Goal: Task Accomplishment & Management: Manage account settings

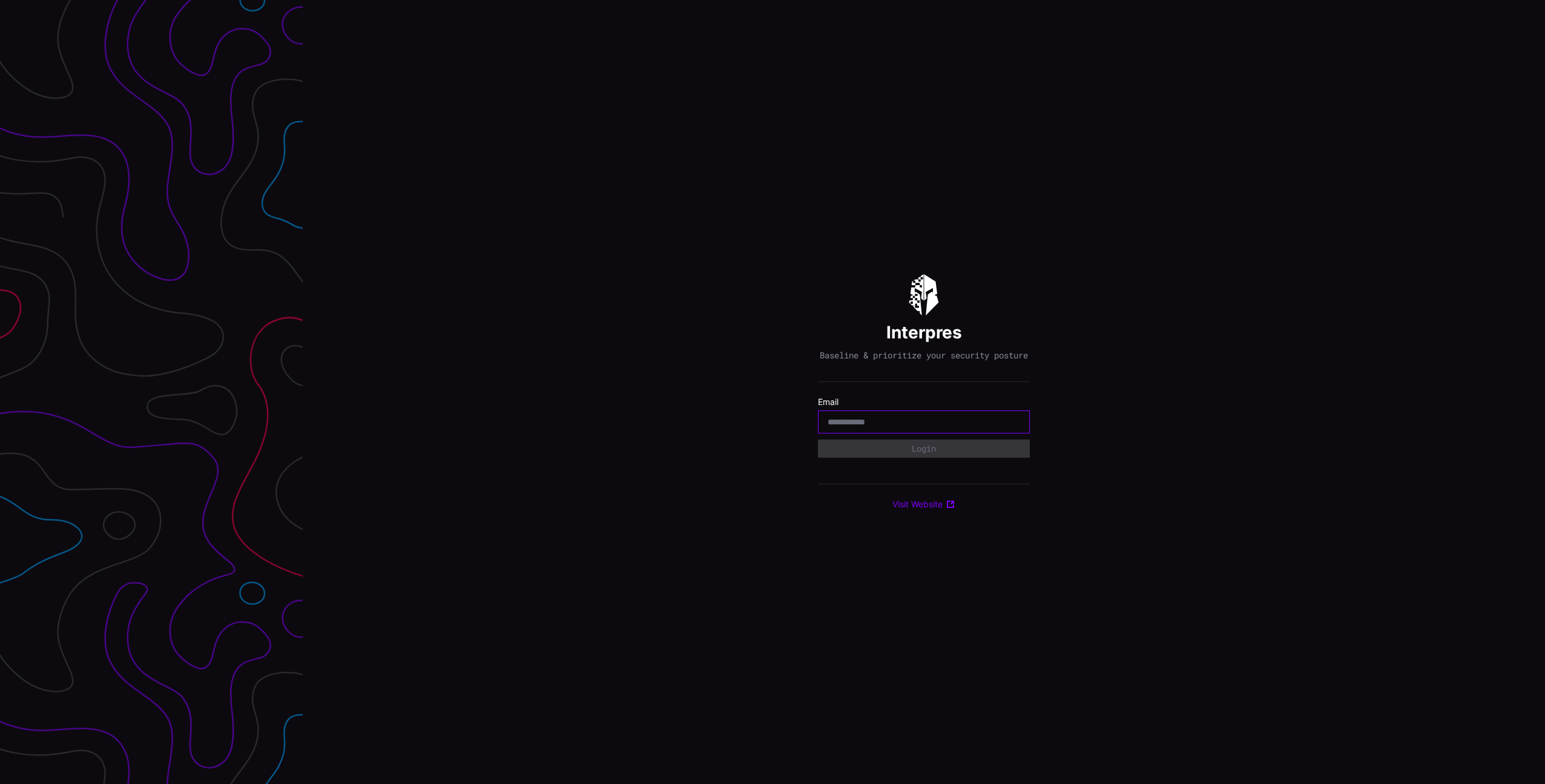
paste input "**********"
type input "**********"
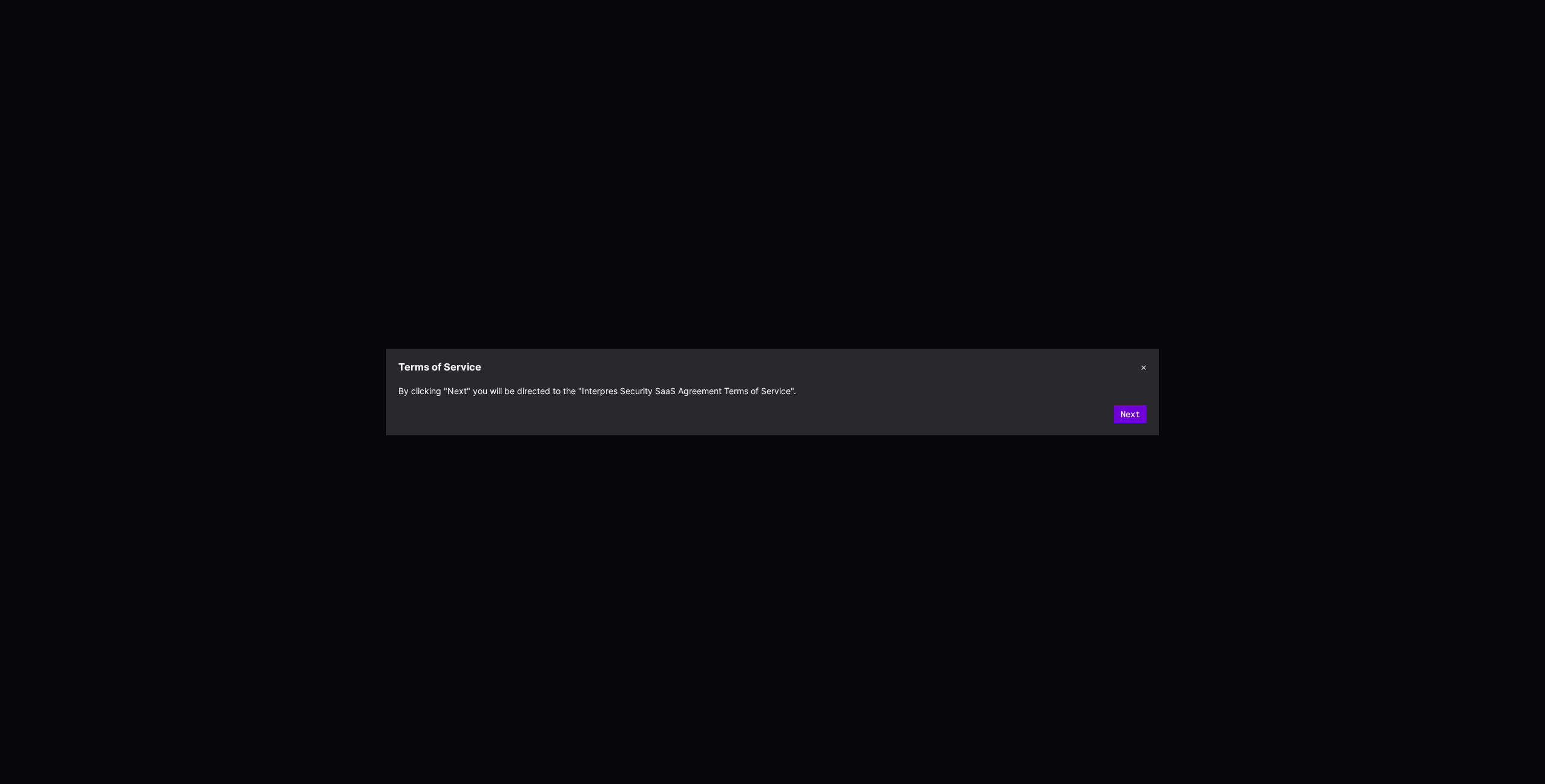
click at [1146, 412] on button "Next" at bounding box center [1130, 414] width 33 height 18
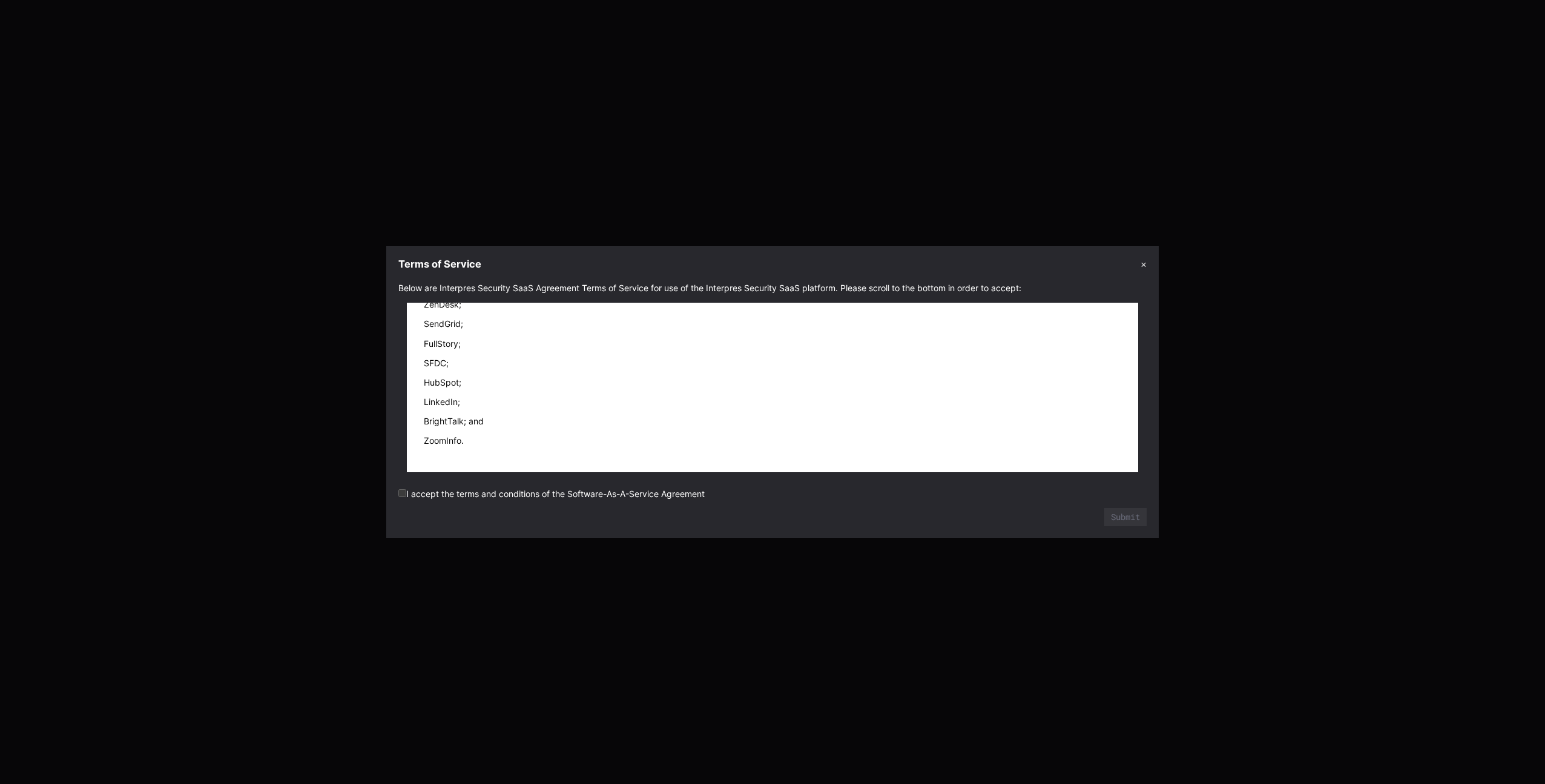
scroll to position [13502, 0]
click at [596, 489] on label "I accept the terms and conditions of the Software-As-A-Service Agreement" at bounding box center [552, 494] width 307 height 10
click at [595, 503] on form "Below are Interpres Security SaaS Agreement Terms of Service for use of the Int…" at bounding box center [772, 404] width 748 height 243
click at [1126, 514] on button "Submit" at bounding box center [1125, 517] width 42 height 18
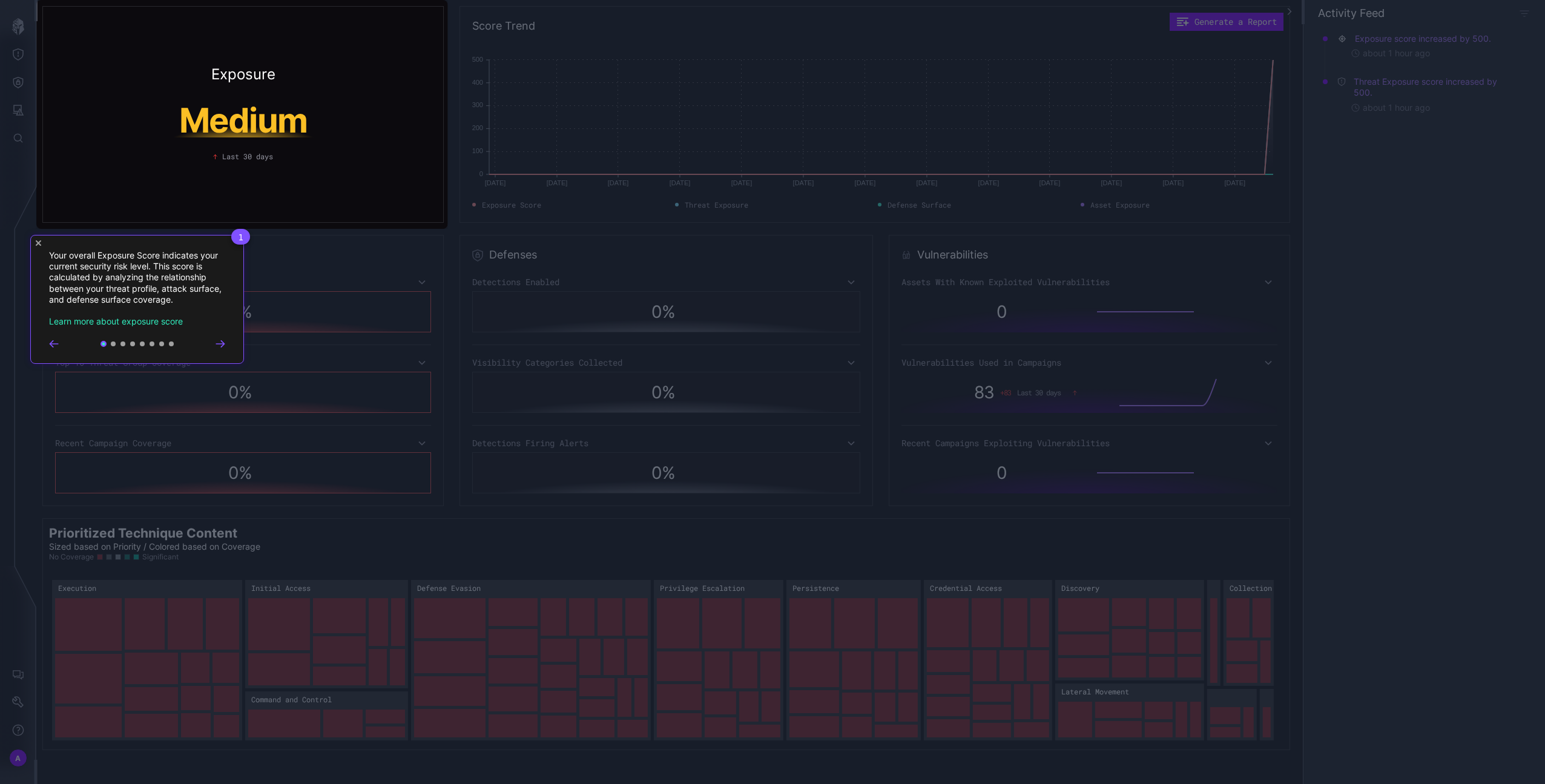
click at [34, 245] on div "1 Your overall Exposure Score indicates your current security risk level. This …" at bounding box center [137, 299] width 214 height 129
click at [36, 242] on icon "Close Tour" at bounding box center [39, 243] width 6 height 6
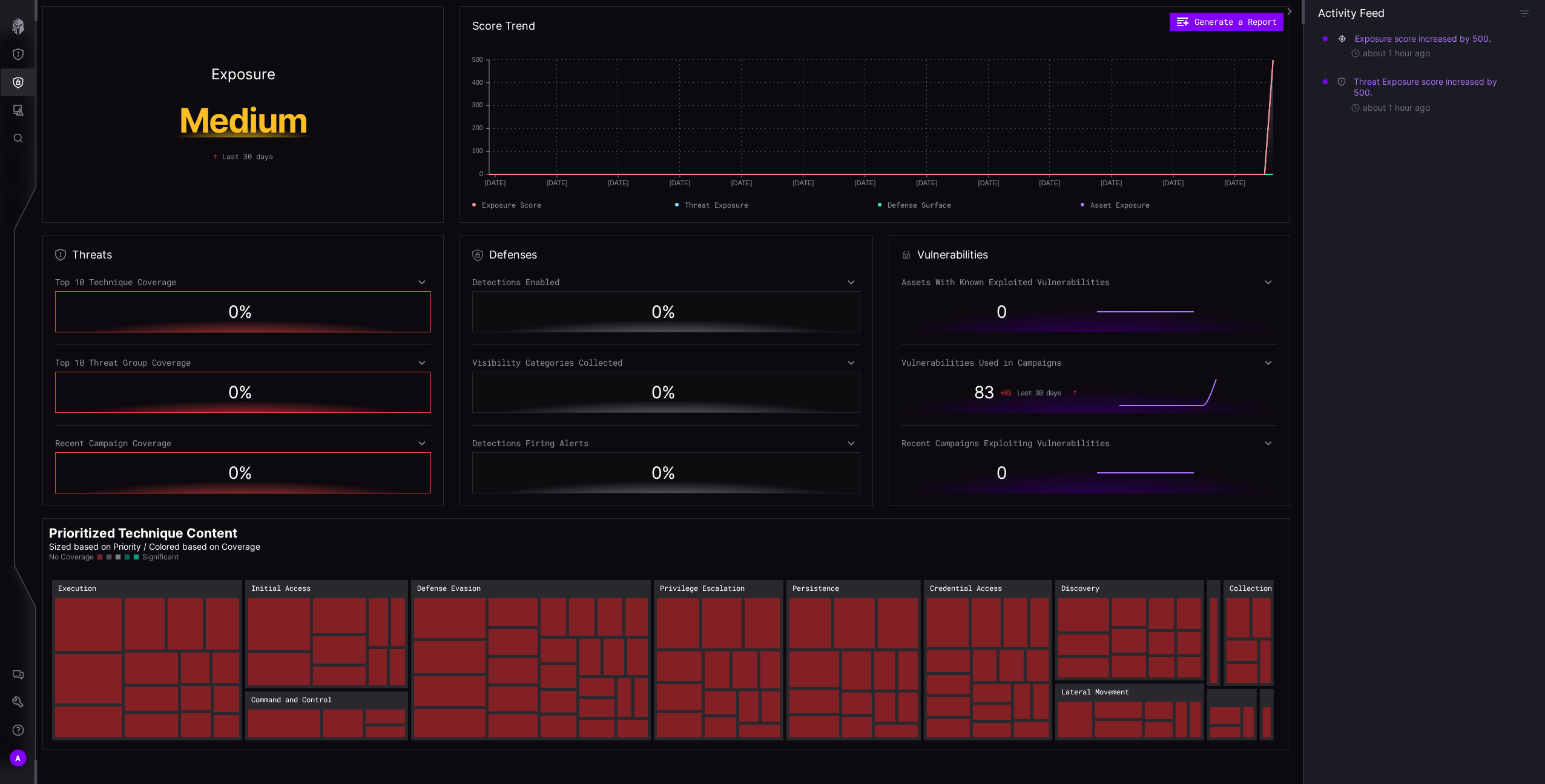
click at [25, 92] on button "Defense Surface" at bounding box center [18, 82] width 35 height 28
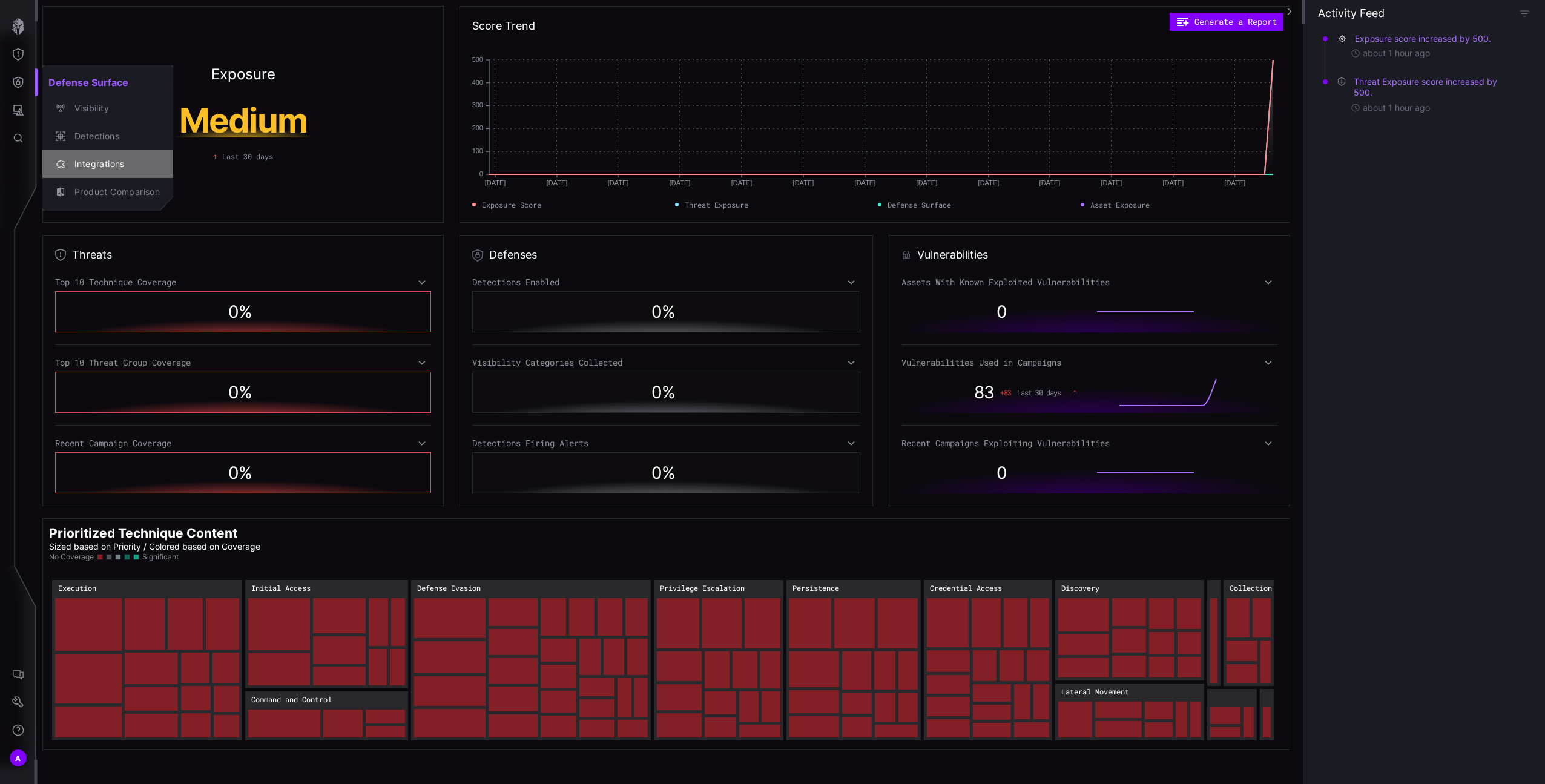
click at [112, 163] on div "Integrations" at bounding box center [114, 164] width 92 height 15
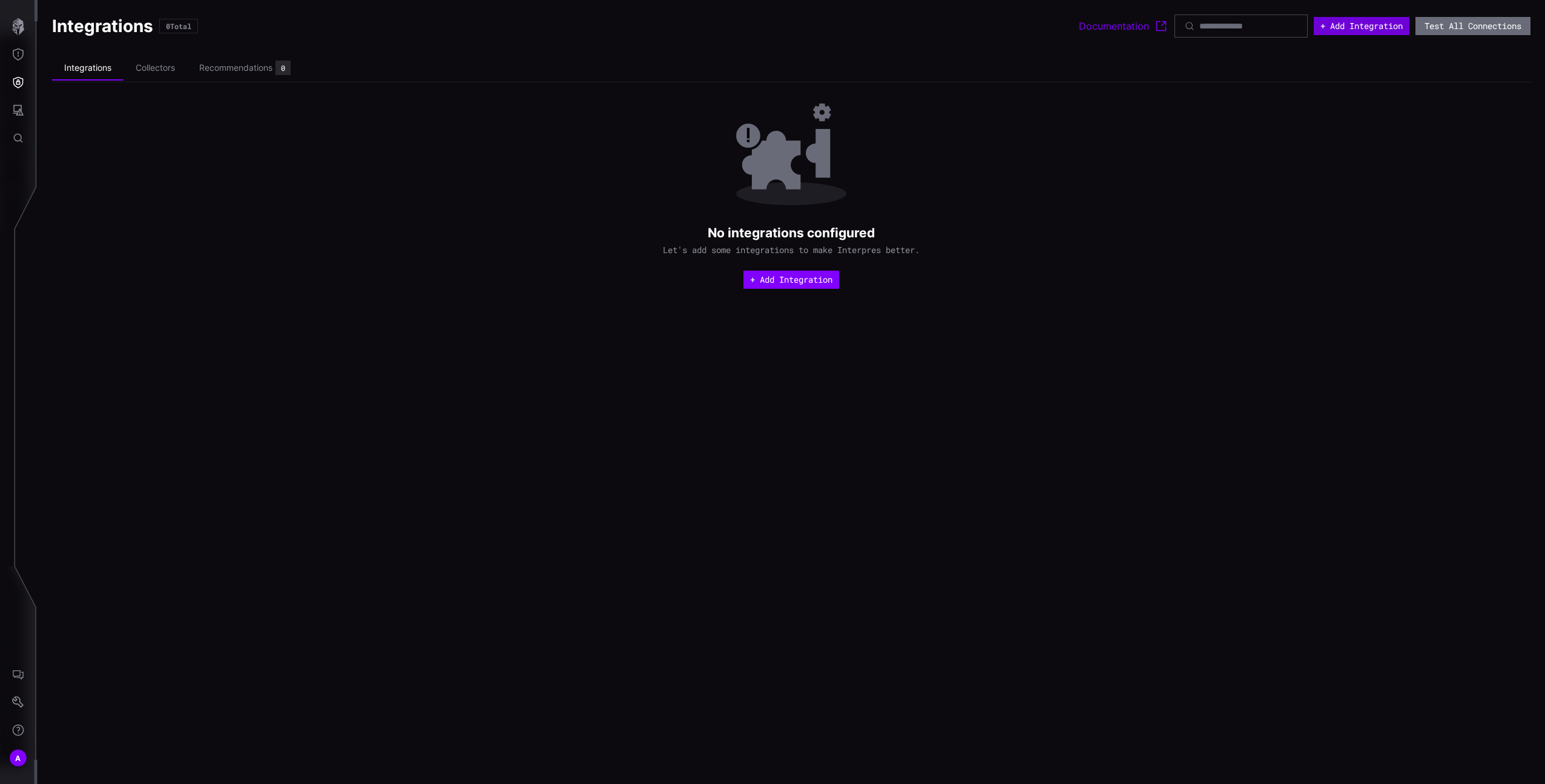
click at [1363, 25] on button "+ Add Integration" at bounding box center [1362, 26] width 96 height 18
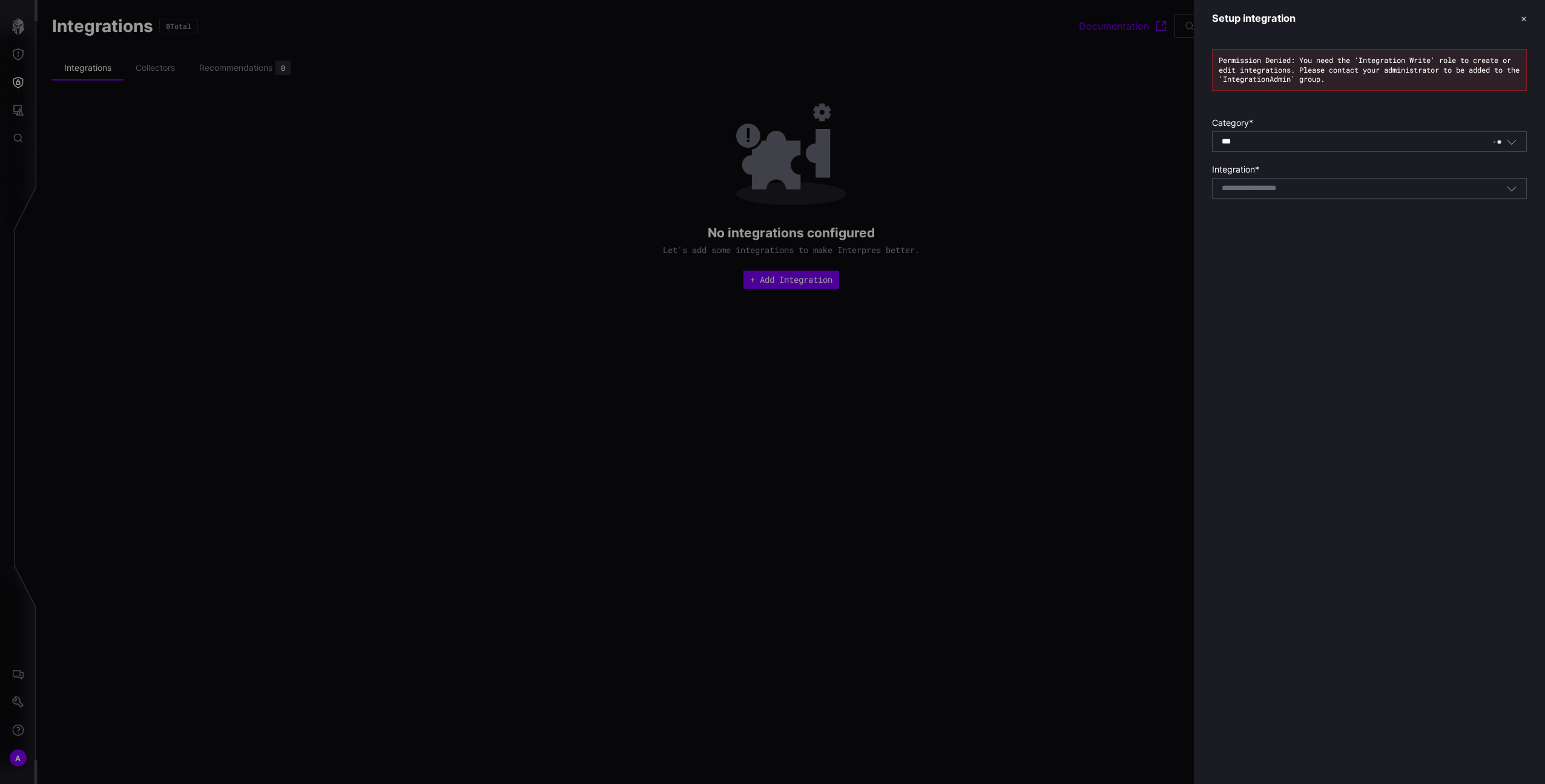
click at [1285, 145] on div "*** All" at bounding box center [1354, 141] width 264 height 11
click at [1302, 198] on div "Select integration" at bounding box center [1370, 189] width 315 height 21
click at [1276, 264] on div "Setup integration ✕ Permission Denied: You need the 'Integration Write' role to…" at bounding box center [1370, 392] width 351 height 784
click at [1085, 191] on div at bounding box center [772, 392] width 1545 height 784
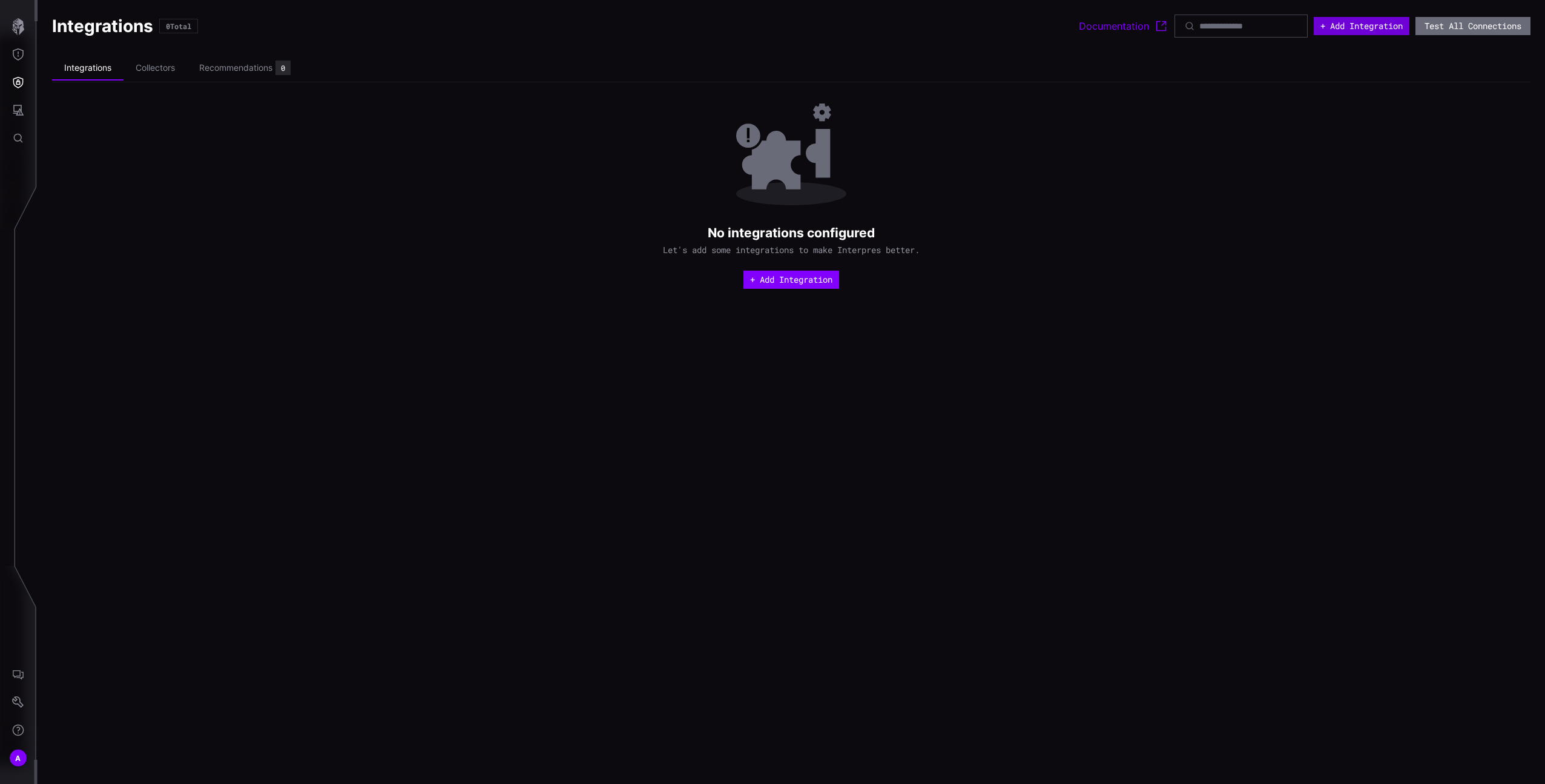
click at [1349, 31] on button "+ Add Integration" at bounding box center [1362, 26] width 96 height 18
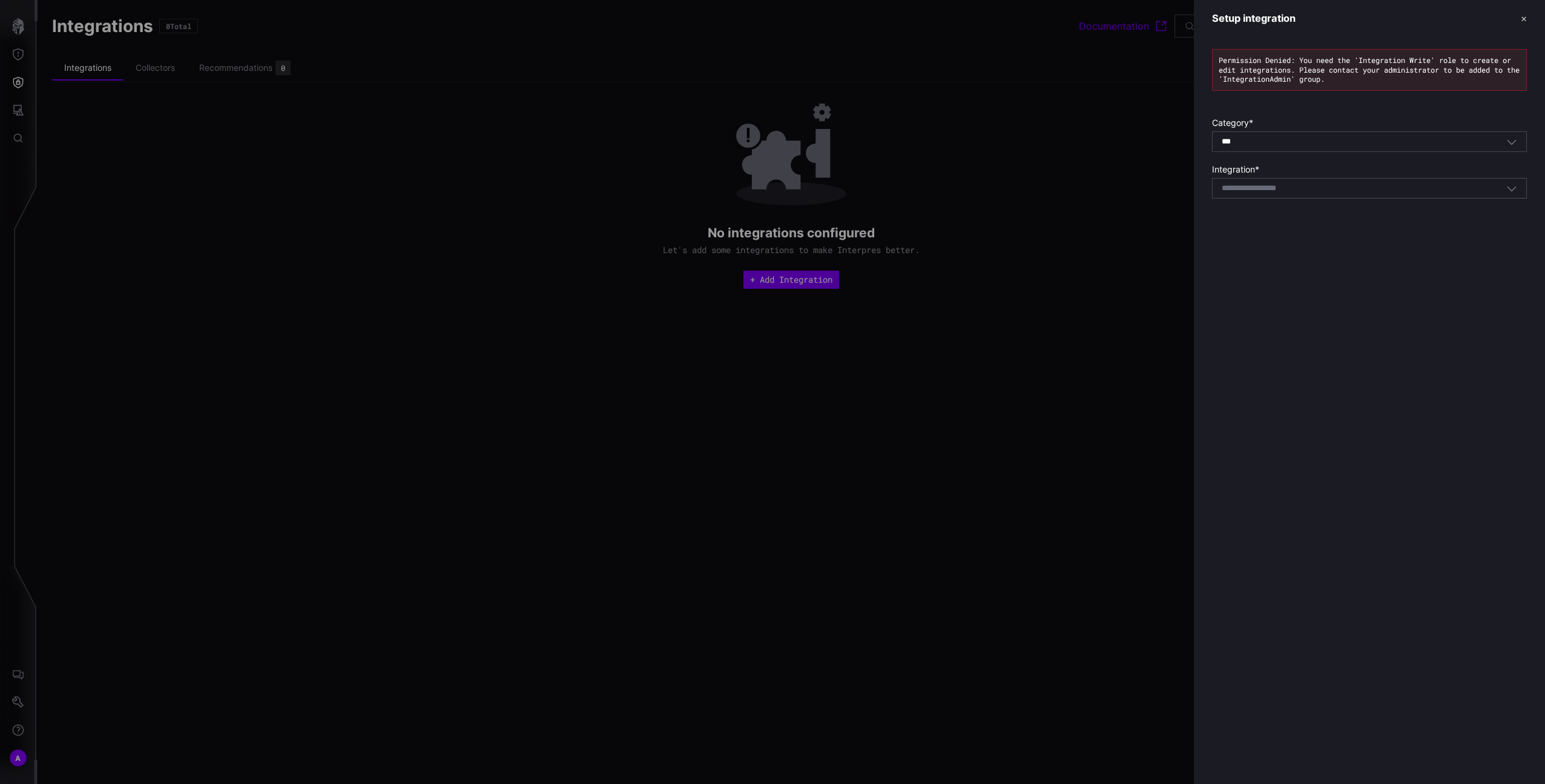
click at [1300, 156] on form "Category * *** All Integration * Select integration" at bounding box center [1370, 157] width 315 height 81
click at [1288, 142] on div "*** All" at bounding box center [1364, 141] width 284 height 11
drag, startPoint x: 1281, startPoint y: 369, endPoint x: 1296, endPoint y: 290, distance: 80.4
click at [1284, 369] on div "Setup integration ✕ Permission Denied: You need the 'Integration Write' role to…" at bounding box center [1370, 392] width 351 height 784
click at [1301, 192] on body "A Integrations 0 Total Documentation + Add Integration Test All Connections Int…" at bounding box center [772, 392] width 1545 height 784
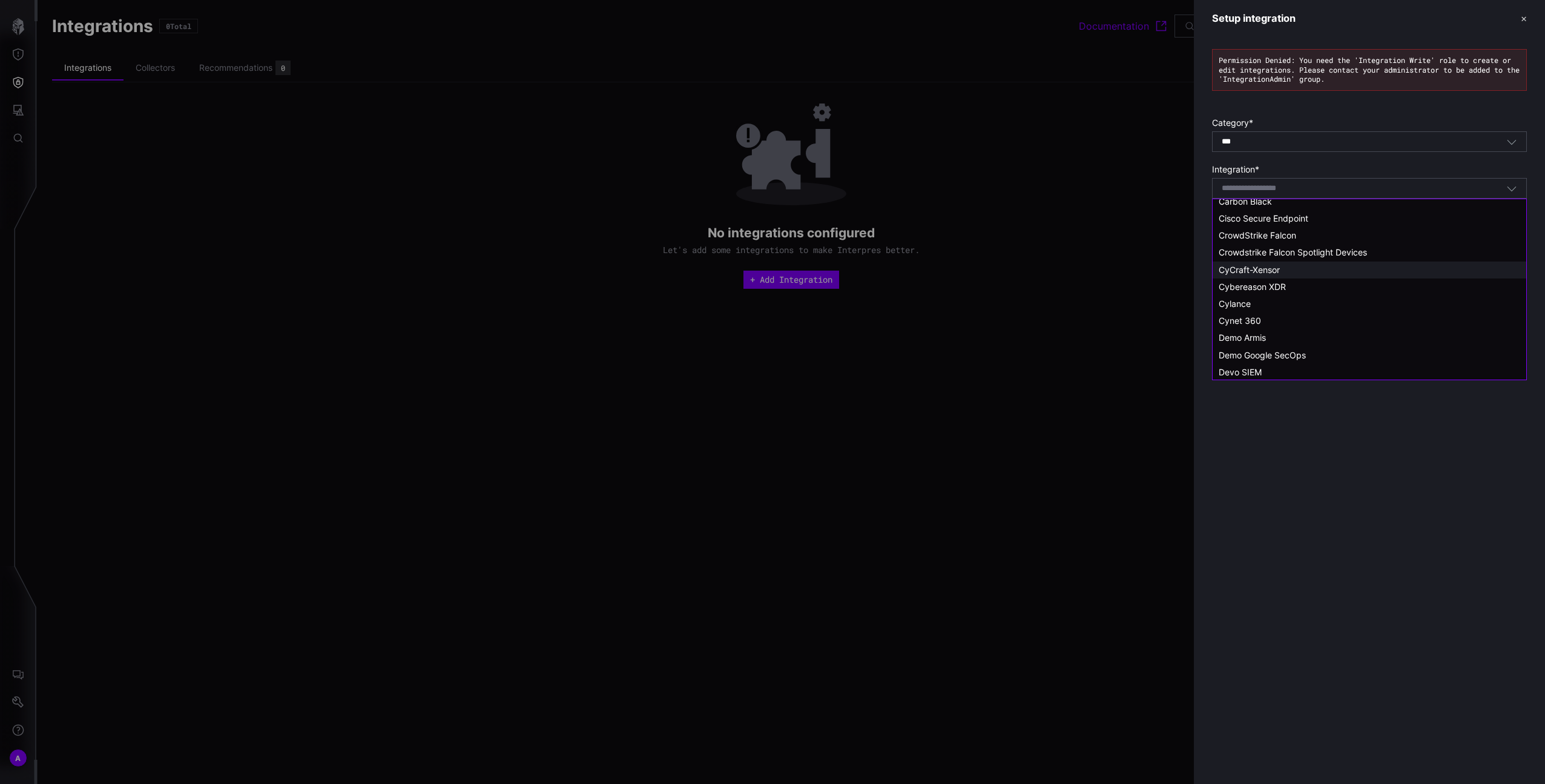
scroll to position [194, 0]
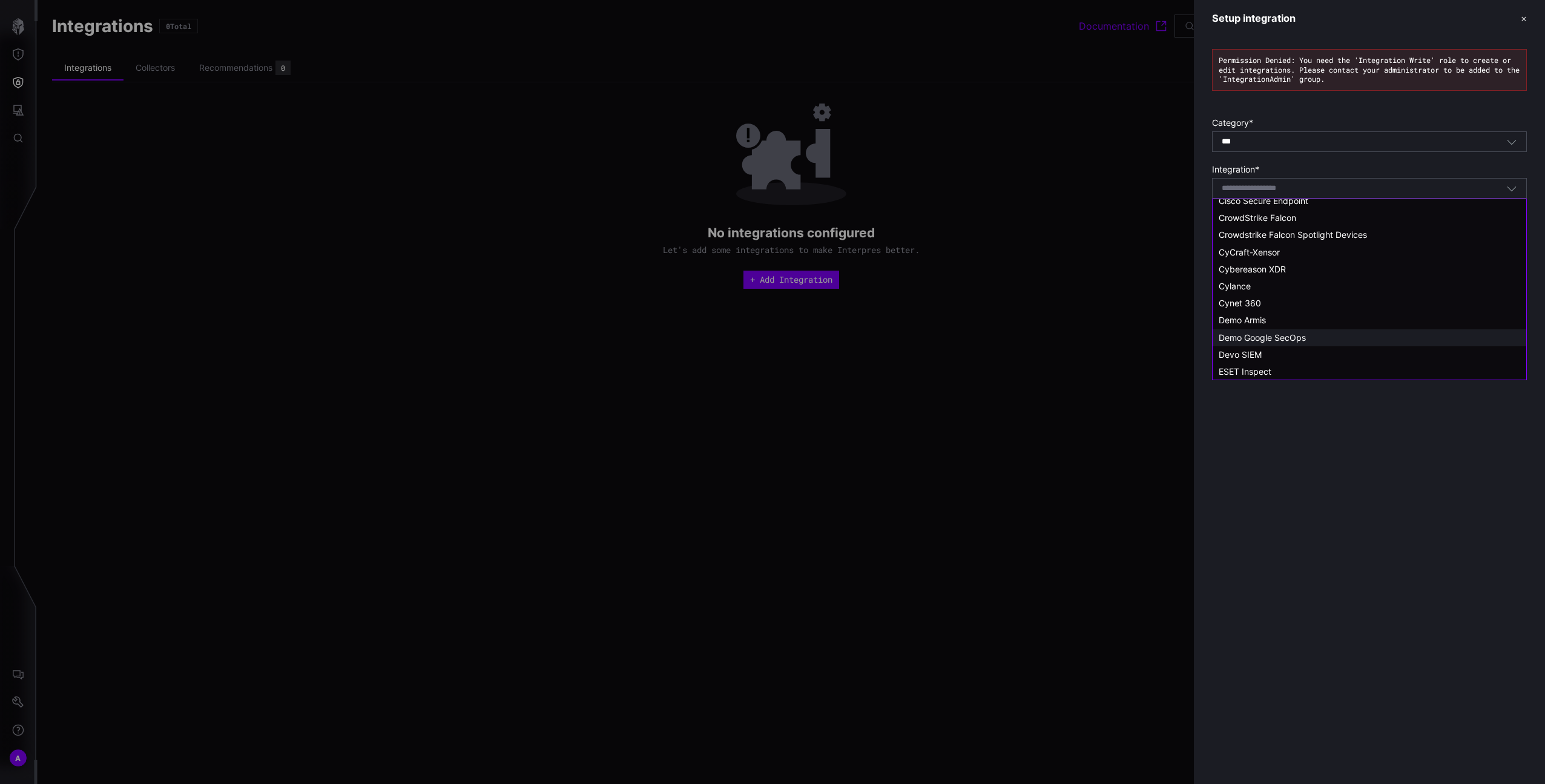
click at [1268, 335] on span "Demo Google SecOps" at bounding box center [1263, 337] width 87 height 10
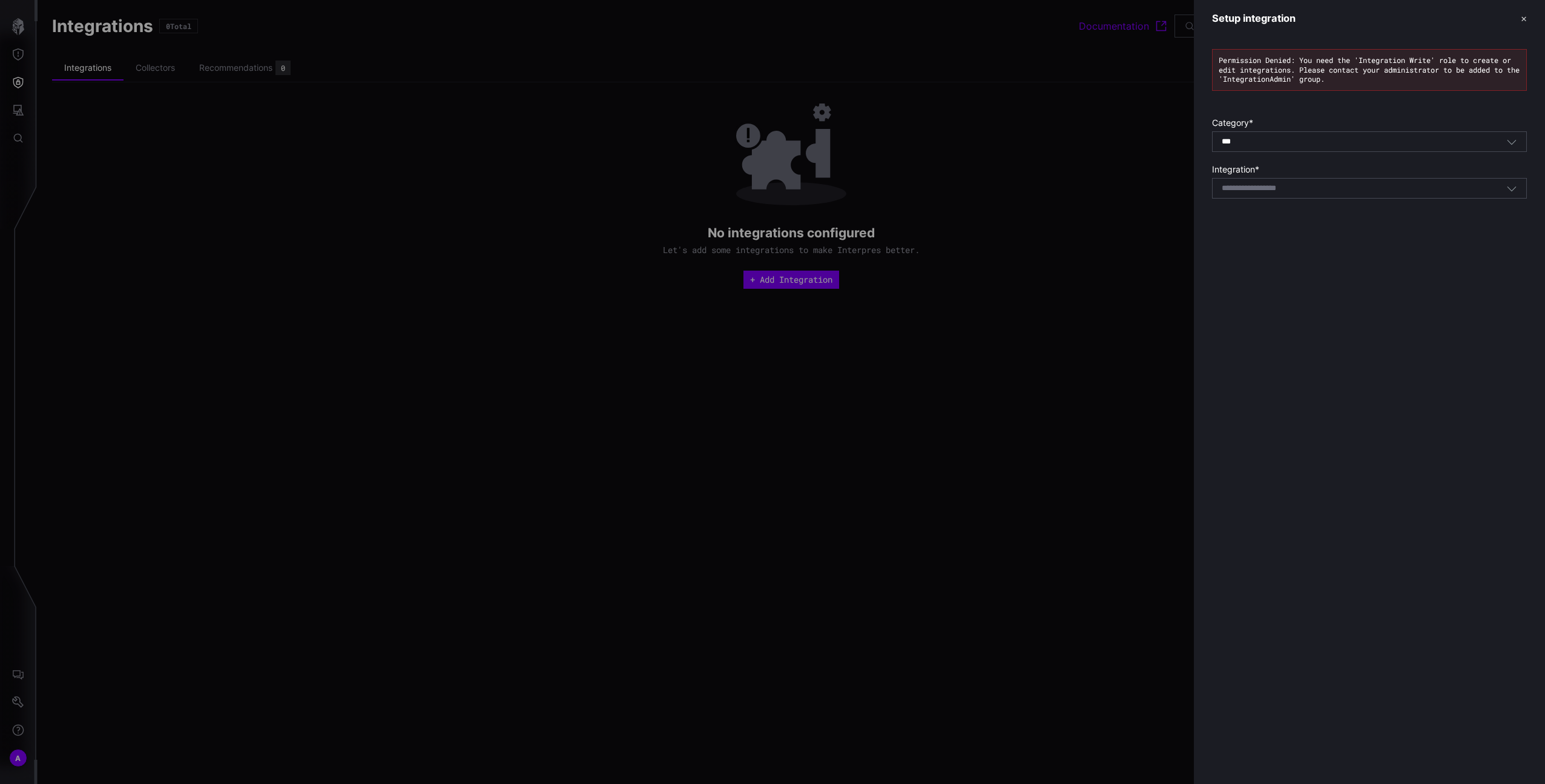
type input "**********"
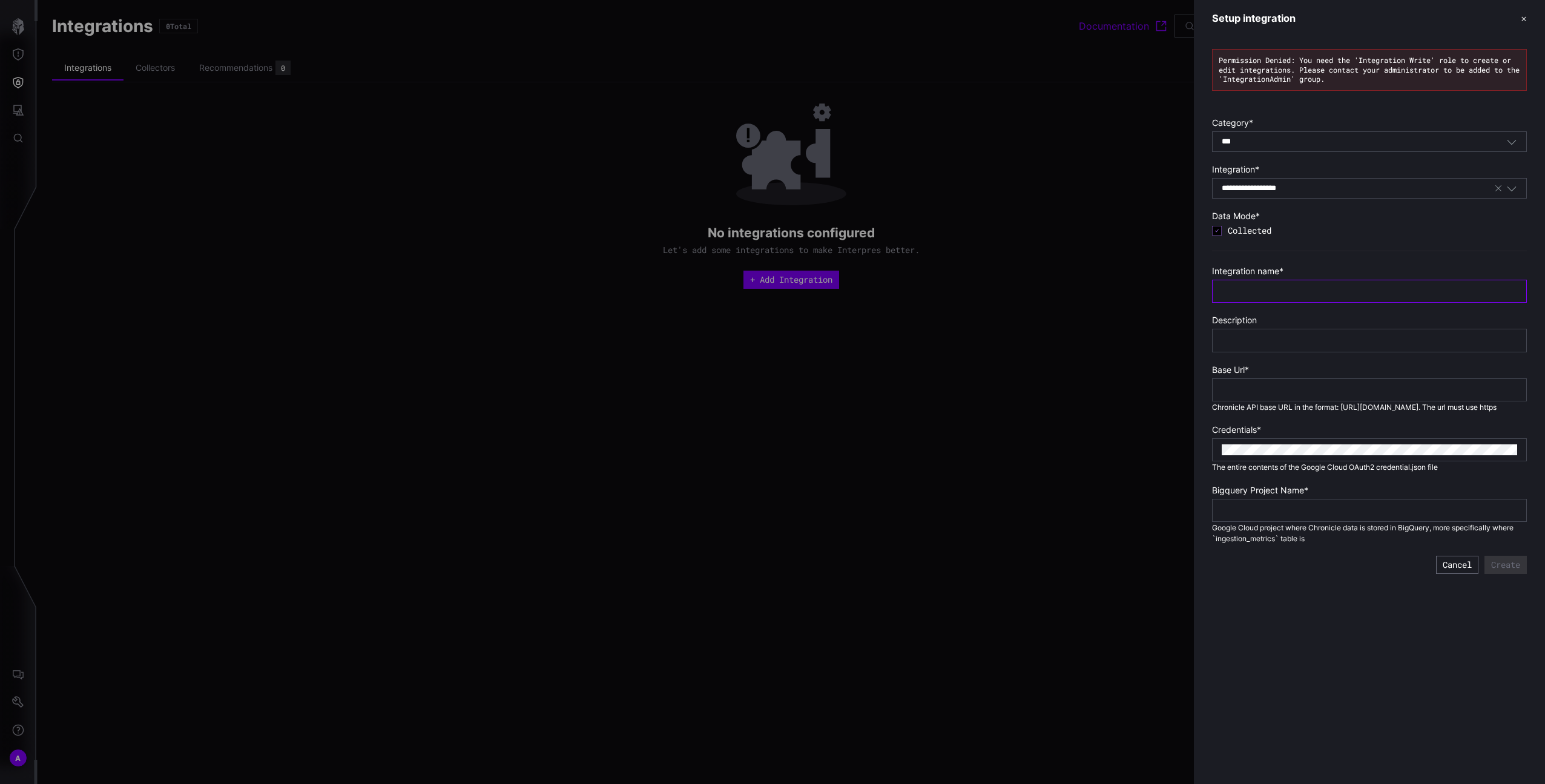
click at [1286, 296] on input "text" at bounding box center [1370, 291] width 295 height 11
type input "**********"
click at [1275, 381] on div "**********" at bounding box center [1370, 390] width 315 height 23
click at [1277, 385] on input "**********" at bounding box center [1370, 390] width 295 height 11
click at [1278, 385] on input "**********" at bounding box center [1370, 390] width 295 height 11
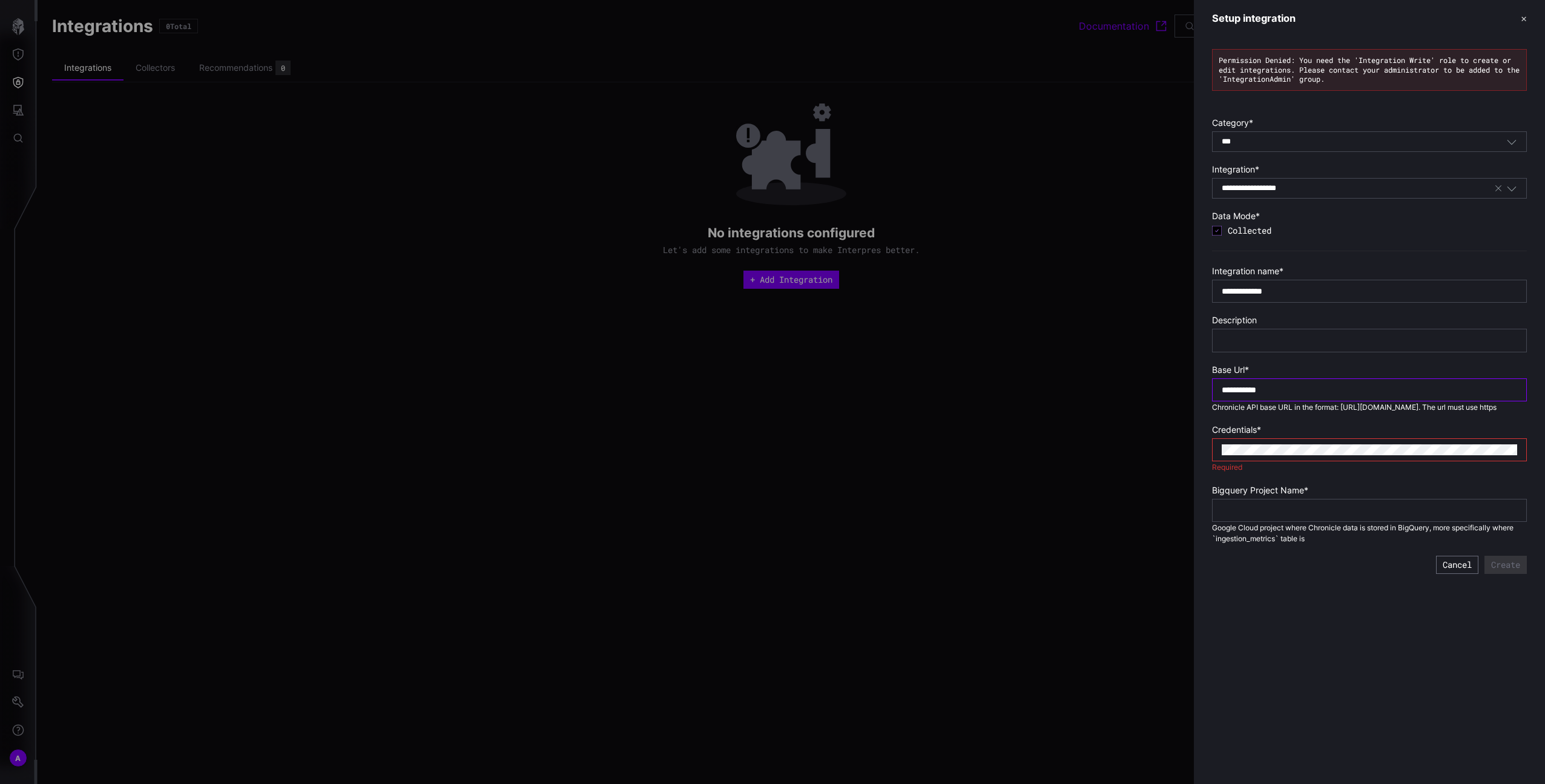
click at [1278, 385] on input "**********" at bounding box center [1370, 390] width 295 height 11
type input "*********"
type input "****"
click at [1497, 574] on button "Create" at bounding box center [1505, 565] width 42 height 18
click at [1528, 17] on header "Setup integration ✕" at bounding box center [1370, 18] width 351 height 37
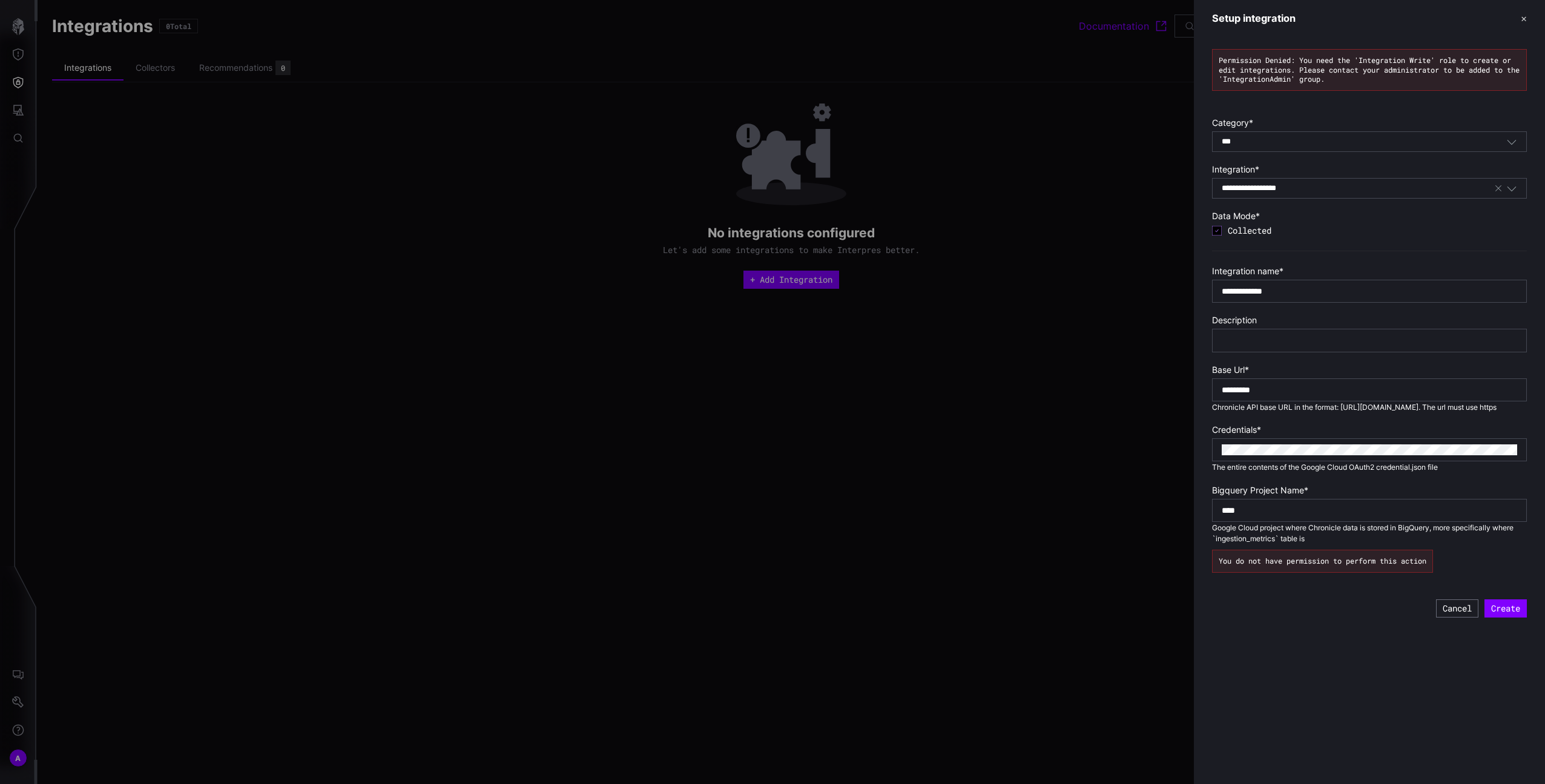
click at [1524, 19] on button "✕" at bounding box center [1524, 18] width 6 height 12
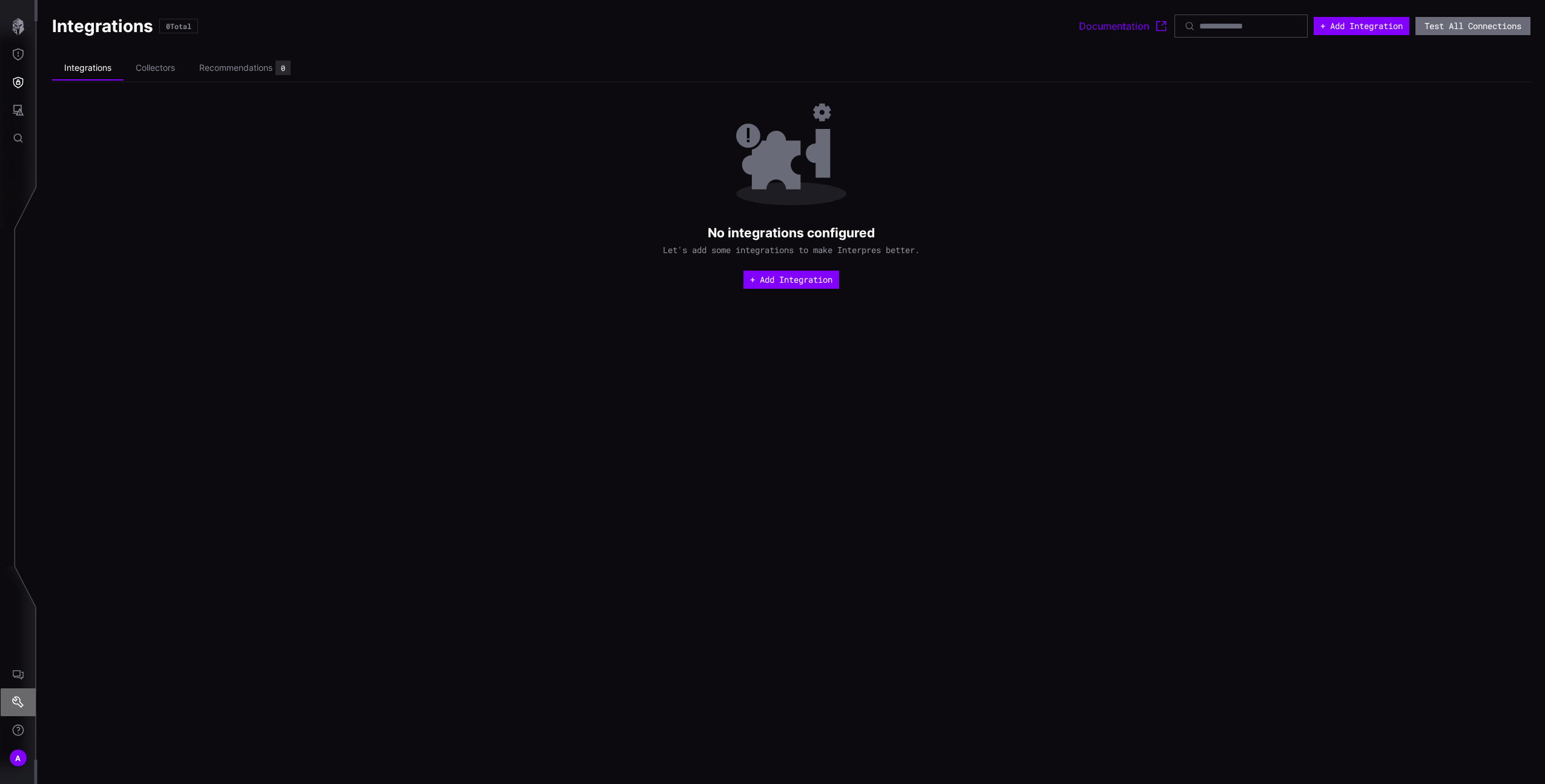
click at [18, 702] on icon "Settings" at bounding box center [17, 702] width 12 height 12
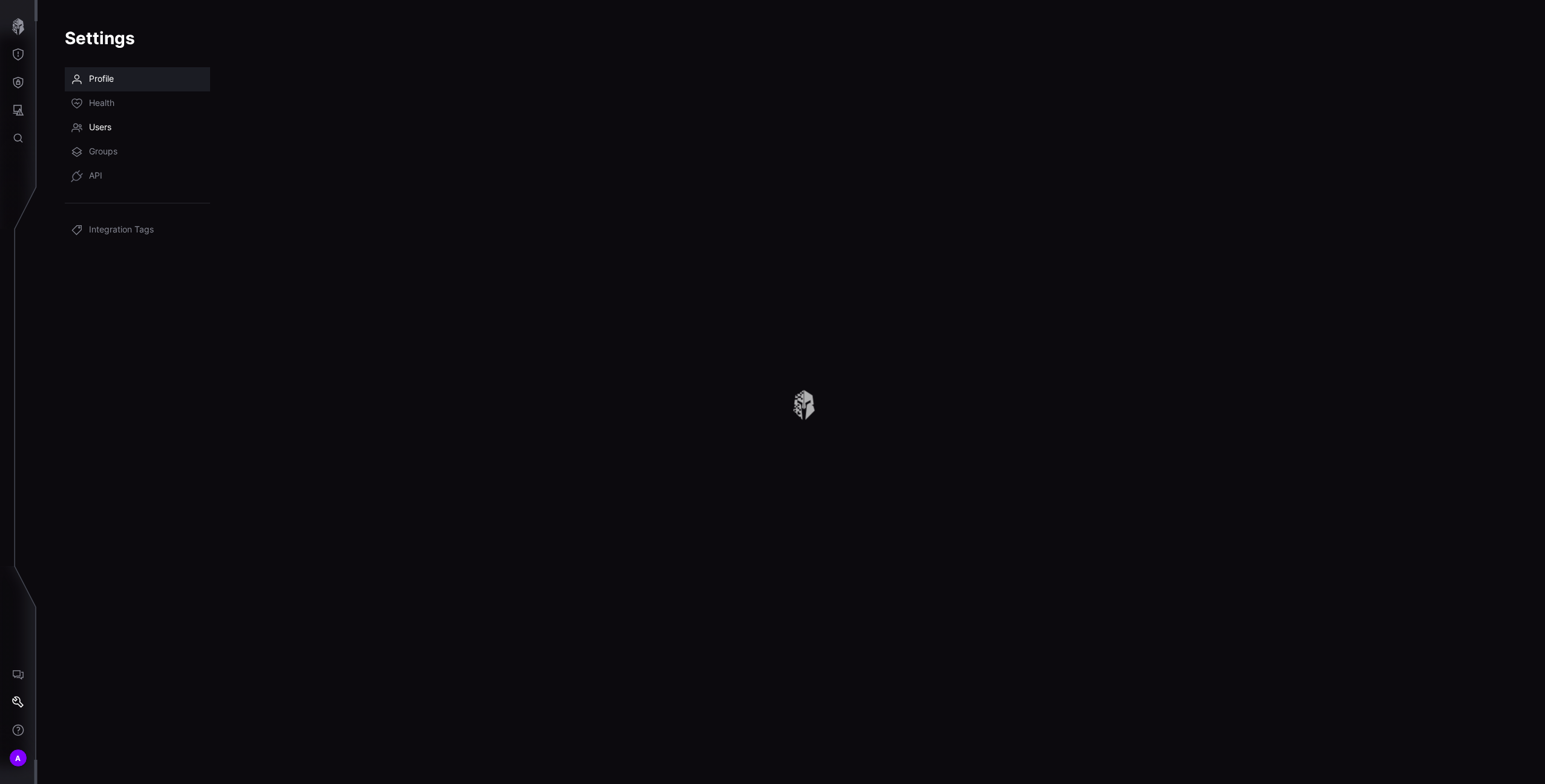
click at [112, 122] on span "Users" at bounding box center [100, 128] width 22 height 12
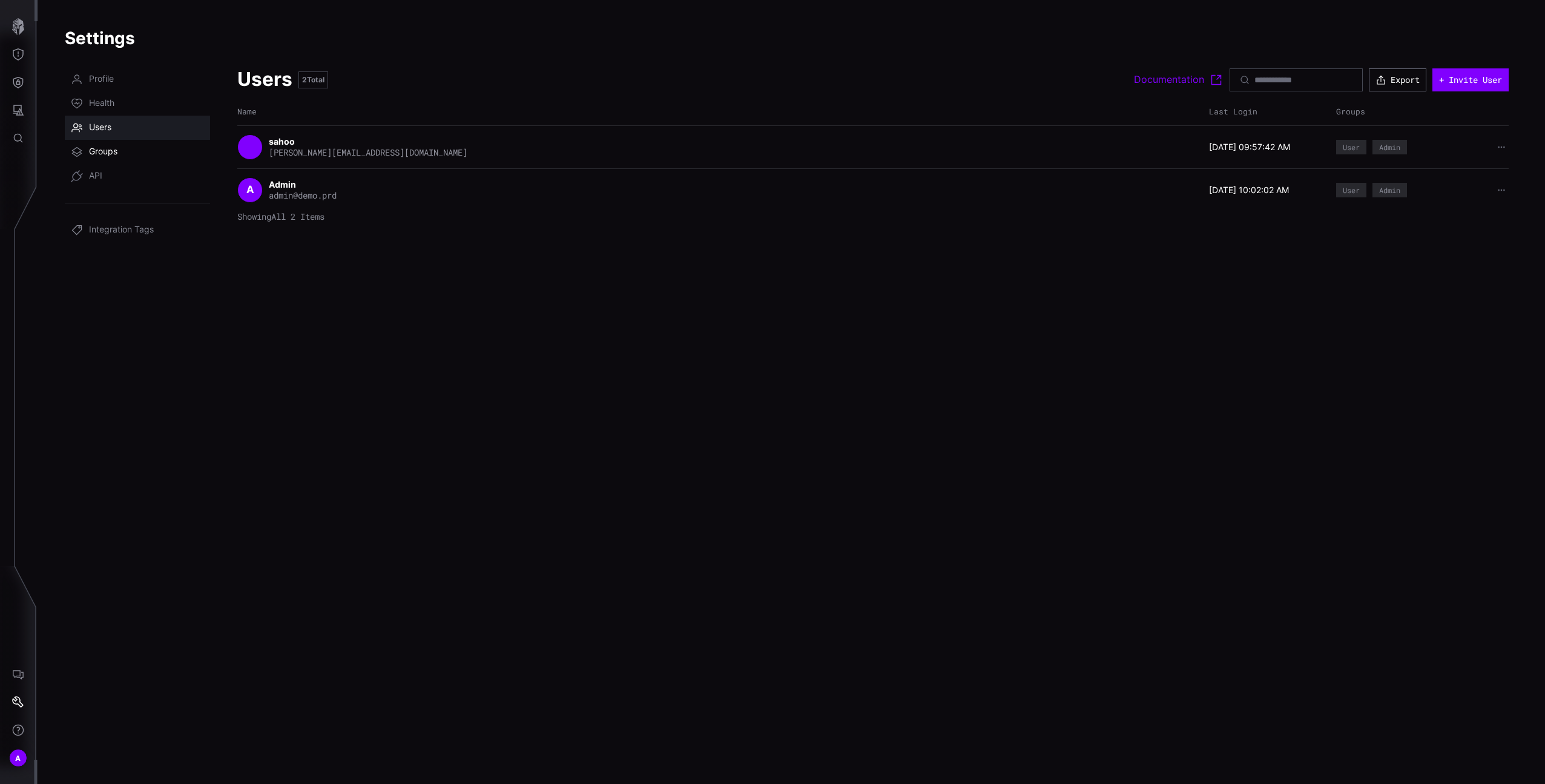
click at [119, 148] on link "Groups" at bounding box center [137, 152] width 146 height 24
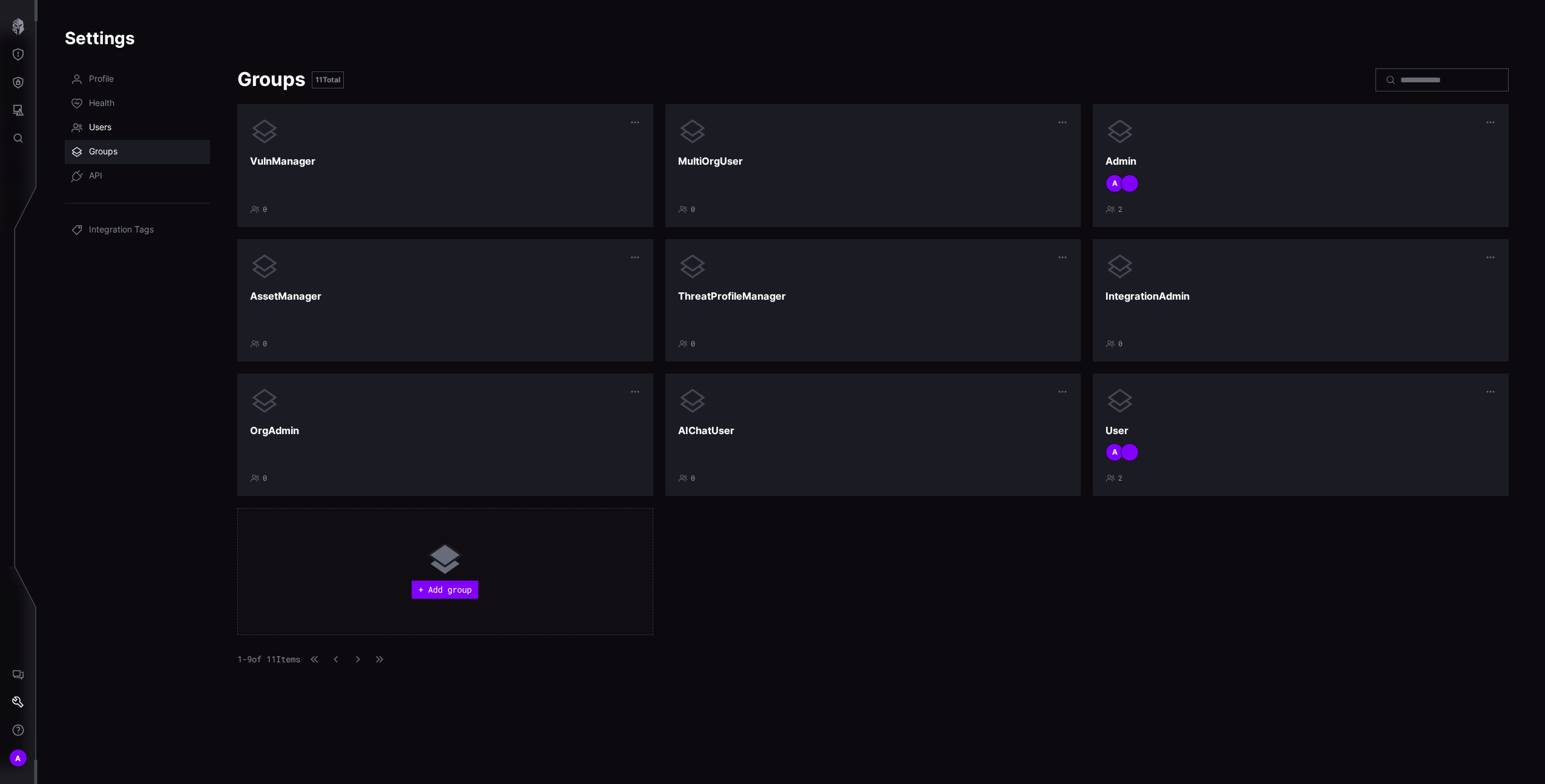
click at [149, 124] on link "Users" at bounding box center [137, 128] width 146 height 24
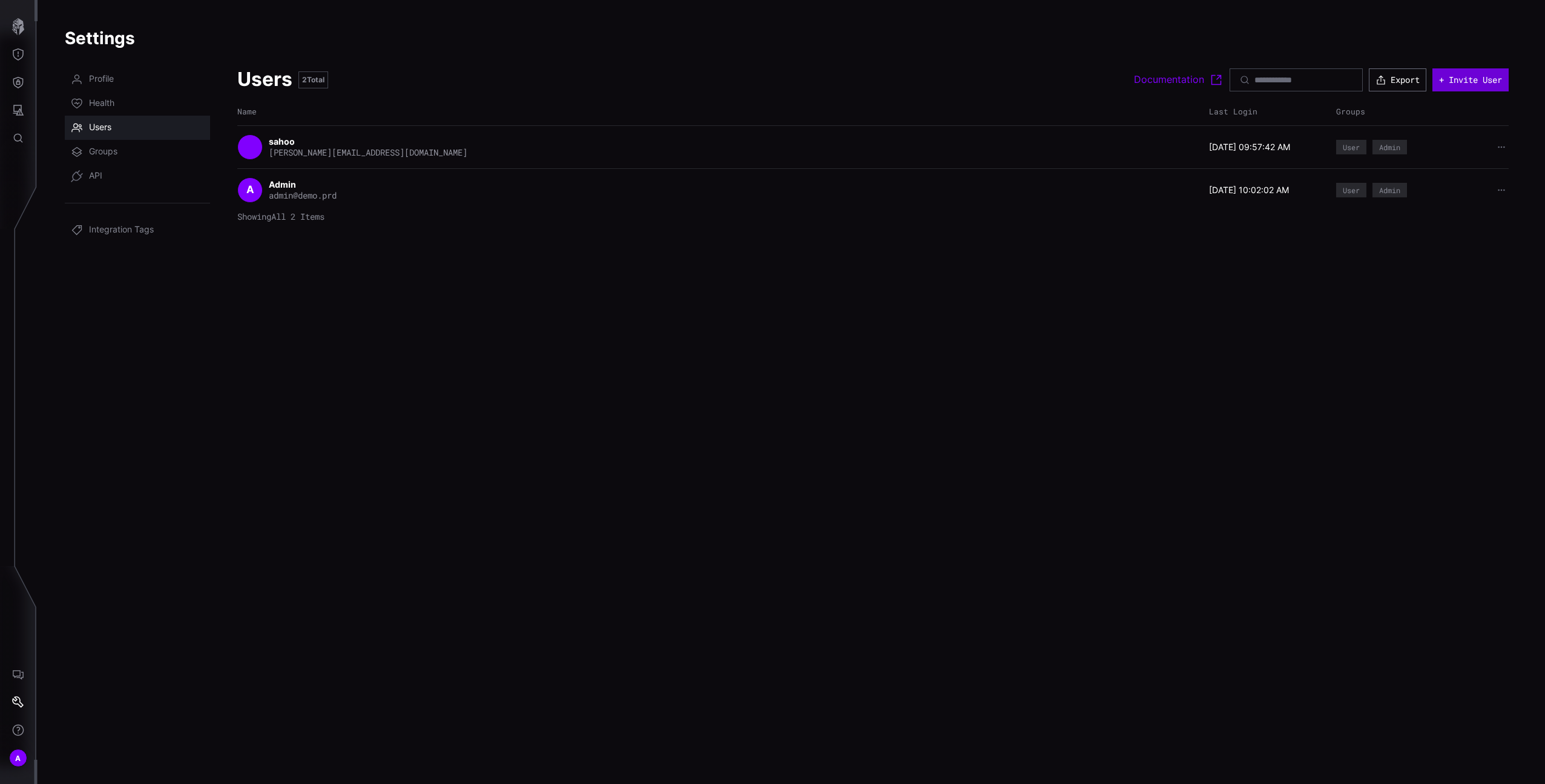
click at [1466, 76] on button "+ Invite User" at bounding box center [1471, 80] width 76 height 23
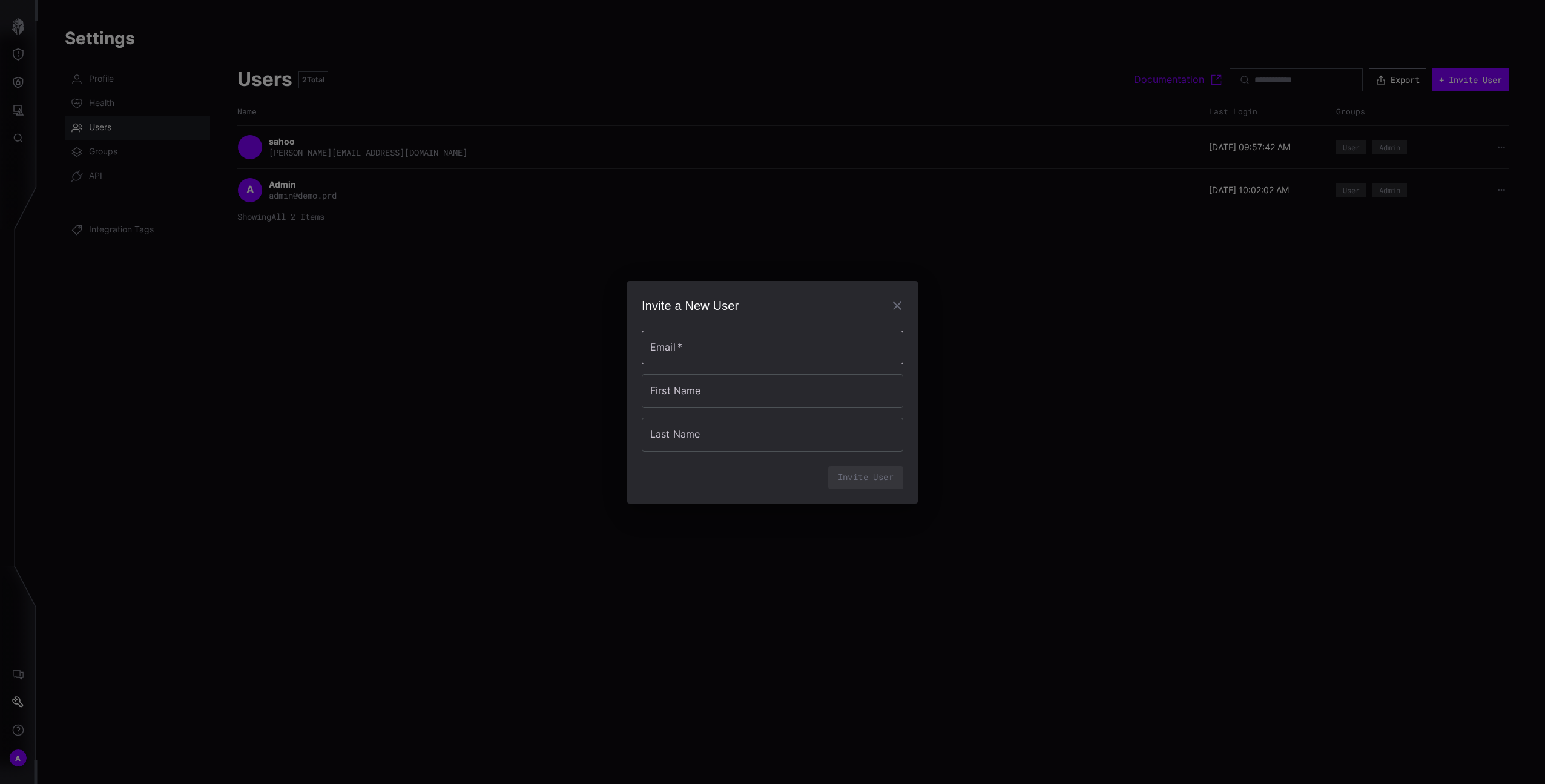
click at [736, 346] on input "Email   *" at bounding box center [772, 347] width 261 height 34
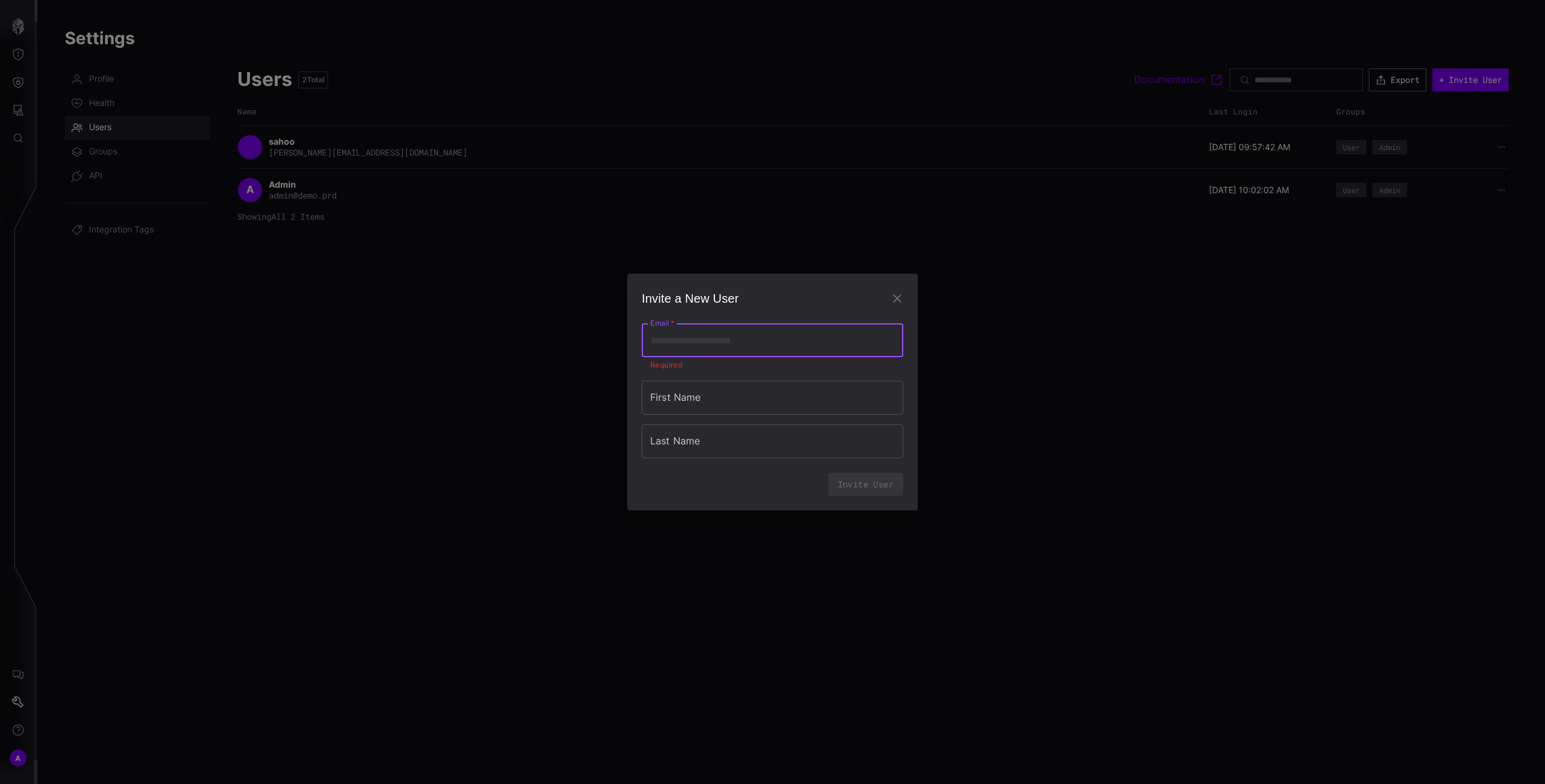
type input "*"
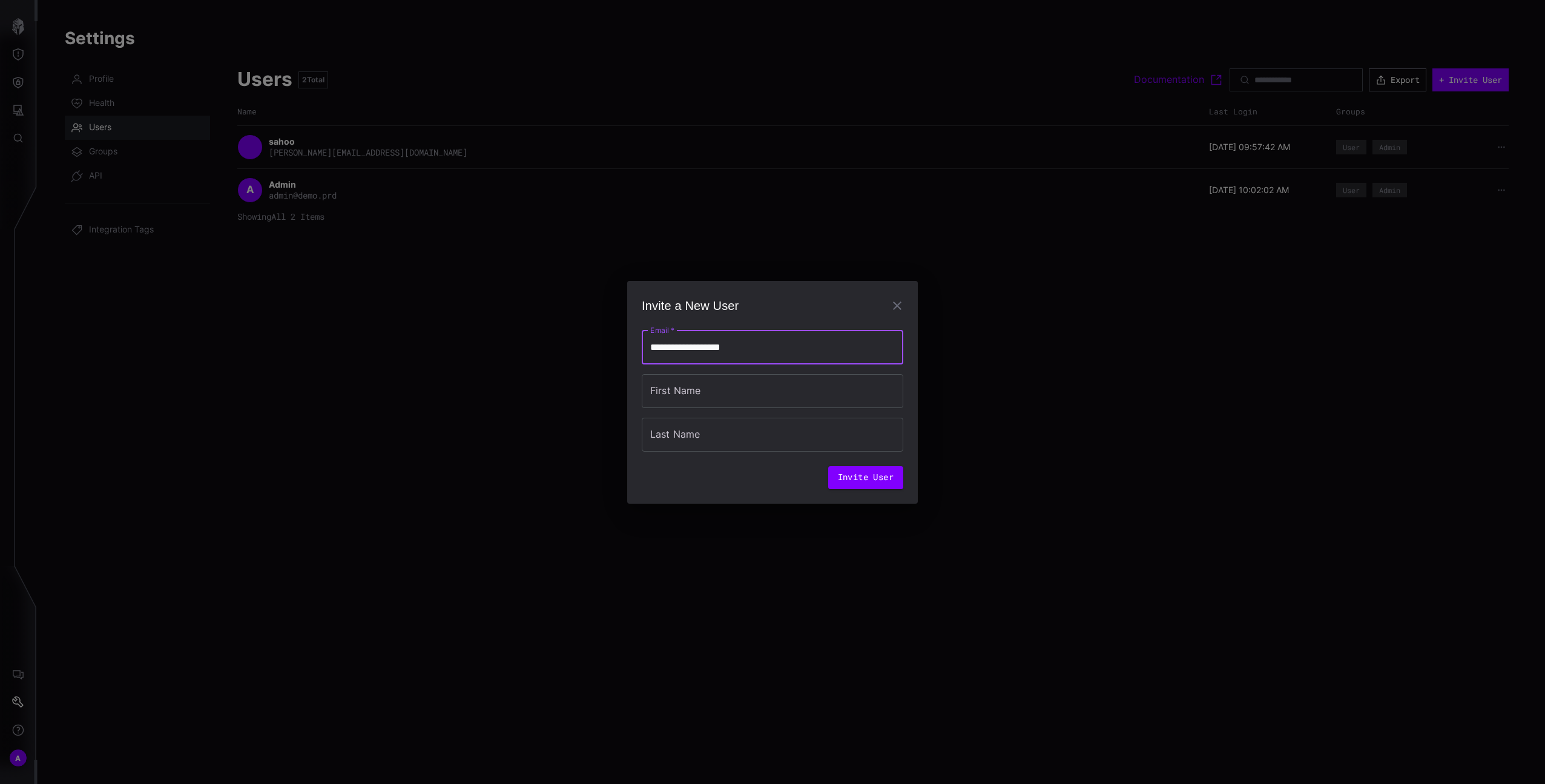
type input "**********"
type input "*******"
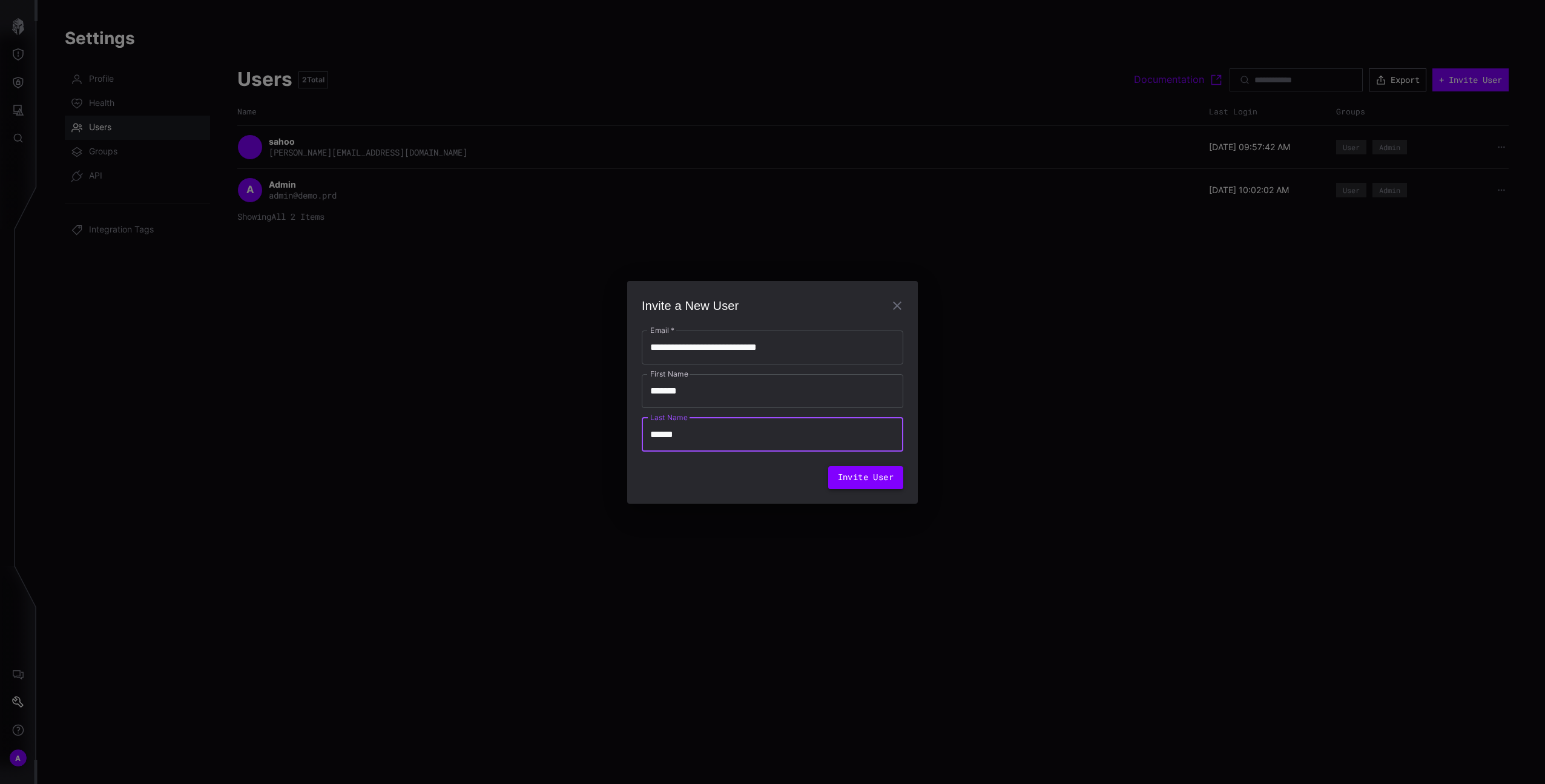
type input "******"
click at [881, 480] on button "Invite User" at bounding box center [865, 477] width 75 height 23
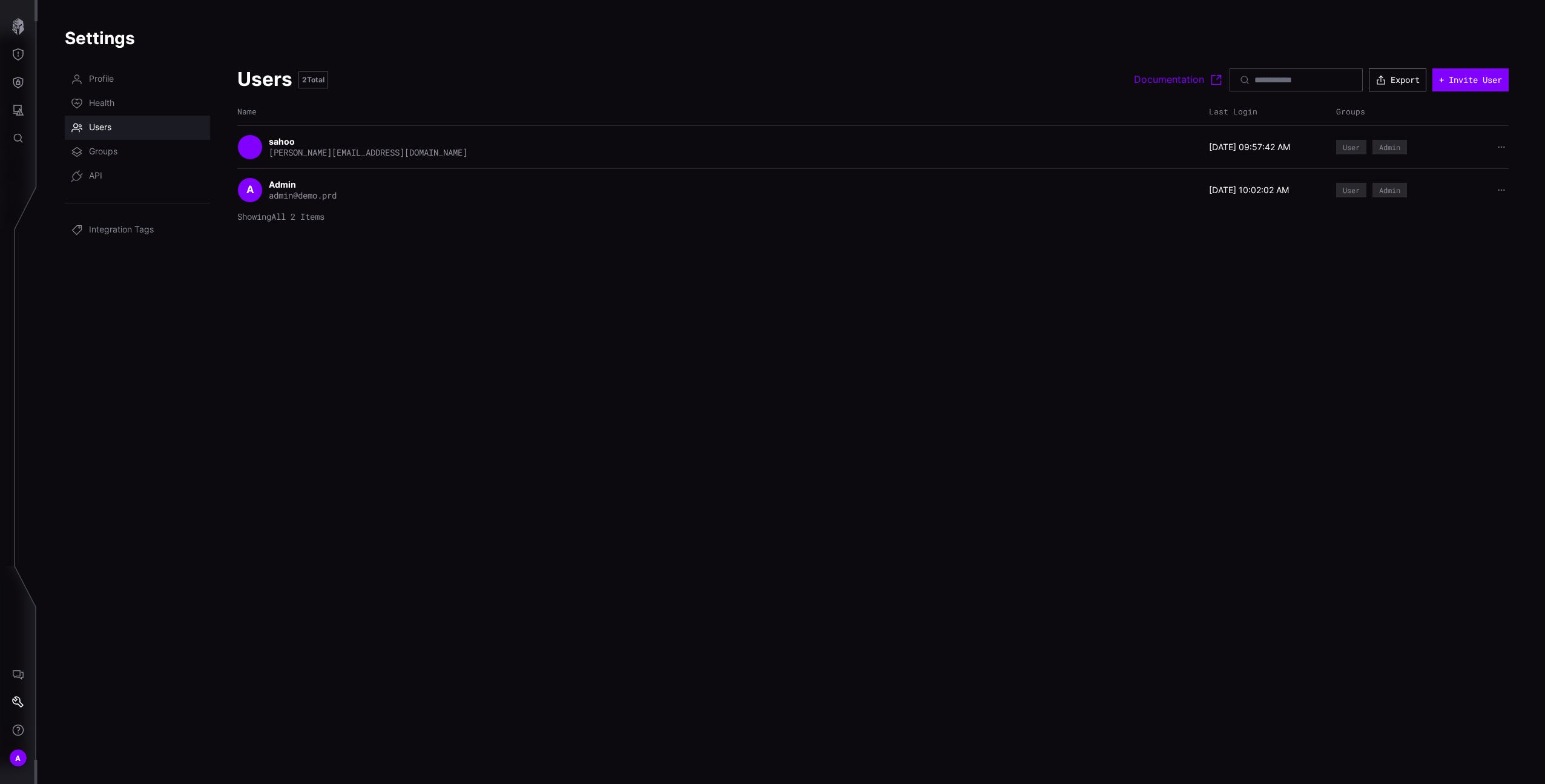
click at [1216, 279] on div "Users 2 Total Documentation Export + Invite User Name Last Login Groups sahoo s…" at bounding box center [873, 418] width 1272 height 702
click at [612, 207] on div "A Admin admin@demo.prd 09/25/25 10:02:02 AM User Admin" at bounding box center [873, 190] width 1272 height 43
click at [1501, 190] on icon "button" at bounding box center [1501, 190] width 7 height 2
click at [129, 154] on link "Groups" at bounding box center [137, 152] width 146 height 24
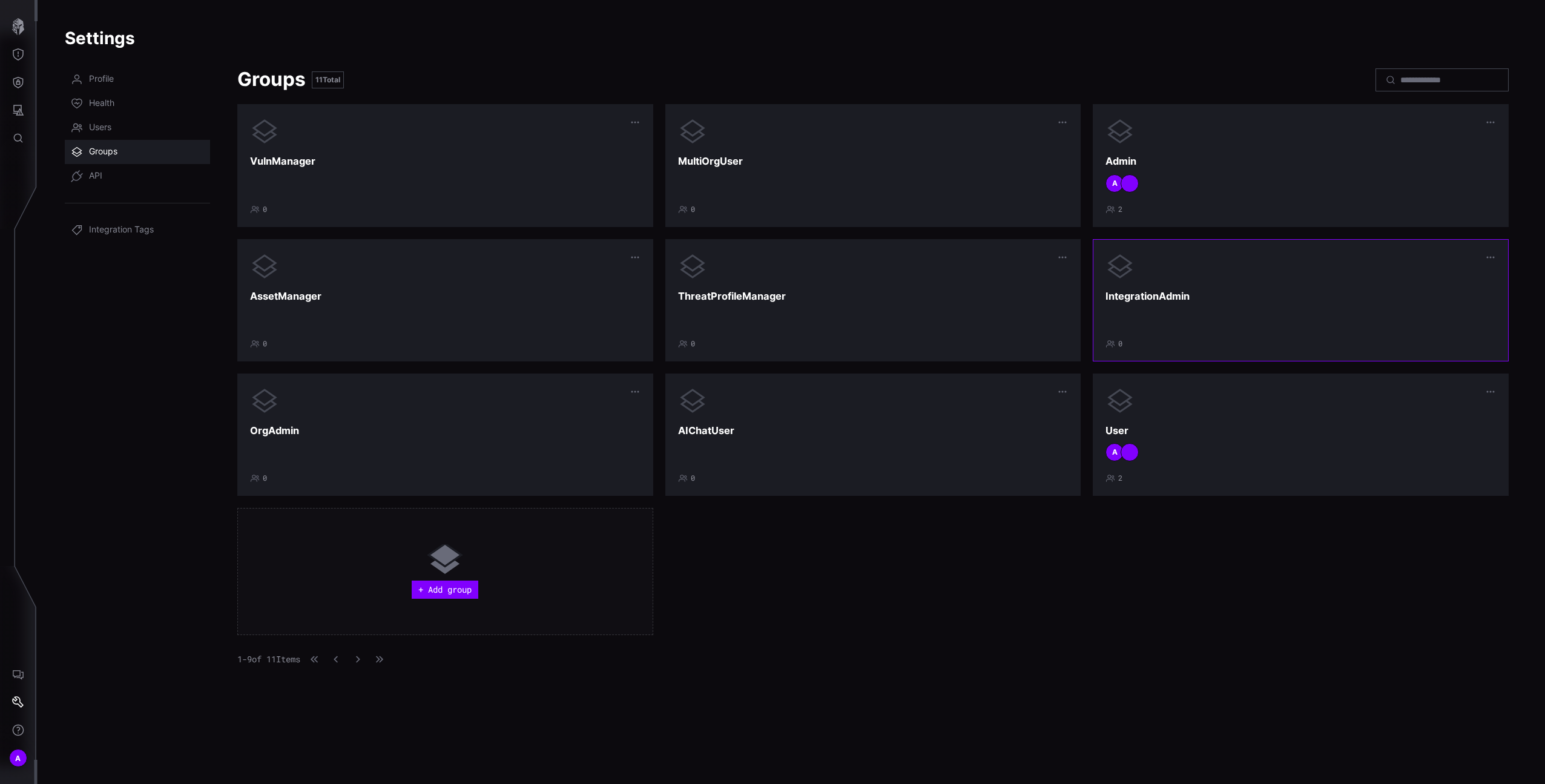
click at [1198, 266] on div at bounding box center [1300, 266] width 390 height 29
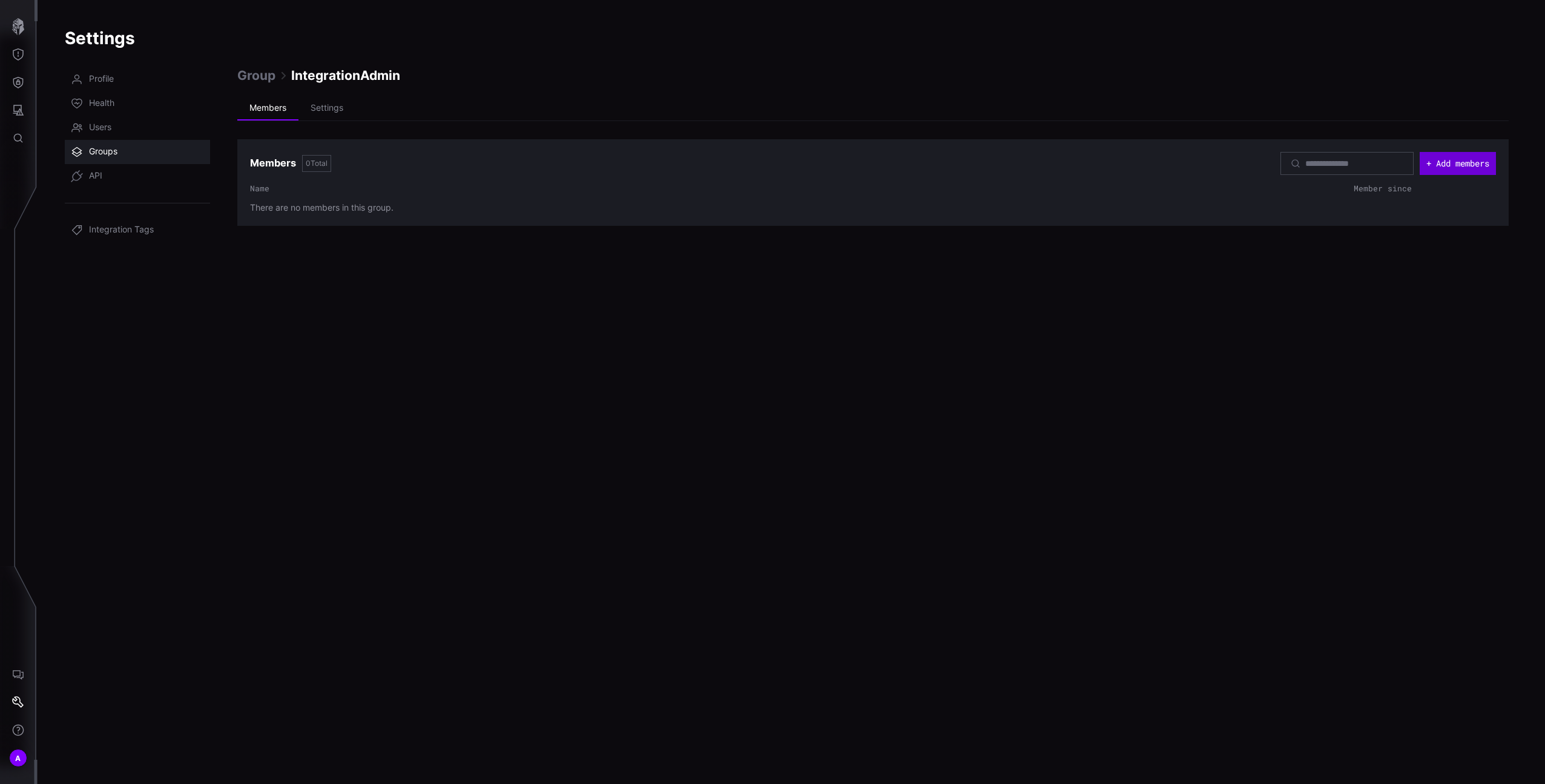
click at [1431, 162] on button "+ Add members" at bounding box center [1458, 163] width 76 height 23
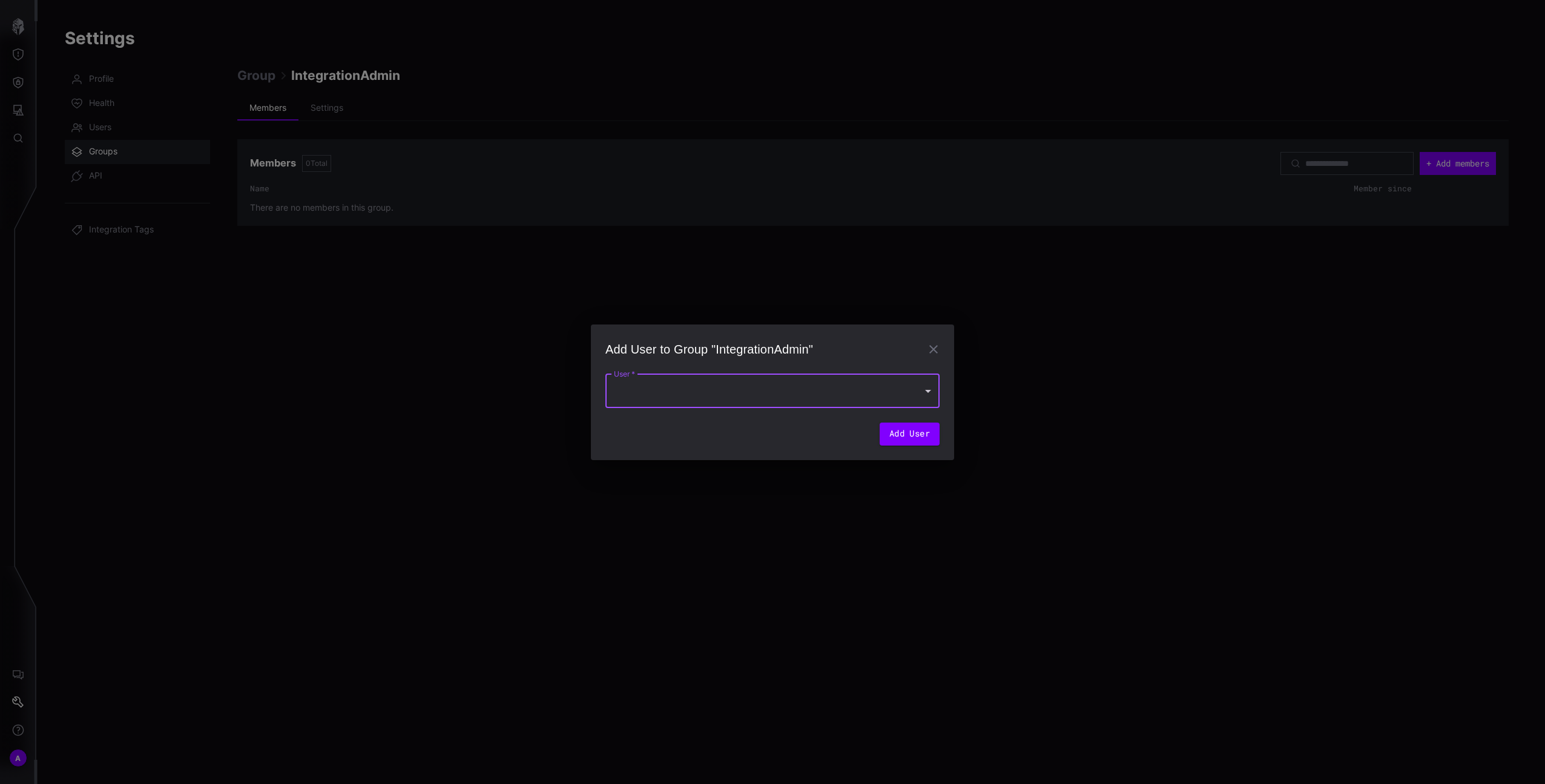
click at [786, 399] on div at bounding box center [772, 391] width 334 height 34
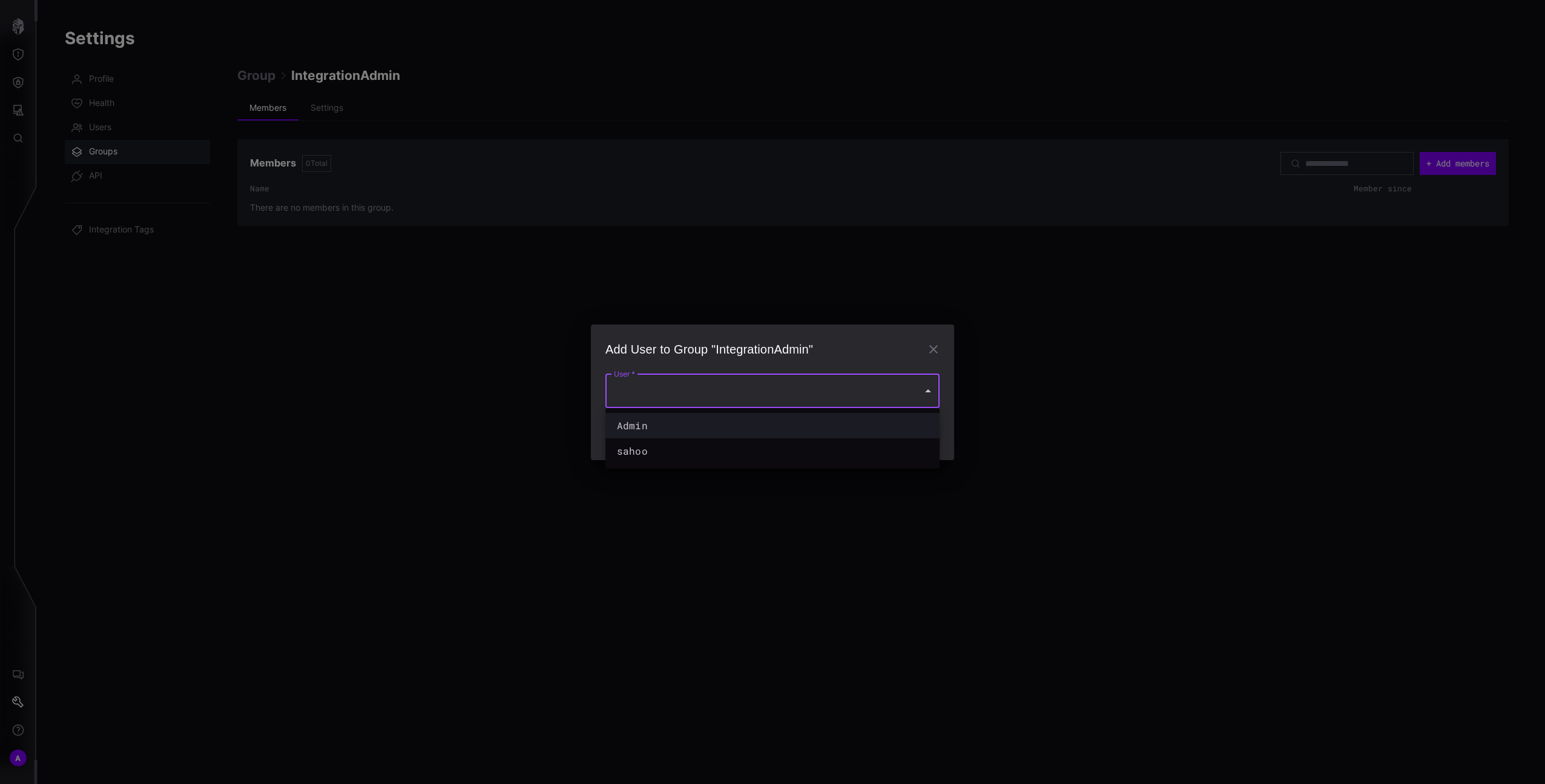
click at [773, 426] on div "Admin" at bounding box center [761, 425] width 287 height 15
type input "**********"
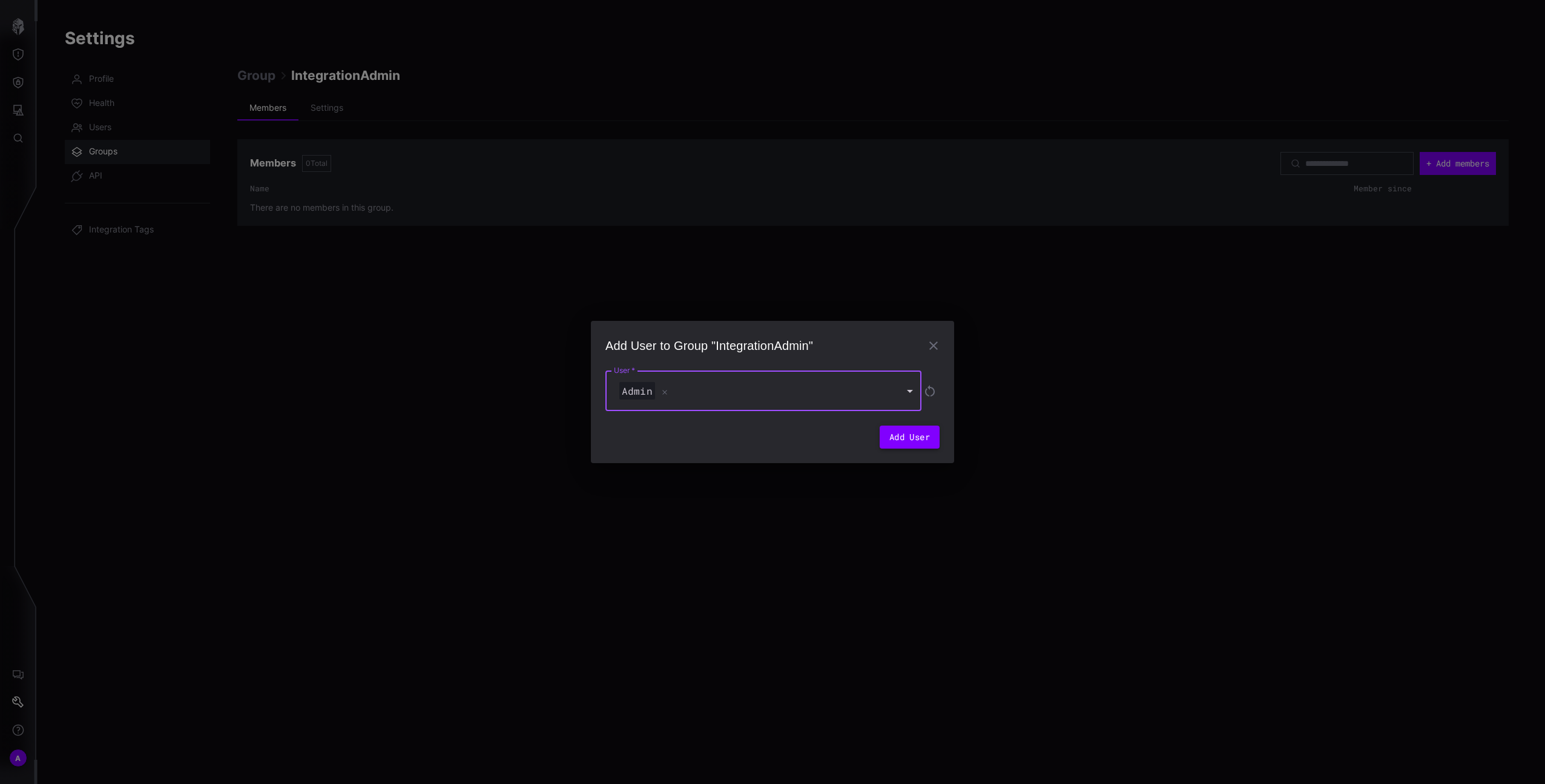
click at [931, 437] on button "Add User" at bounding box center [910, 437] width 60 height 23
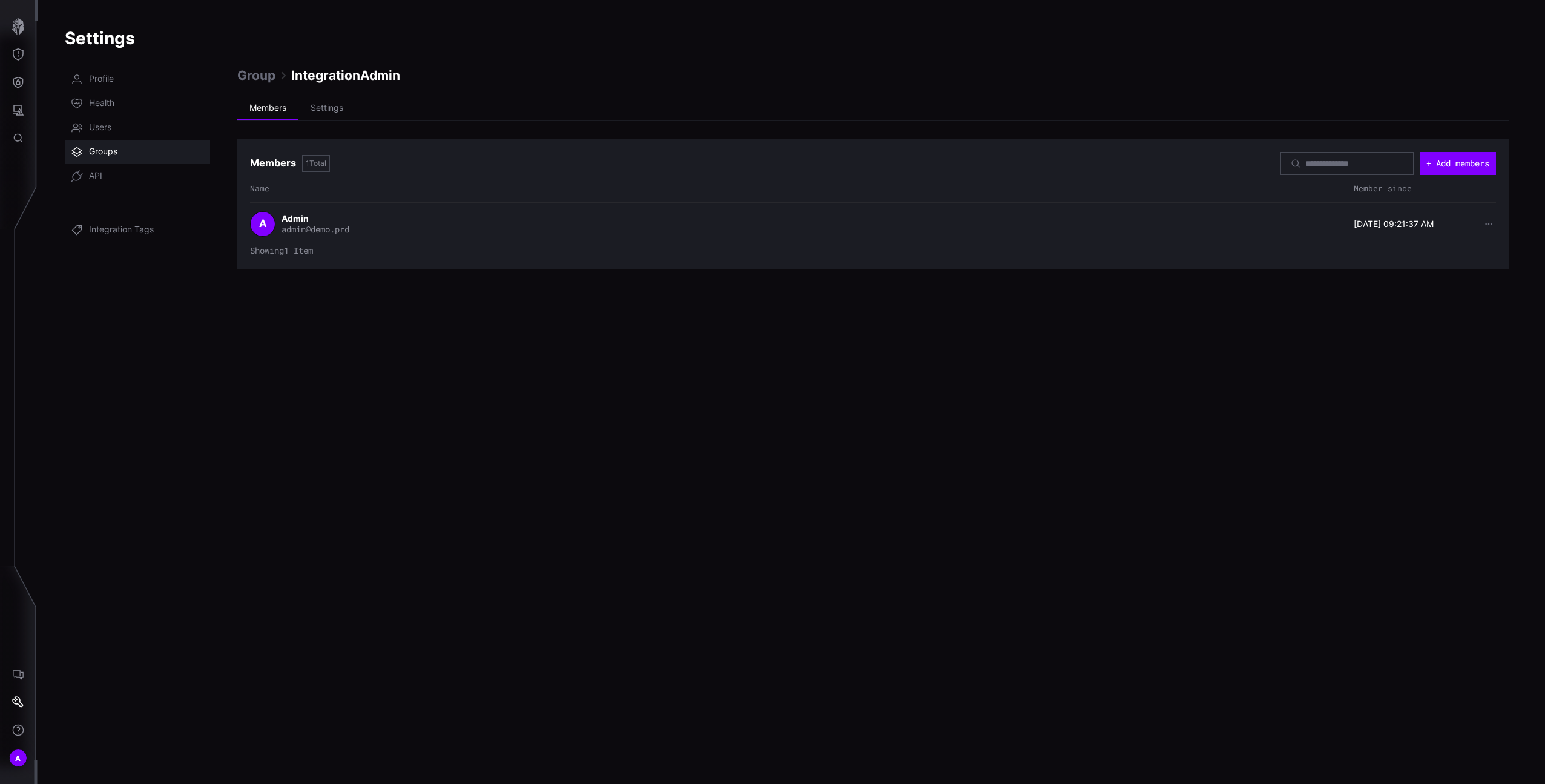
click at [132, 162] on link "Groups" at bounding box center [137, 152] width 146 height 24
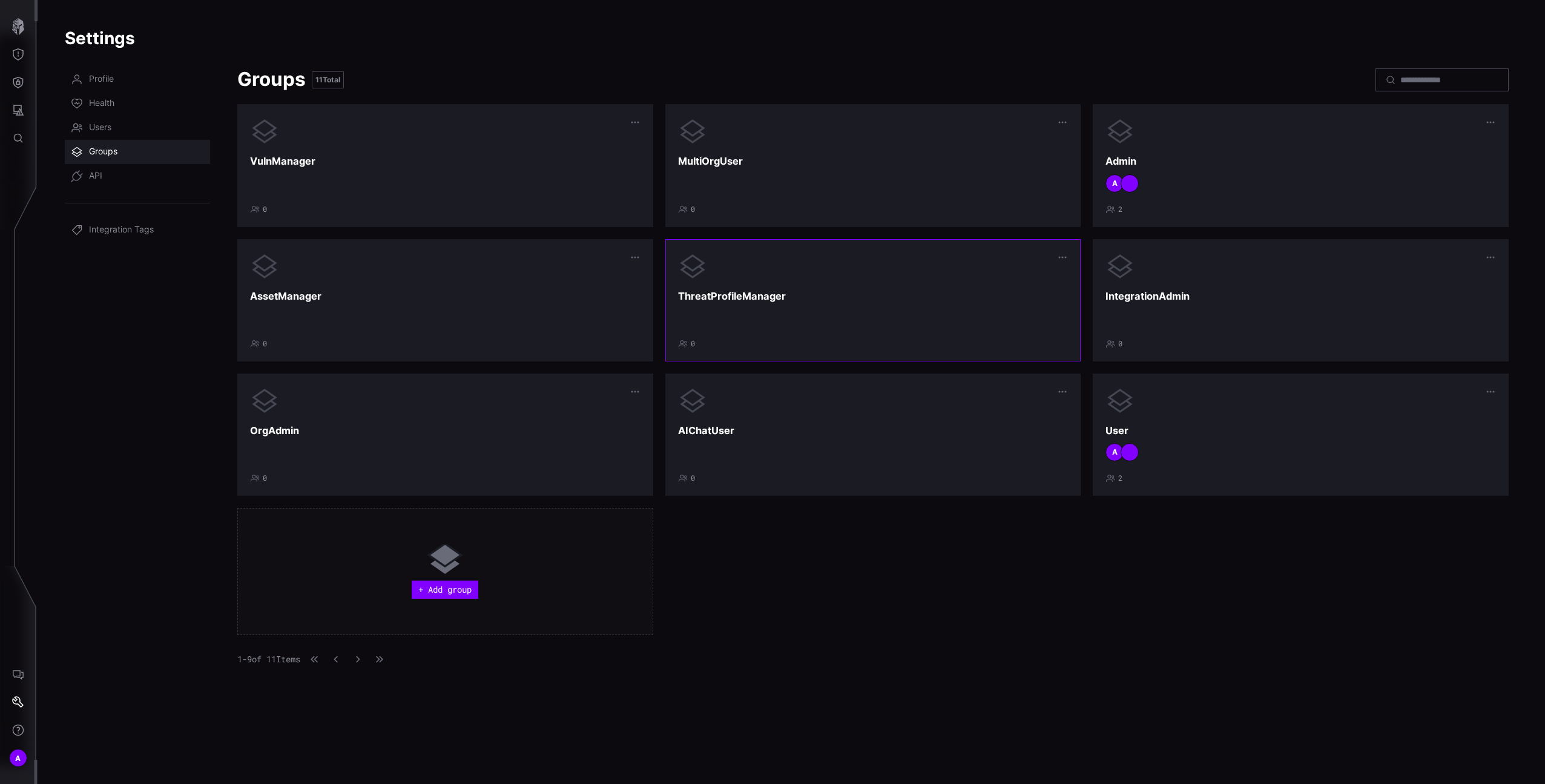
click at [822, 288] on div "ThreatProfileManager 0" at bounding box center [873, 300] width 390 height 97
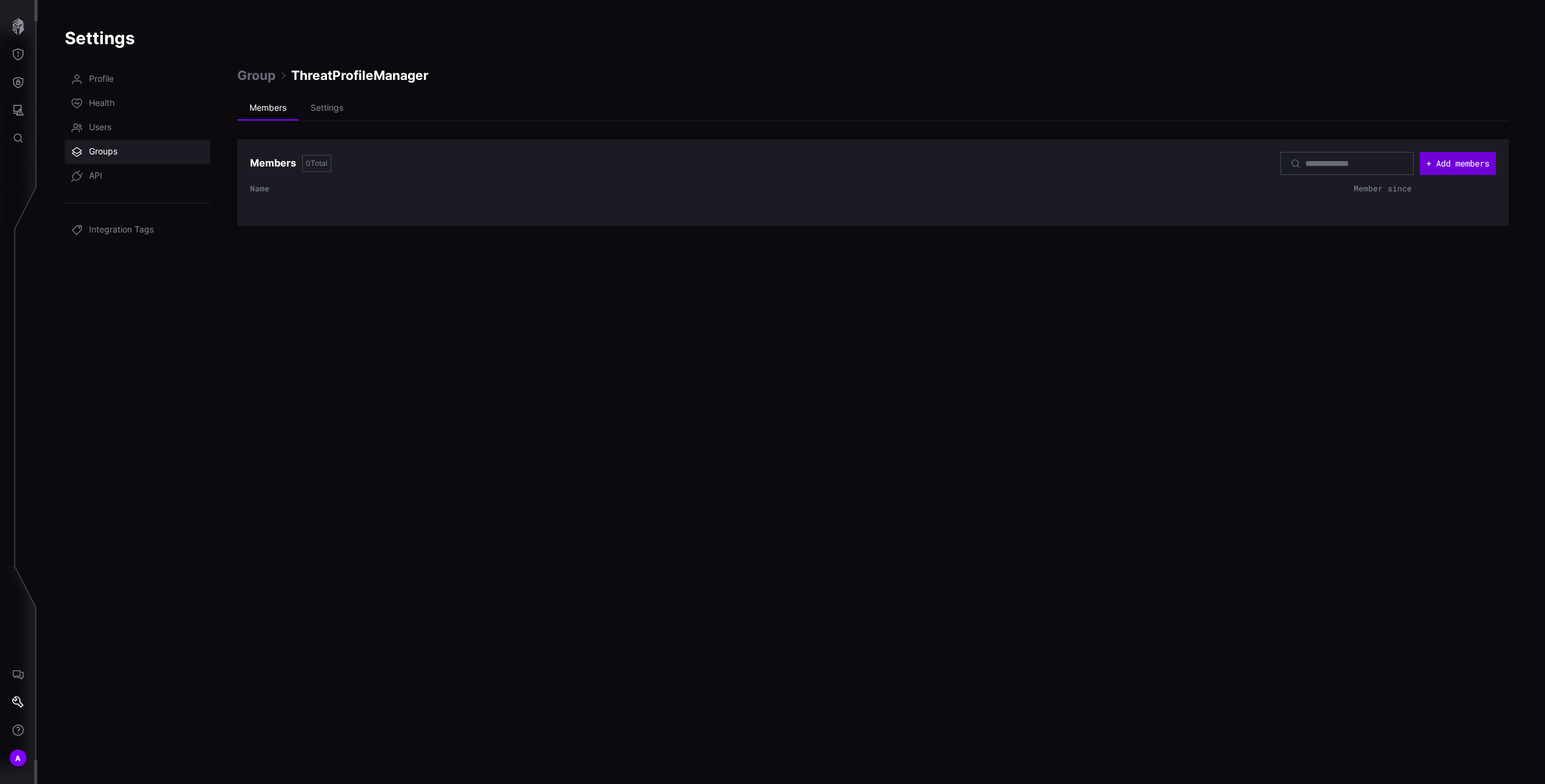
click at [1430, 160] on button "+ Add members" at bounding box center [1458, 163] width 76 height 23
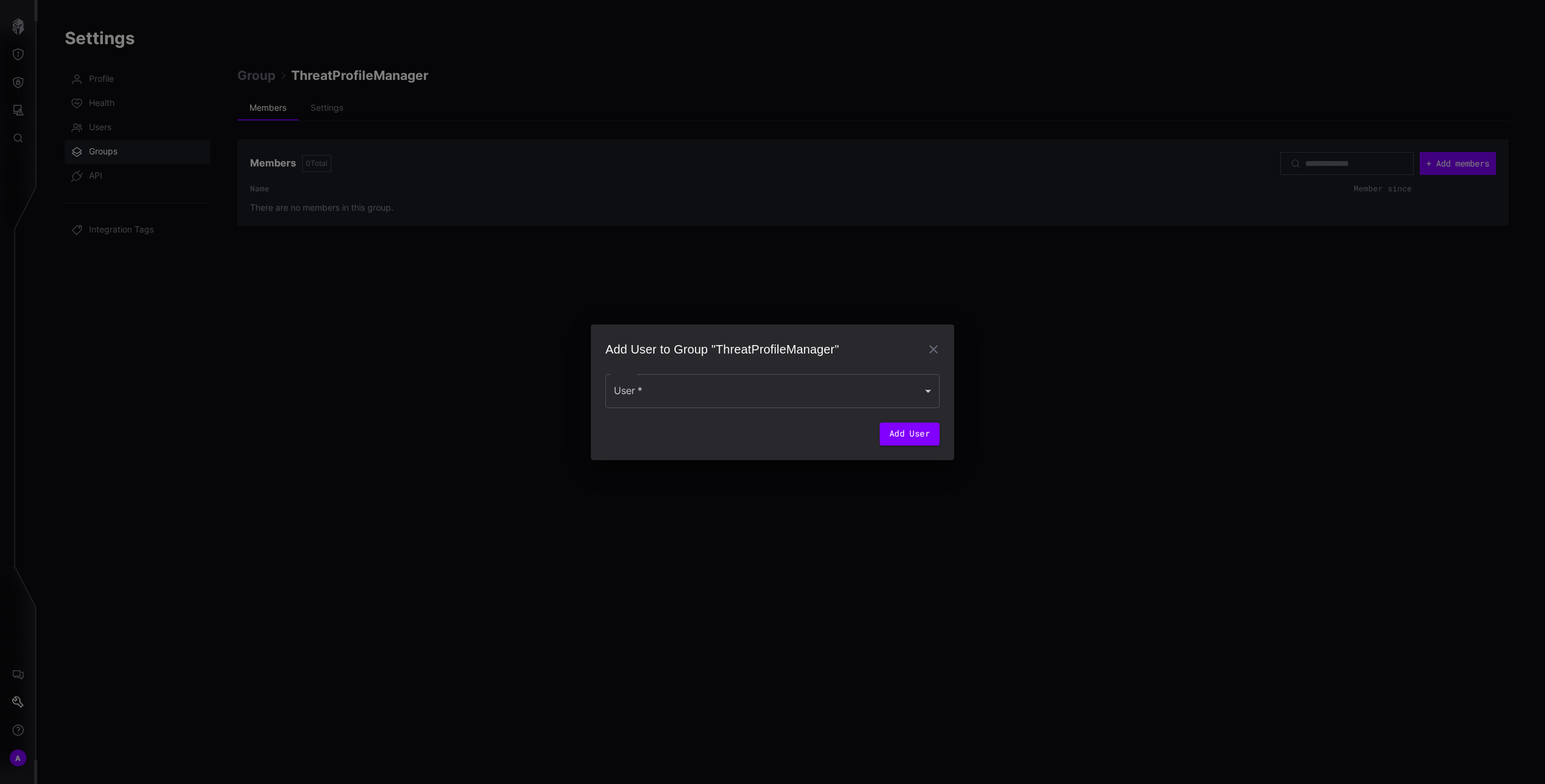
click at [790, 366] on form "User   * User   * Add User" at bounding box center [772, 403] width 334 height 86
click at [793, 394] on div at bounding box center [772, 391] width 334 height 34
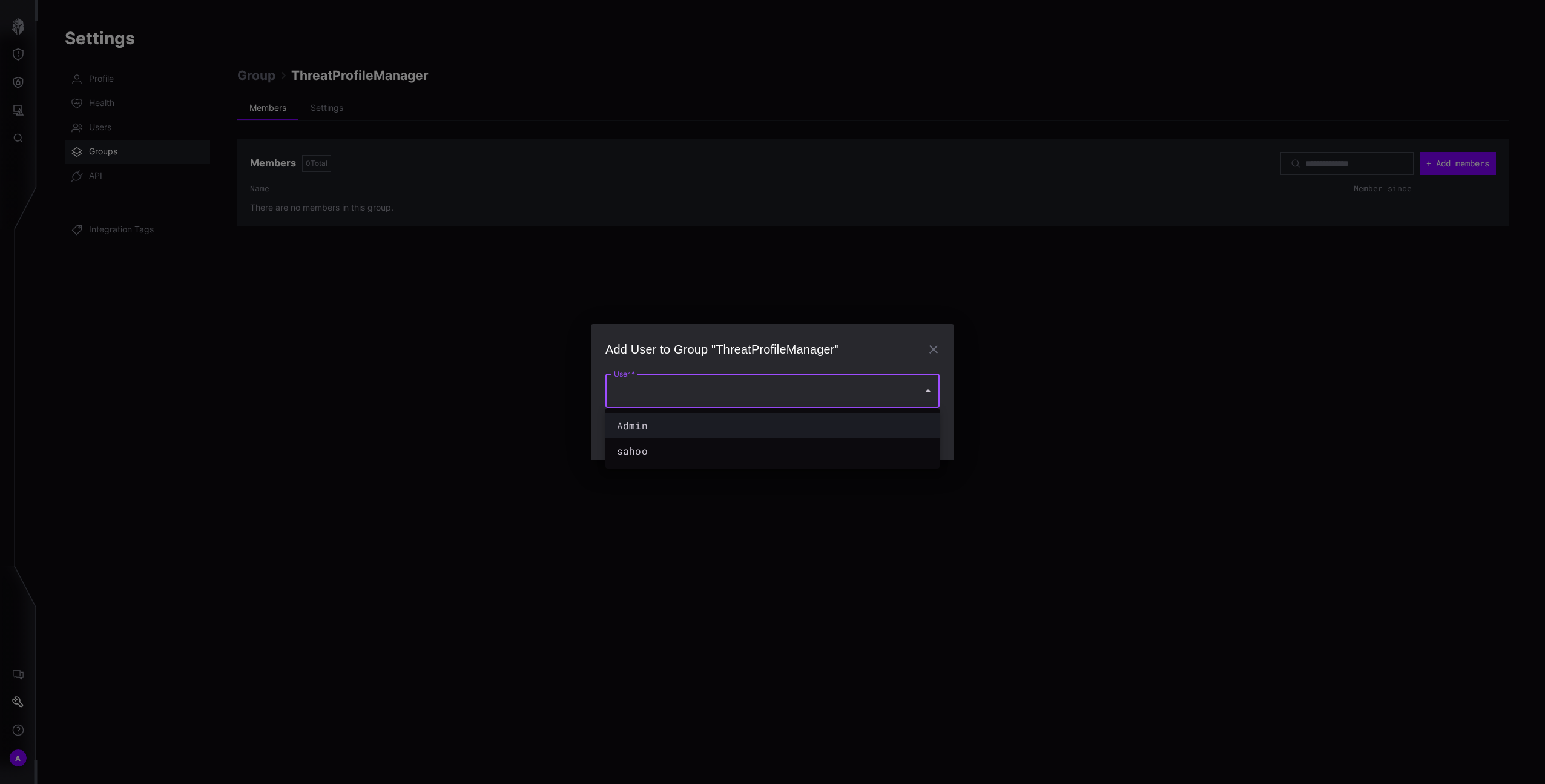
click at [824, 427] on div "Admin" at bounding box center [761, 425] width 287 height 15
type input "**********"
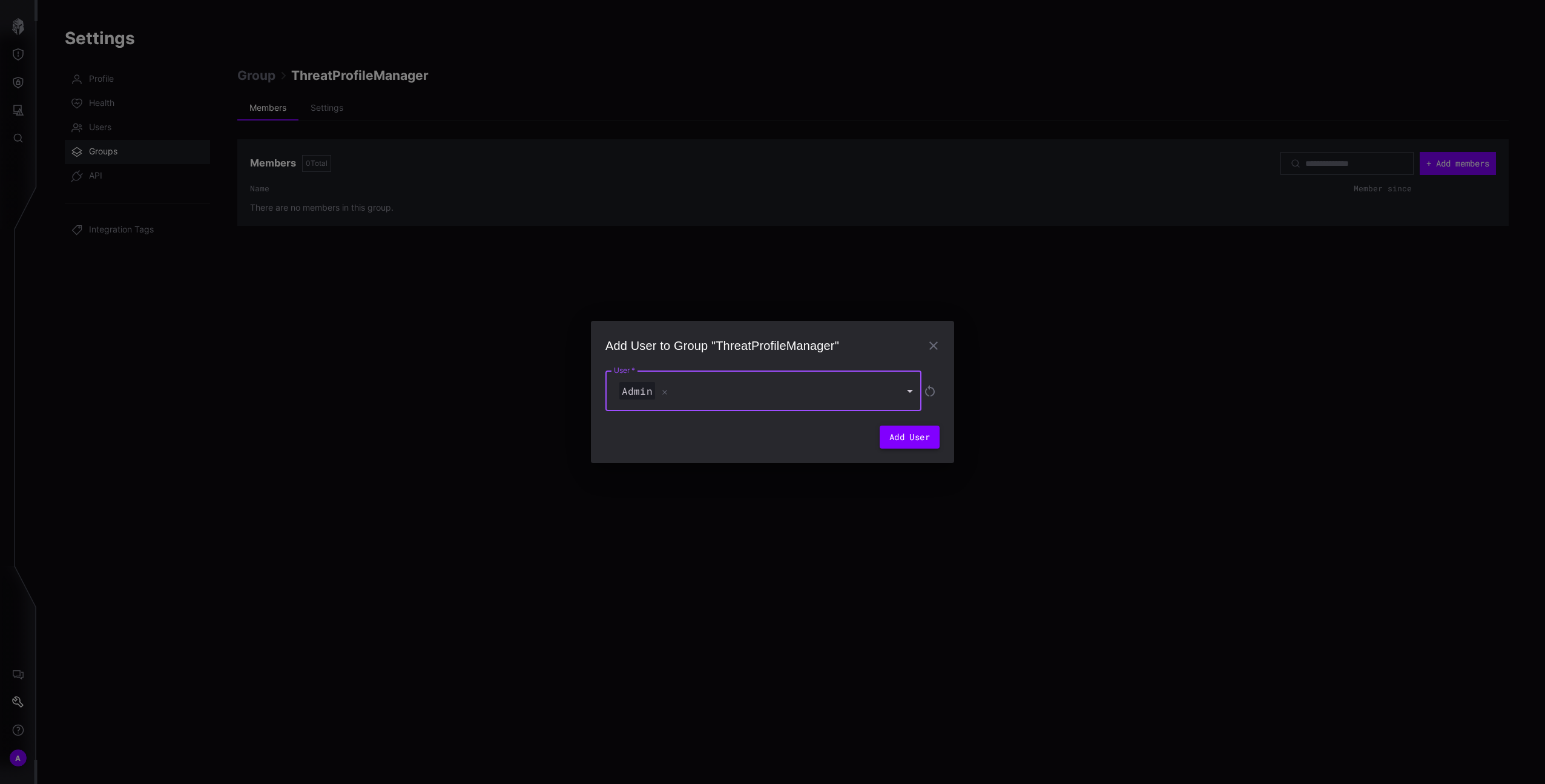
click at [930, 443] on button "Add User" at bounding box center [910, 437] width 60 height 23
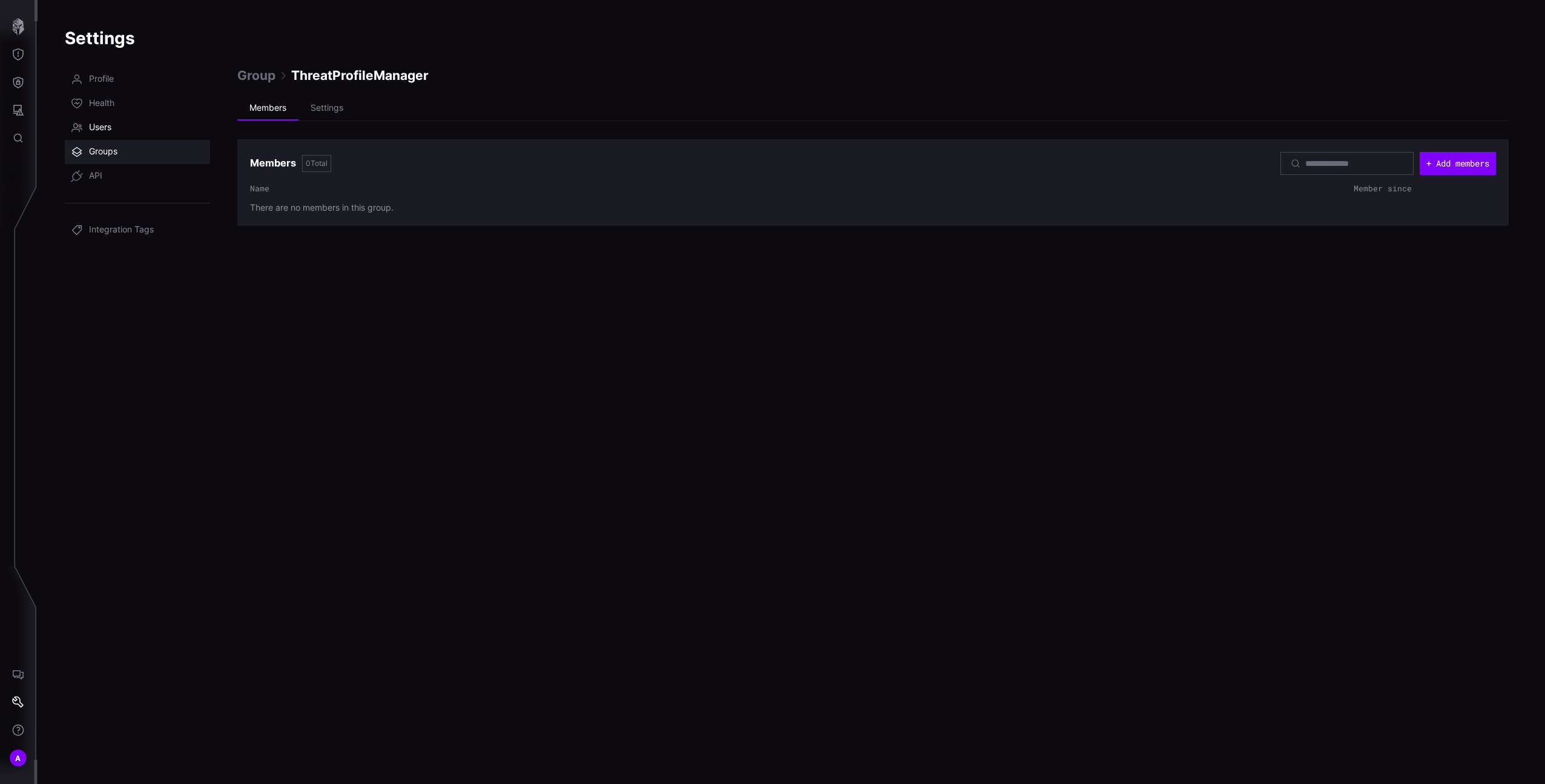
click at [112, 128] on link "Users" at bounding box center [137, 128] width 146 height 24
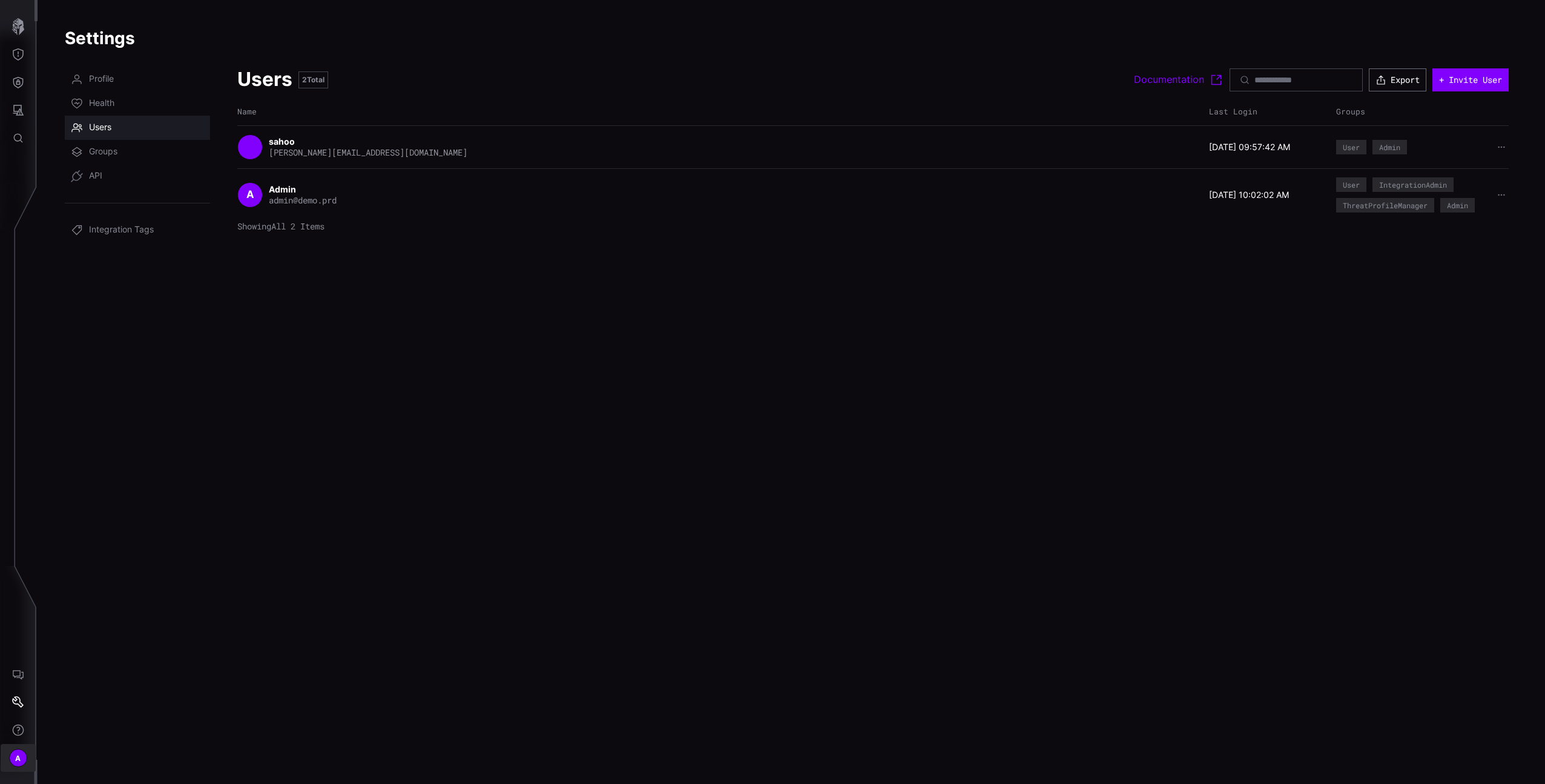
click at [10, 745] on button "A" at bounding box center [18, 758] width 35 height 28
click at [97, 751] on div "Log Out" at bounding box center [128, 753] width 118 height 15
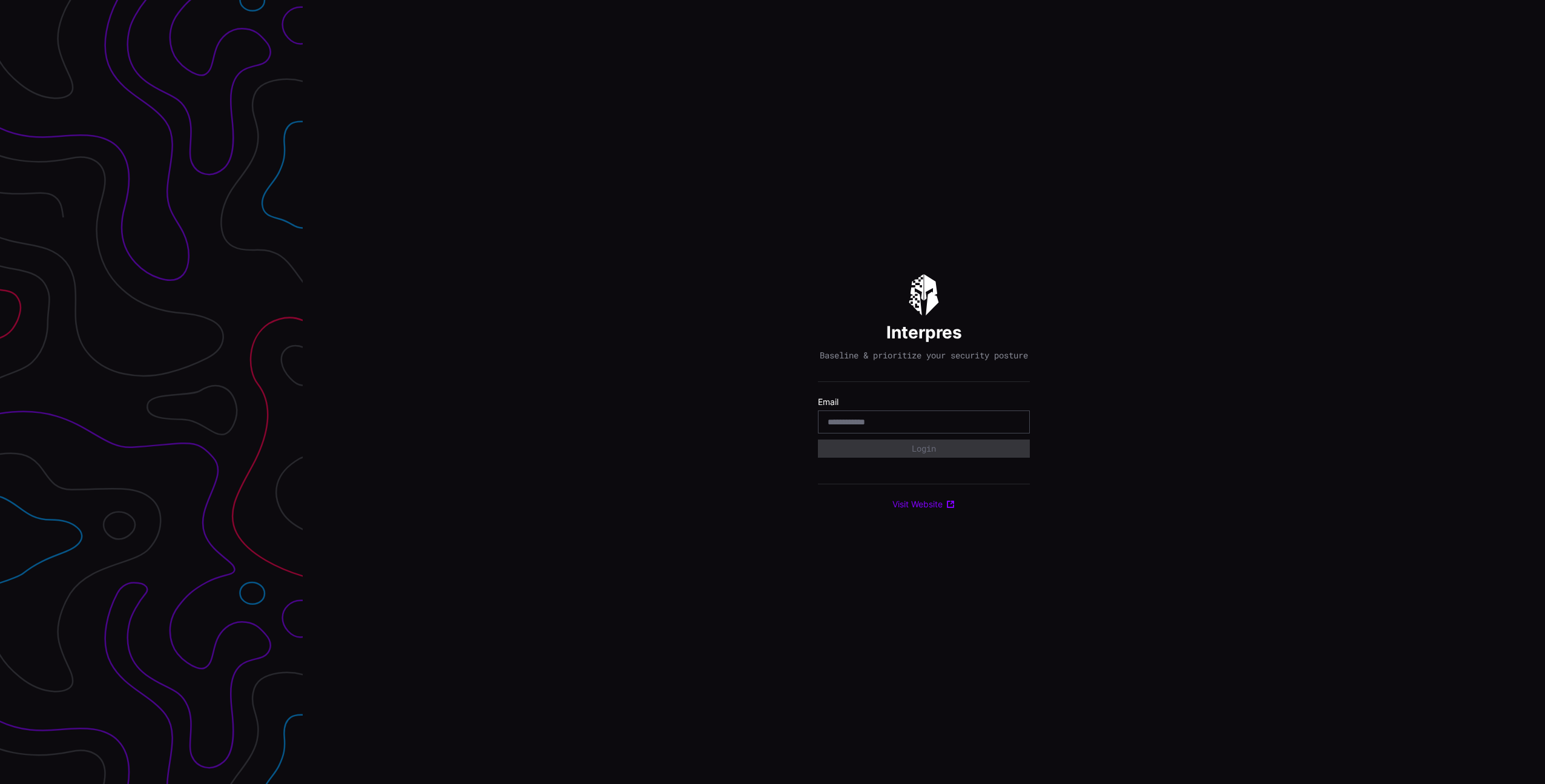
click at [919, 427] on input "email" at bounding box center [924, 422] width 193 height 11
type input "**********"
click at [925, 452] on button "Login" at bounding box center [924, 448] width 212 height 18
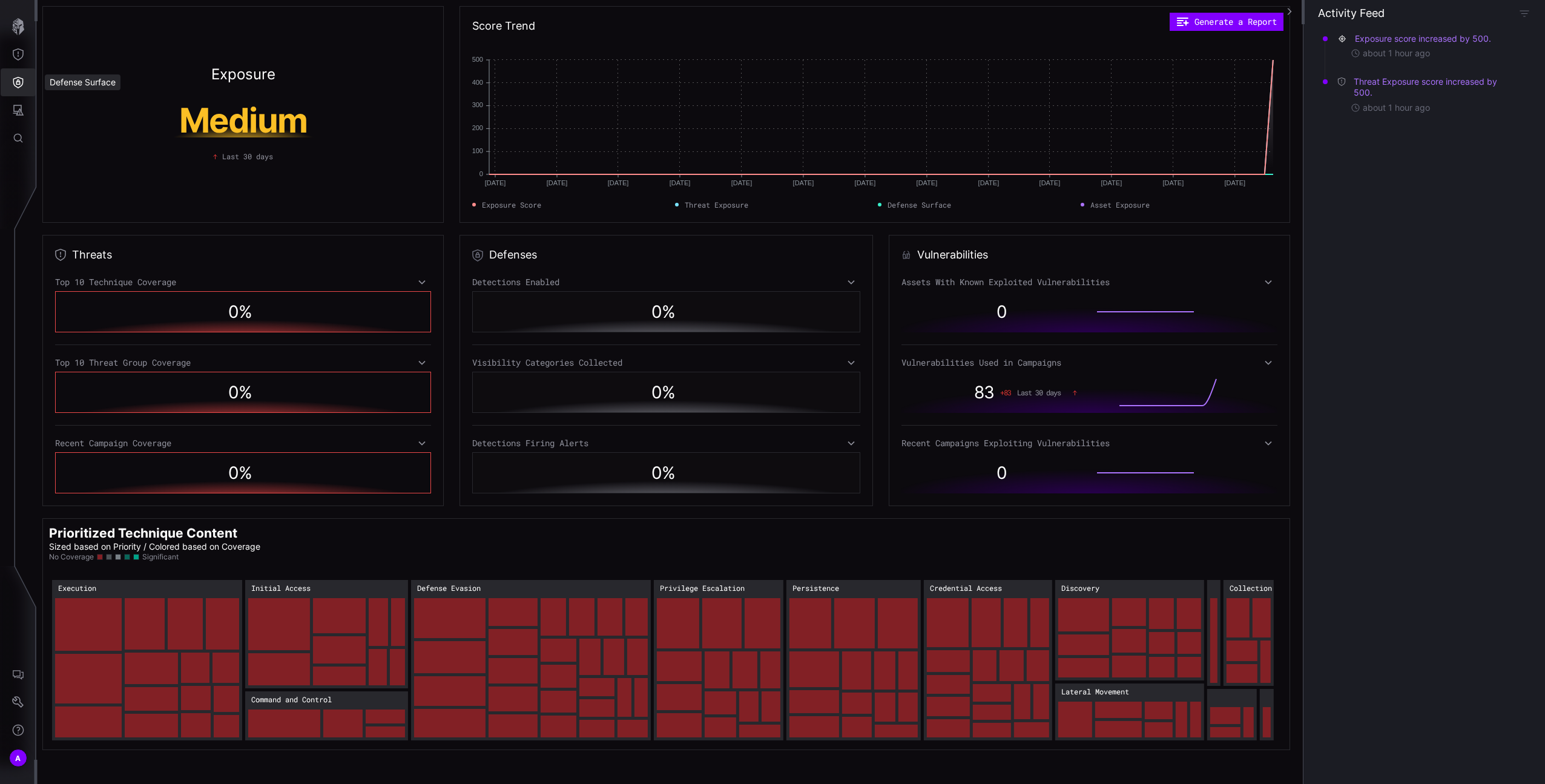
click at [21, 79] on icon "Defense Surface" at bounding box center [17, 82] width 12 height 12
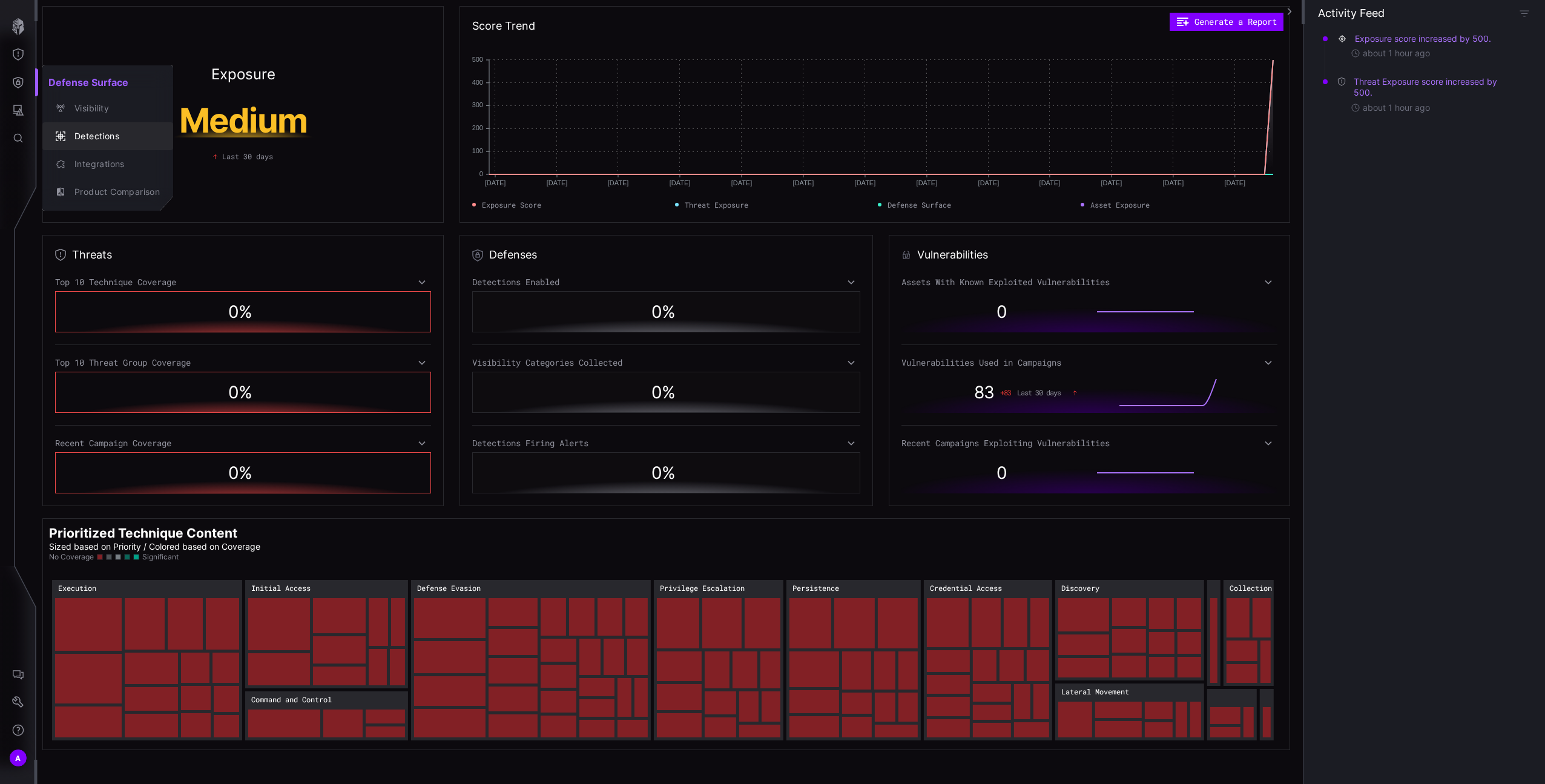
click at [72, 125] on button "Detections" at bounding box center [107, 136] width 131 height 28
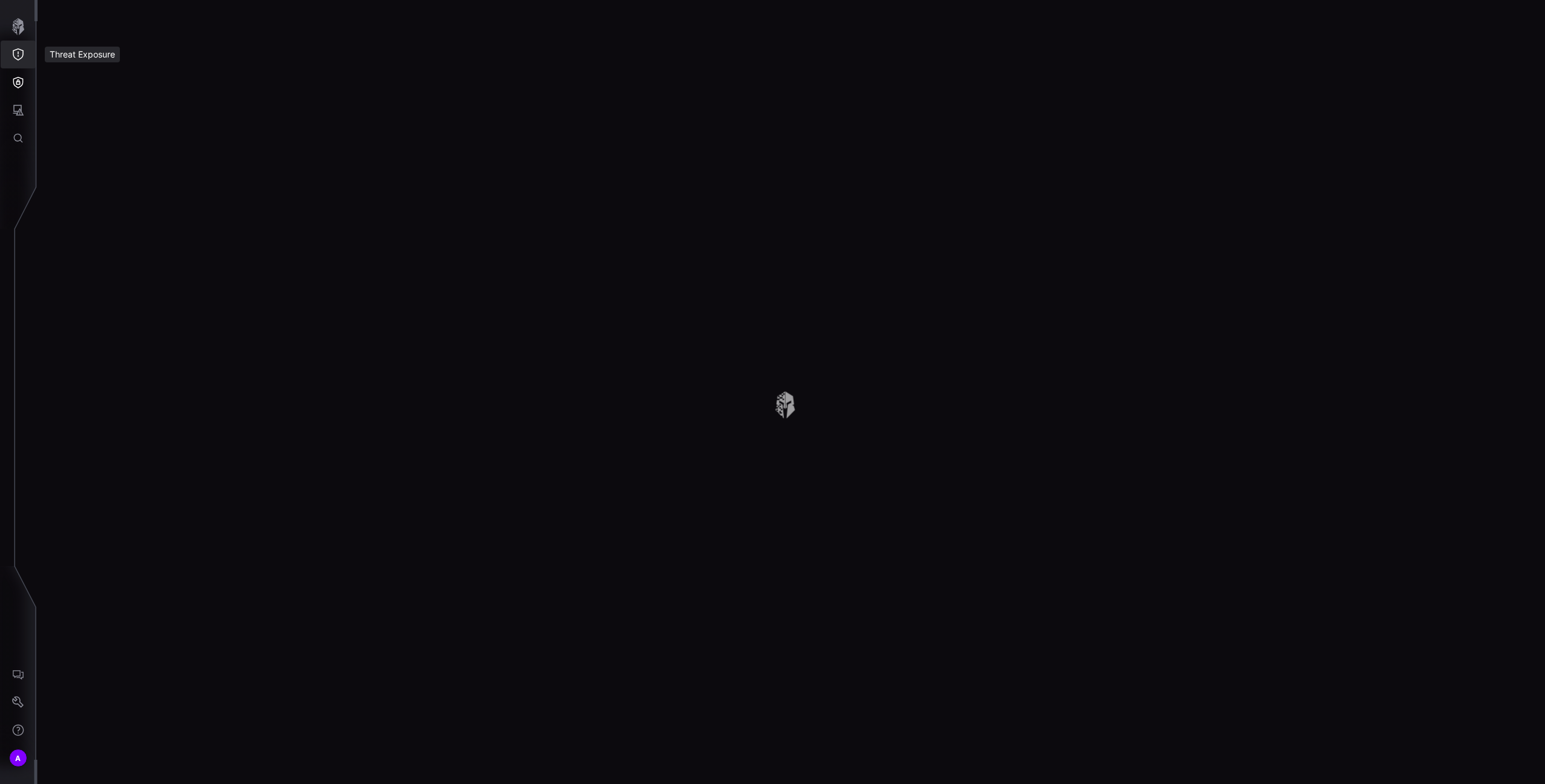
click at [12, 57] on icon "Threat Exposure" at bounding box center [17, 54] width 12 height 12
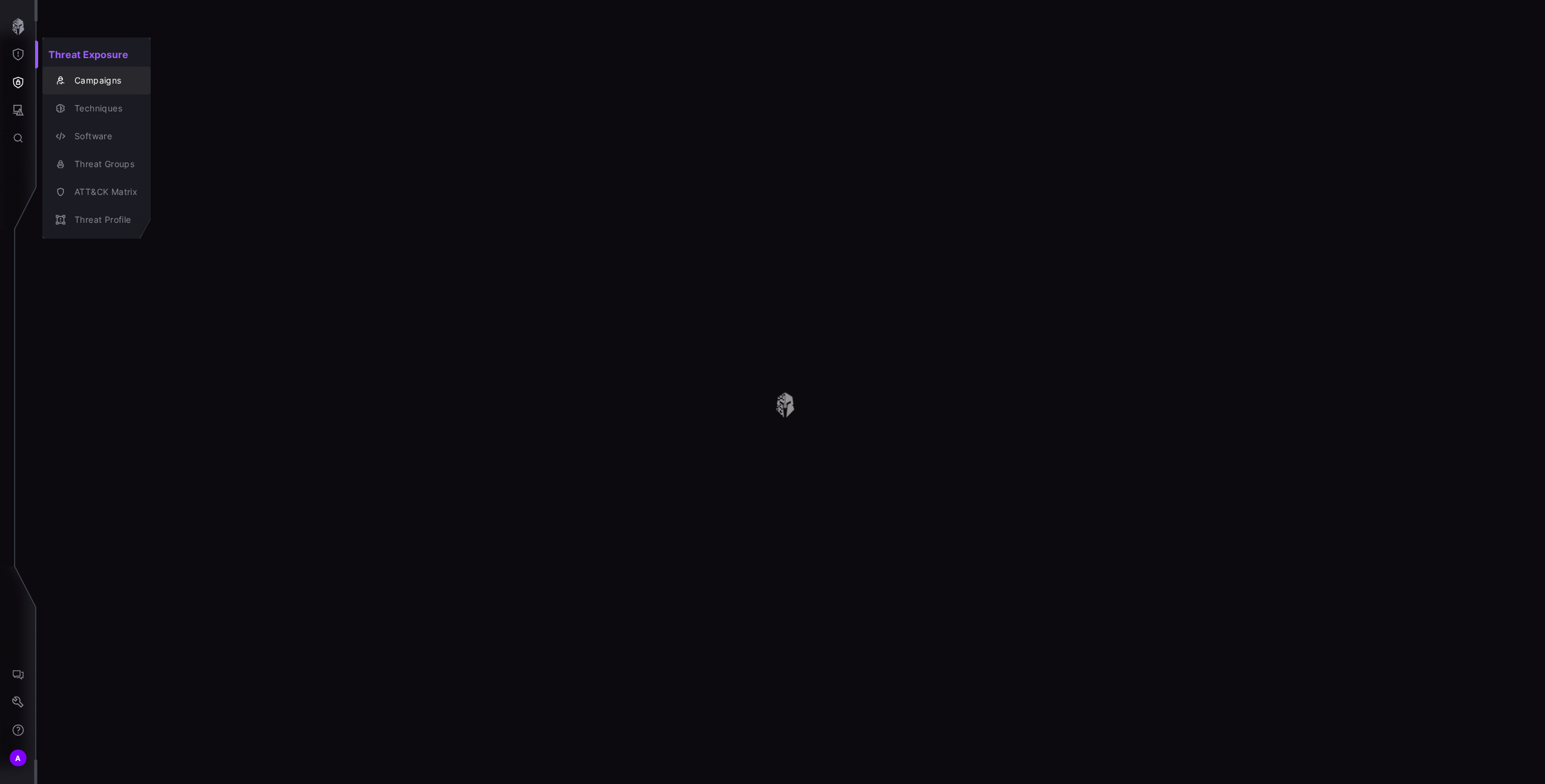
click at [71, 95] on button "Techniques" at bounding box center [96, 108] width 108 height 28
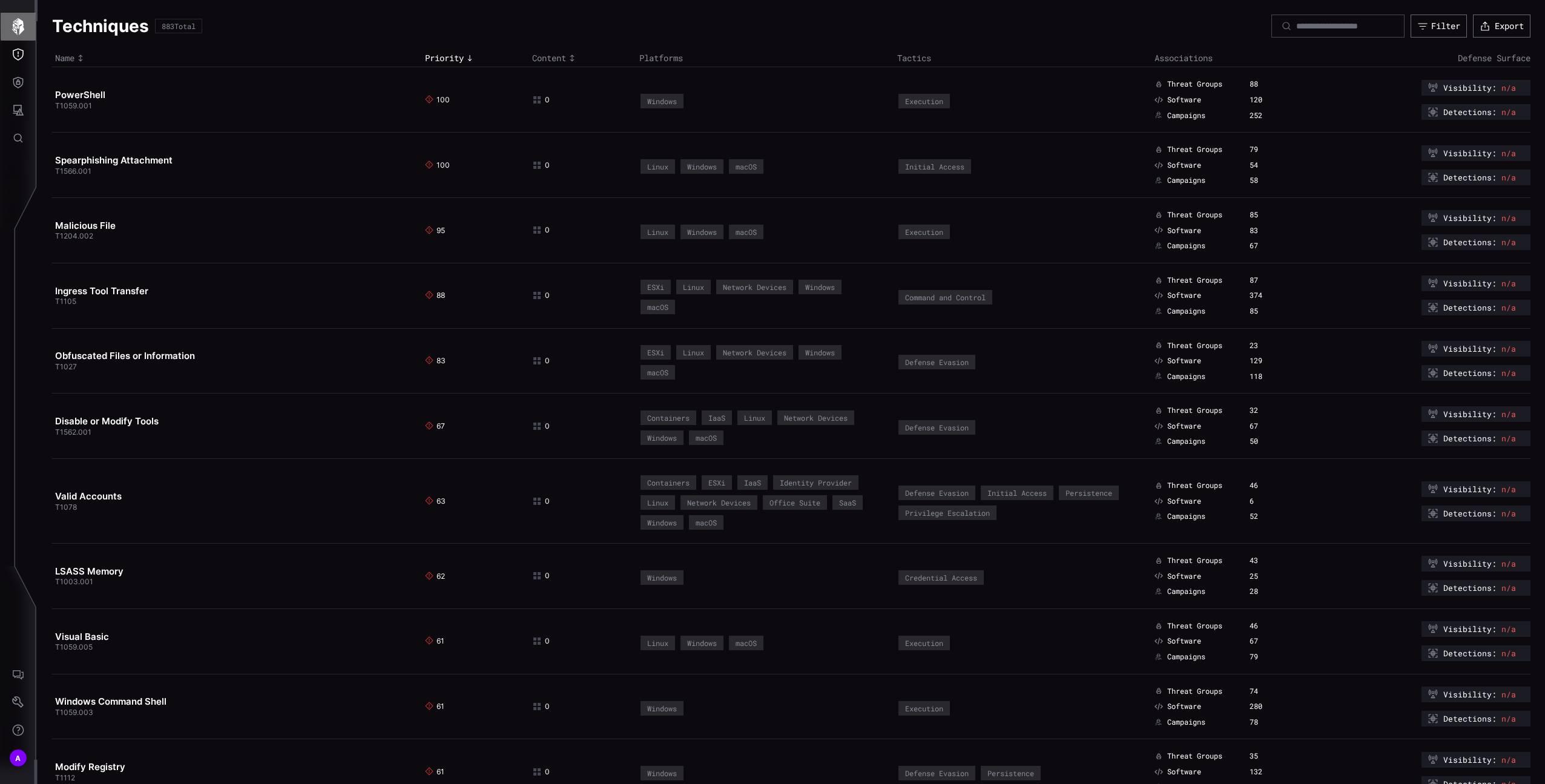
click at [12, 28] on icon "button" at bounding box center [18, 26] width 17 height 17
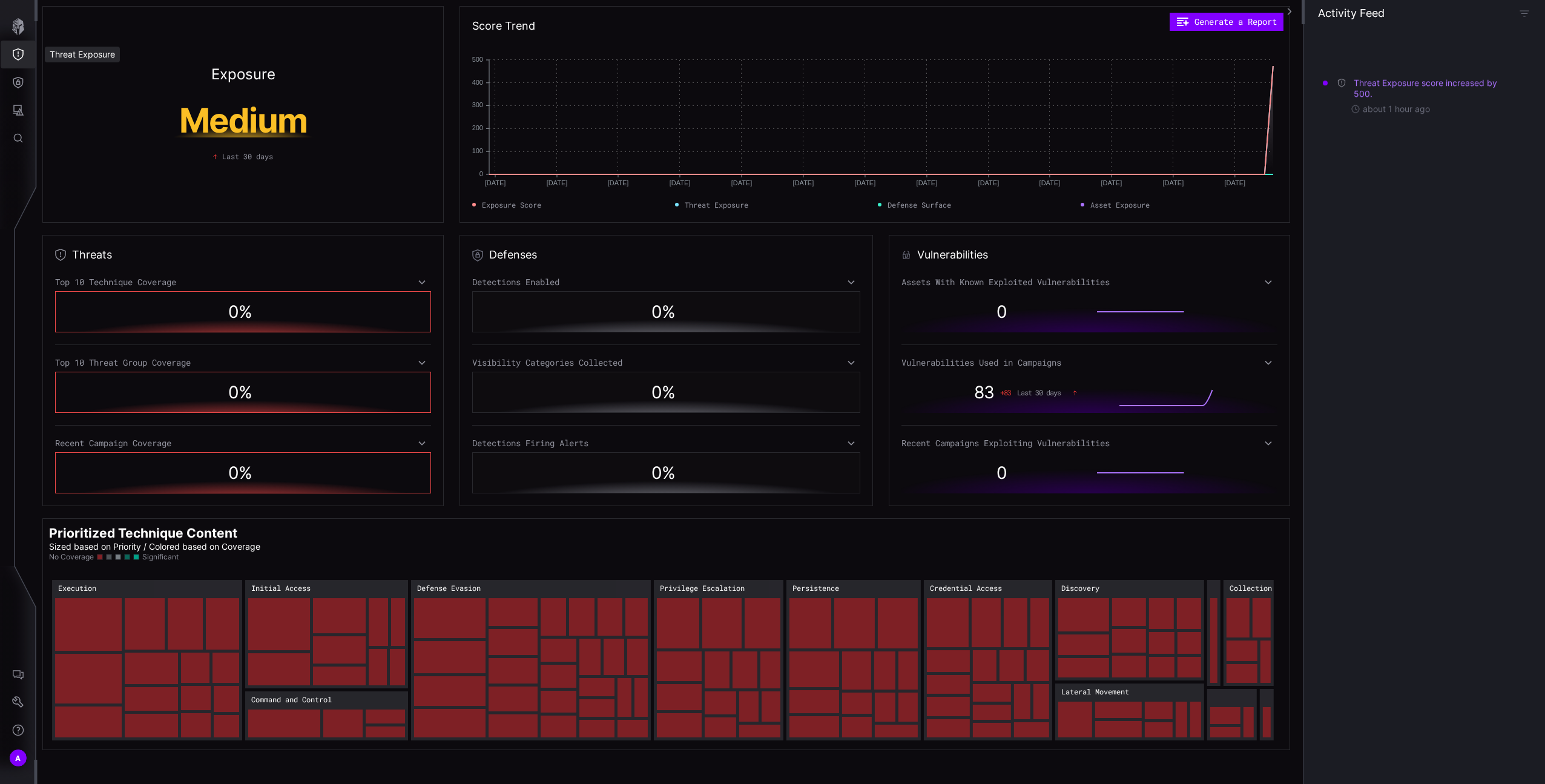
click at [17, 63] on button "Threat Exposure" at bounding box center [18, 55] width 35 height 28
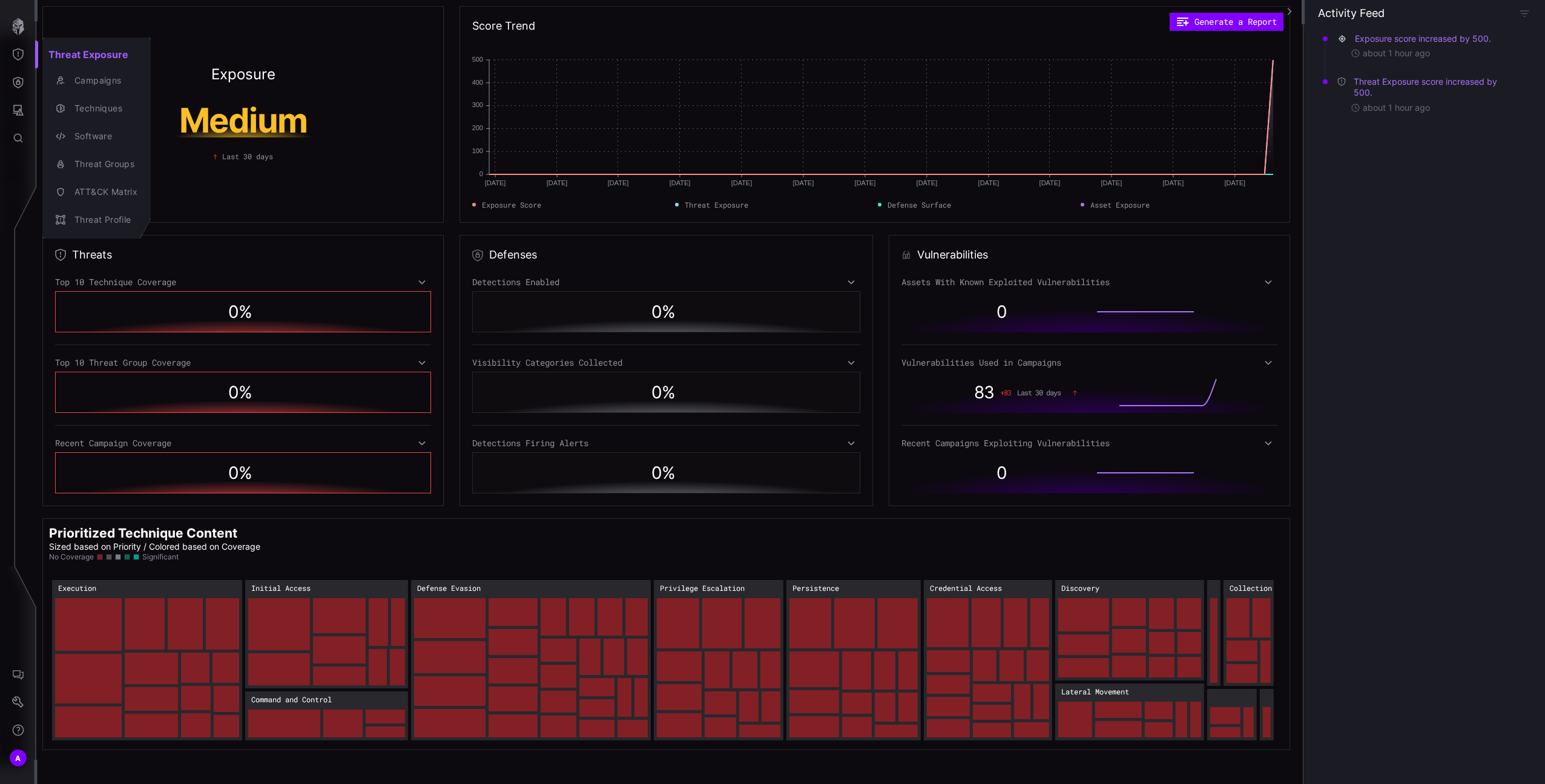
click at [62, 78] on icon "button" at bounding box center [60, 80] width 10 height 10
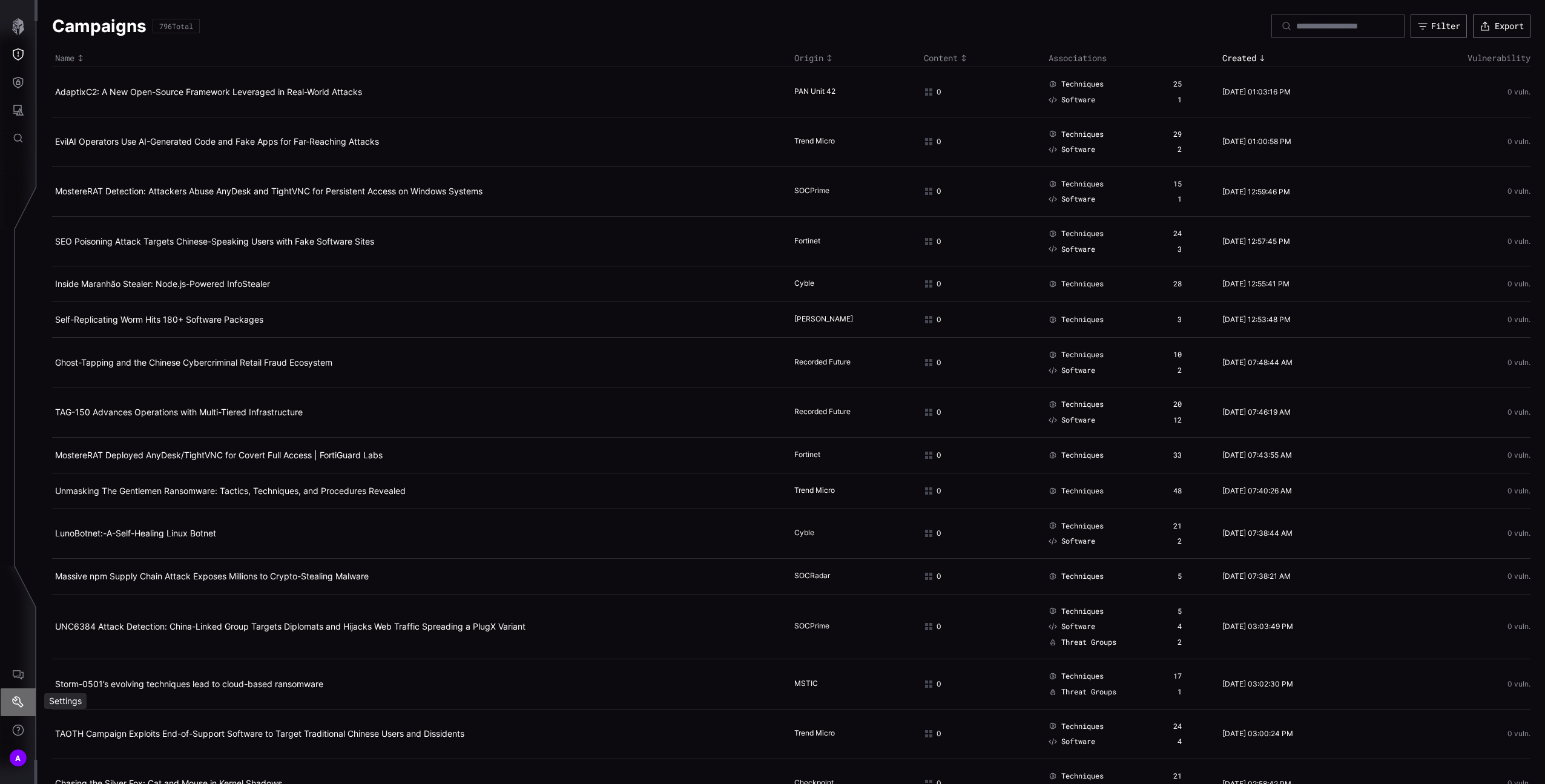
click at [20, 707] on icon "Settings" at bounding box center [17, 702] width 12 height 12
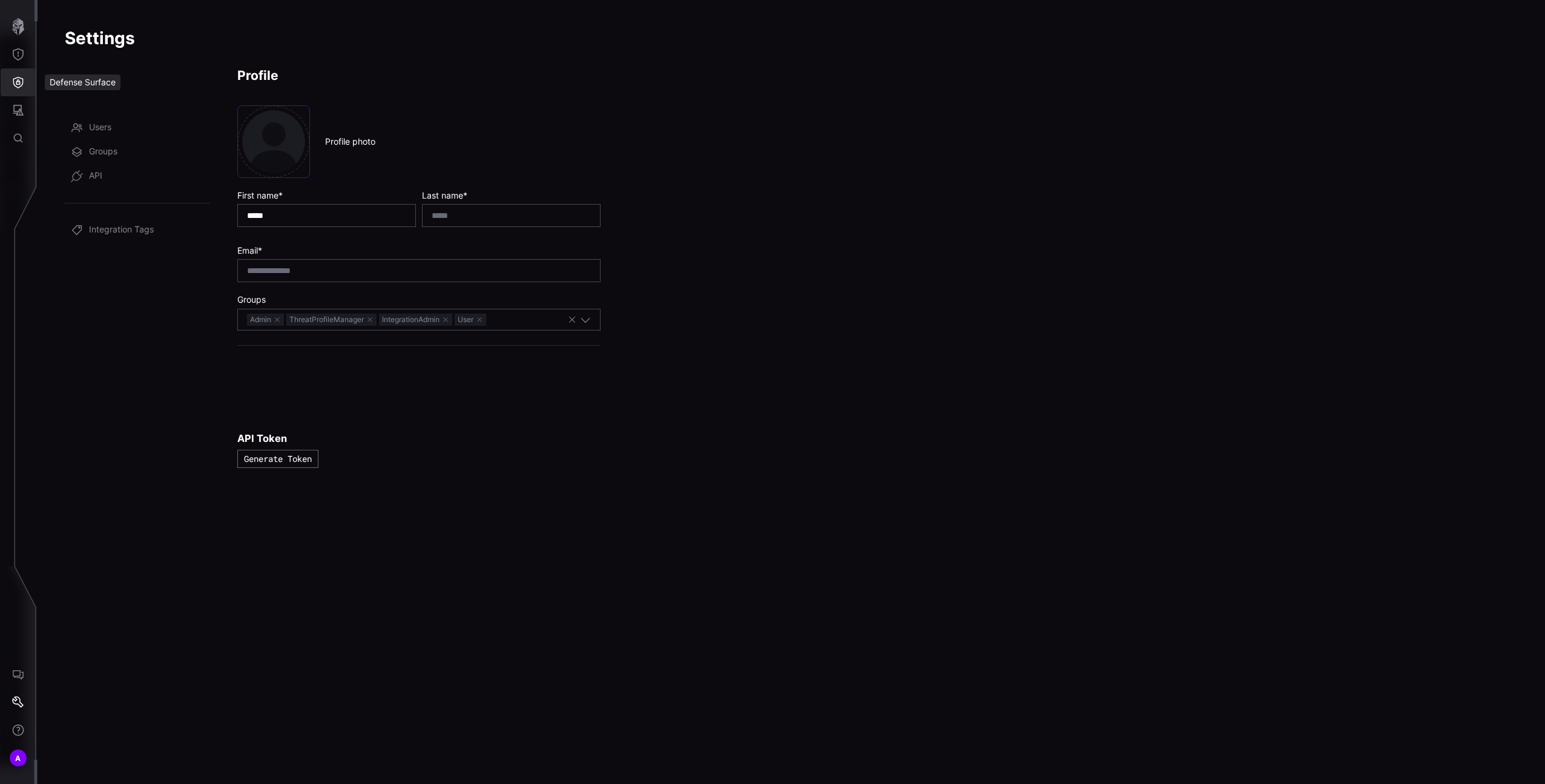
click at [16, 89] on button "Defense Surface" at bounding box center [18, 82] width 35 height 28
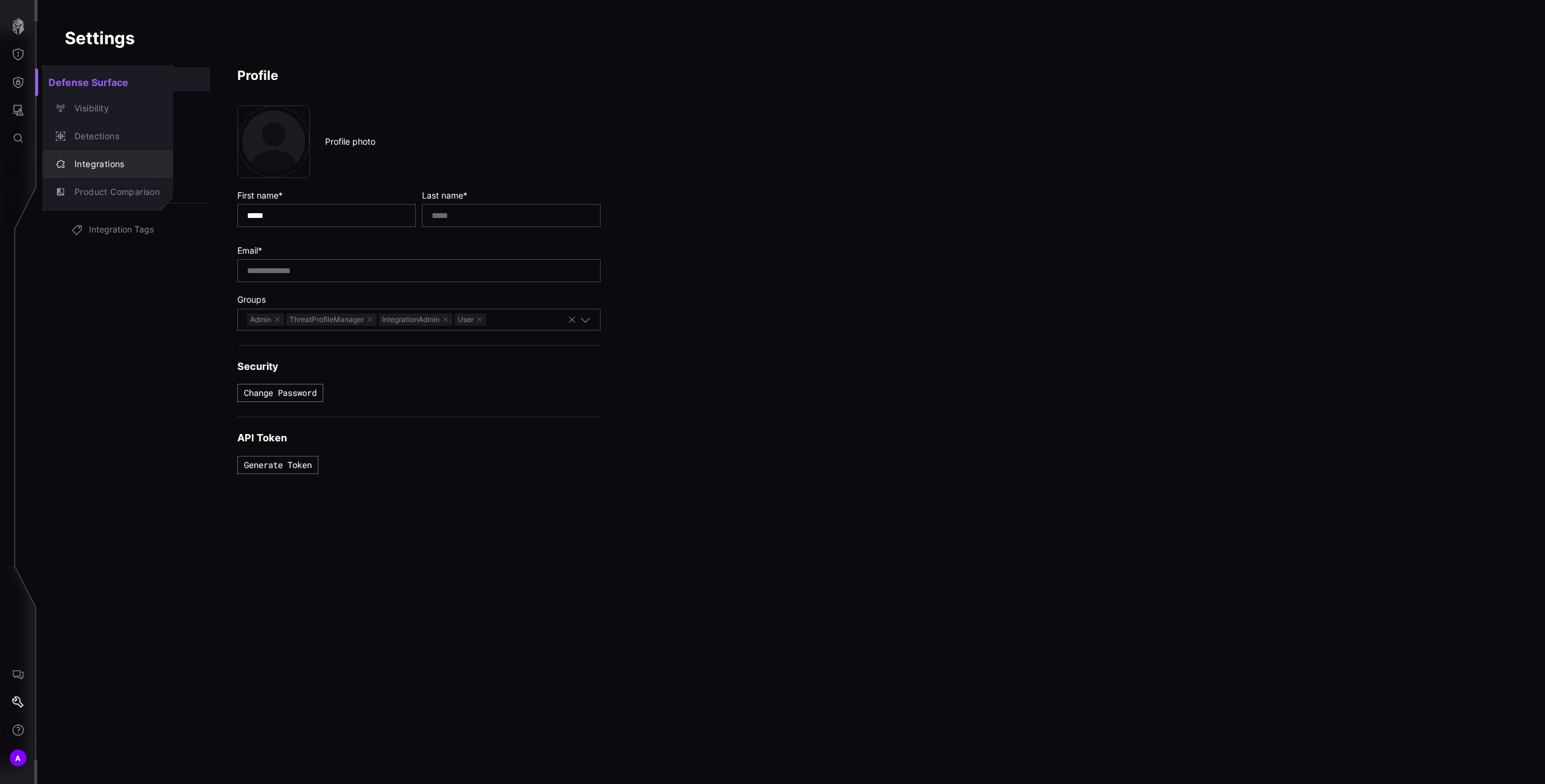
click at [83, 155] on div "Integrations" at bounding box center [107, 164] width 121 height 17
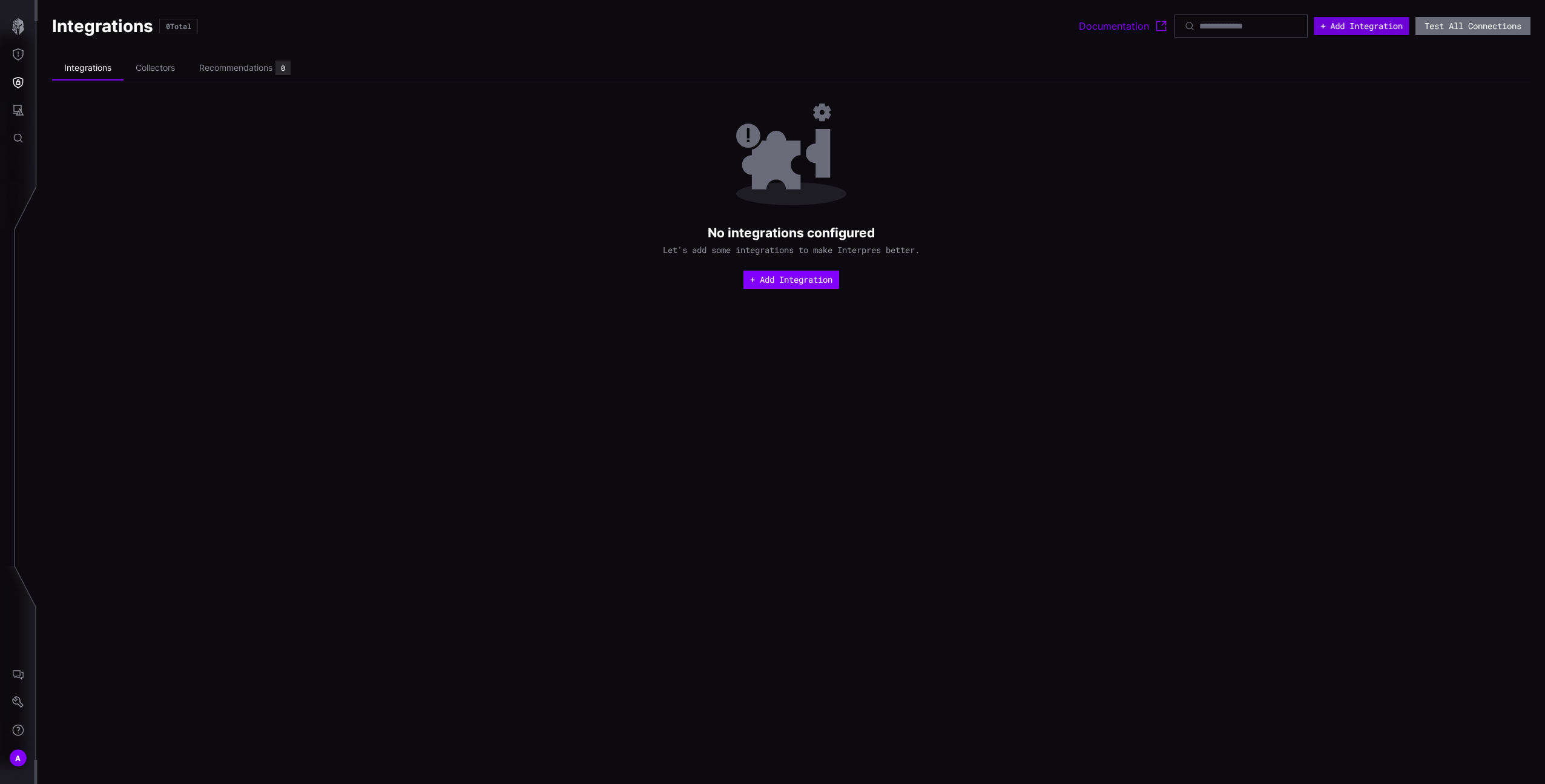
click at [1387, 31] on button "+ Add Integration" at bounding box center [1361, 26] width 95 height 18
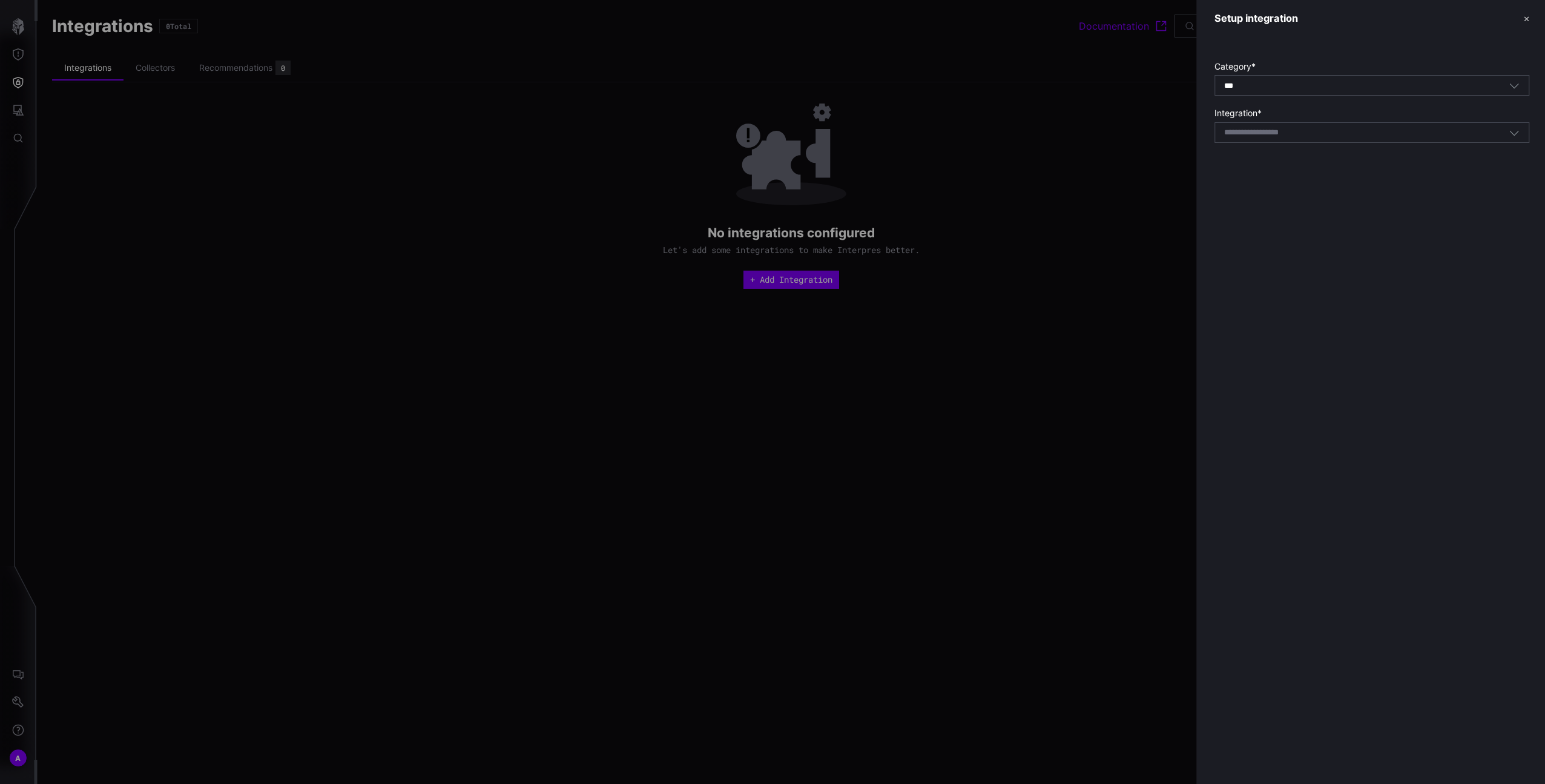
click at [1319, 125] on div "Select integration" at bounding box center [1372, 132] width 315 height 21
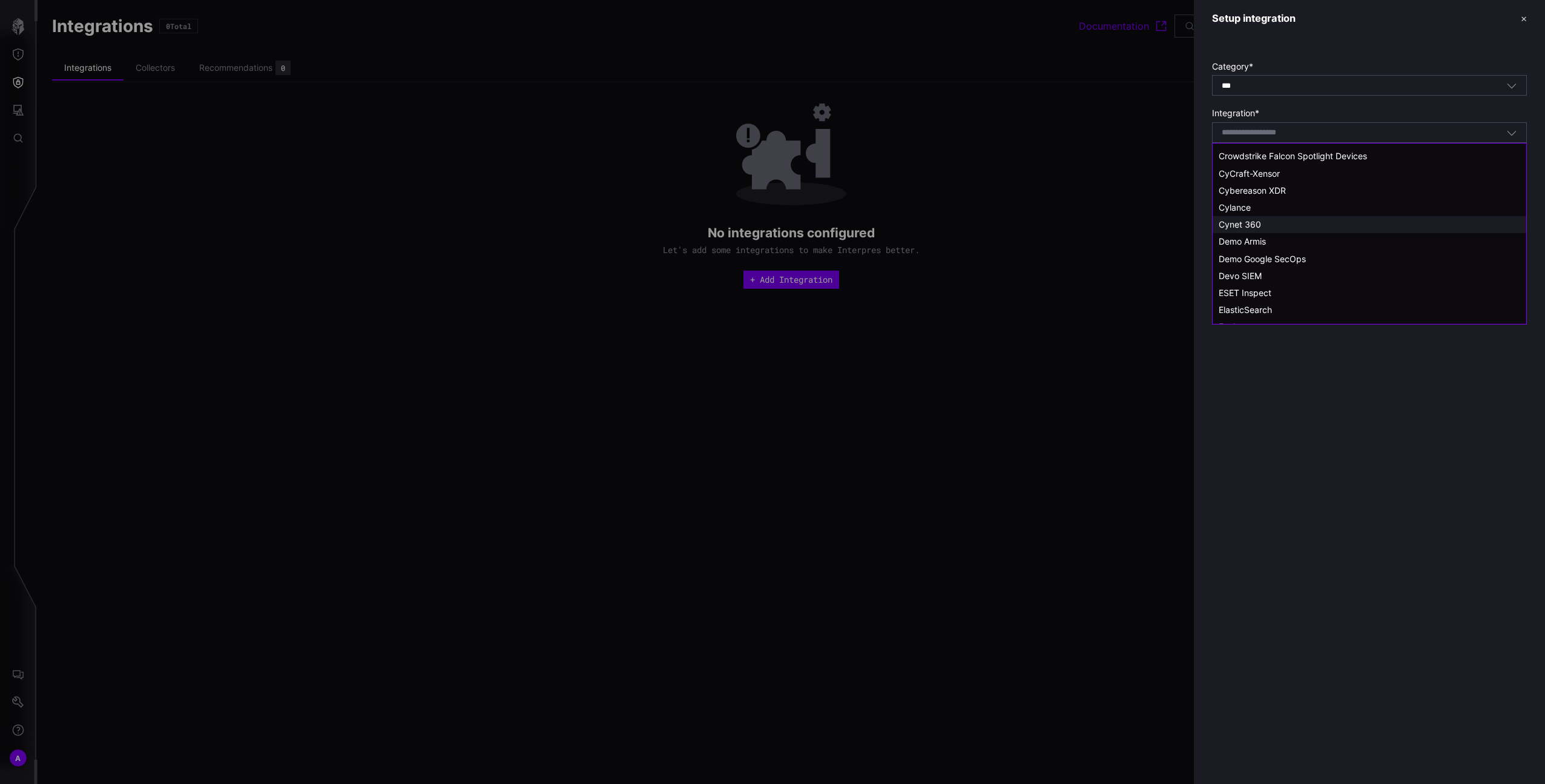
scroll to position [228, 0]
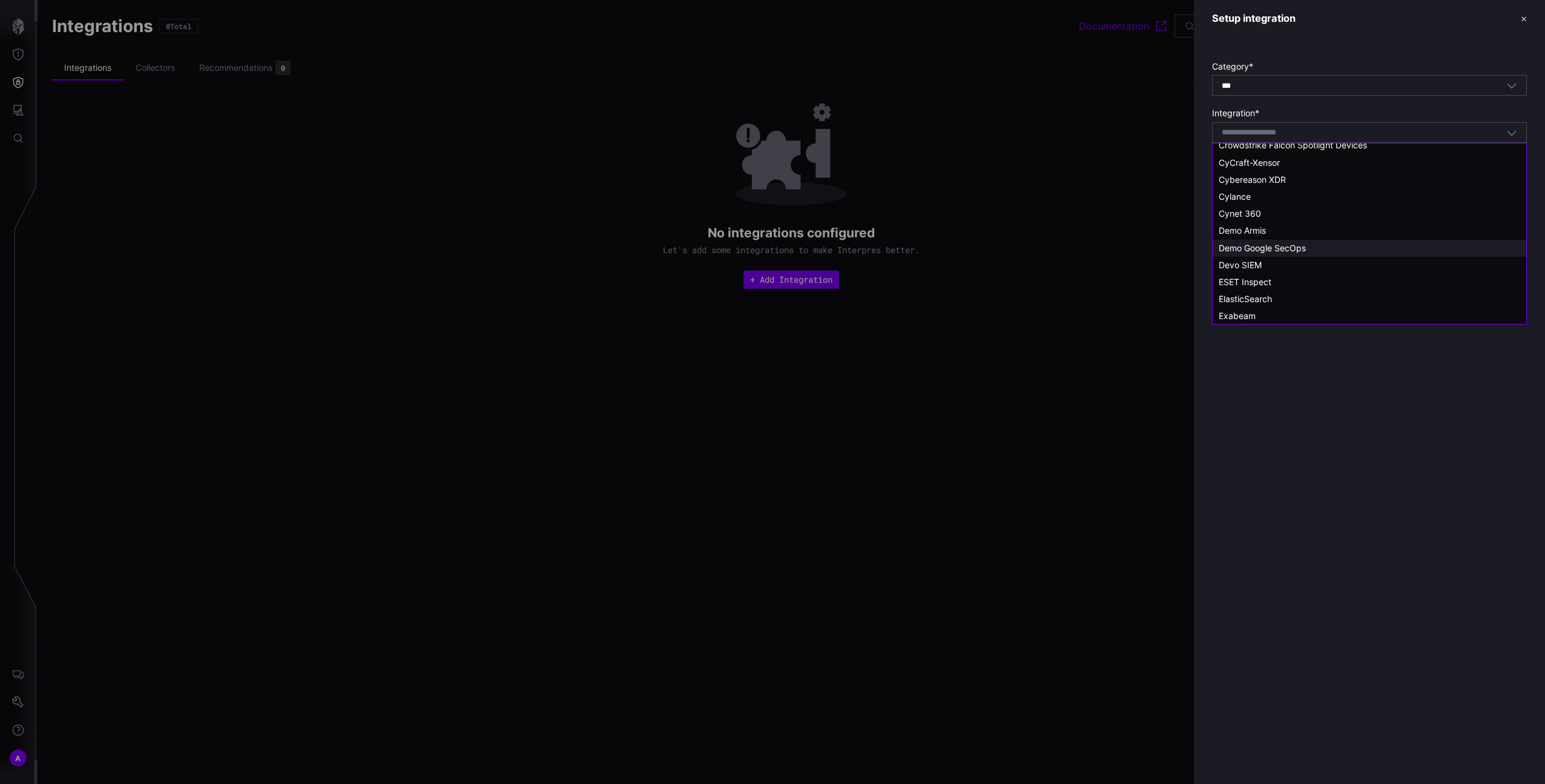
click at [1286, 244] on span "Demo Google SecOps" at bounding box center [1263, 247] width 87 height 10
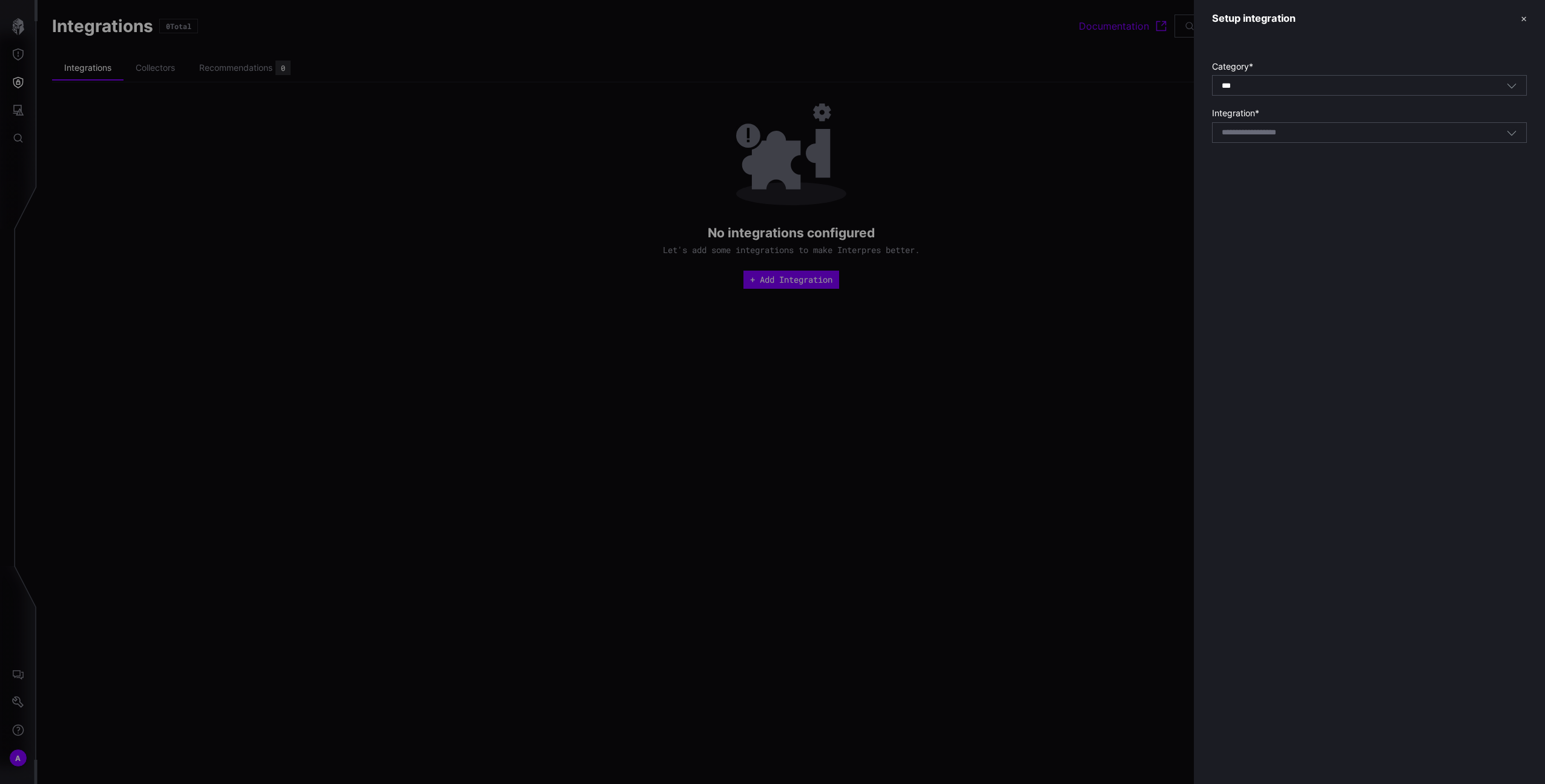
type input "**********"
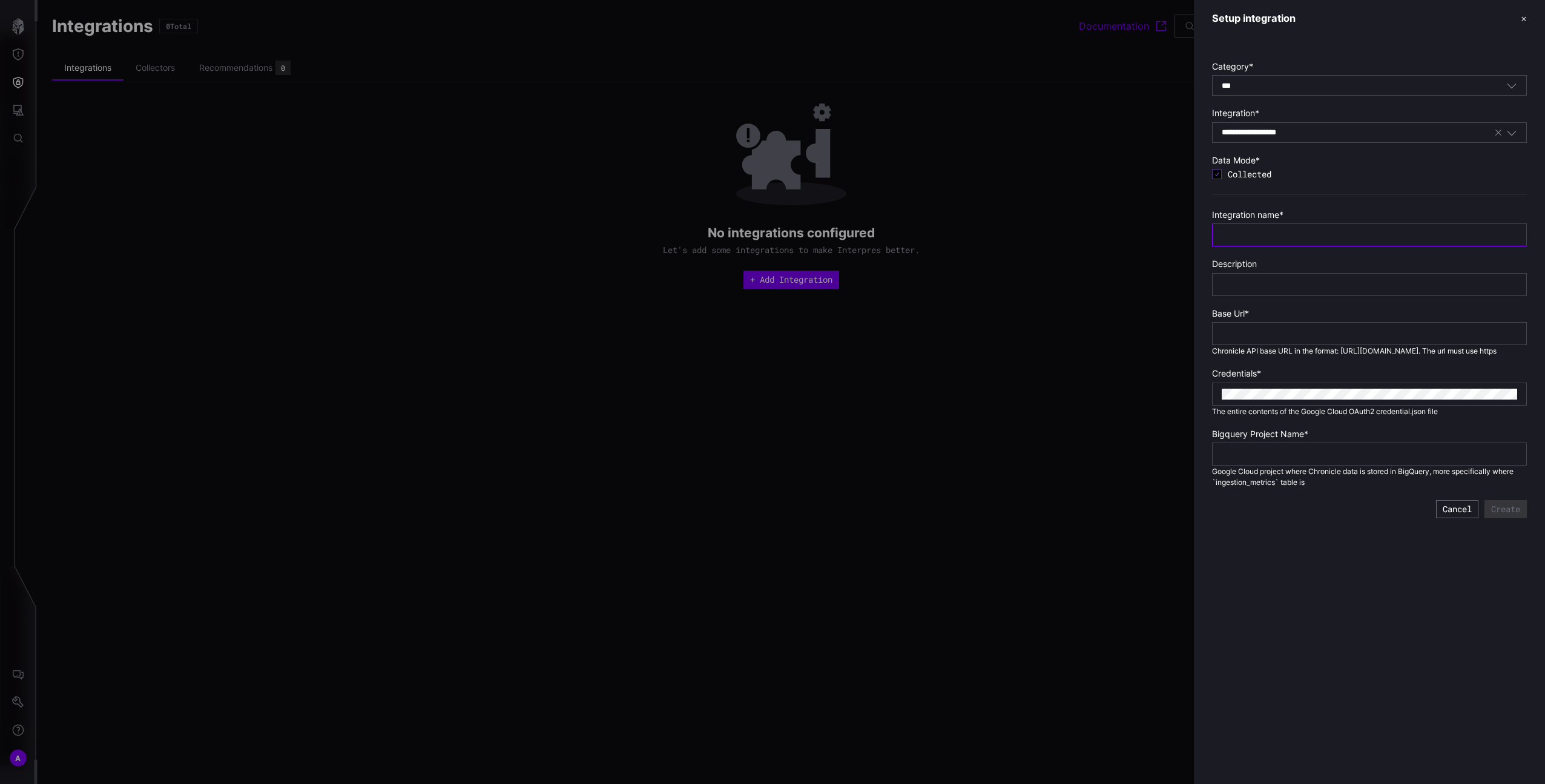
click at [1281, 236] on input "text" at bounding box center [1370, 235] width 295 height 11
type input "**********"
type input "*********"
type input "*"
type input "*********"
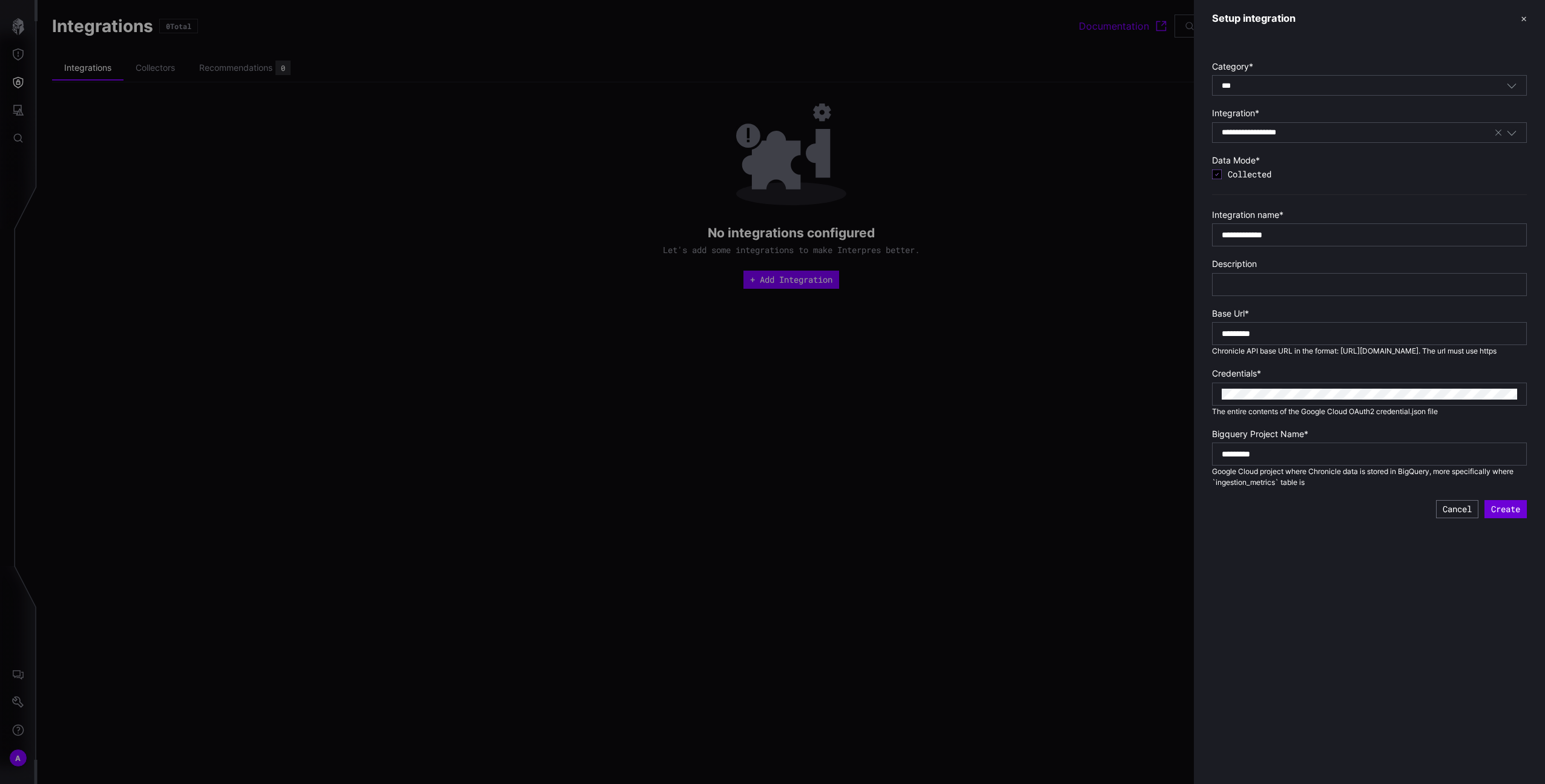
click at [1510, 518] on button "Create" at bounding box center [1505, 509] width 42 height 18
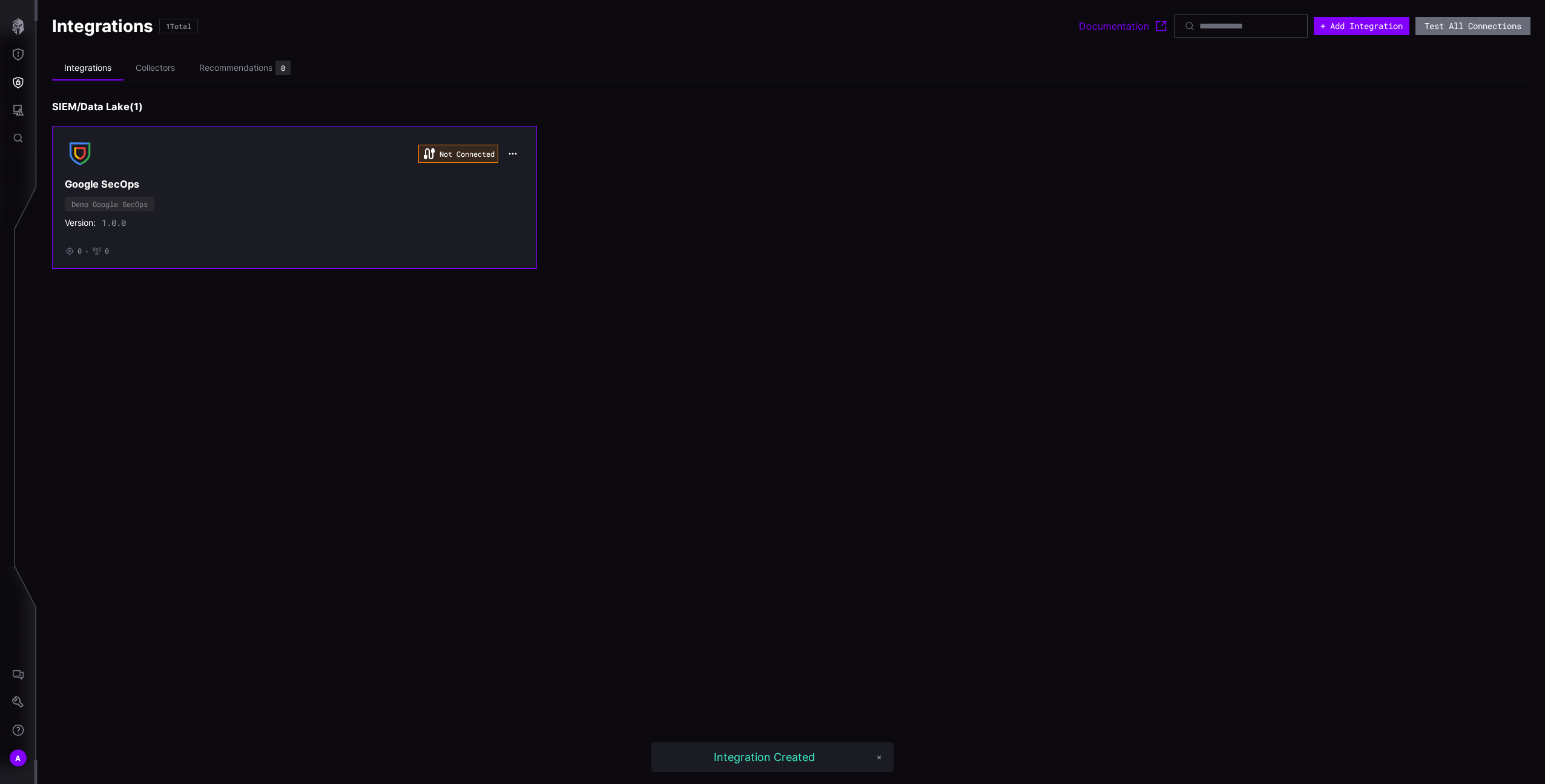
click at [357, 218] on div "Version: 1.0.0" at bounding box center [294, 223] width 460 height 11
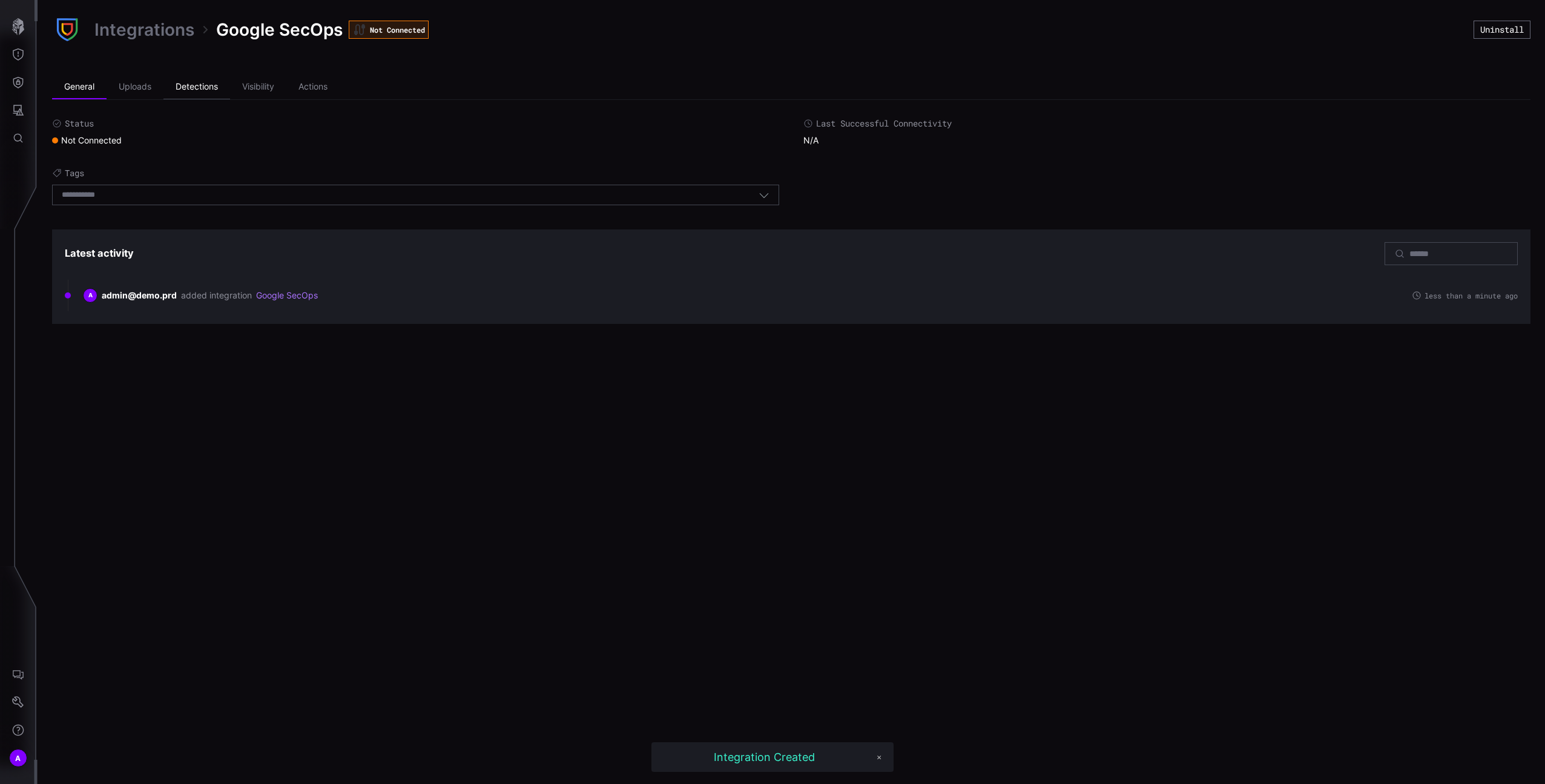
click at [173, 86] on li "Detections" at bounding box center [197, 87] width 67 height 24
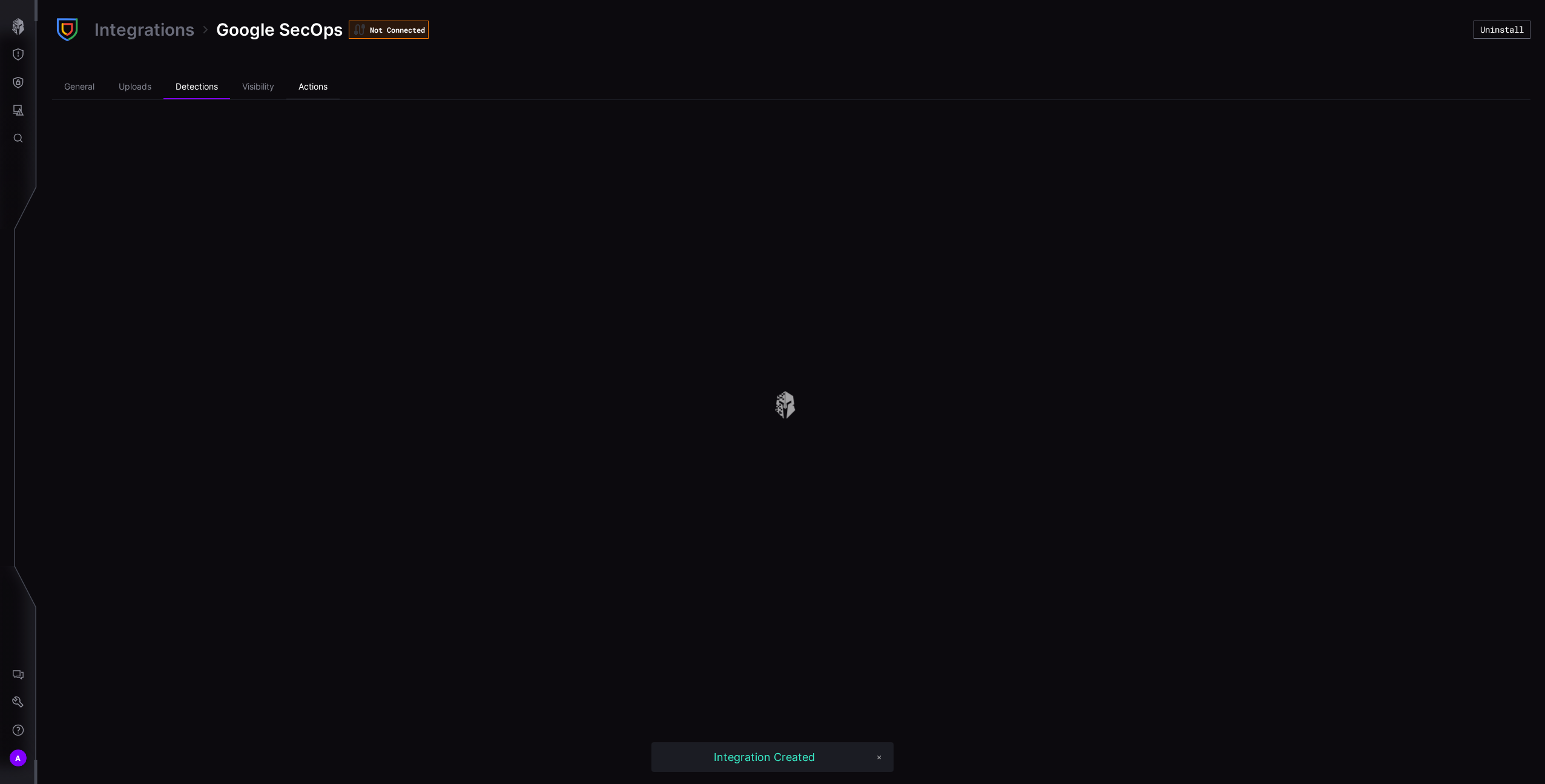
click at [332, 90] on li "Actions" at bounding box center [313, 87] width 53 height 24
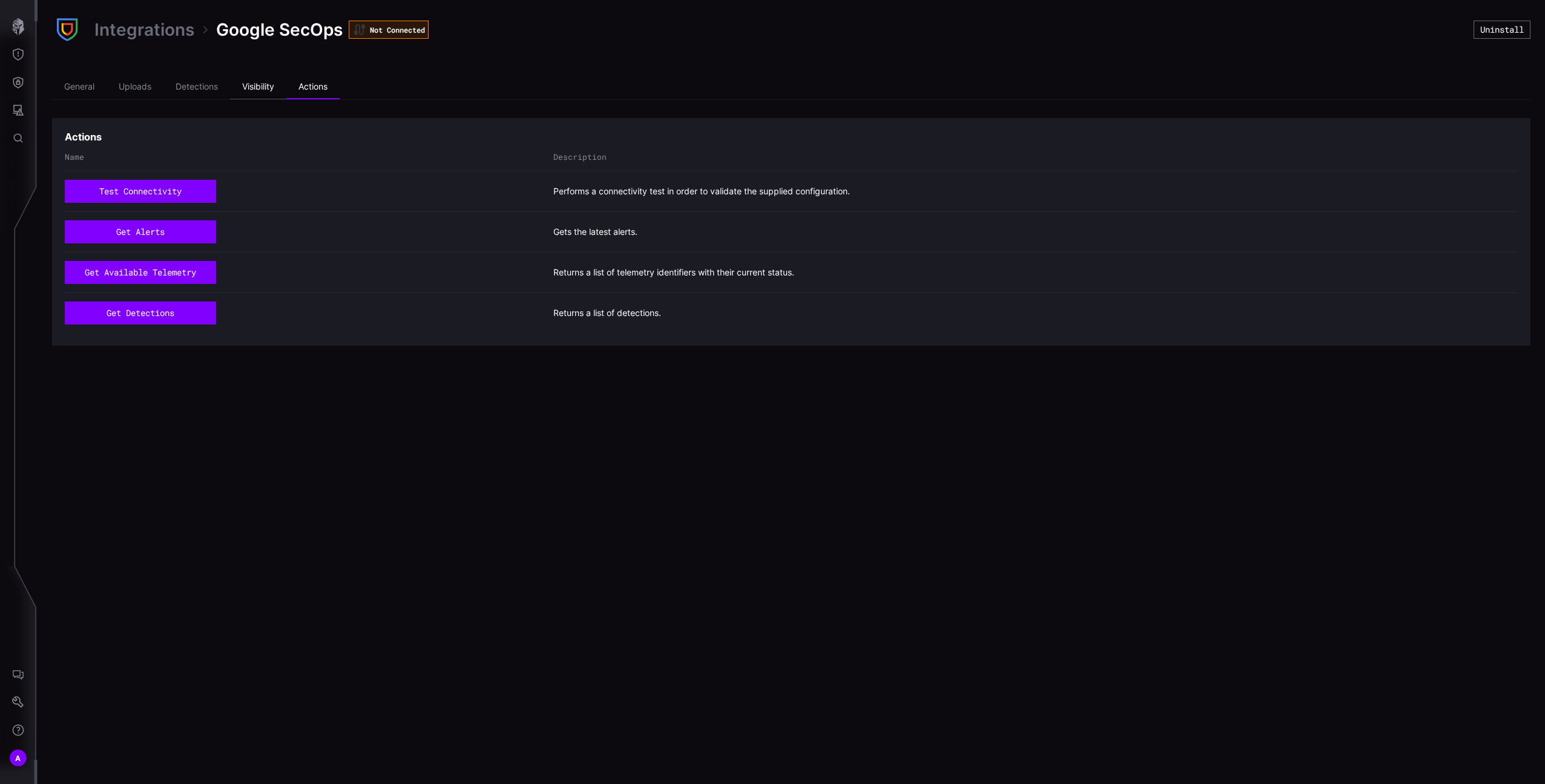
click at [252, 94] on li "Visibility" at bounding box center [258, 87] width 56 height 24
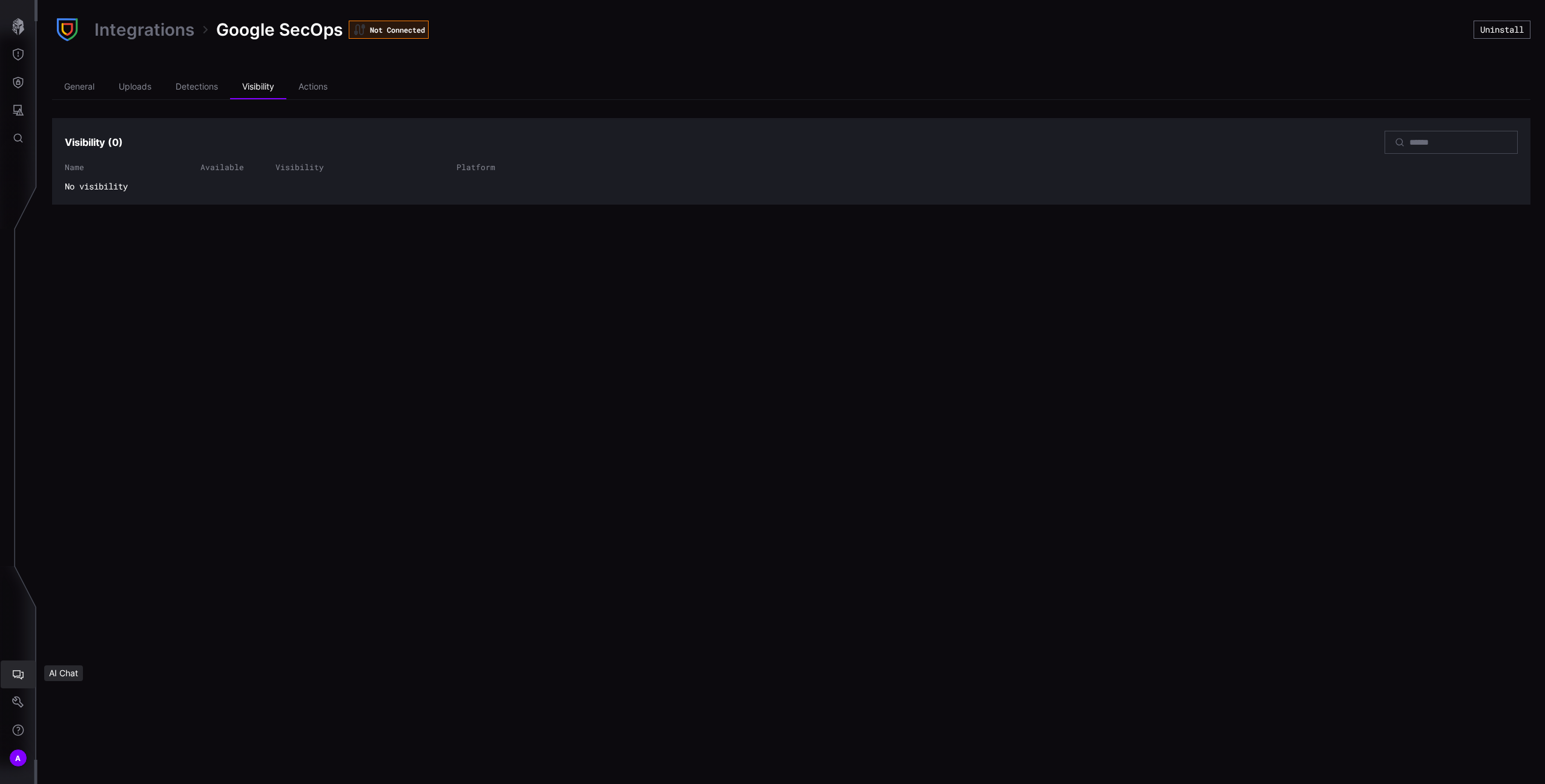
click at [15, 697] on icon "Settings" at bounding box center [17, 702] width 12 height 12
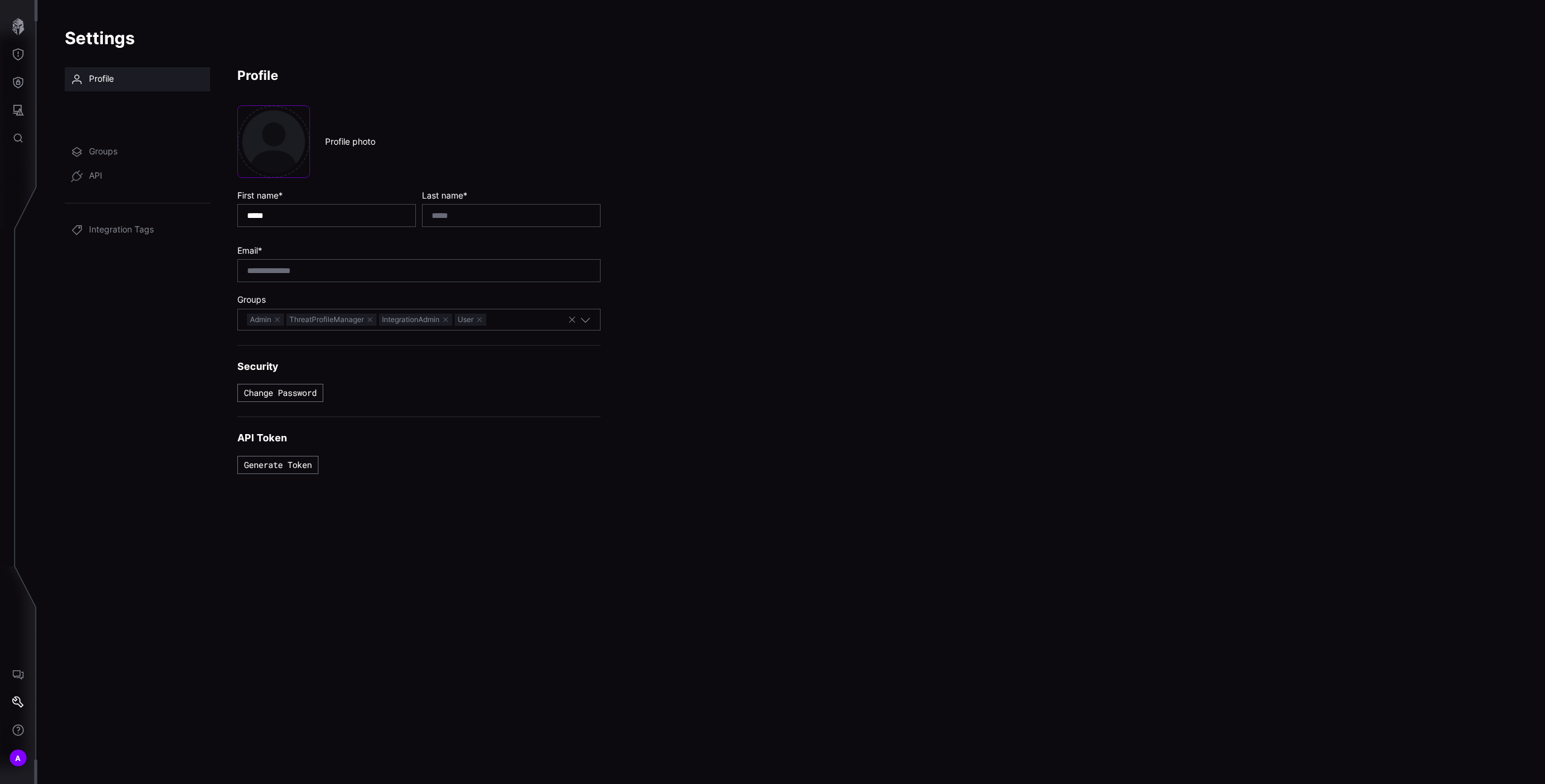
click at [104, 126] on span "Users" at bounding box center [100, 128] width 22 height 12
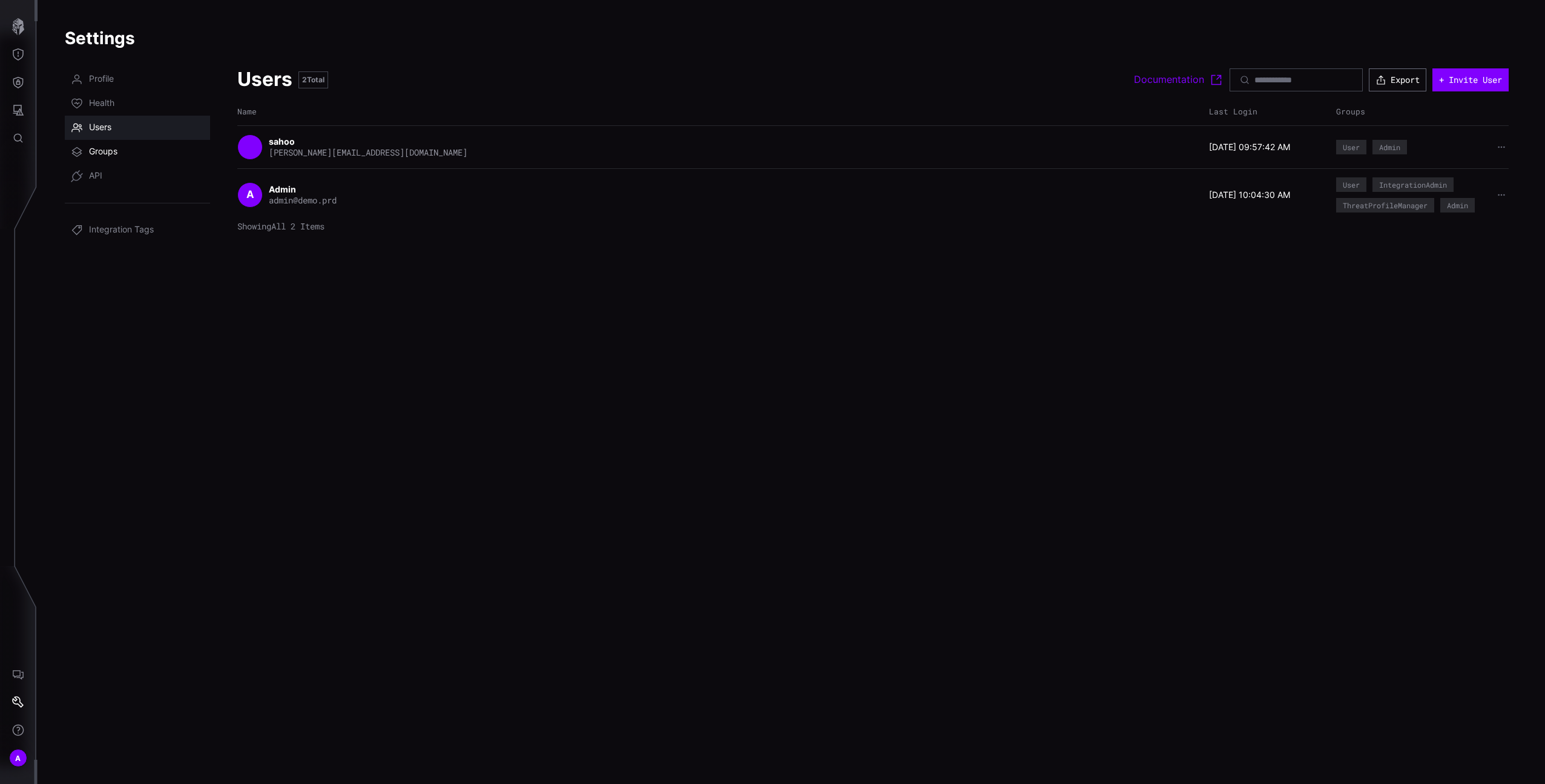
click at [149, 148] on link "Groups" at bounding box center [137, 152] width 146 height 24
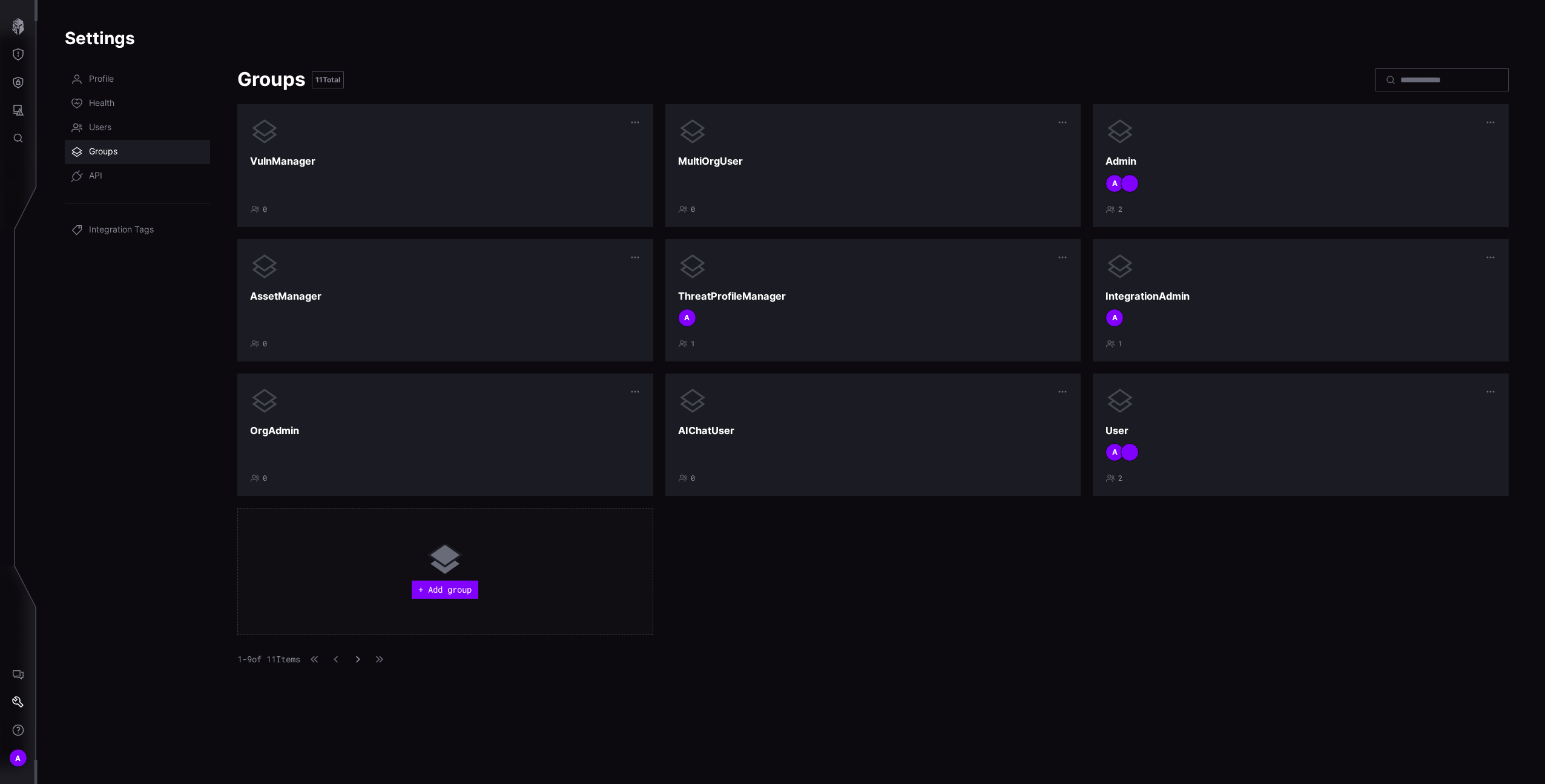
click at [362, 656] on icon "button" at bounding box center [358, 659] width 8 height 8
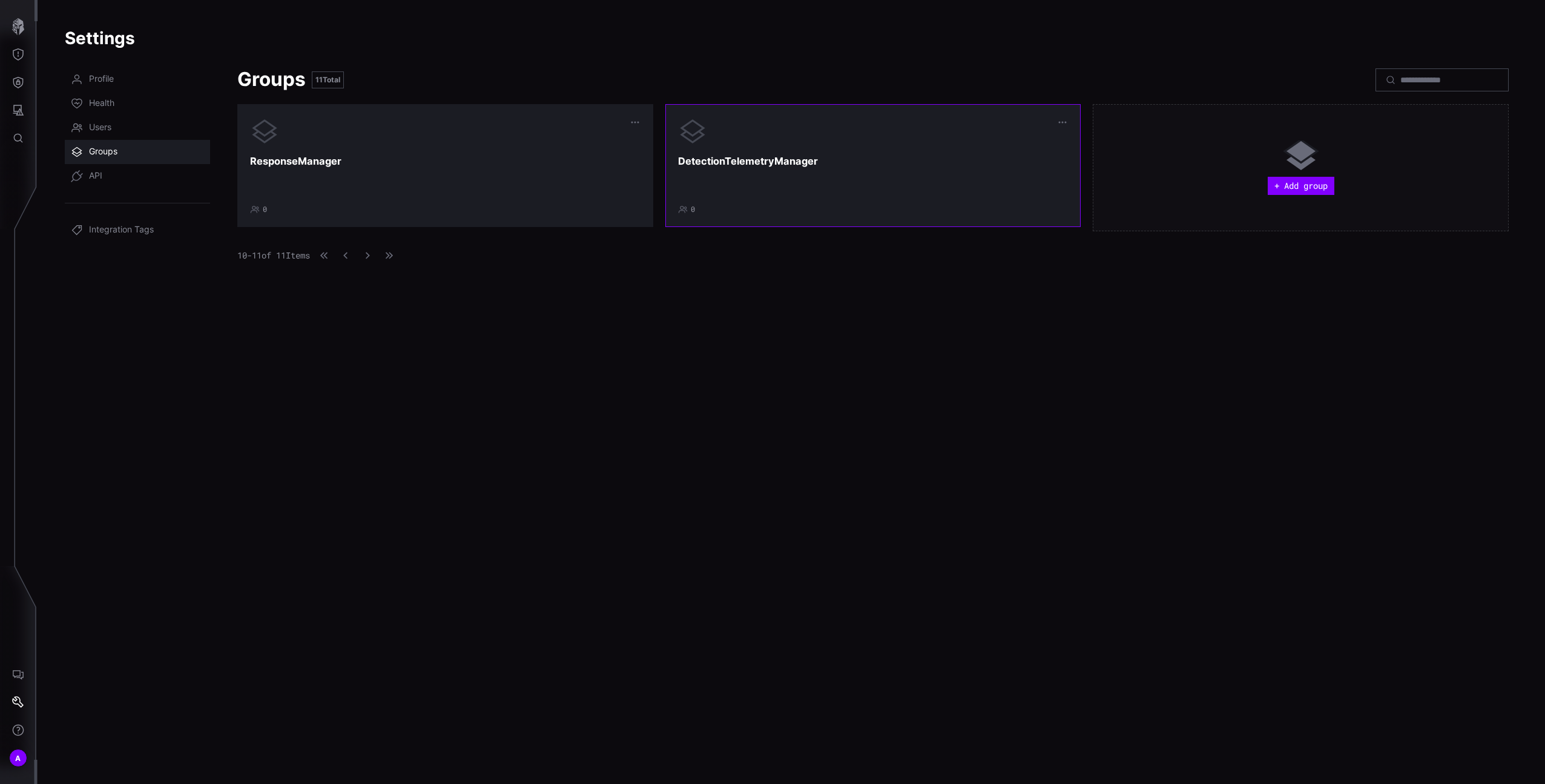
click at [797, 174] on div at bounding box center [873, 183] width 390 height 18
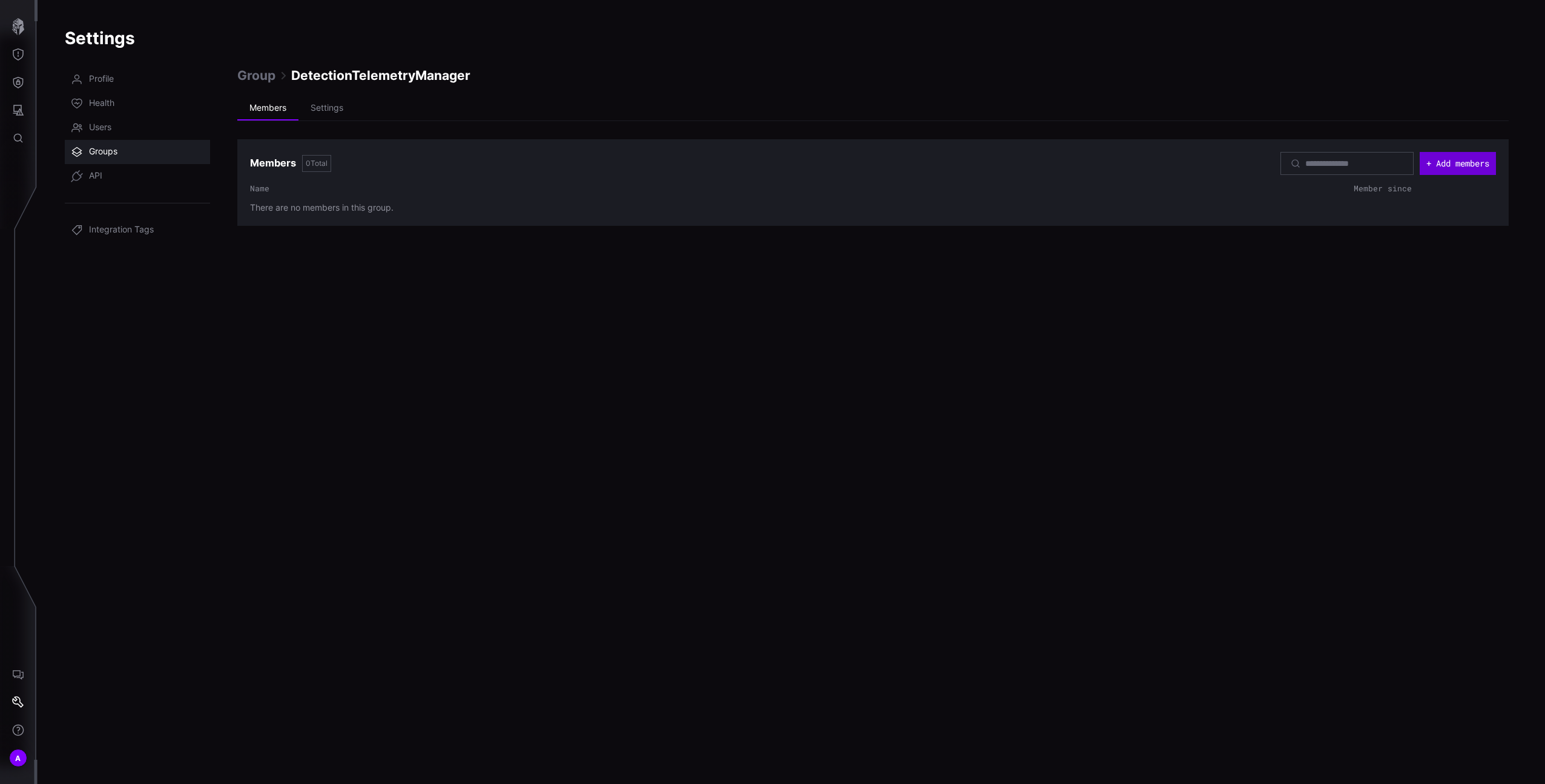
click at [1424, 161] on button "+ Add members" at bounding box center [1458, 163] width 76 height 23
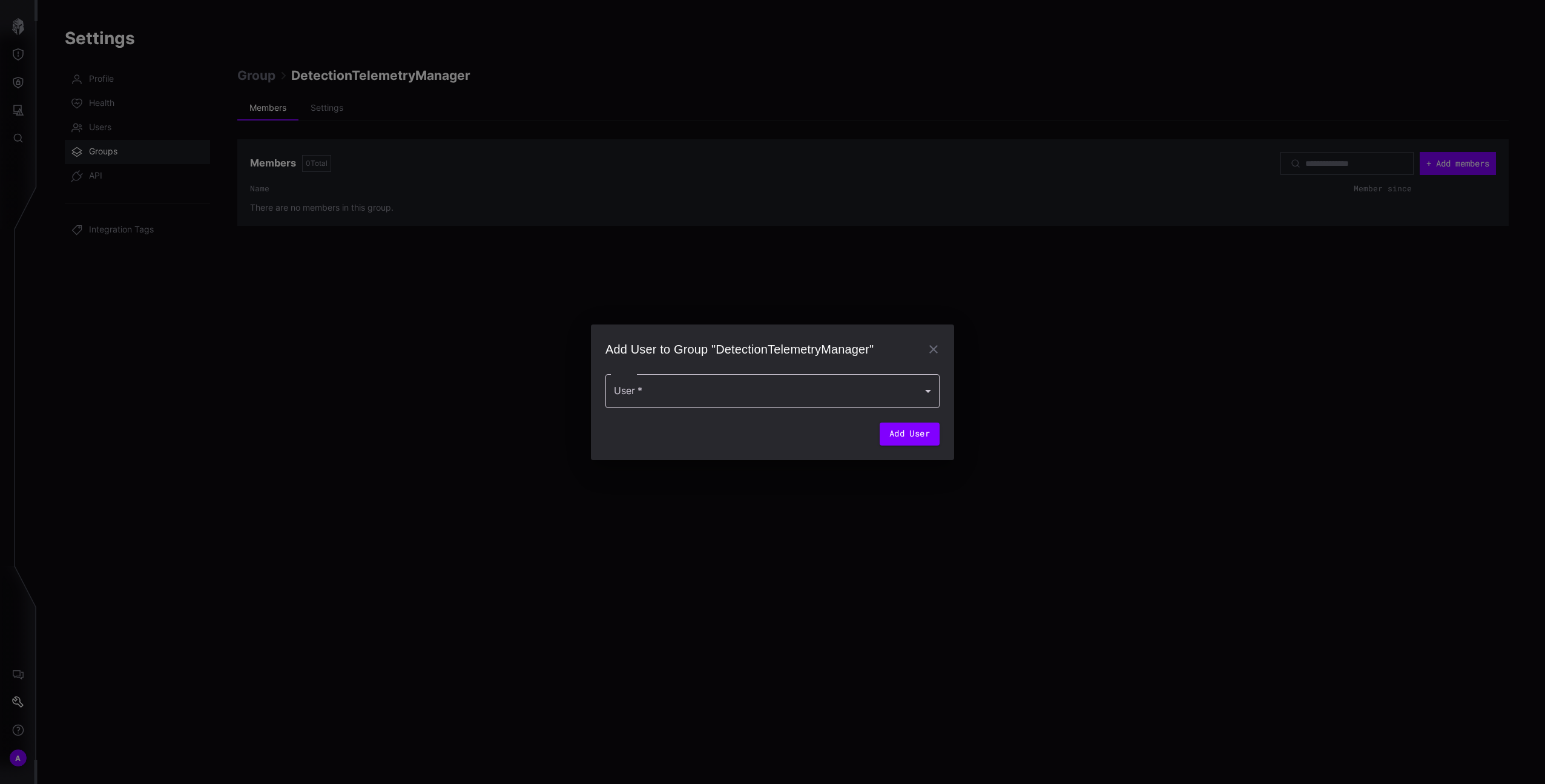
drag, startPoint x: 892, startPoint y: 372, endPoint x: 865, endPoint y: 390, distance: 32.4
click at [892, 372] on form "User   * User   * Add User" at bounding box center [772, 403] width 334 height 86
click at [861, 393] on div at bounding box center [772, 391] width 334 height 34
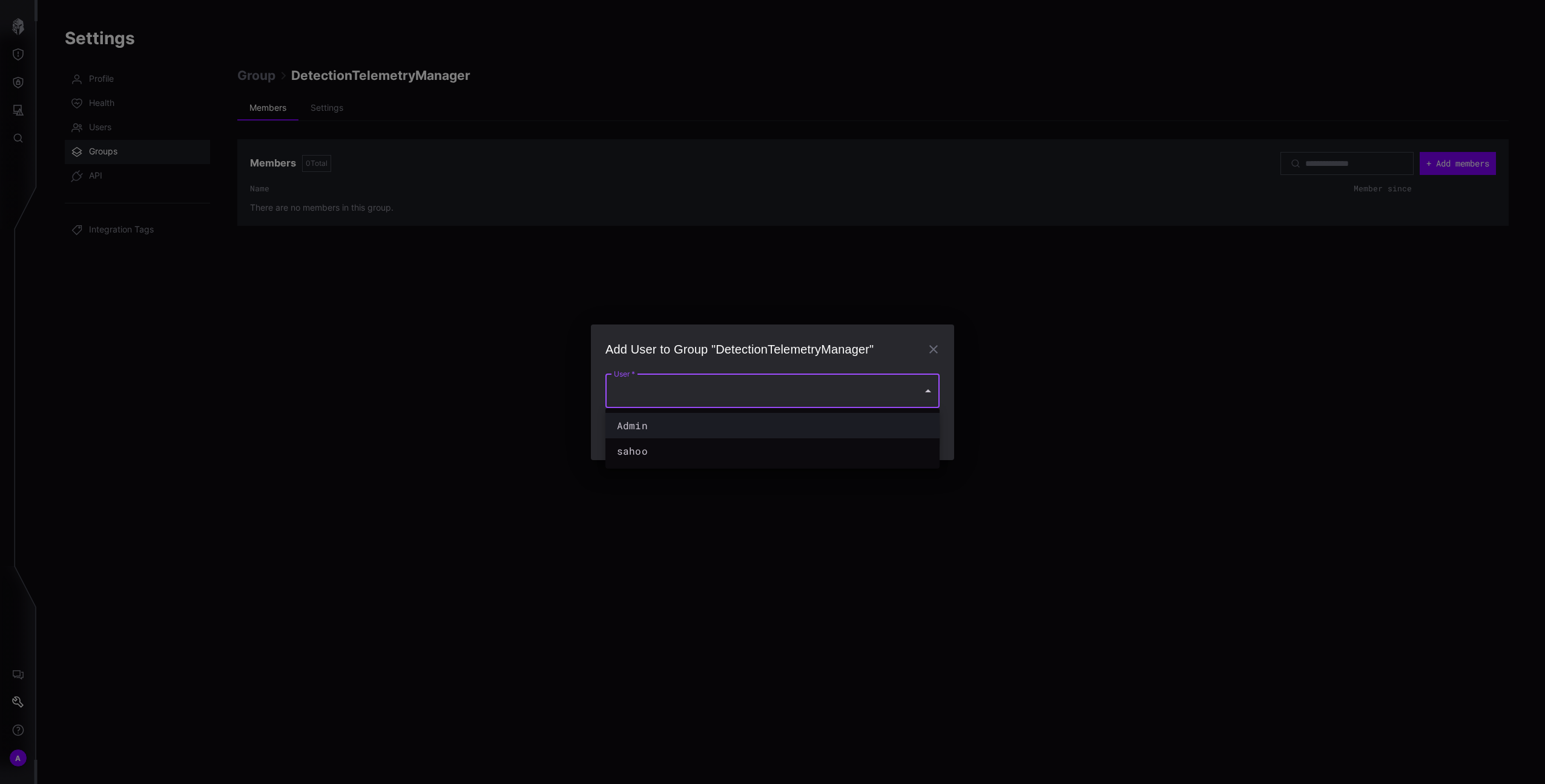
click at [809, 418] on div "Admin" at bounding box center [761, 425] width 287 height 15
type input "**********"
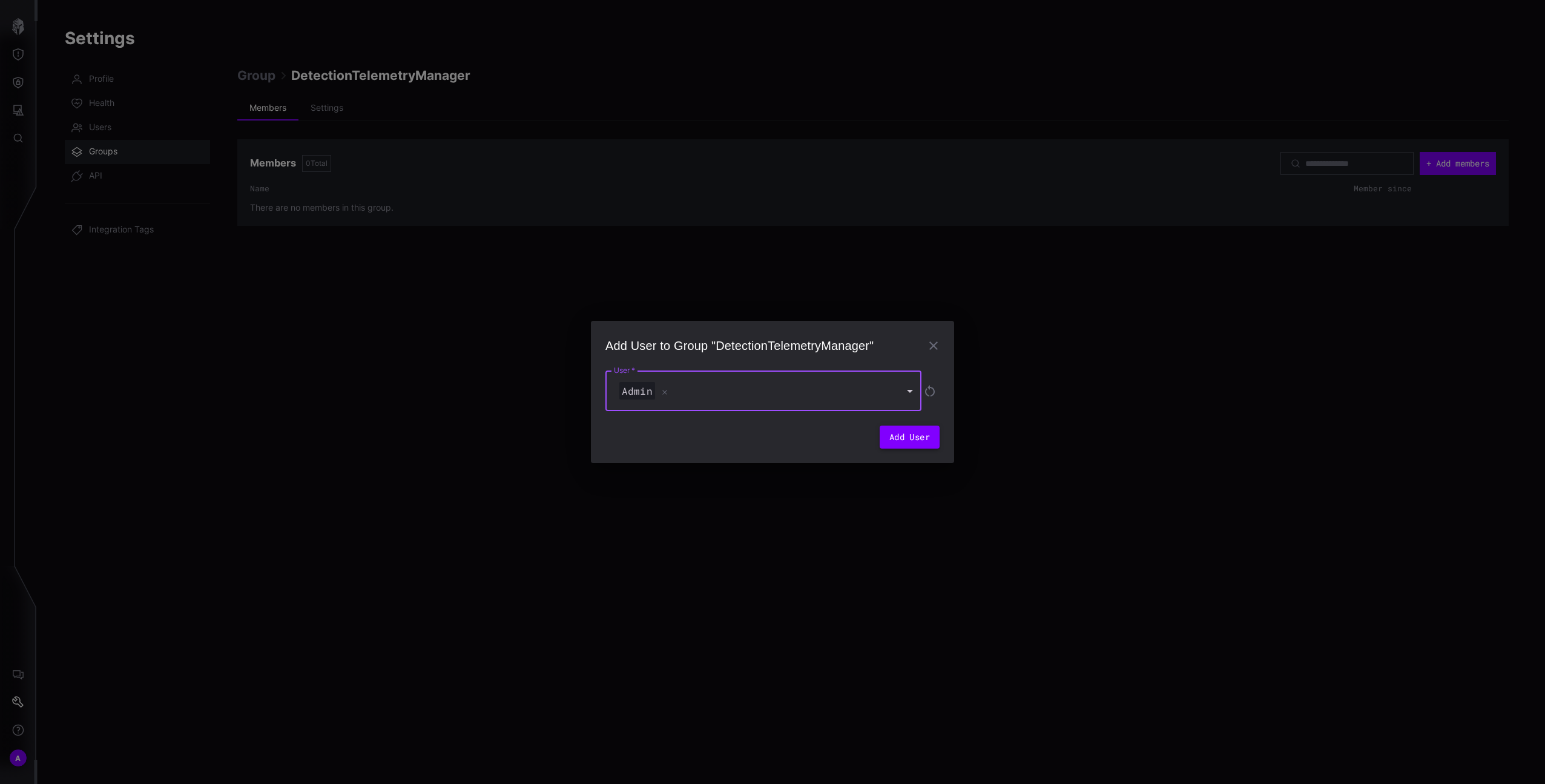
click at [913, 435] on button "Add User" at bounding box center [910, 437] width 60 height 23
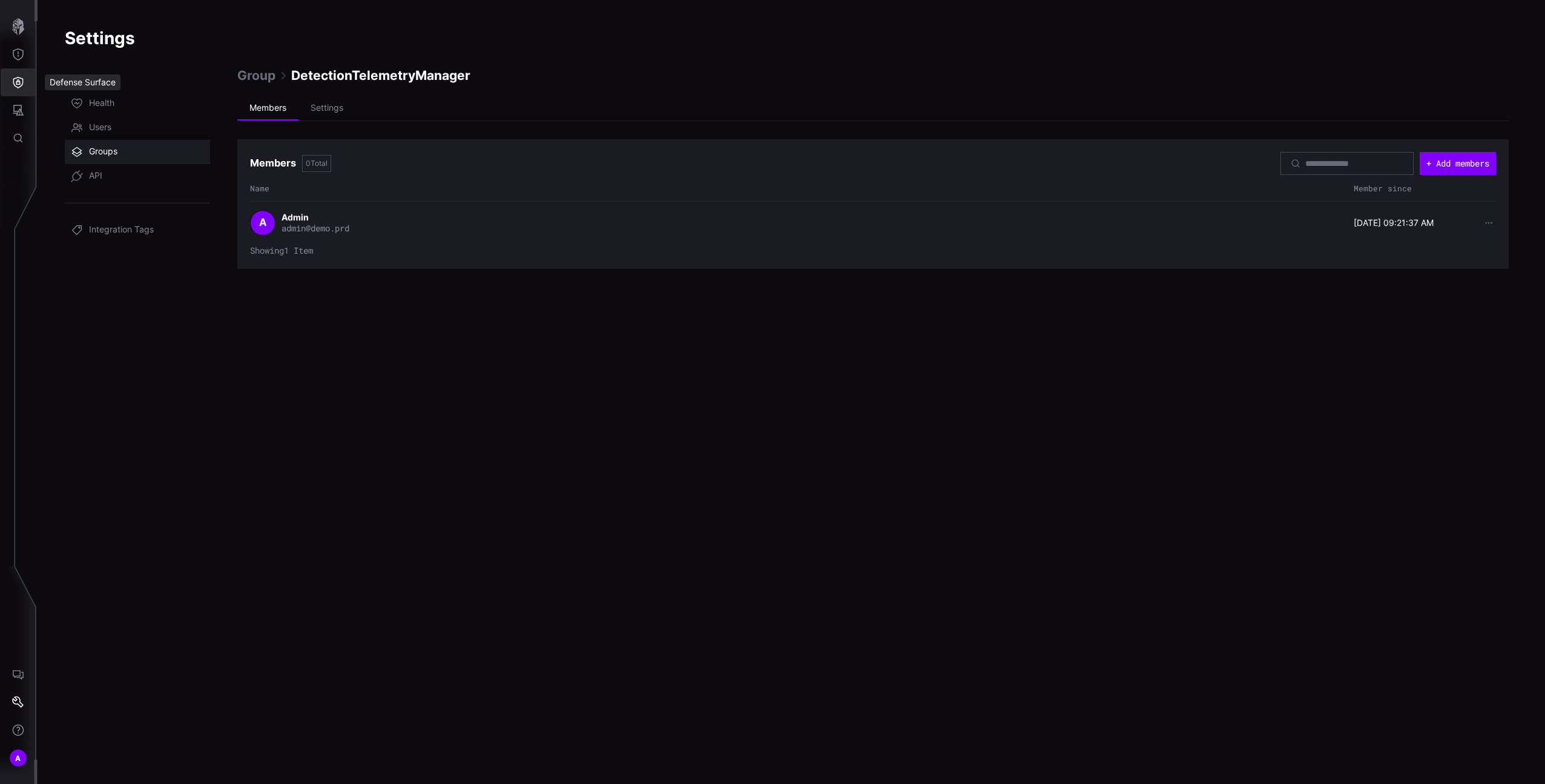
click at [21, 69] on button "Defense Surface" at bounding box center [18, 82] width 35 height 28
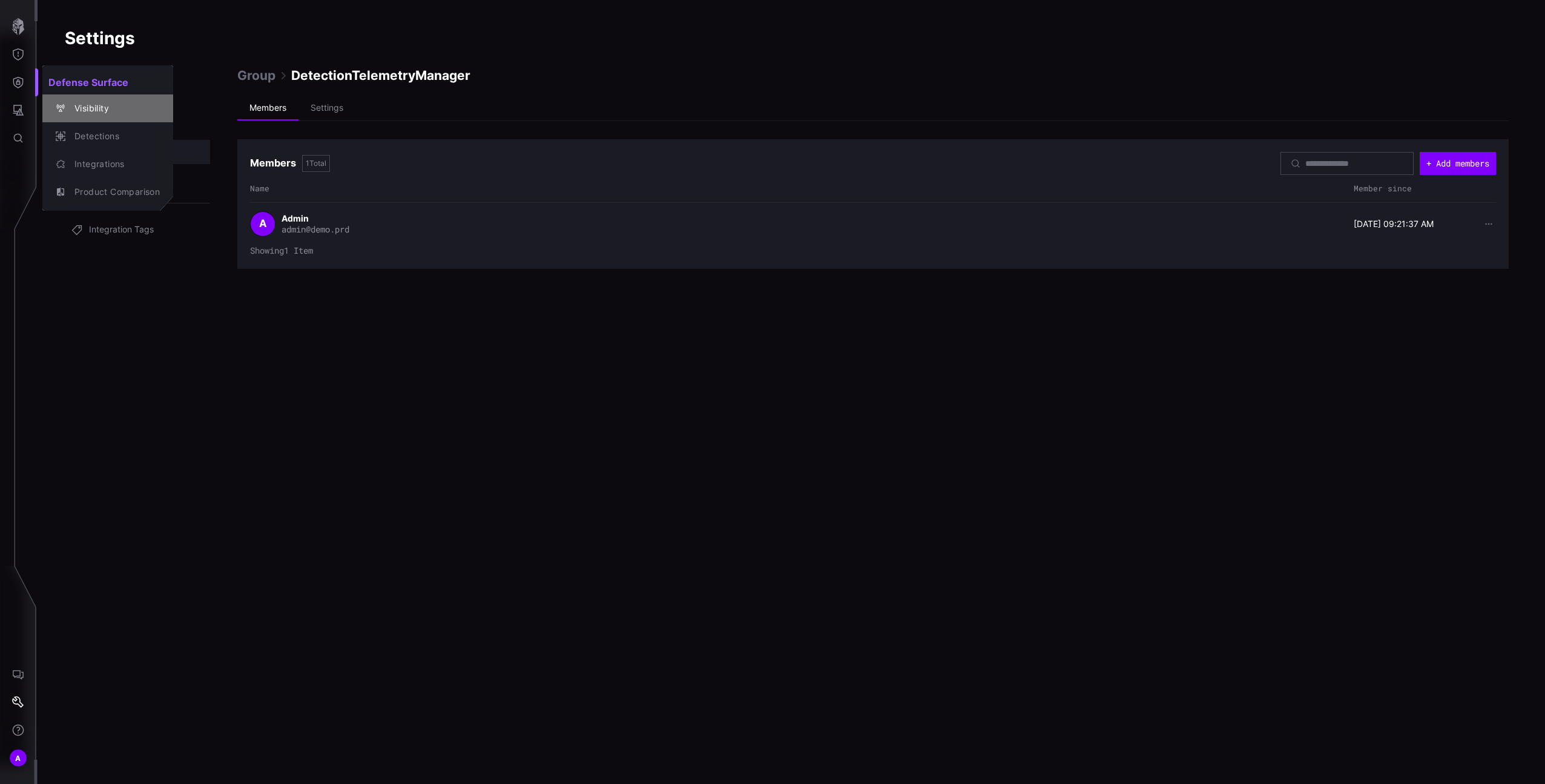
click at [91, 106] on div "Visibility" at bounding box center [114, 109] width 92 height 15
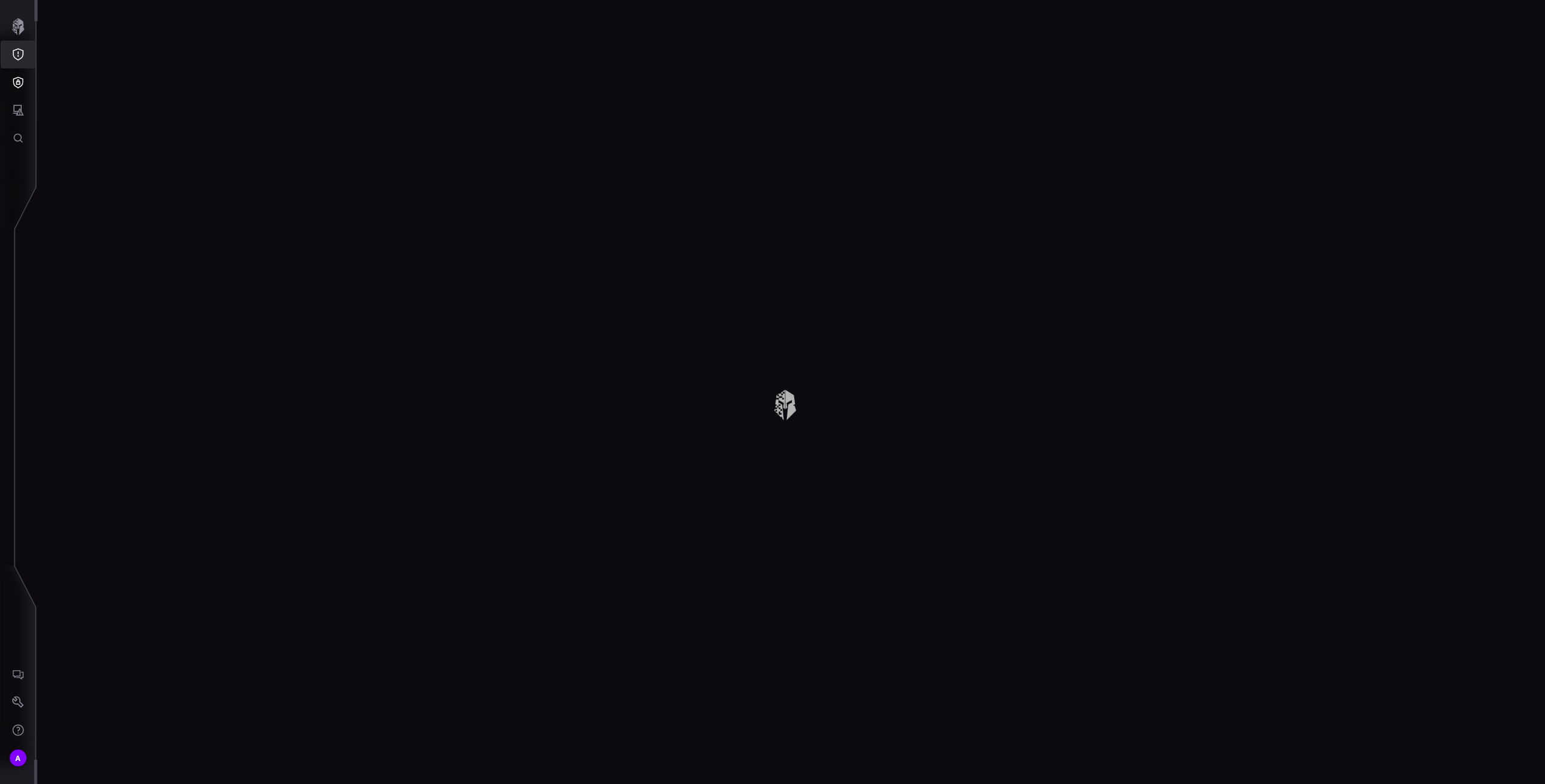
click at [13, 60] on icon "Threat Exposure" at bounding box center [17, 54] width 12 height 12
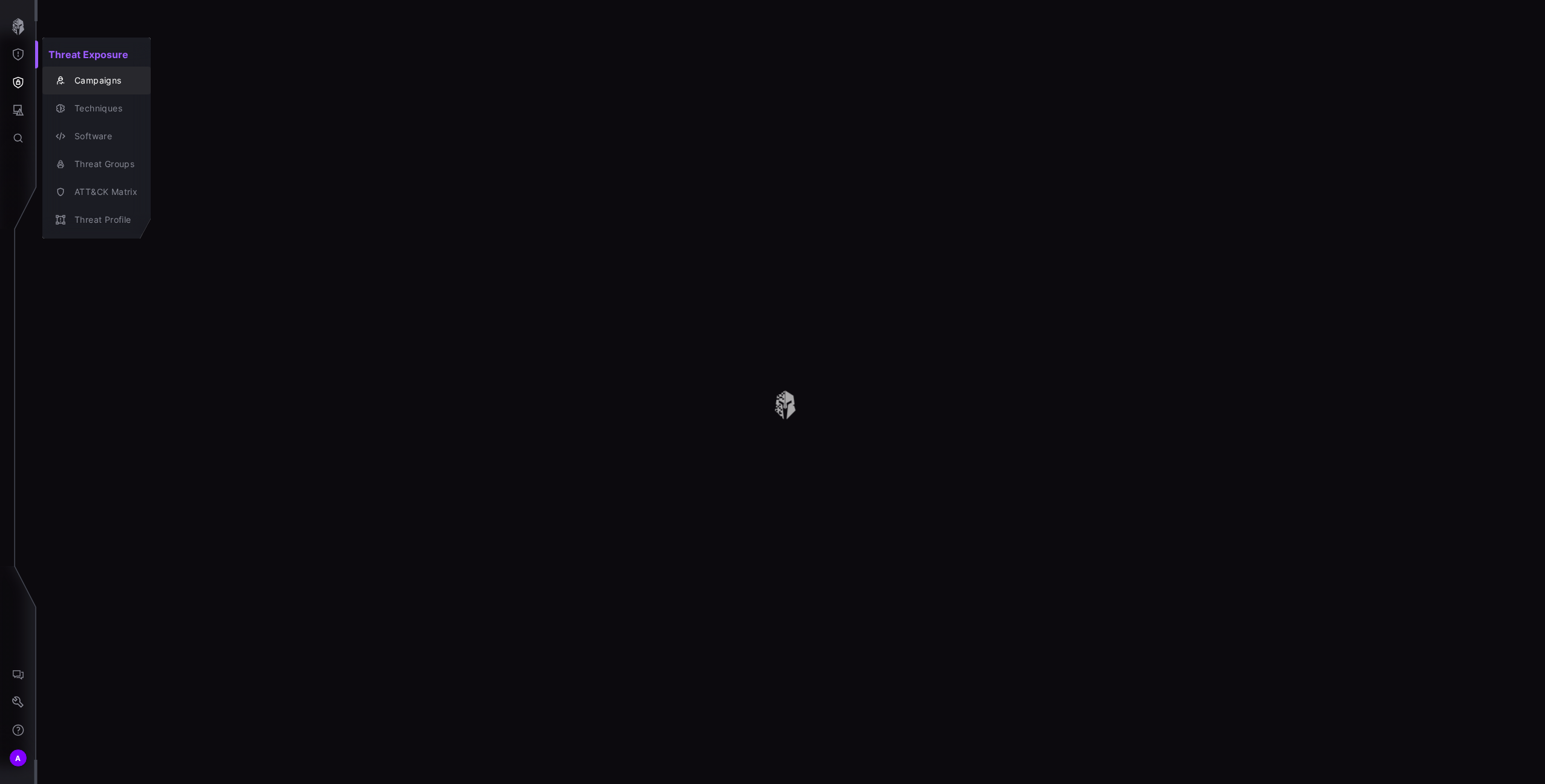
click at [82, 80] on div "Campaigns" at bounding box center [103, 81] width 69 height 15
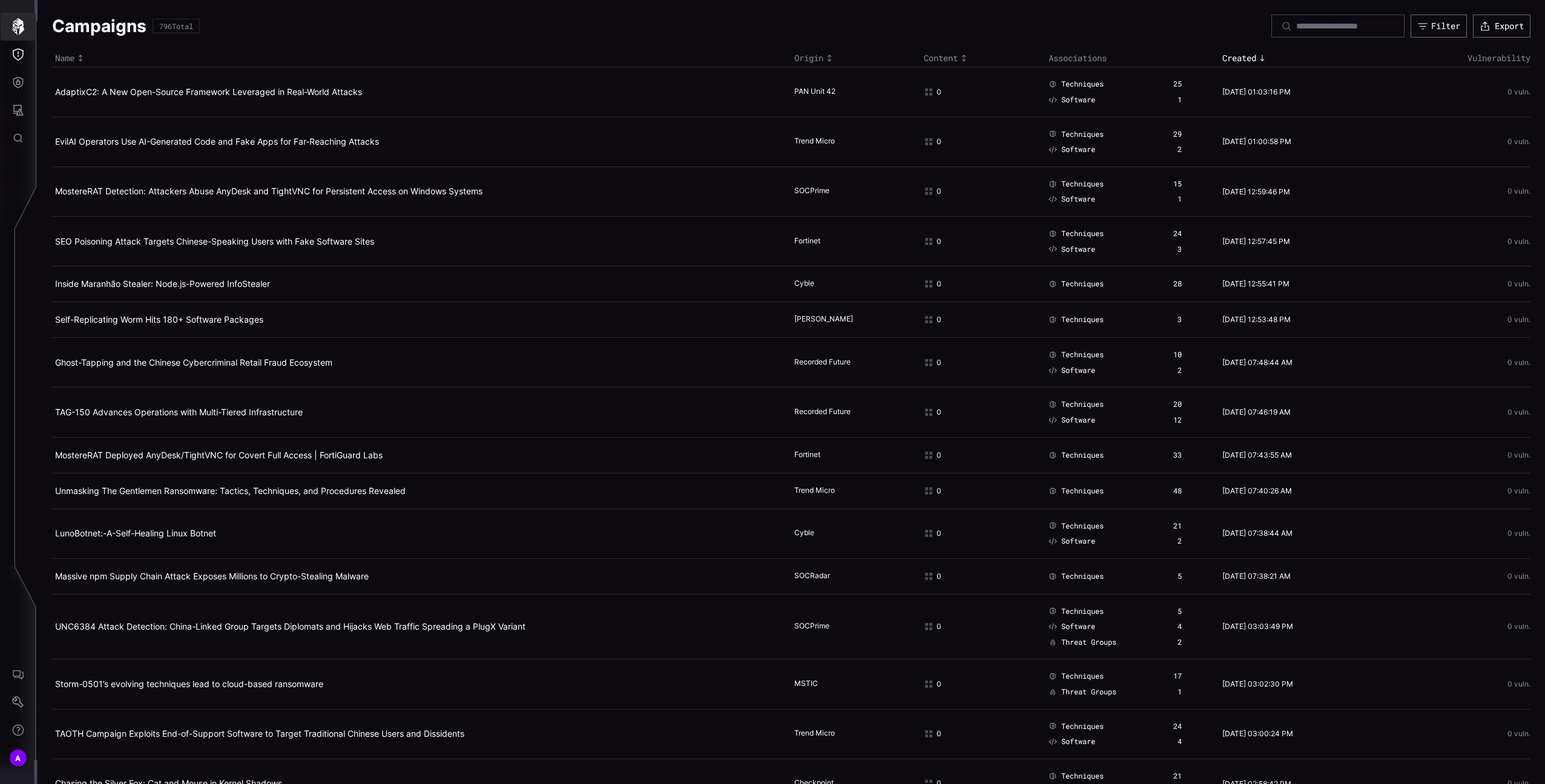
click at [24, 26] on icon "button" at bounding box center [18, 26] width 17 height 17
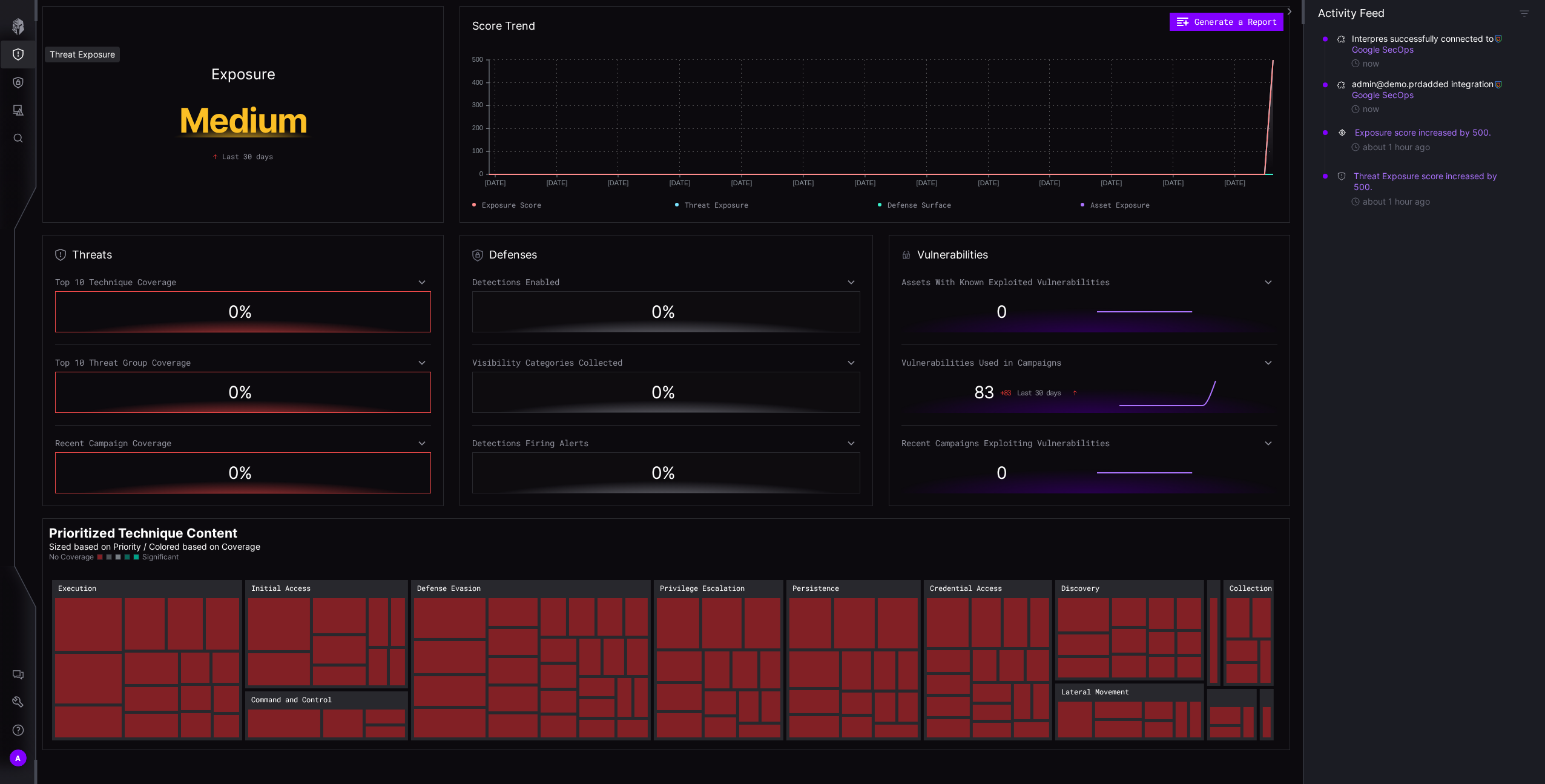
click at [21, 57] on icon "Threat Exposure" at bounding box center [18, 54] width 11 height 12
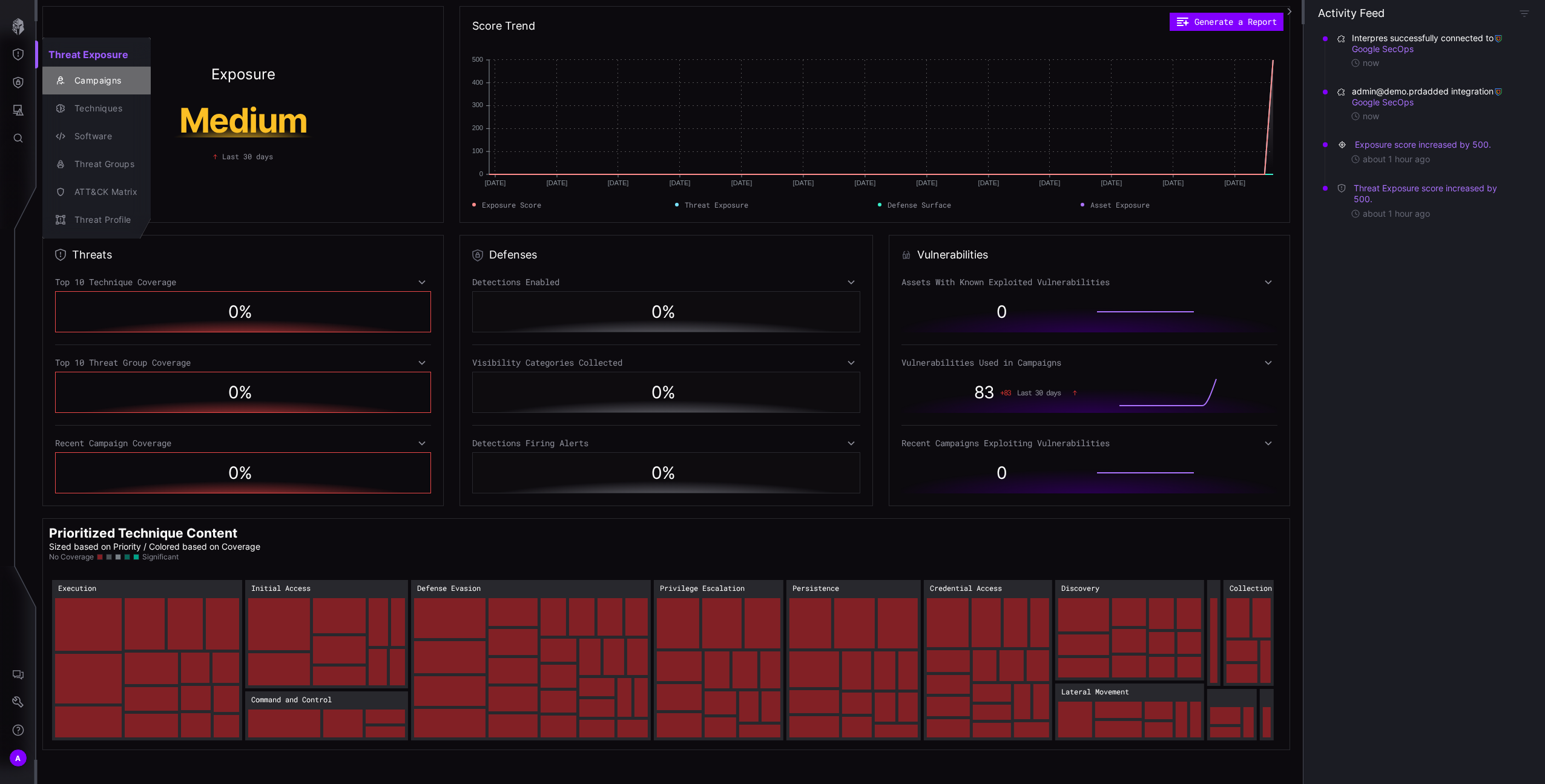
click at [97, 87] on div "Campaigns" at bounding box center [103, 81] width 69 height 15
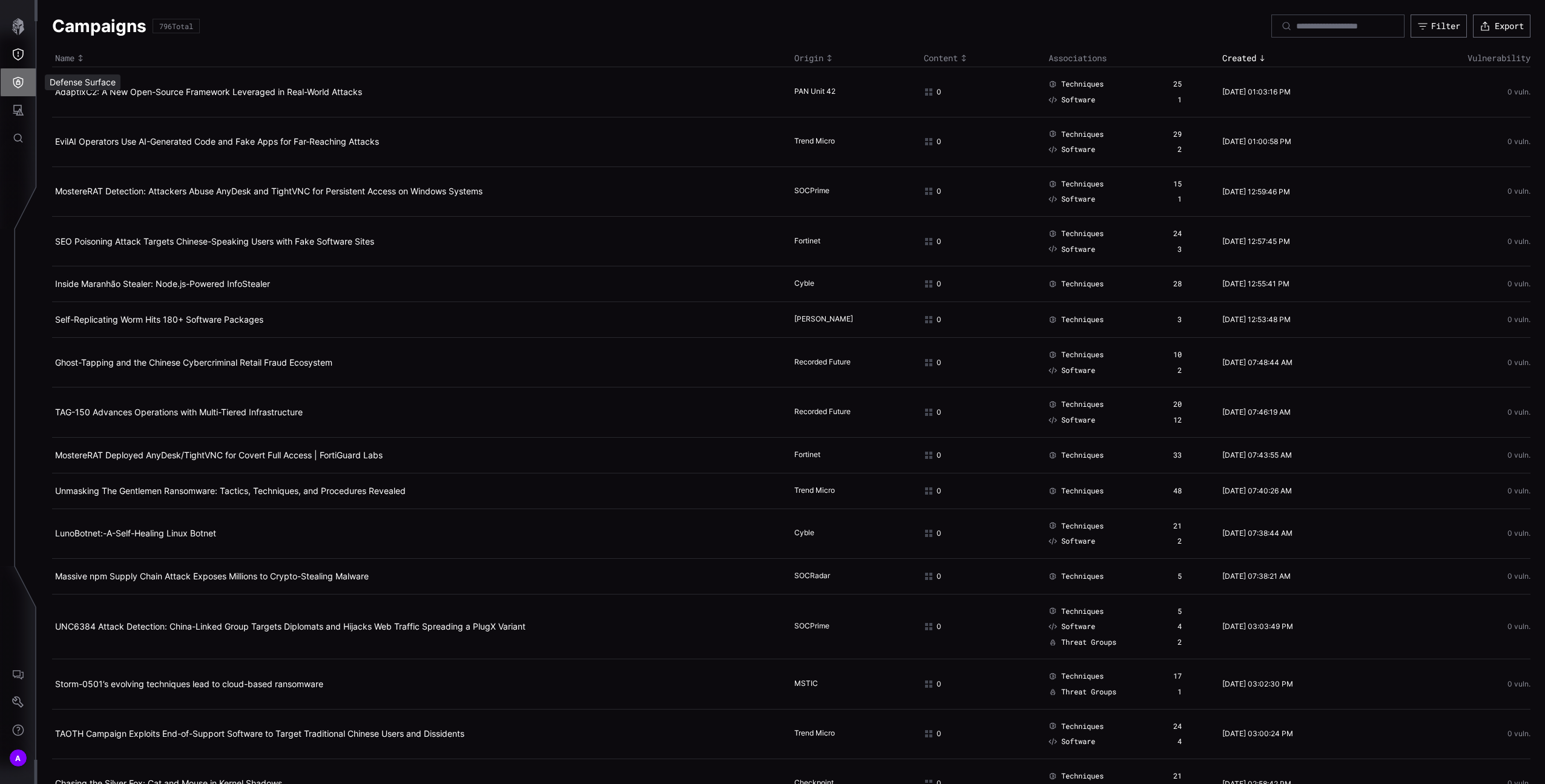
click at [16, 78] on icon "Defense Surface" at bounding box center [18, 82] width 10 height 12
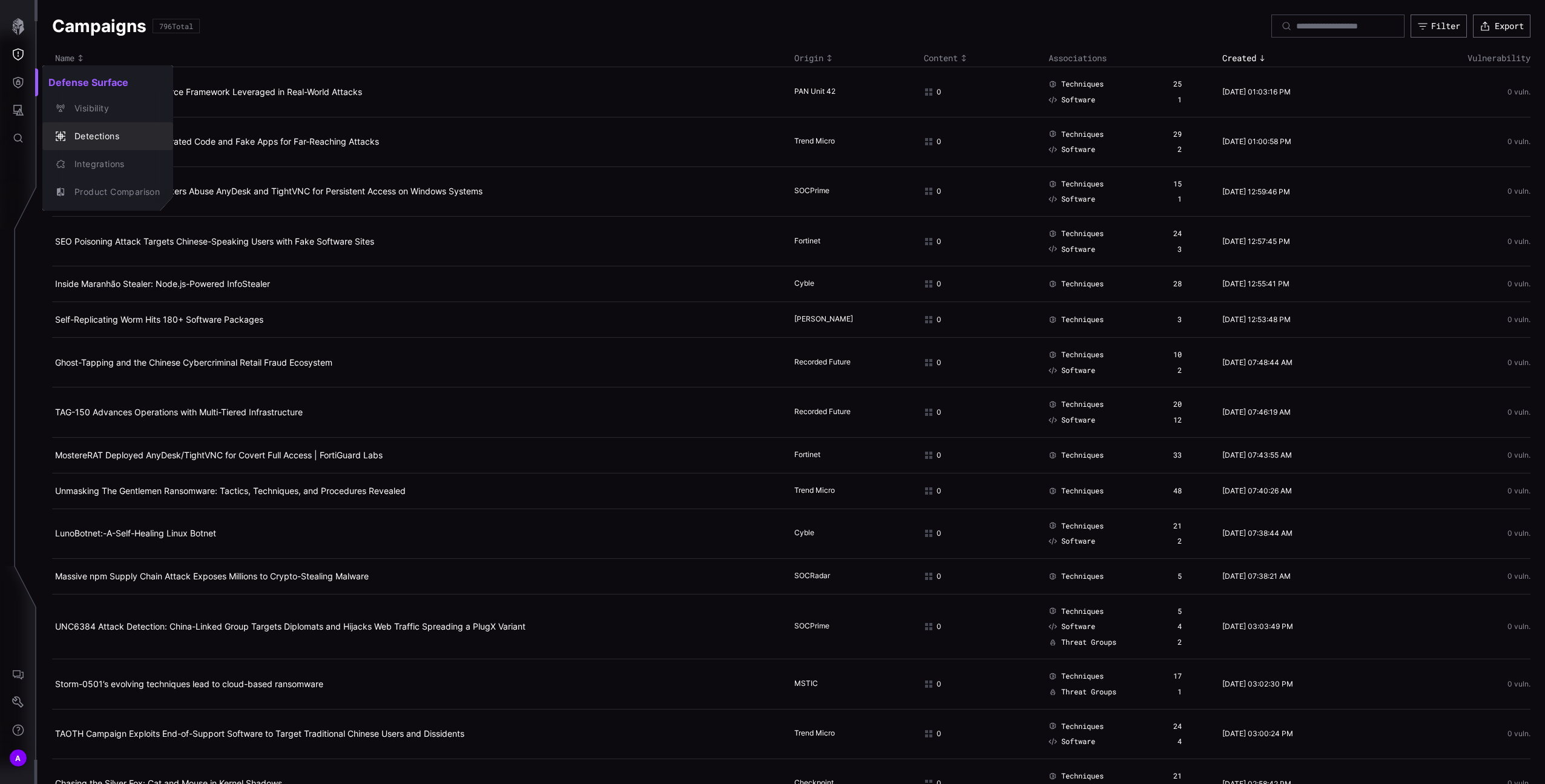
click at [88, 134] on div "Detections" at bounding box center [114, 137] width 92 height 15
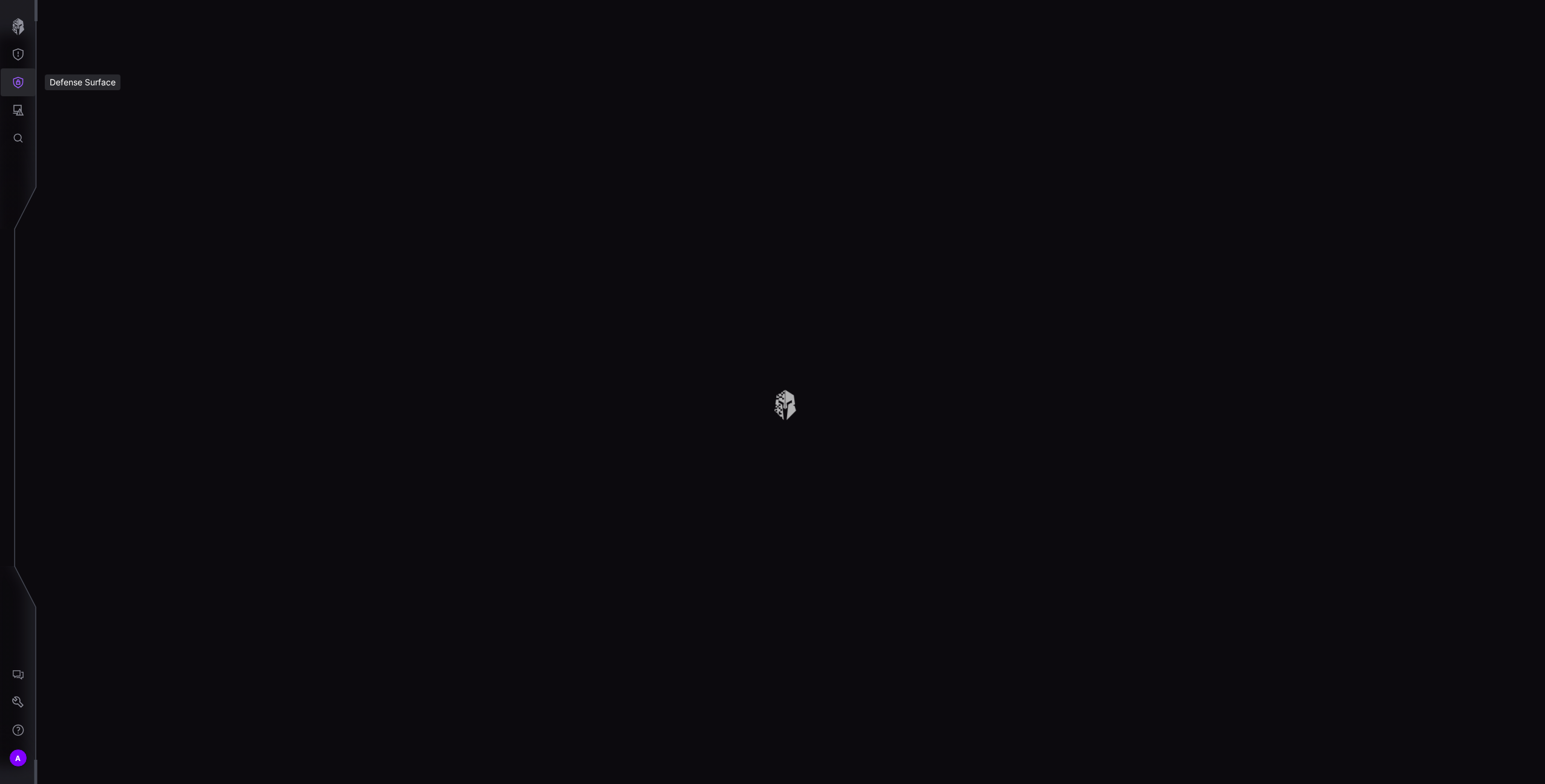
click at [21, 85] on icon "Defense Surface" at bounding box center [18, 82] width 10 height 12
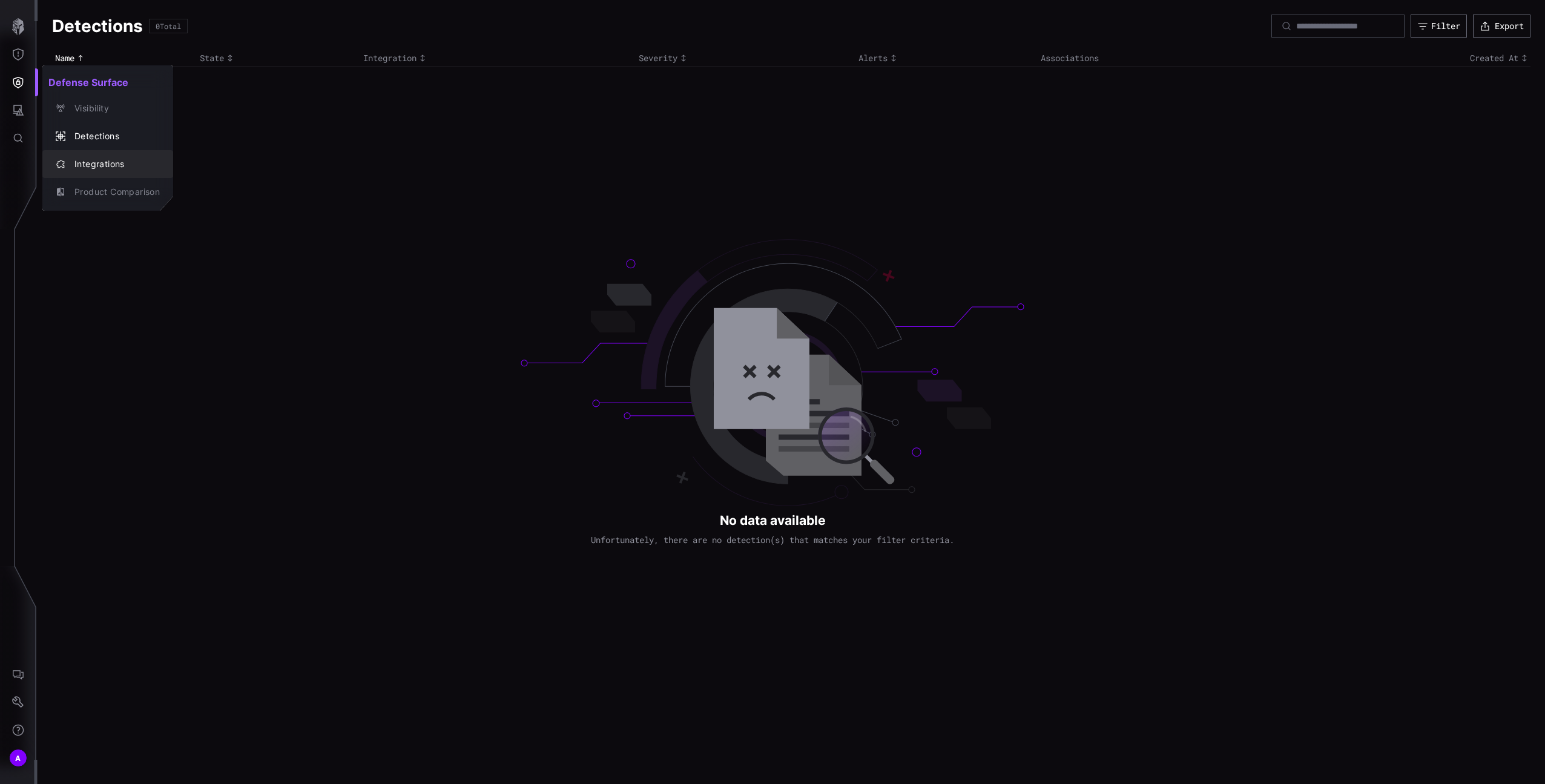
click at [114, 171] on div "Integrations" at bounding box center [107, 164] width 121 height 17
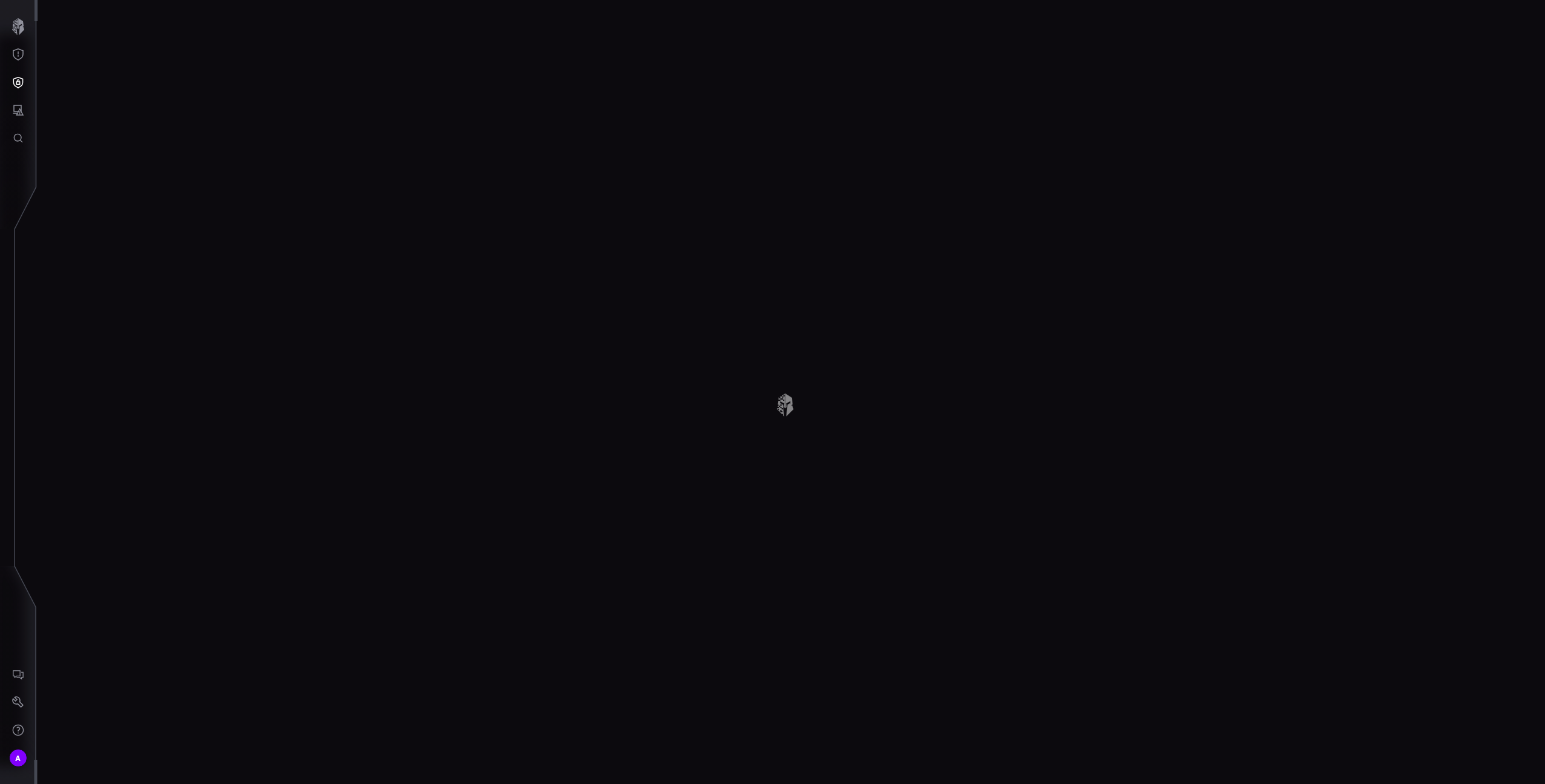
click at [106, 166] on div "Defense Surface Visibility Detections Integrations Product Comparison" at bounding box center [775, 392] width 1541 height 784
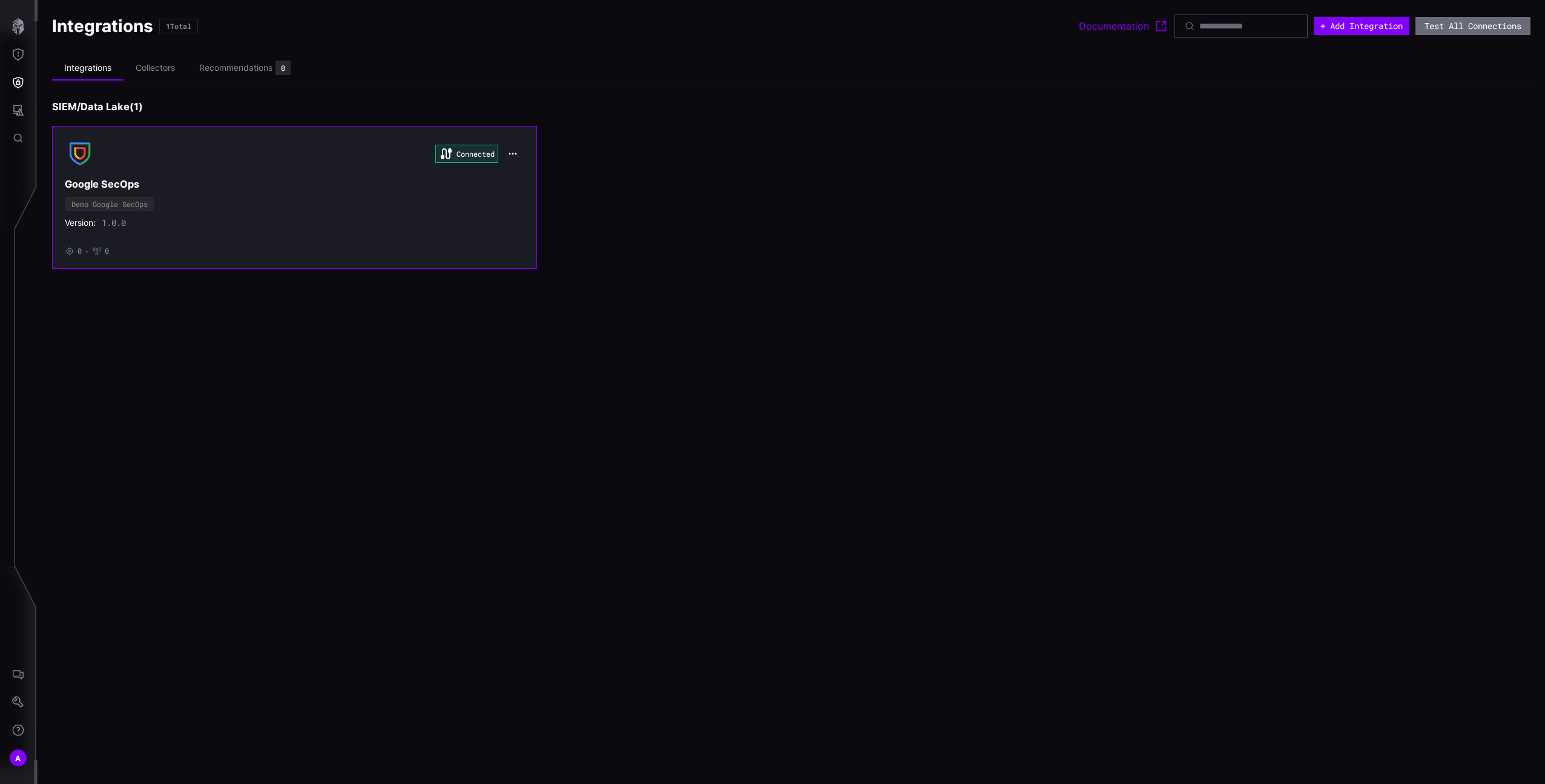
click at [239, 214] on div "Connected Google SecOps Demo Google SecOps Version: 1.0.0 • 0 • 0" at bounding box center [294, 197] width 460 height 117
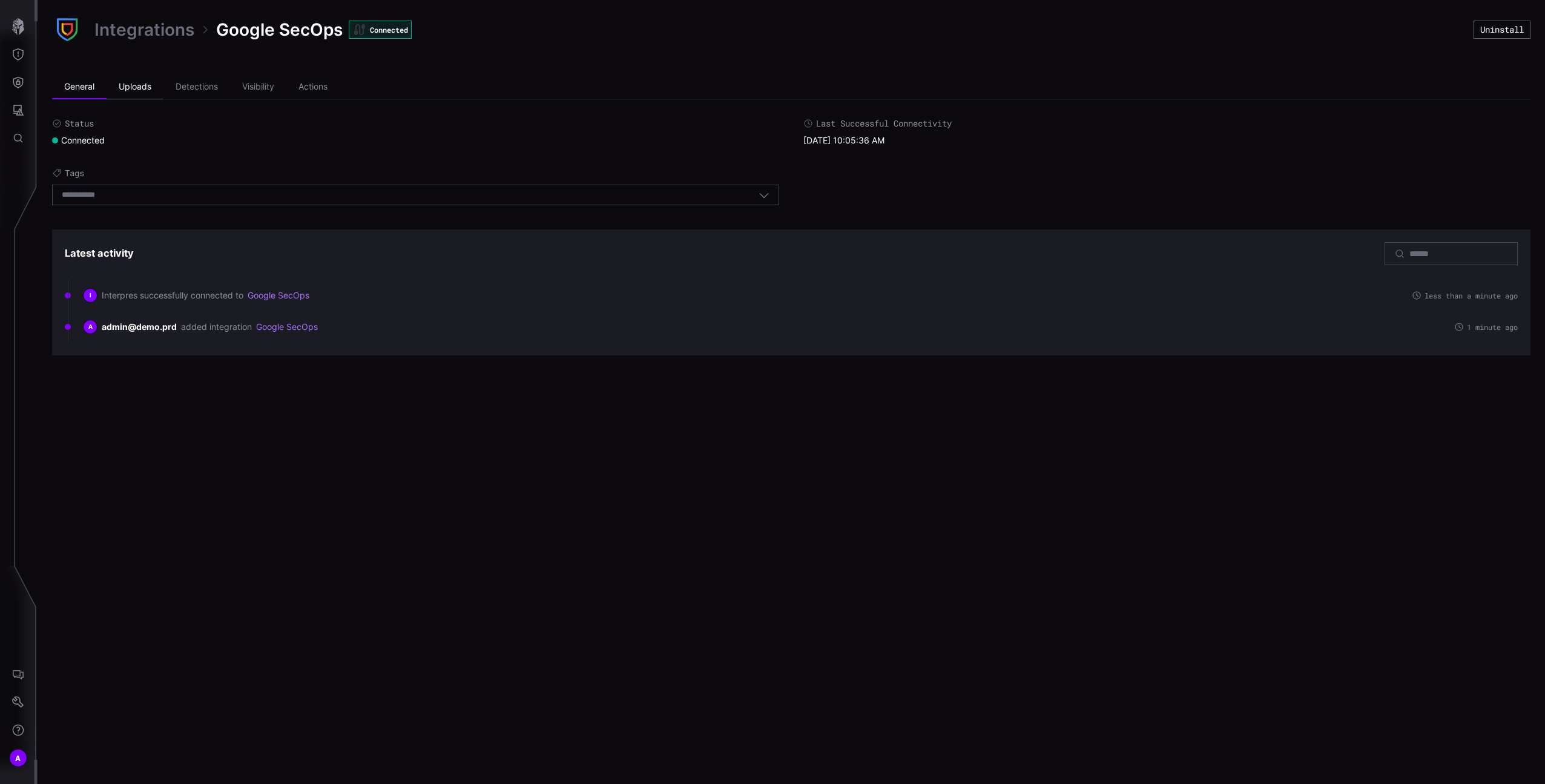
click at [128, 93] on li "Uploads" at bounding box center [135, 87] width 57 height 24
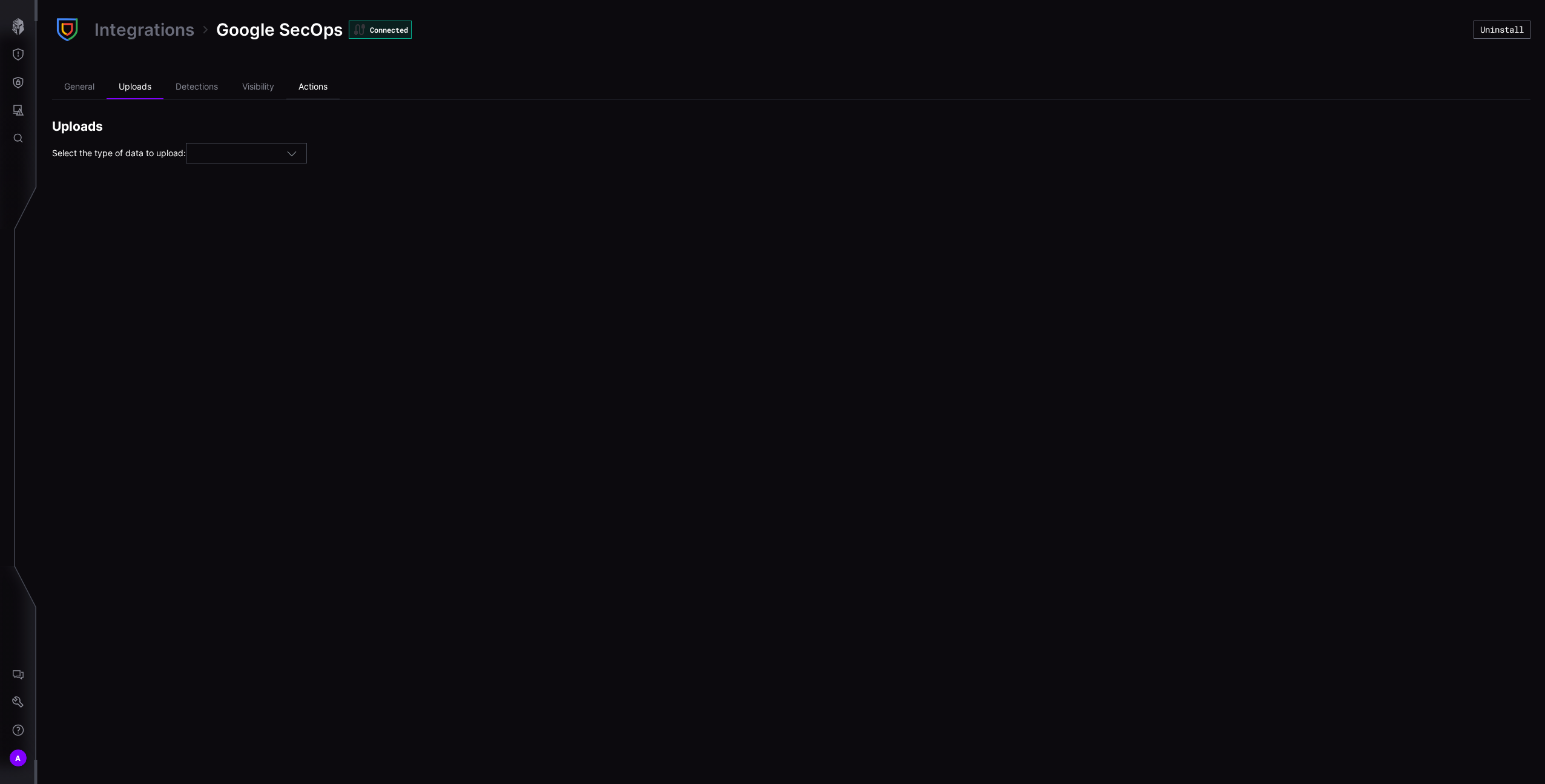
click at [309, 86] on li "Actions" at bounding box center [313, 87] width 53 height 24
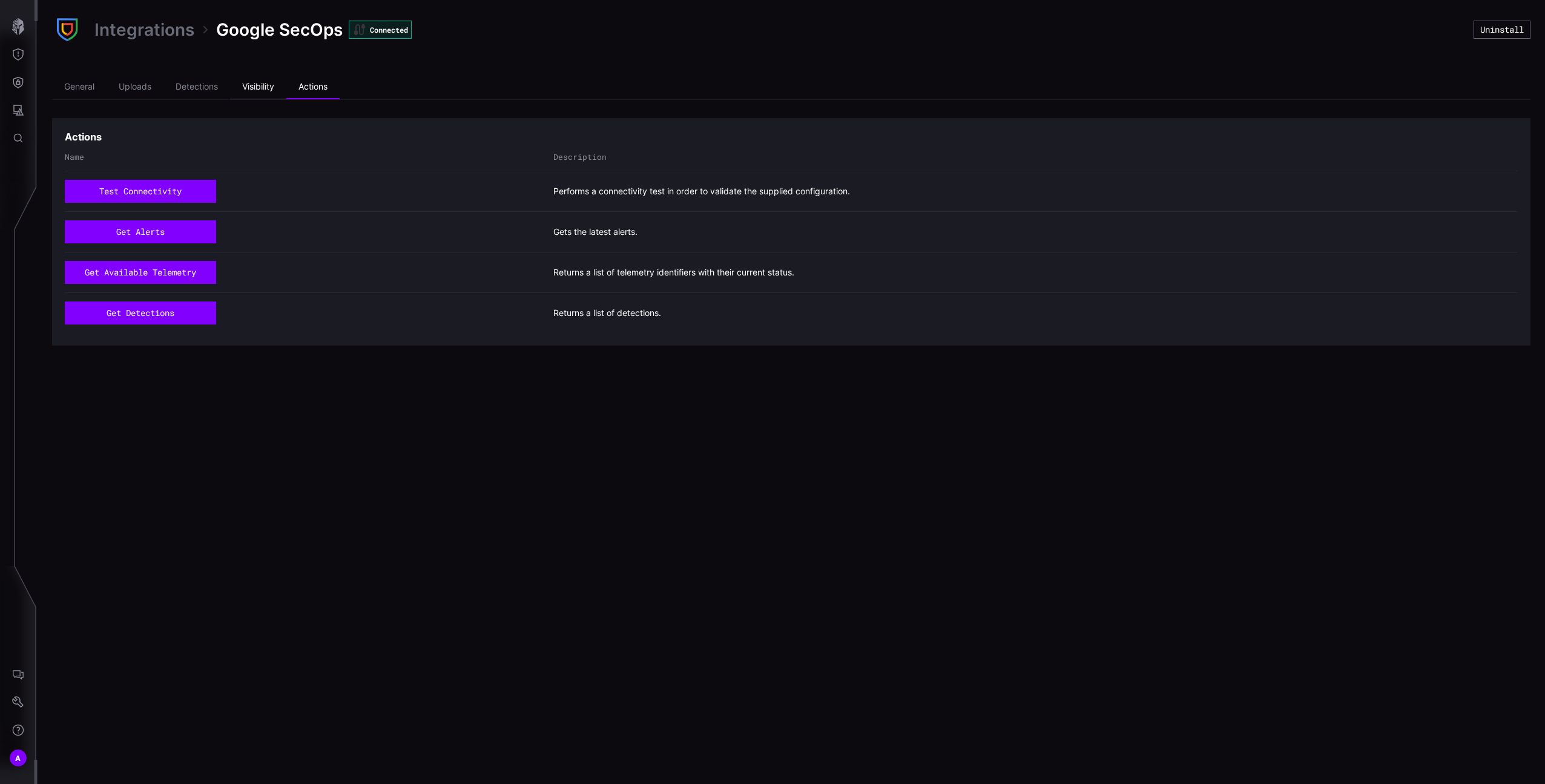
click at [246, 84] on li "Visibility" at bounding box center [258, 87] width 56 height 24
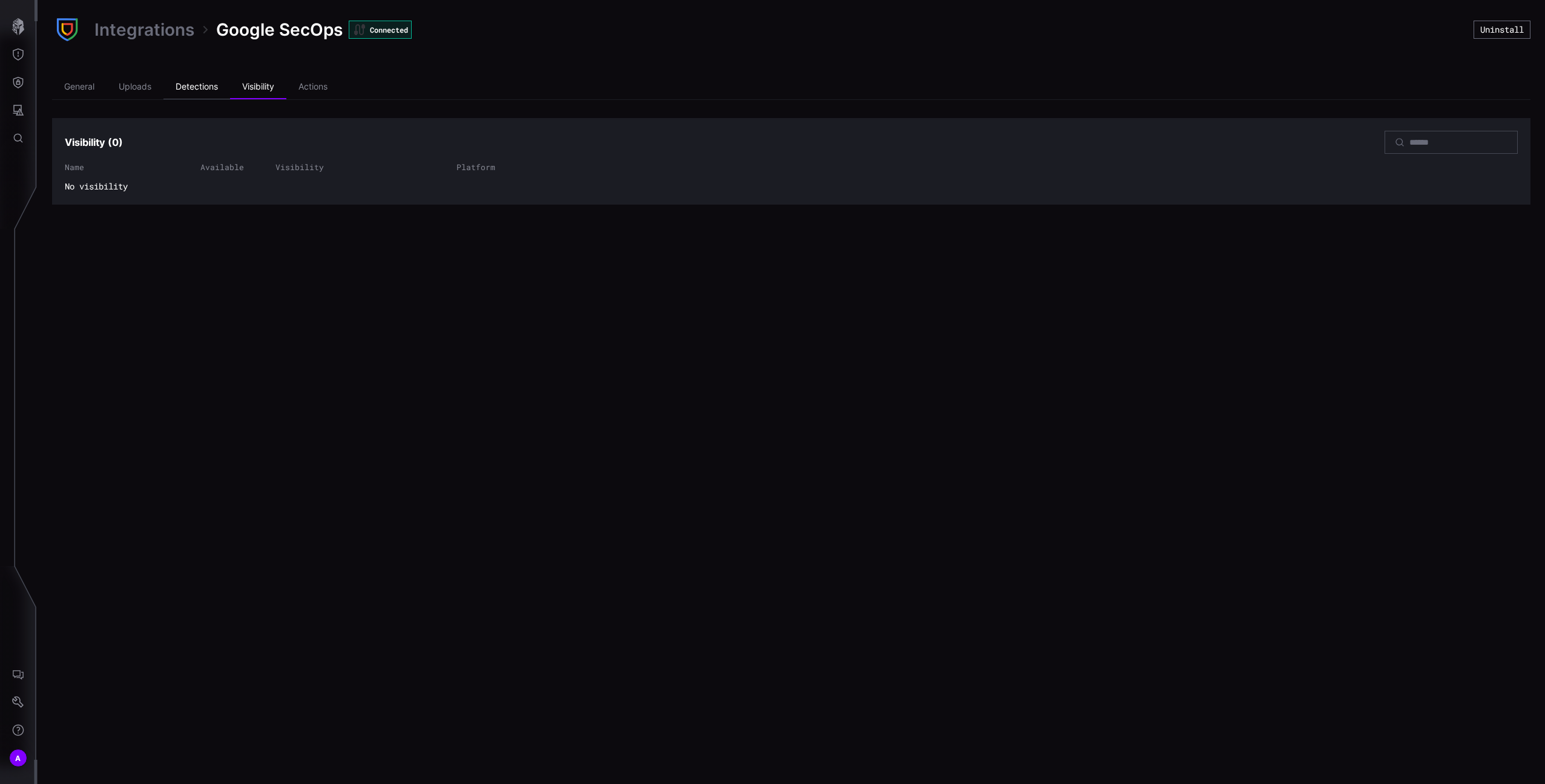
click at [217, 86] on li "Detections" at bounding box center [197, 87] width 67 height 24
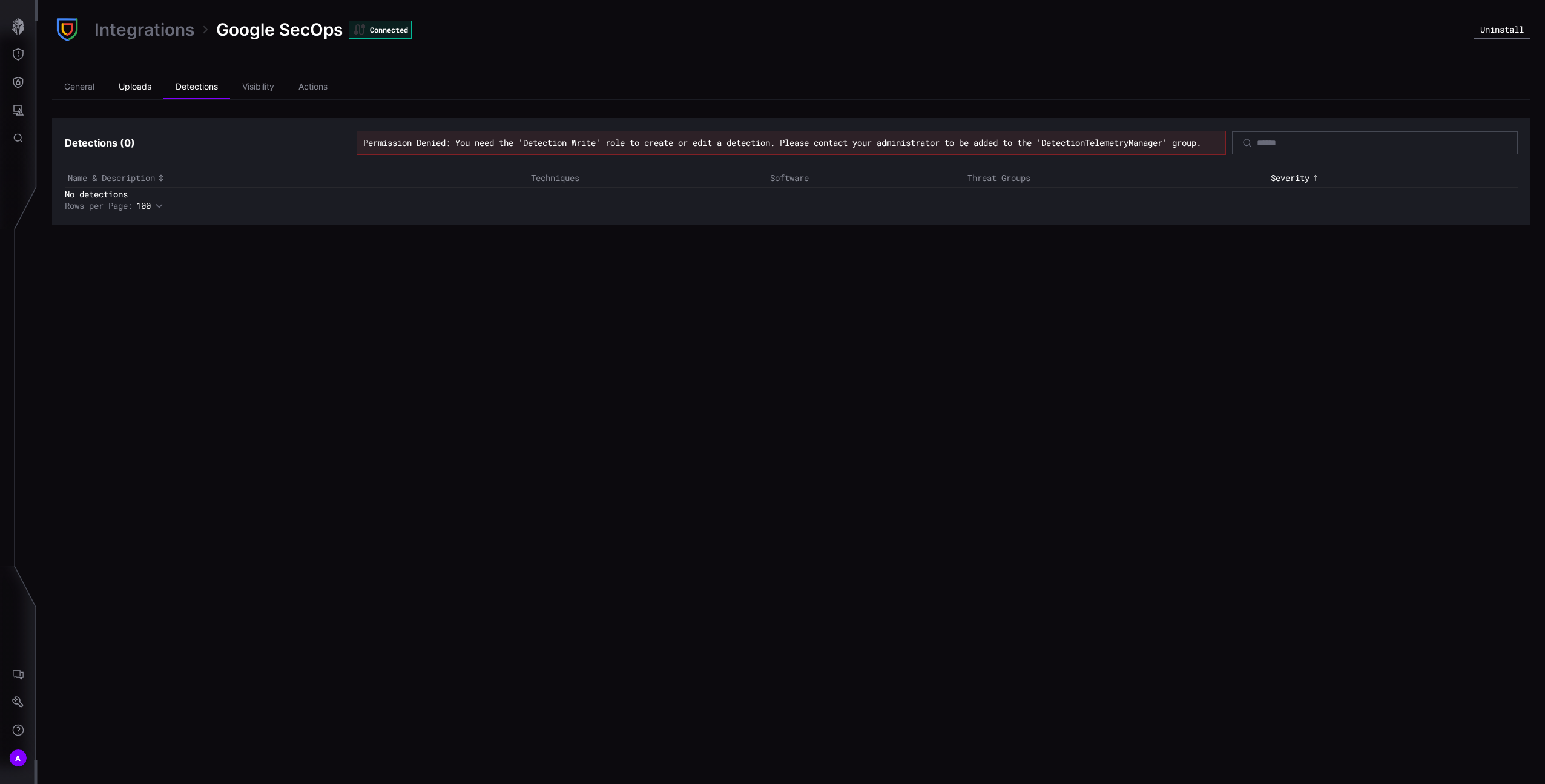
click at [135, 89] on li "Uploads" at bounding box center [135, 87] width 57 height 24
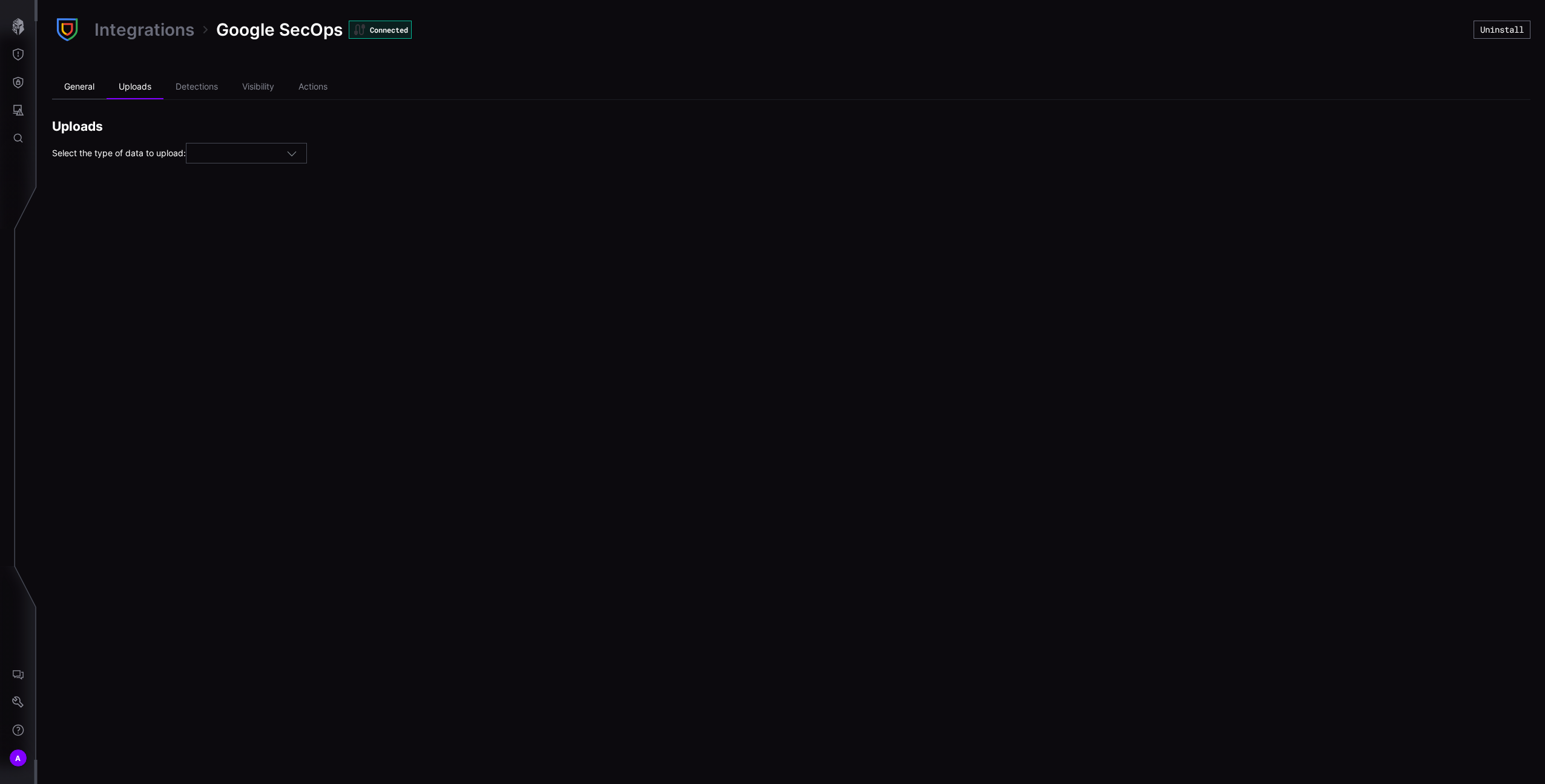
click at [93, 87] on li "General" at bounding box center [79, 87] width 55 height 24
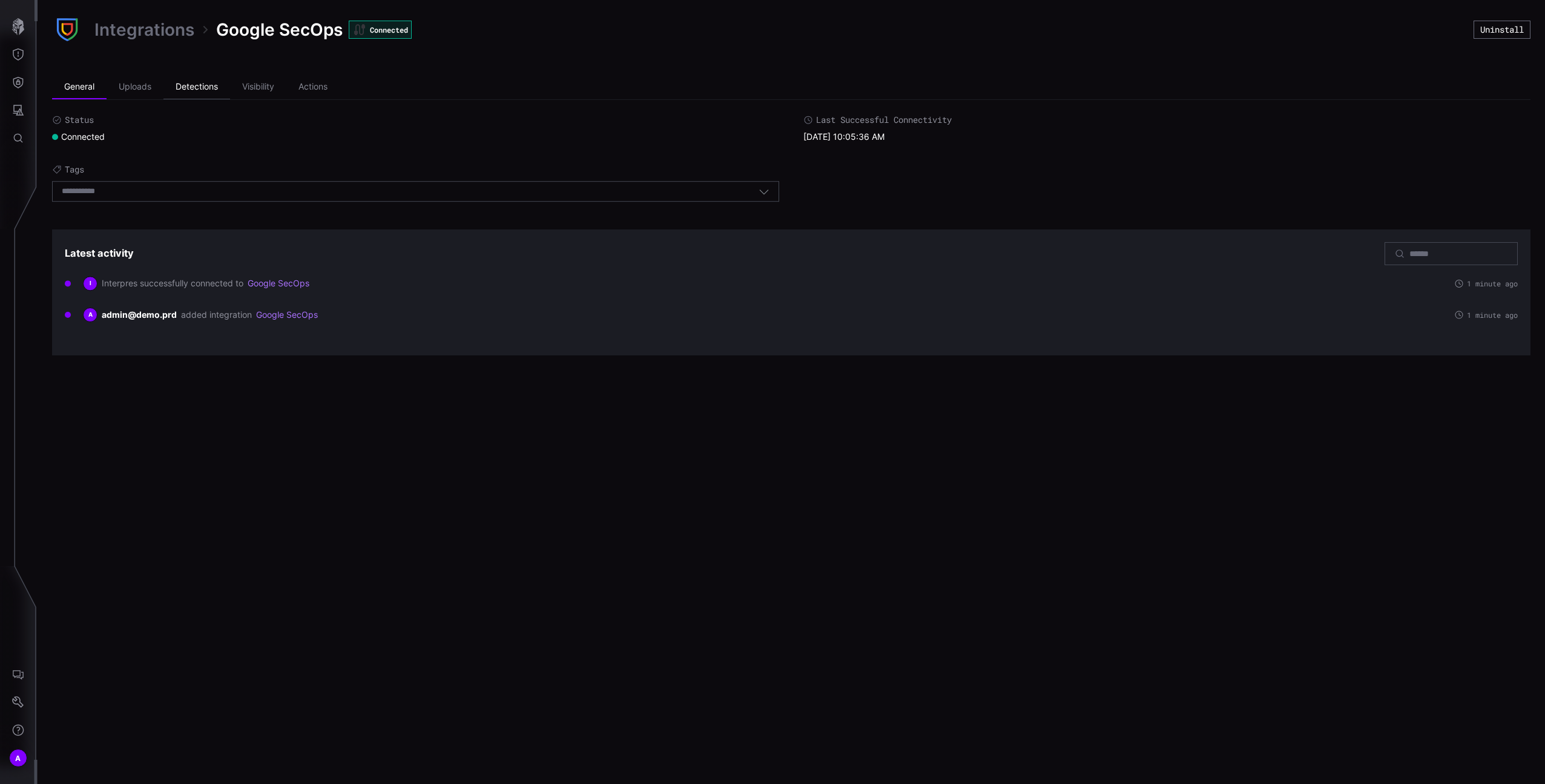
click at [192, 83] on li "Detections" at bounding box center [197, 87] width 67 height 24
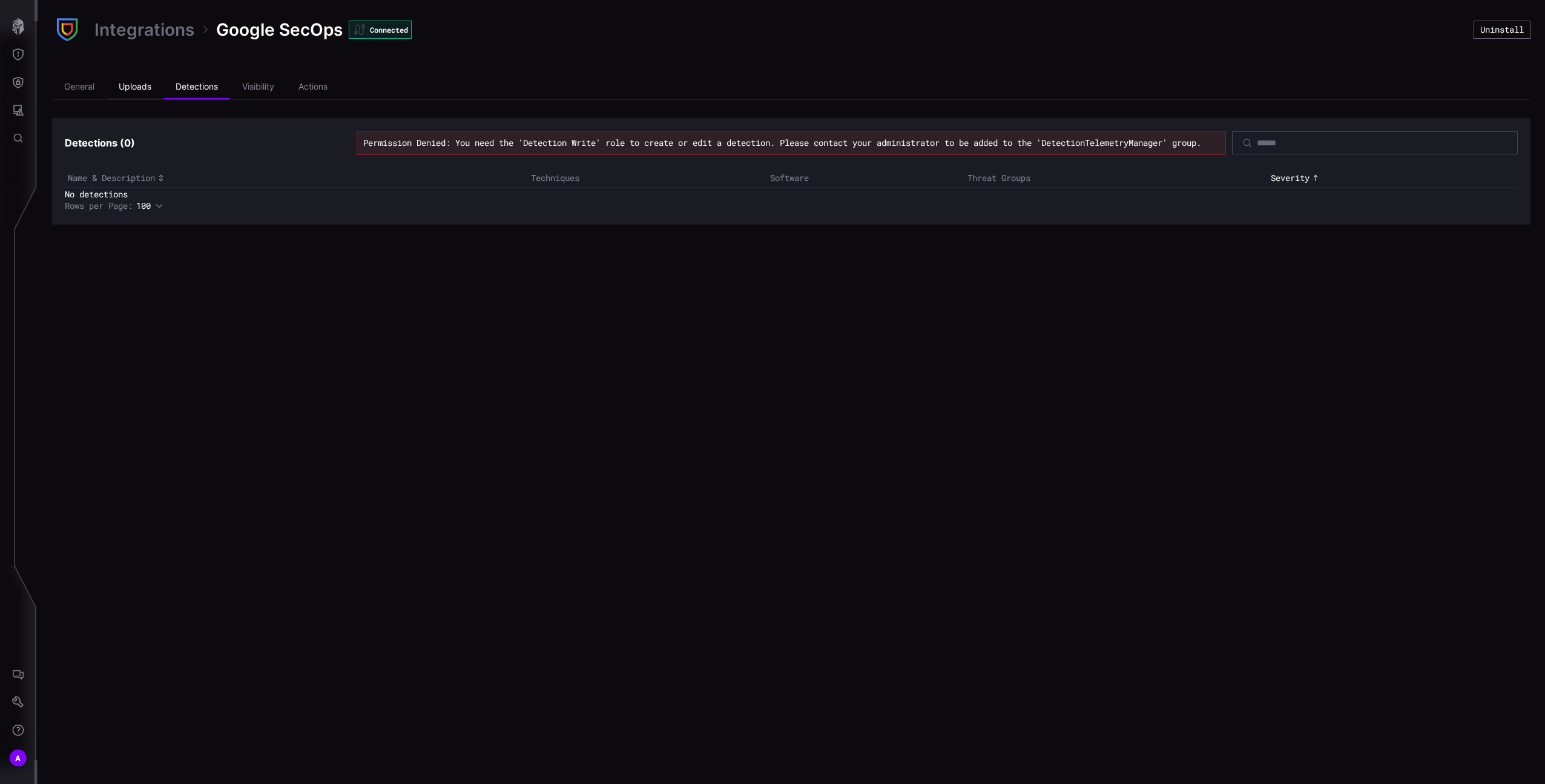
click at [112, 75] on li "Uploads" at bounding box center [135, 87] width 57 height 24
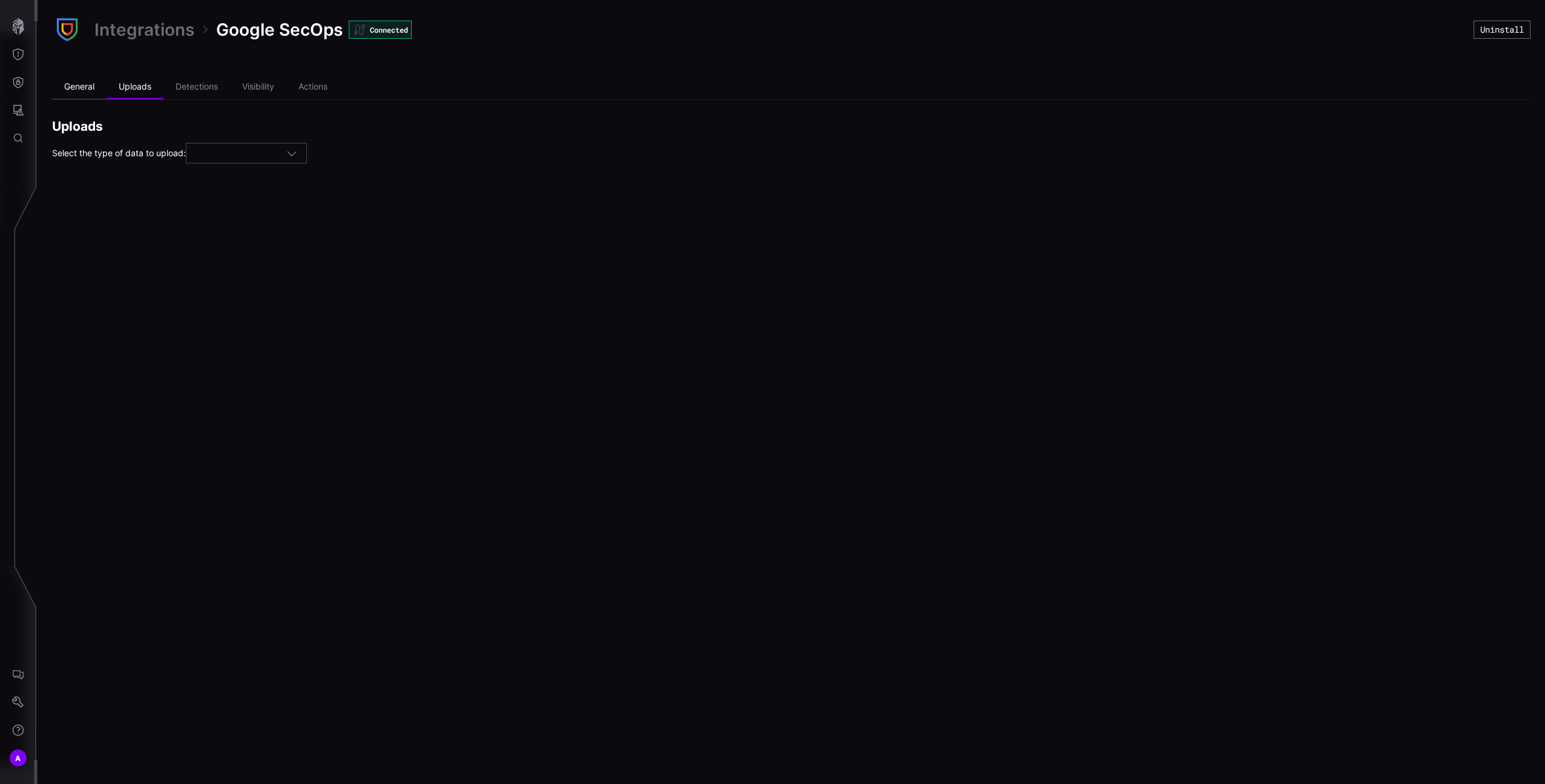
click at [94, 80] on li "General" at bounding box center [79, 87] width 55 height 24
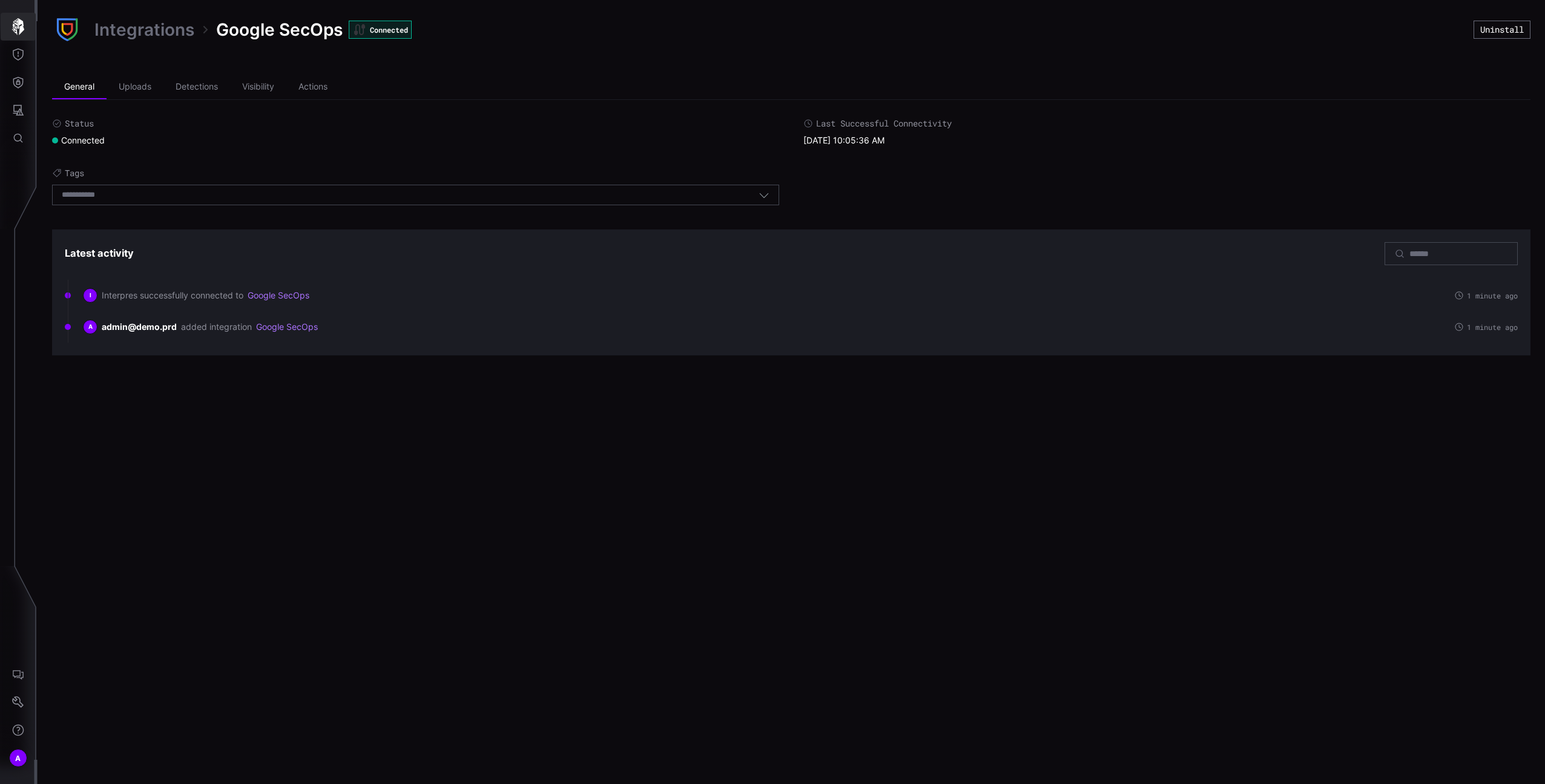
click at [19, 35] on icon "button" at bounding box center [18, 26] width 17 height 17
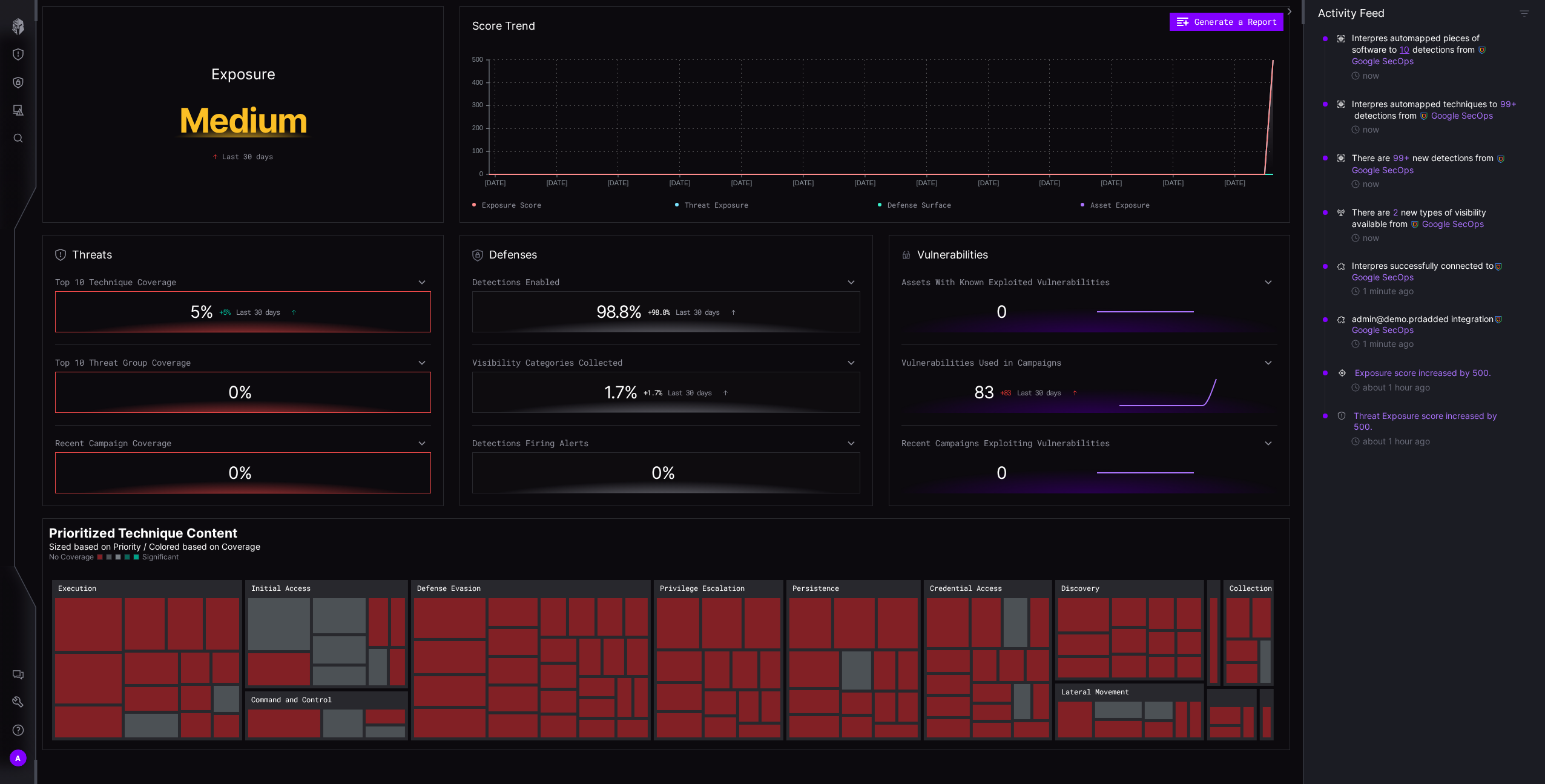
click at [1409, 50] on button "10" at bounding box center [1405, 49] width 11 height 12
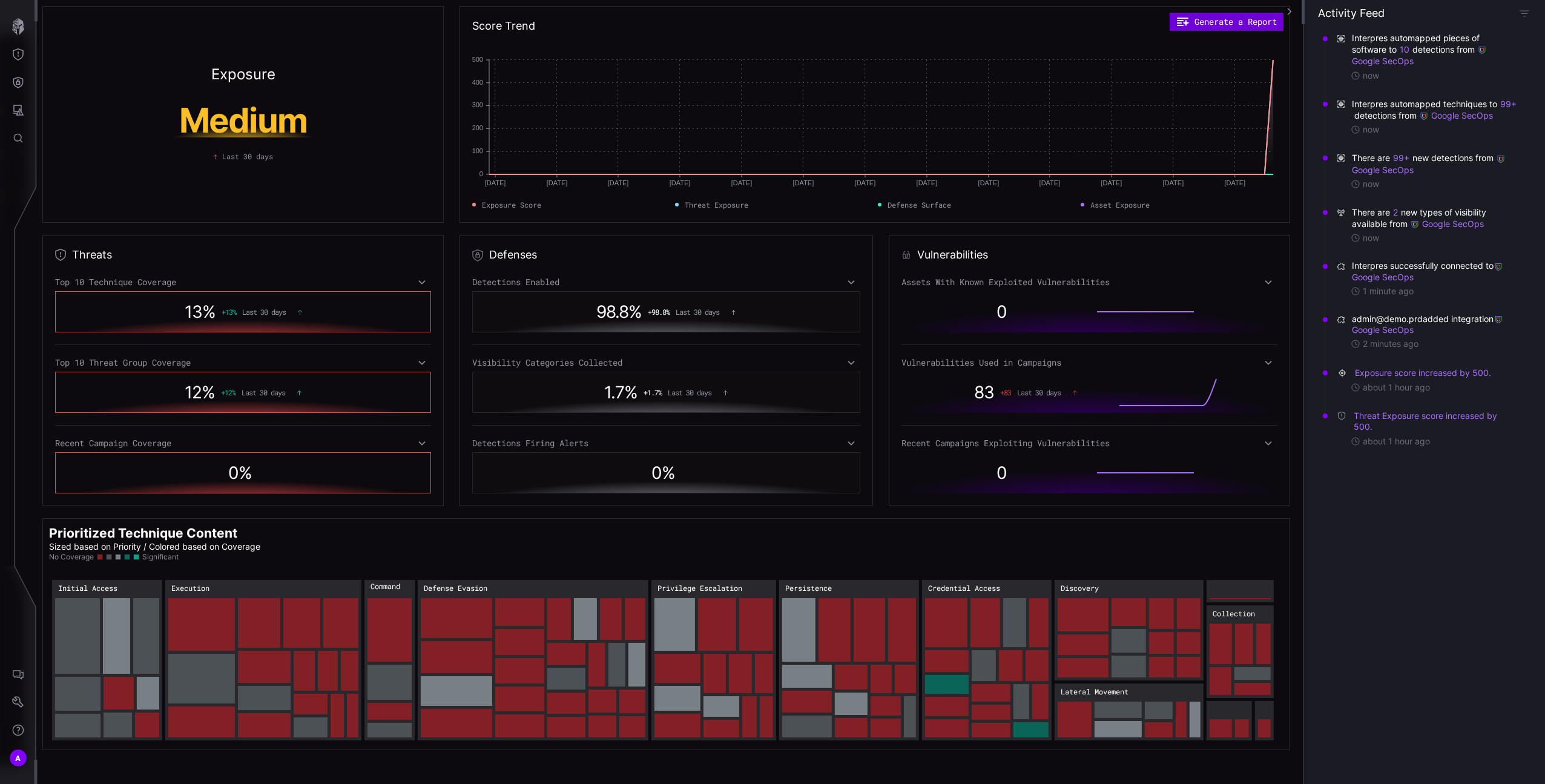
click at [1254, 21] on button "Generate a Report" at bounding box center [1227, 21] width 114 height 18
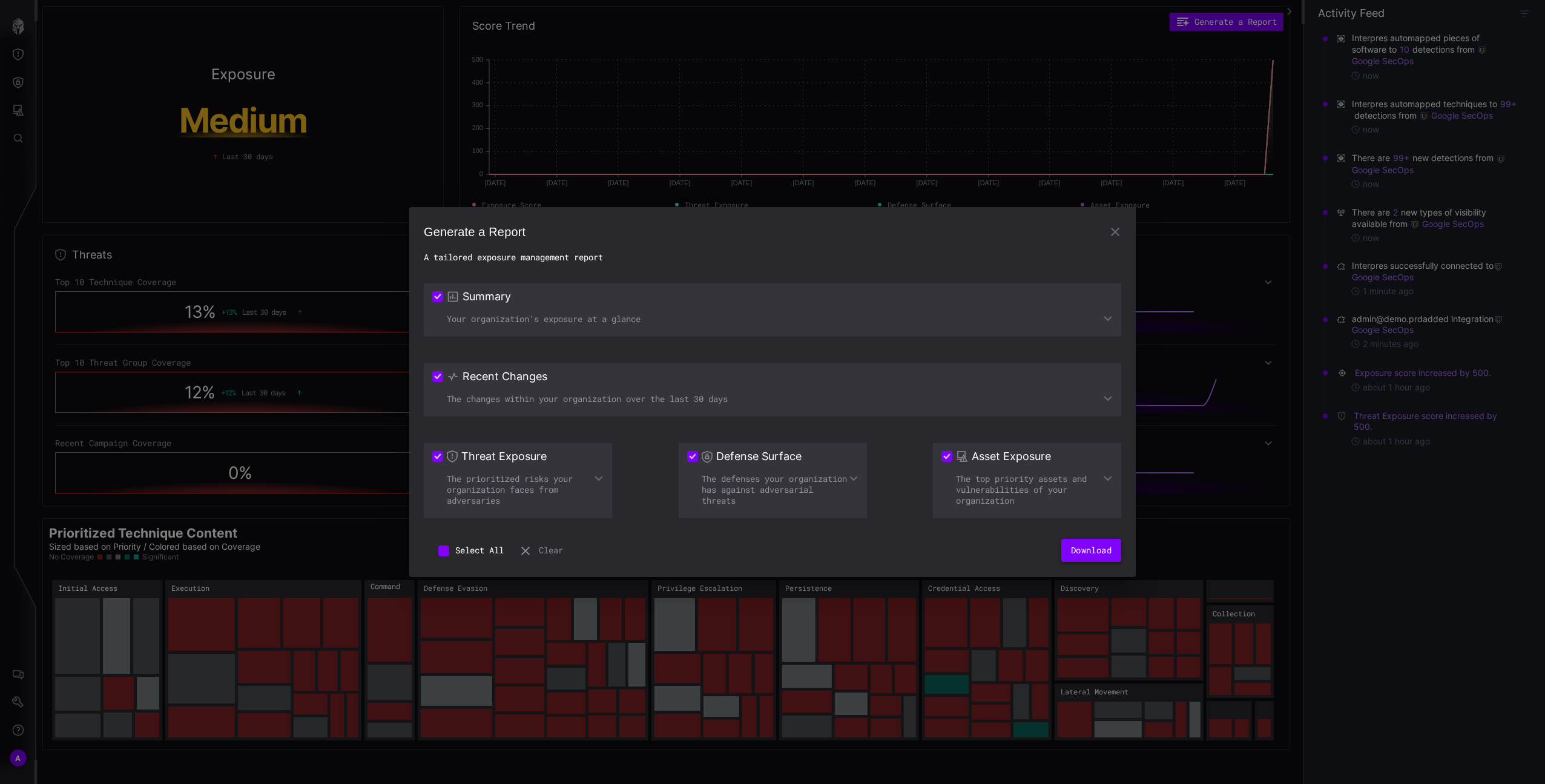
click at [1089, 552] on button "Download" at bounding box center [1091, 550] width 60 height 23
click at [1114, 241] on button "button" at bounding box center [1115, 232] width 24 height 24
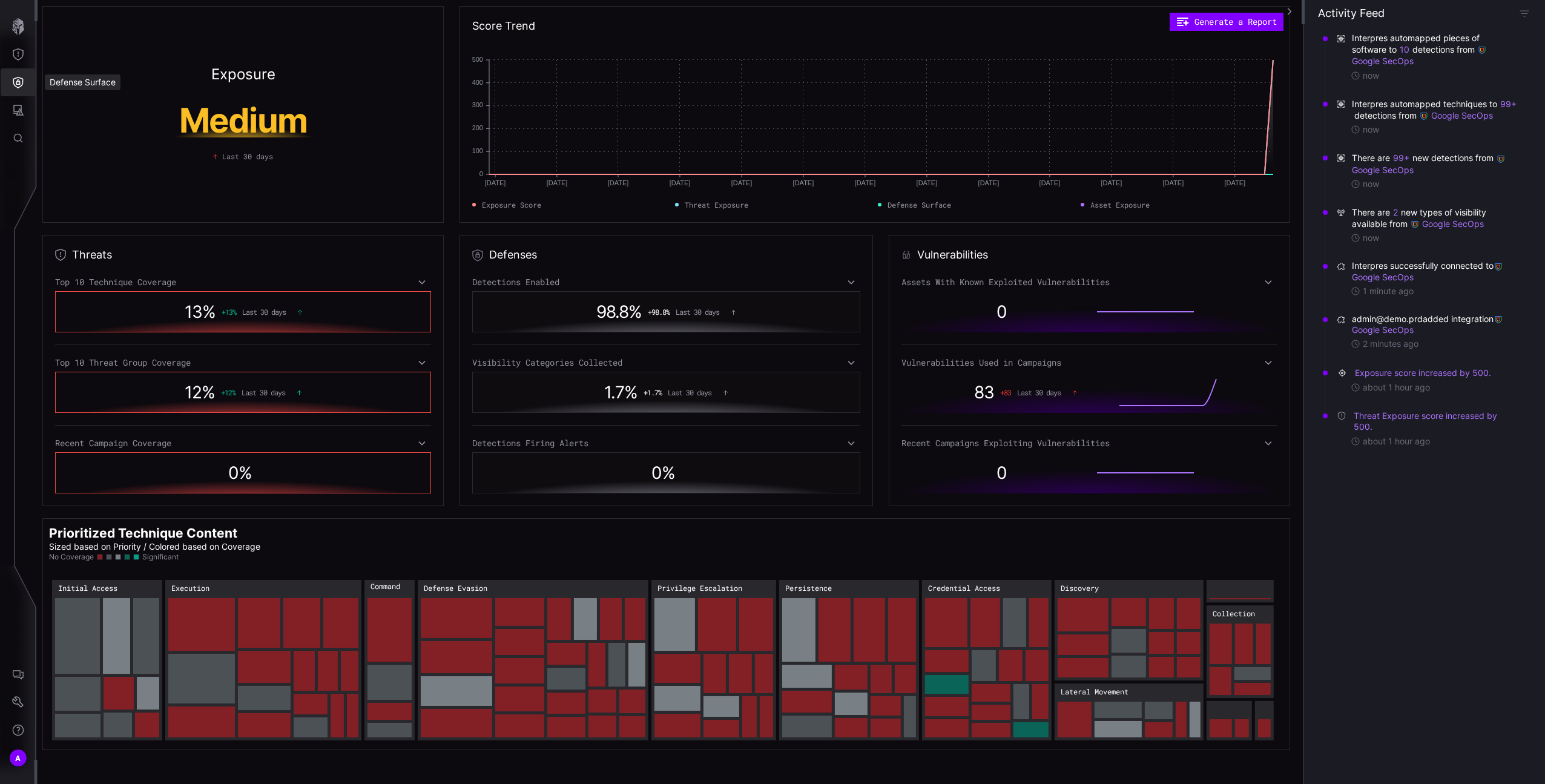
click at [26, 87] on button "Defense Surface" at bounding box center [18, 82] width 35 height 28
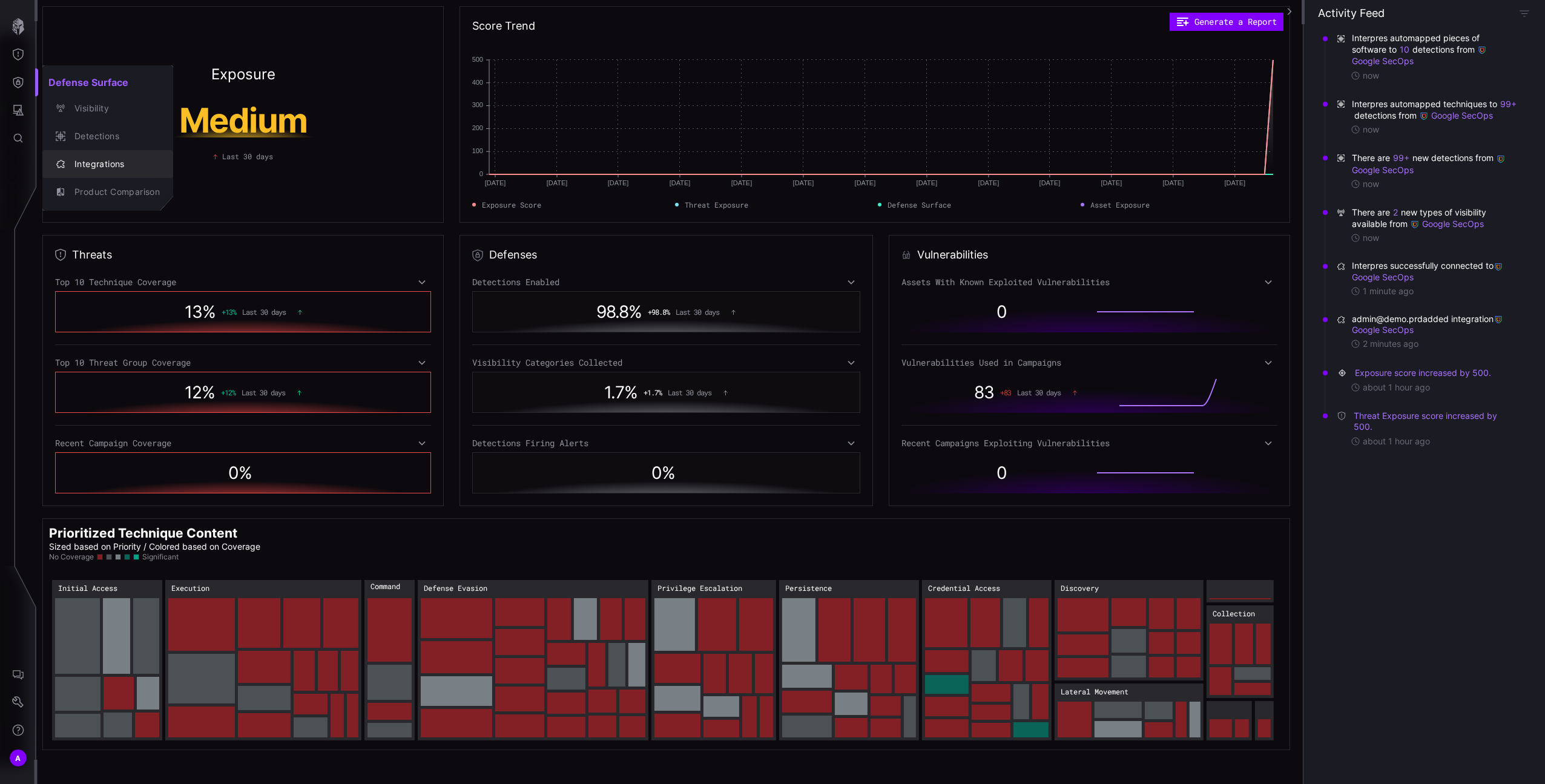
click at [102, 164] on div "Integrations" at bounding box center [114, 164] width 92 height 15
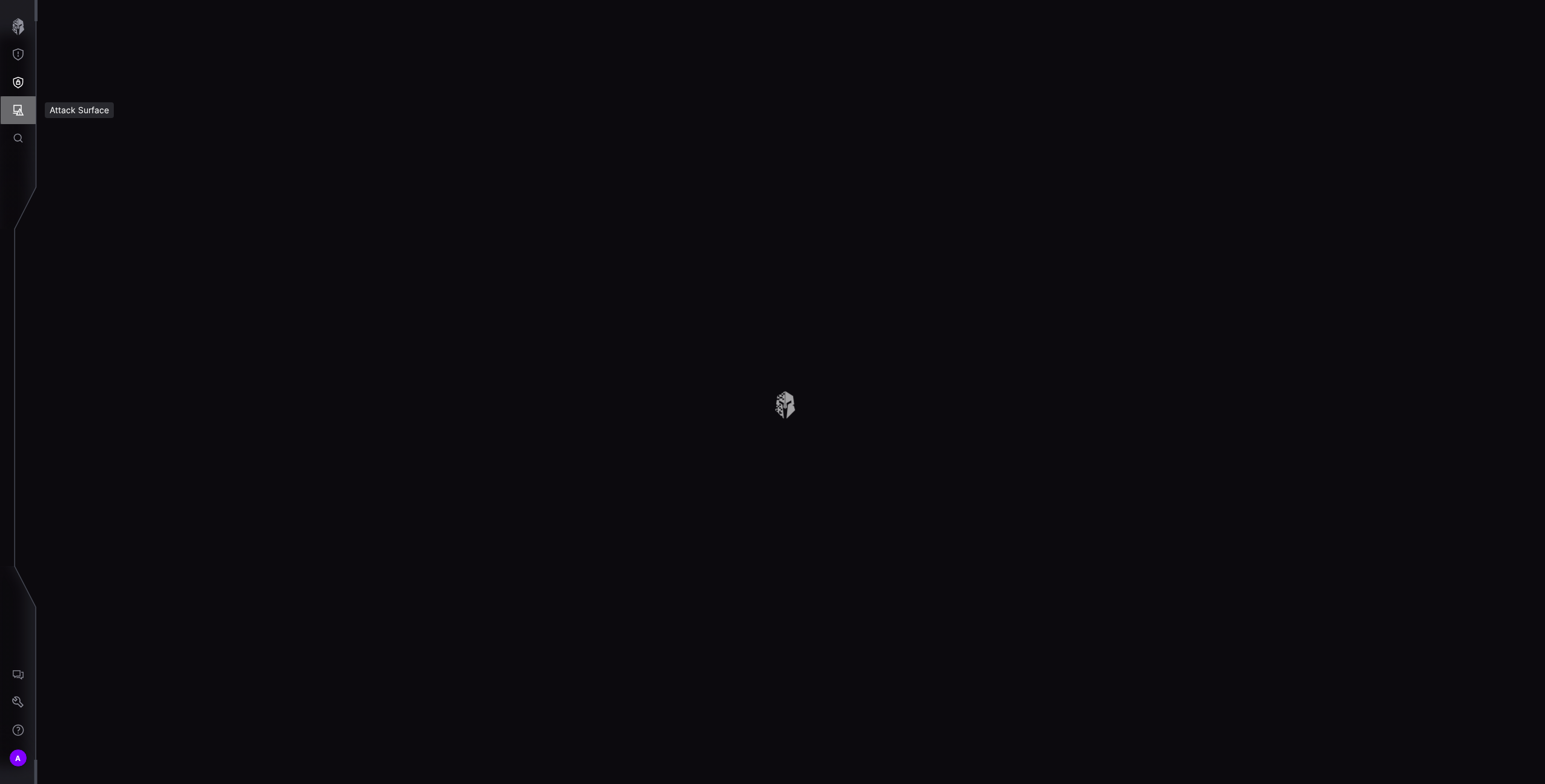
click at [21, 107] on icon "Attack Surface" at bounding box center [19, 110] width 11 height 11
click at [89, 162] on div "Assets" at bounding box center [101, 164] width 64 height 15
click at [16, 83] on icon "Defense Surface" at bounding box center [17, 82] width 12 height 12
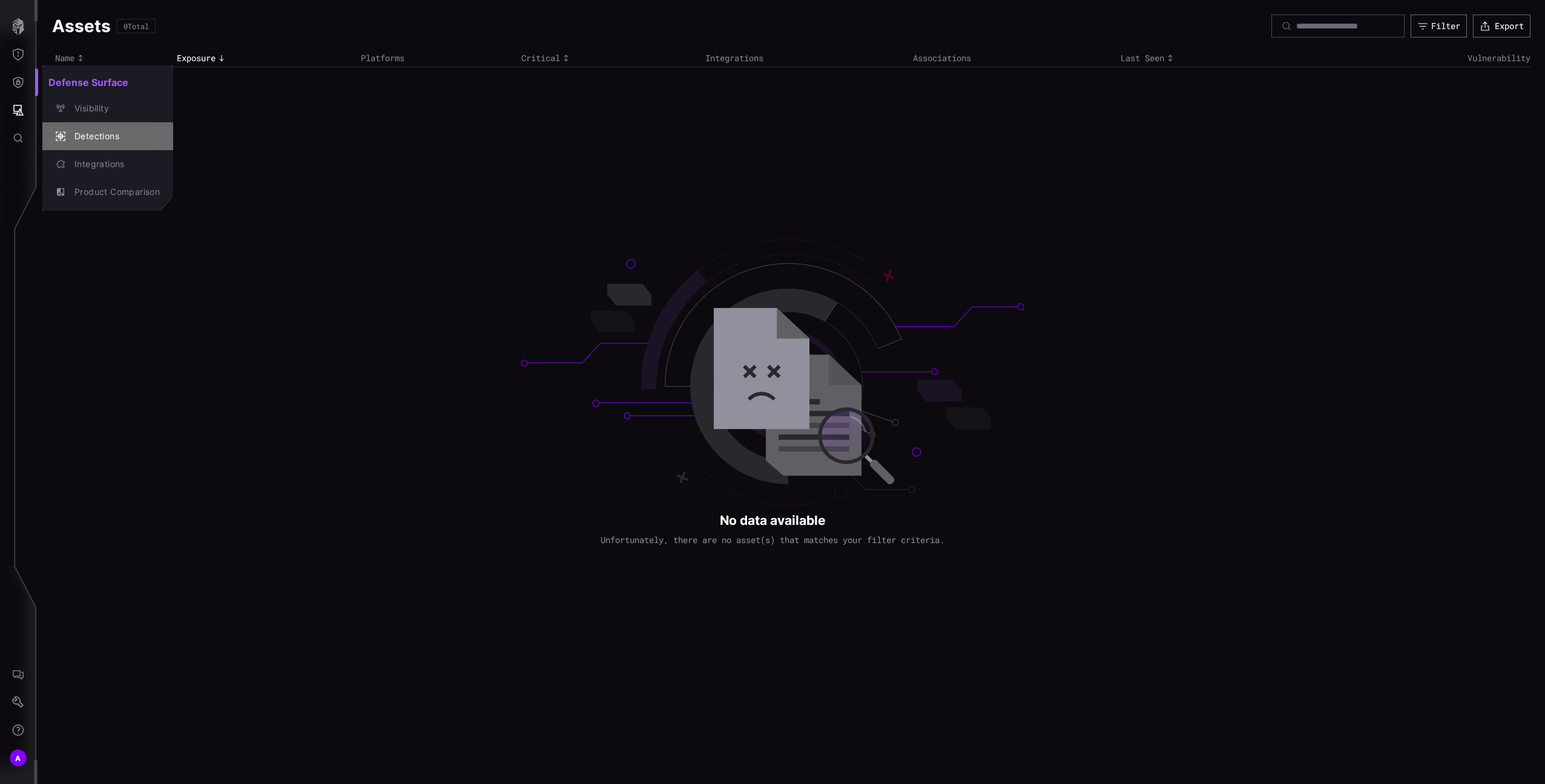
click at [101, 123] on button "Detections" at bounding box center [107, 136] width 131 height 28
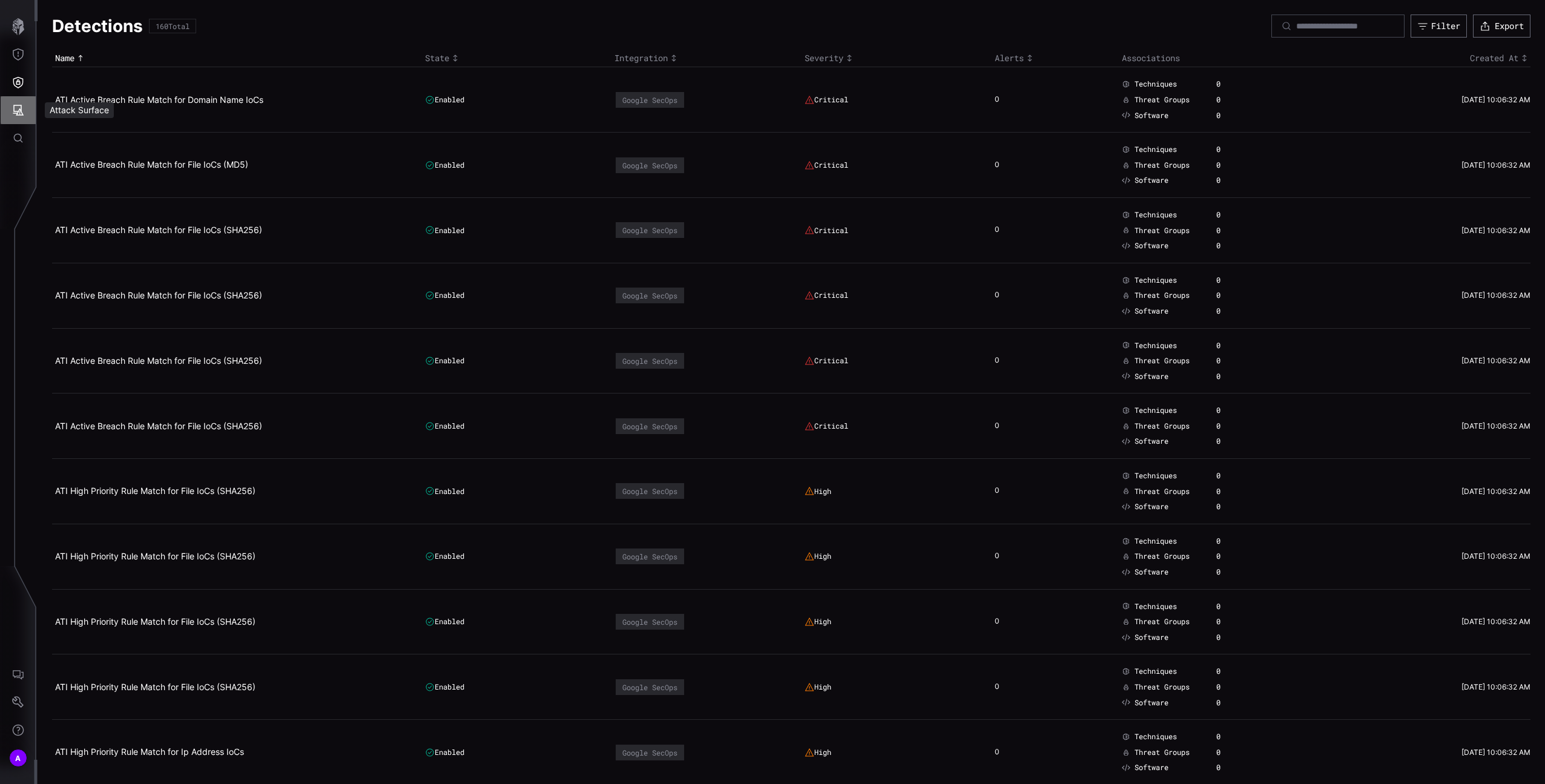
click at [26, 105] on button "Attack Surface" at bounding box center [18, 110] width 35 height 28
click at [121, 164] on div "Assets" at bounding box center [101, 164] width 64 height 15
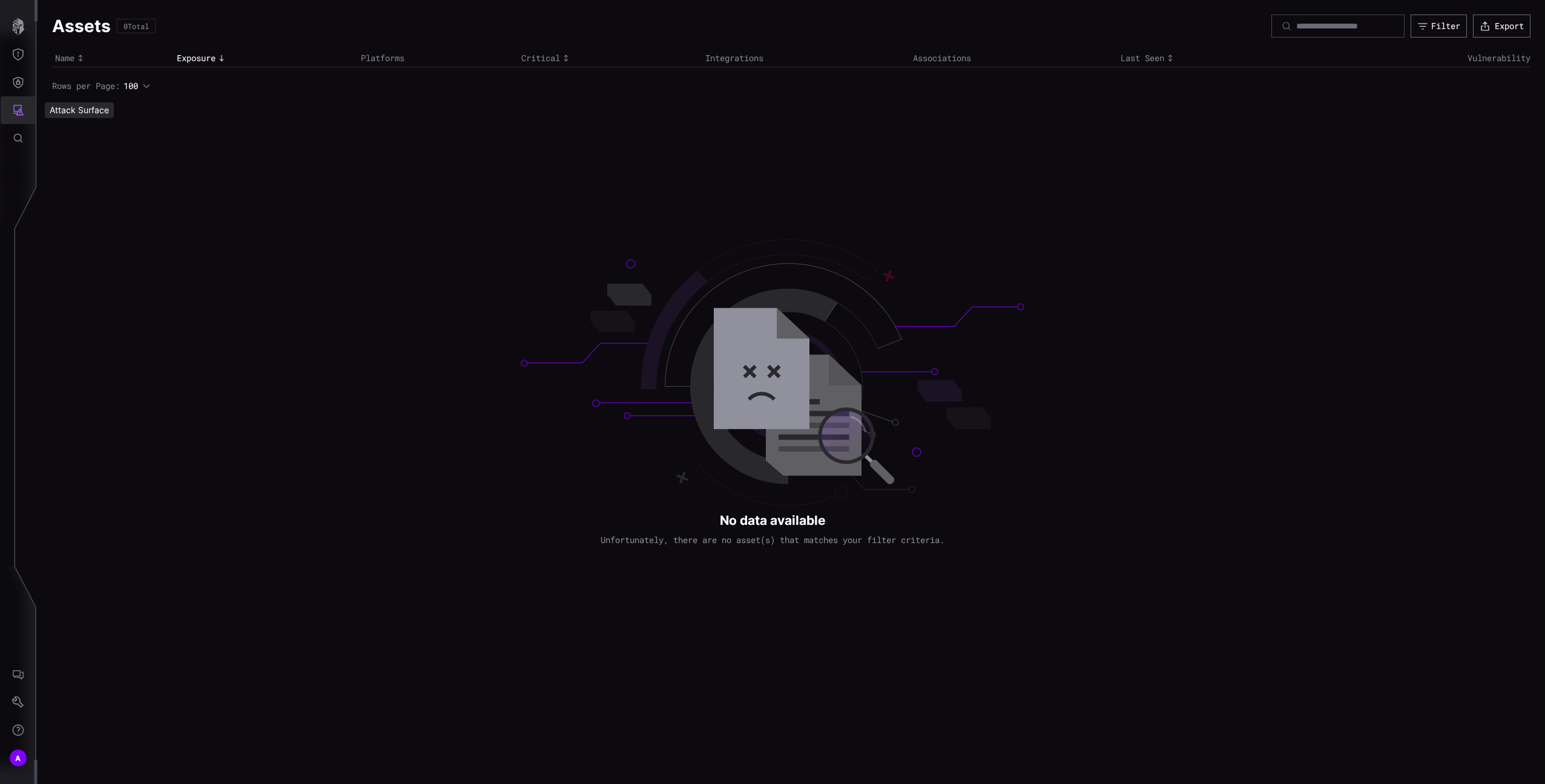
click at [17, 108] on icon "Attack Surface" at bounding box center [17, 110] width 12 height 12
click at [93, 137] on div "Vulnerabilities" at bounding box center [101, 137] width 64 height 15
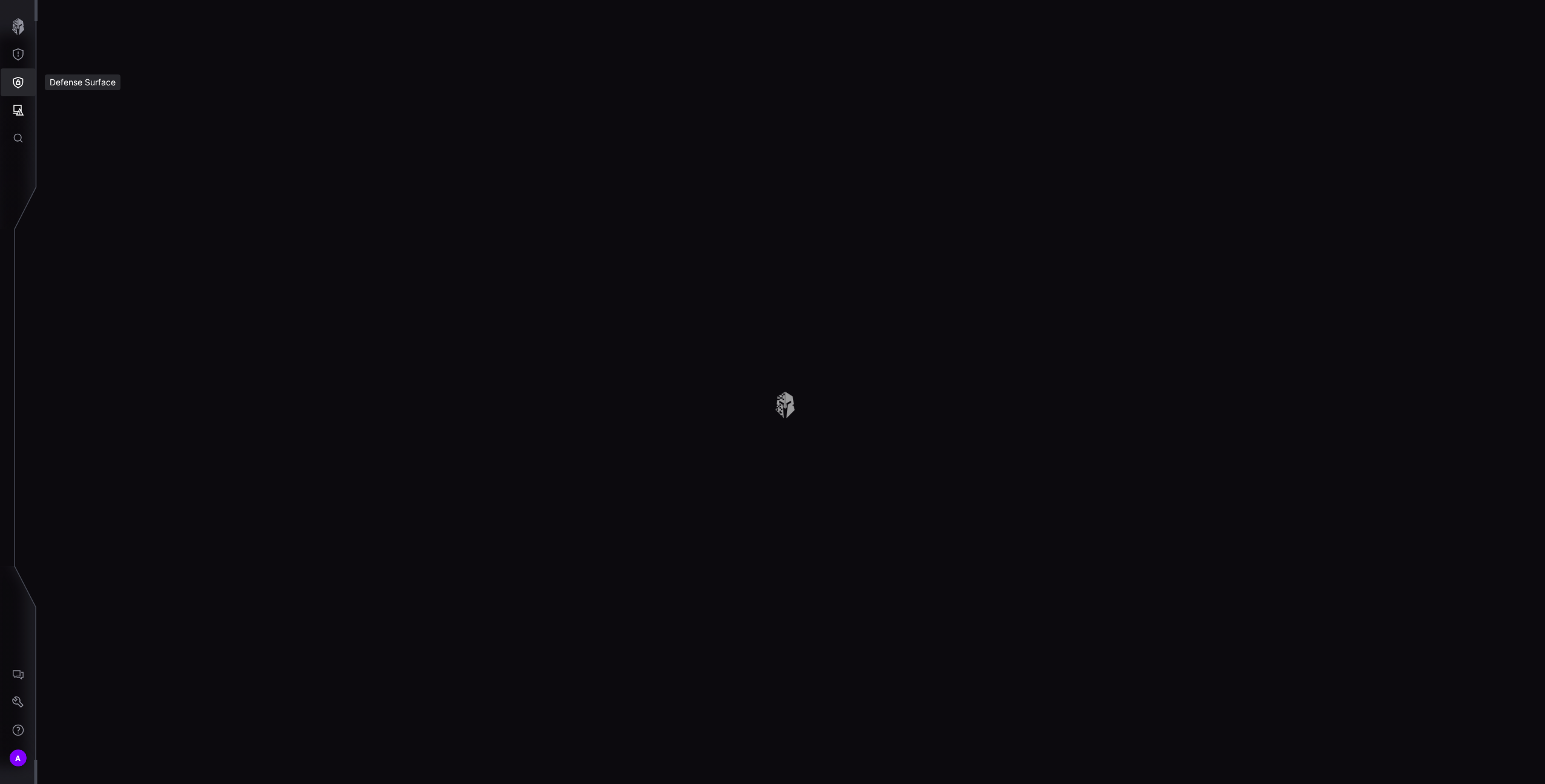
click at [22, 83] on icon "Defense Surface" at bounding box center [18, 82] width 10 height 12
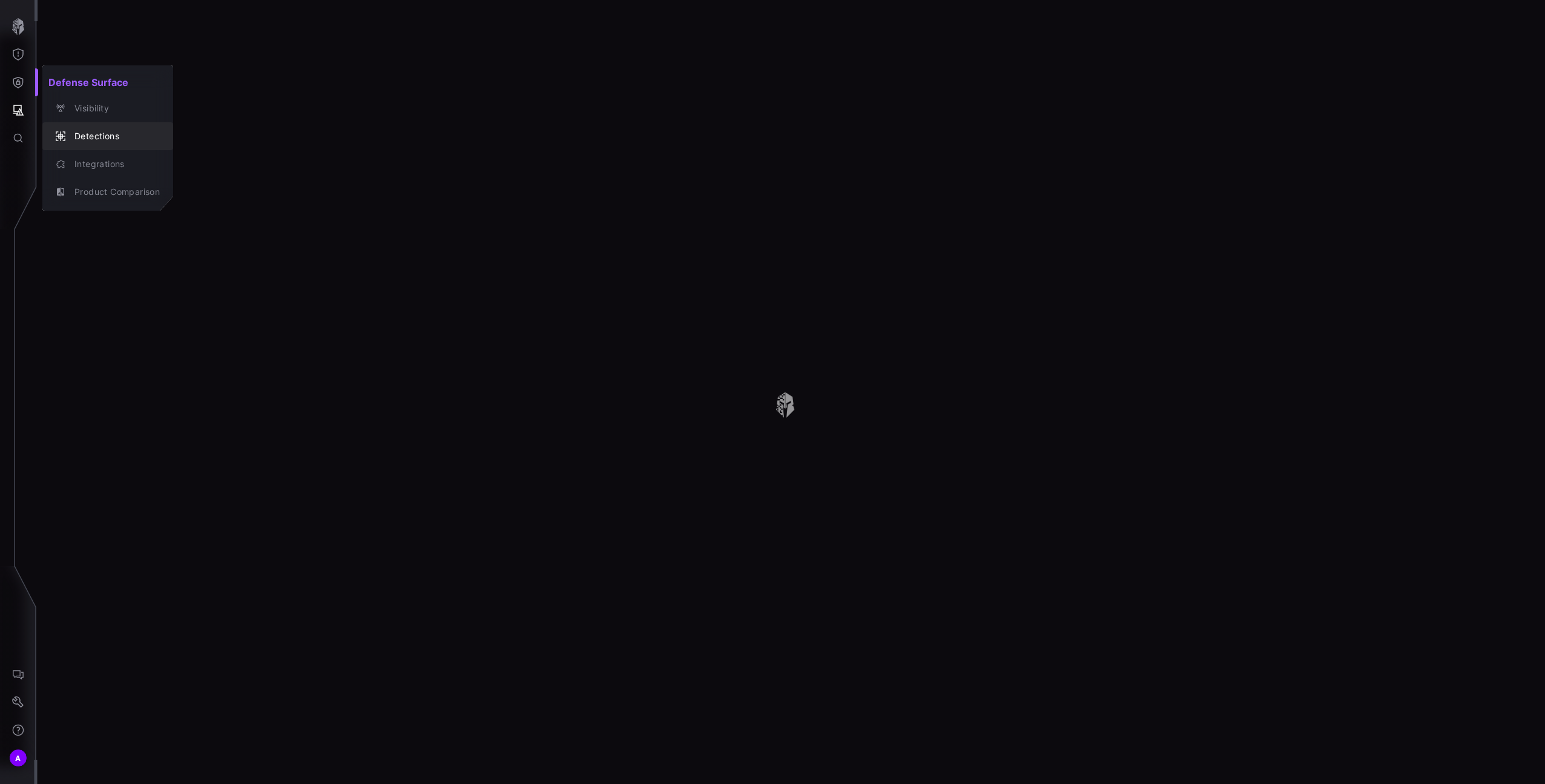
click at [103, 146] on button "Detections" at bounding box center [107, 136] width 131 height 28
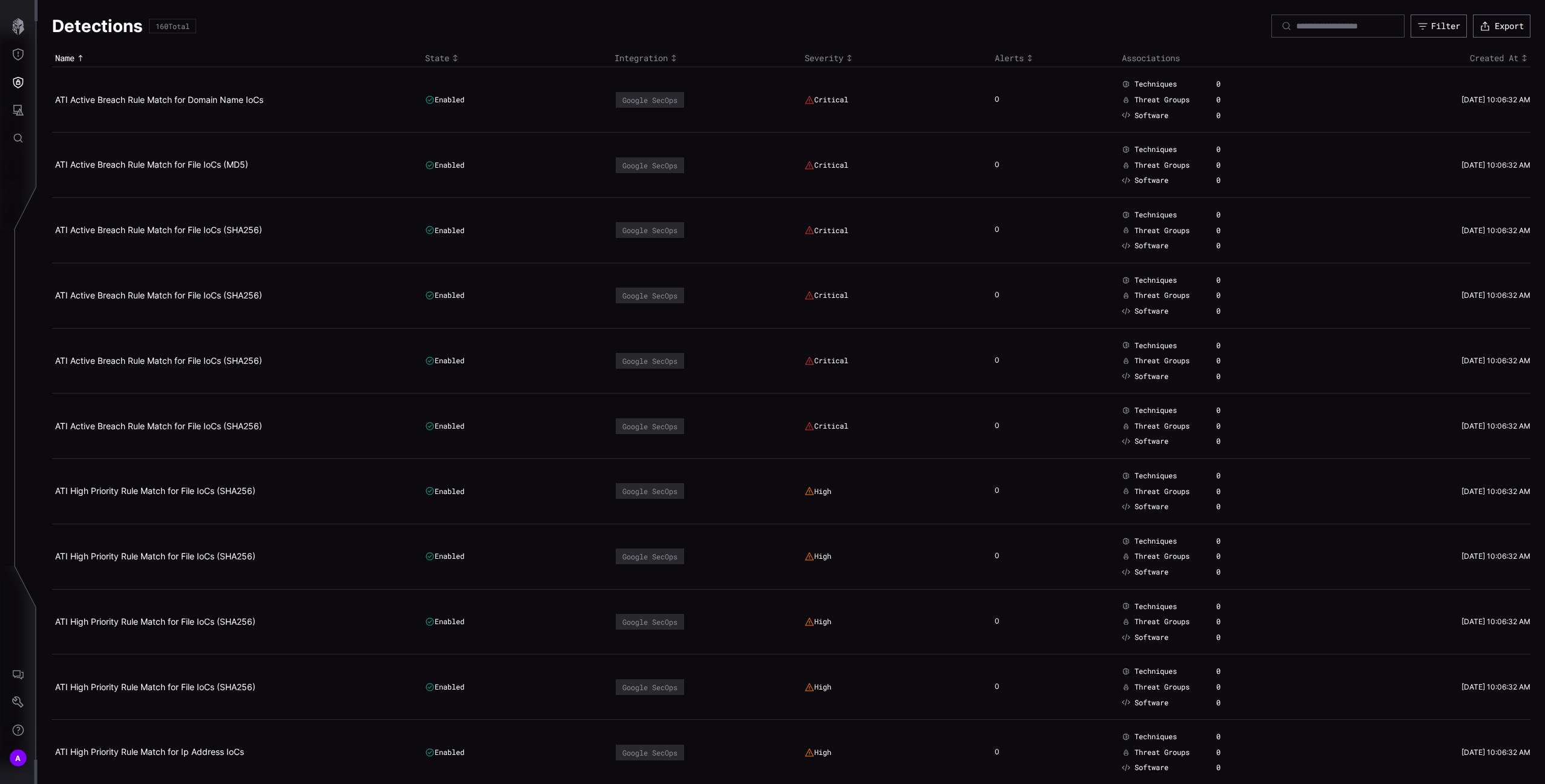
click at [37, 55] on body "A Detections 160 Total Filter Export Name State Integration Severity Alerts Ass…" at bounding box center [772, 392] width 1545 height 784
click at [23, 55] on icon "Threat Exposure" at bounding box center [17, 54] width 12 height 12
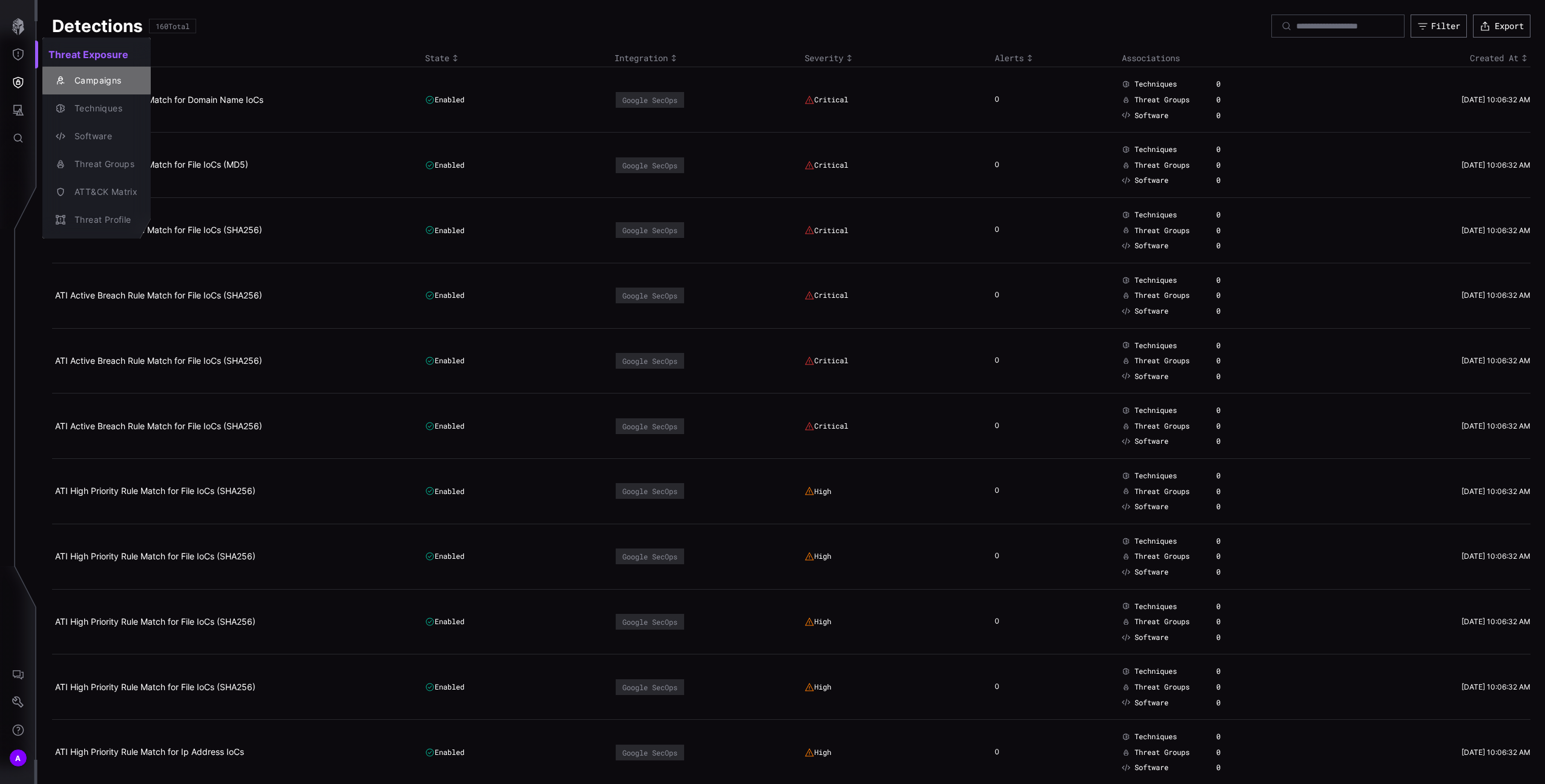
click at [94, 85] on div "Campaigns" at bounding box center [103, 81] width 69 height 15
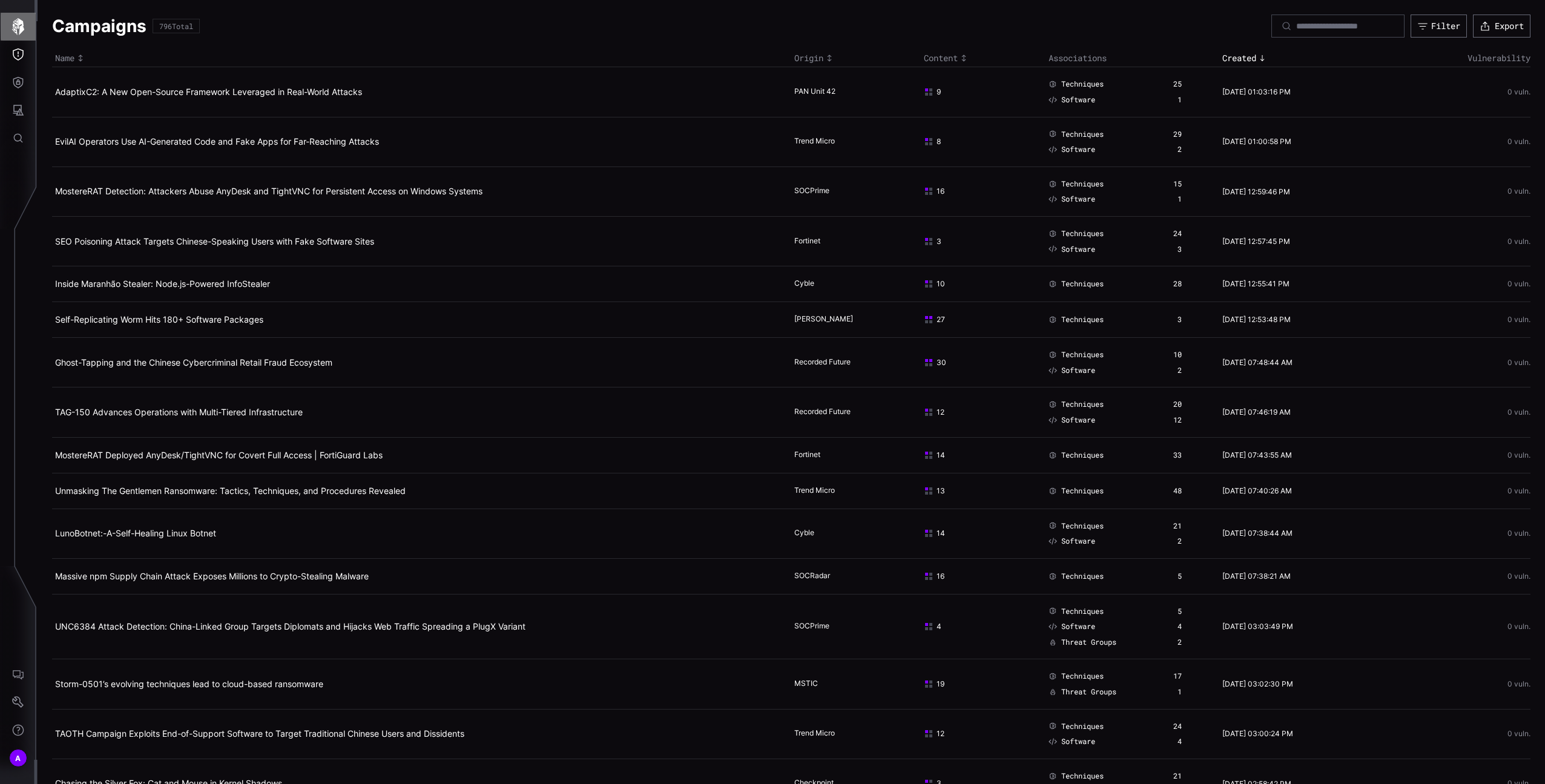
click at [20, 28] on icon "button" at bounding box center [17, 26] width 12 height 17
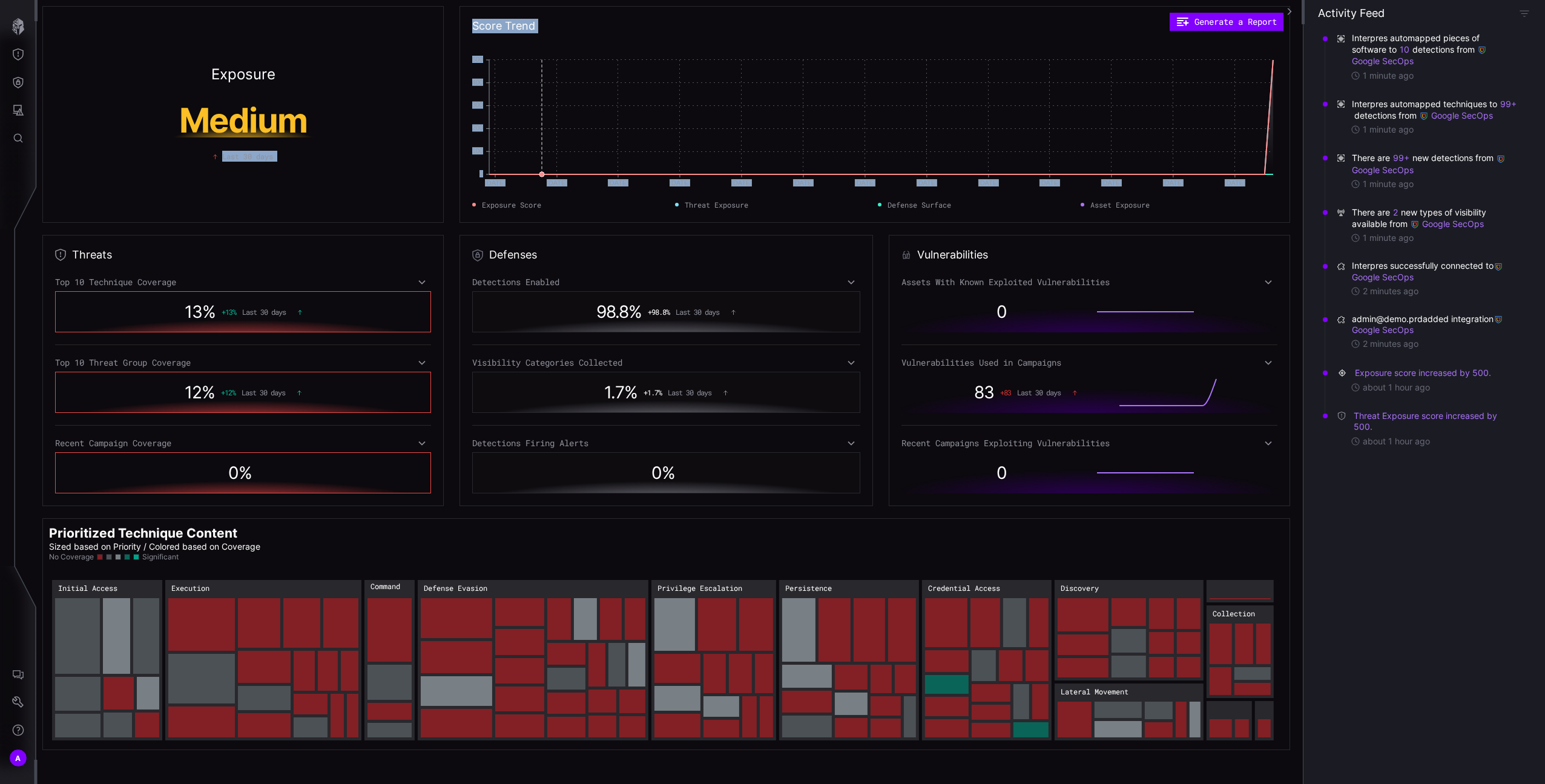
drag, startPoint x: 447, startPoint y: 143, endPoint x: 537, endPoint y: 160, distance: 91.6
click at [537, 160] on div "Exposure Medium Last 30 days Score Trend Generate a Report [DATE] Jun [DATE] [D…" at bounding box center [669, 114] width 1254 height 217
click at [460, 177] on div "Score Trend Generate a Report [DATE] Jun [DATE] [DATE] [DATE] [DATE] [DATE] [DA…" at bounding box center [875, 114] width 831 height 217
click at [396, 164] on div "Exposure Medium Last 30 days" at bounding box center [243, 114] width 402 height 217
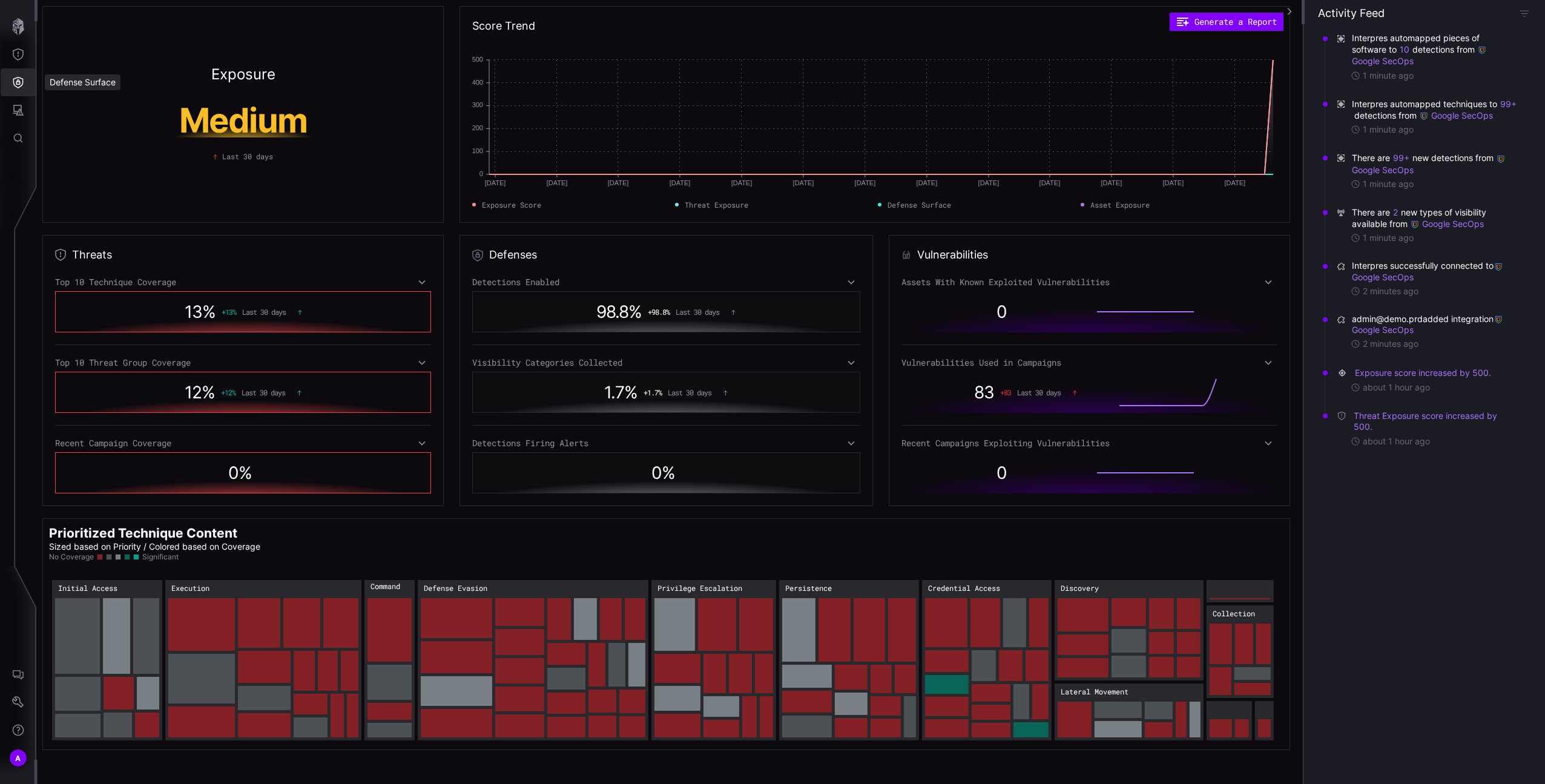
click at [20, 85] on icon "Defense Surface" at bounding box center [17, 82] width 12 height 12
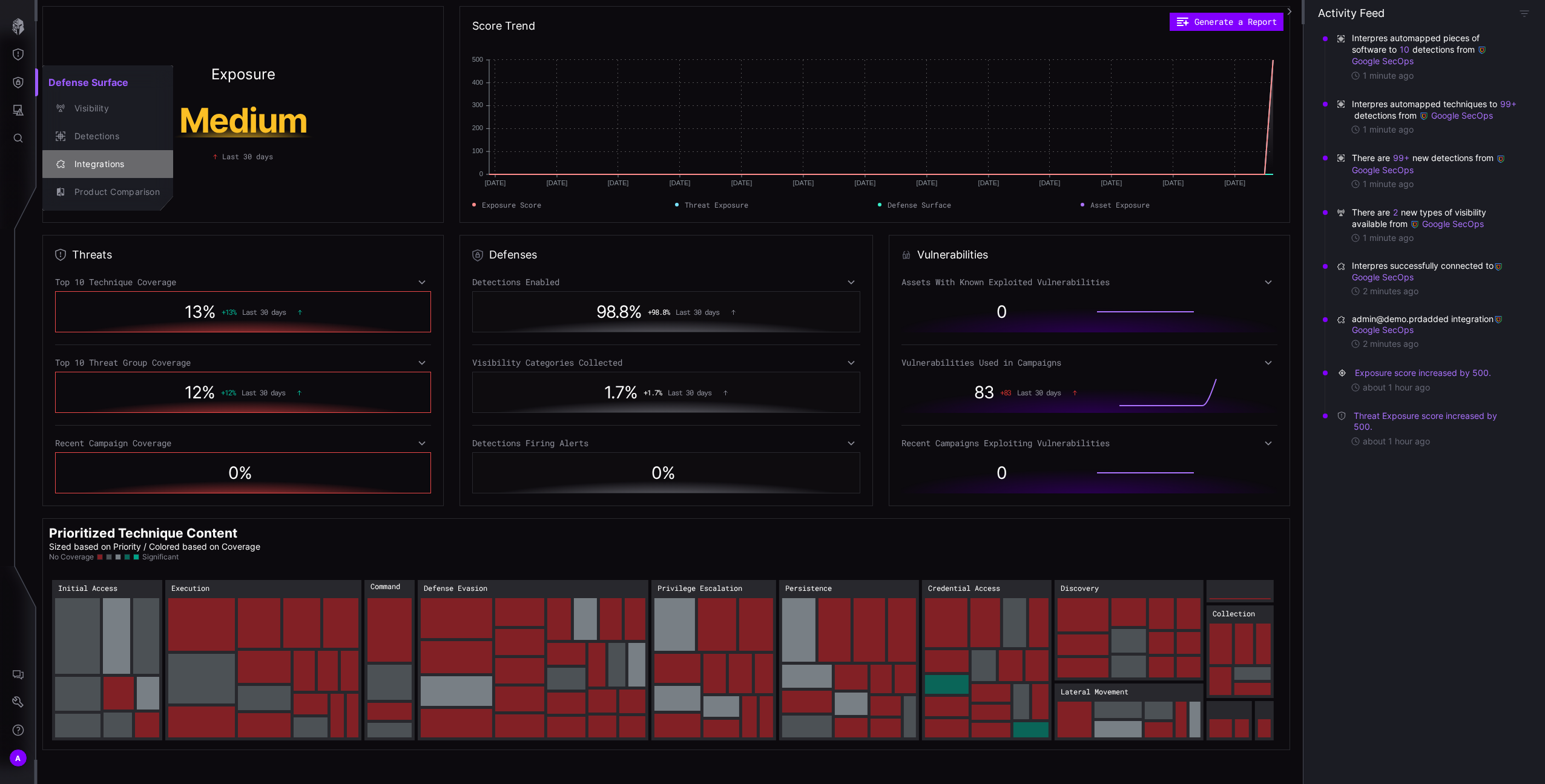
click at [114, 153] on button "Integrations" at bounding box center [107, 164] width 131 height 28
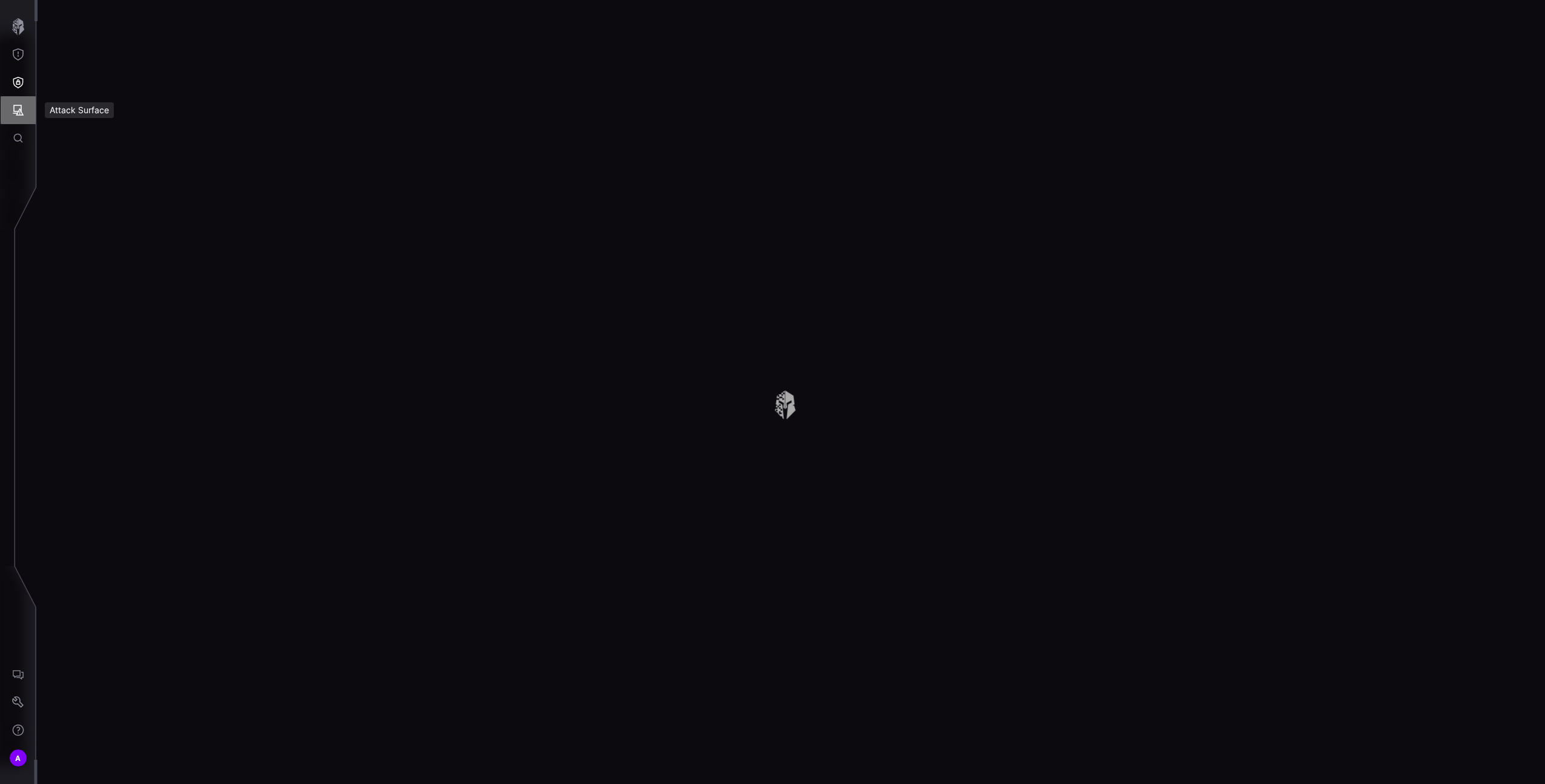
click at [18, 104] on icon "Attack Surface" at bounding box center [17, 110] width 12 height 12
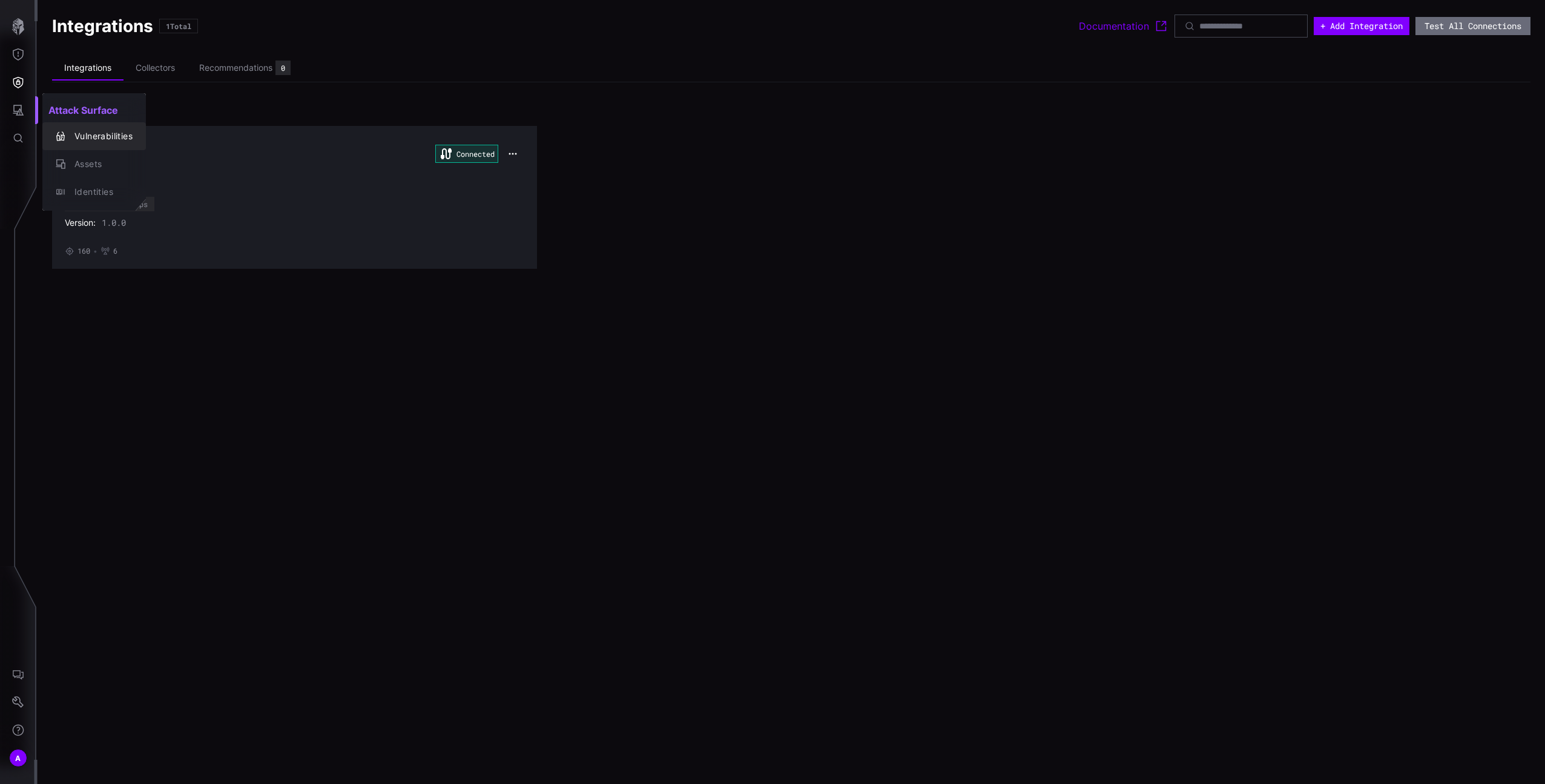
click at [74, 143] on div "Vulnerabilities" at bounding box center [94, 136] width 94 height 17
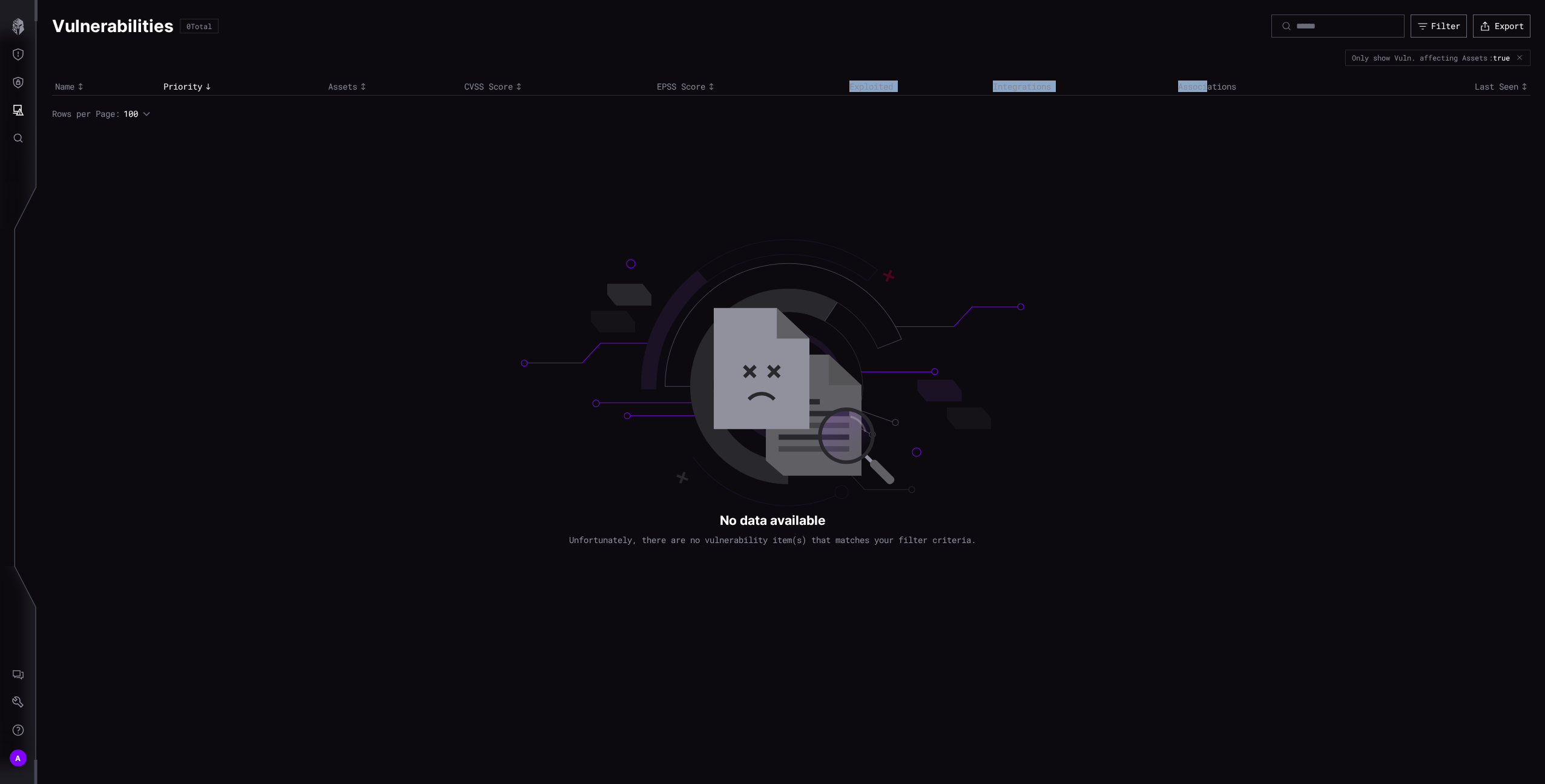
drag, startPoint x: 1210, startPoint y: 85, endPoint x: 696, endPoint y: 87, distance: 514.0
click at [696, 87] on tr "Name Priority Assets CVSS Score EPSS Score Exploited Integrations Associations …" at bounding box center [791, 87] width 1478 height 17
click at [23, 60] on icon "Threat Exposure" at bounding box center [17, 54] width 12 height 12
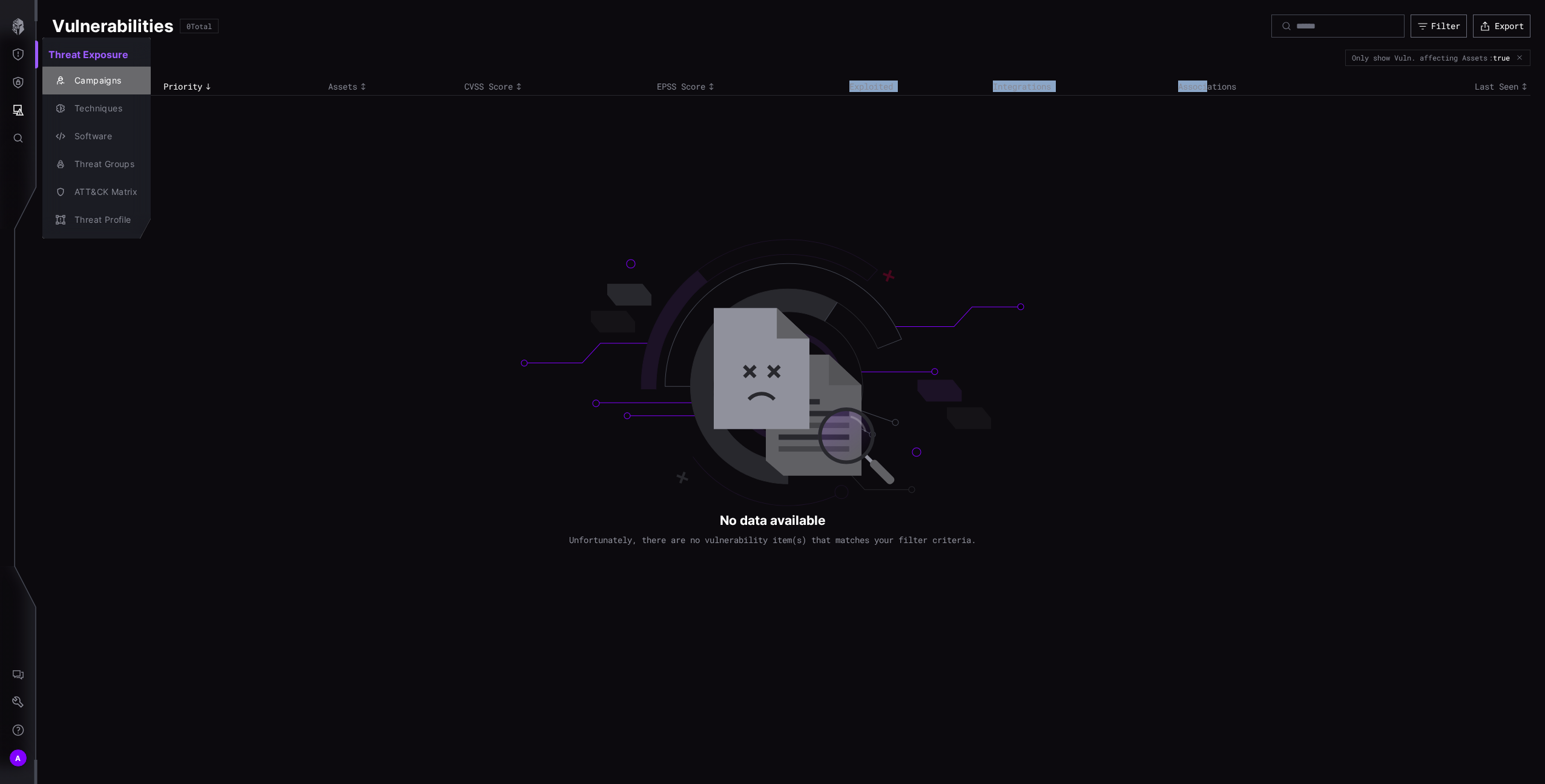
click at [71, 89] on button "Campaigns" at bounding box center [96, 80] width 108 height 28
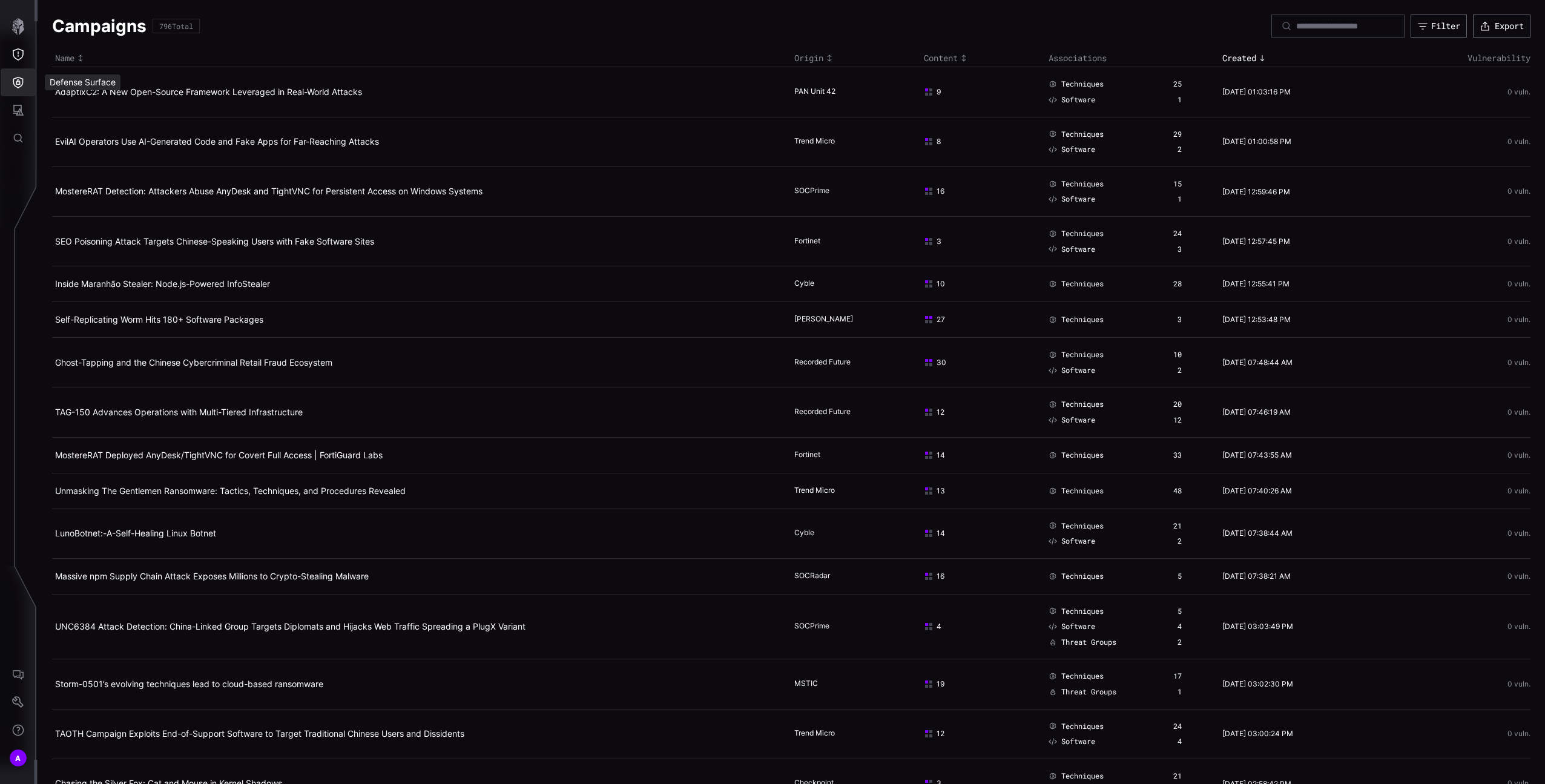
click at [21, 67] on button "Threat Exposure" at bounding box center [18, 55] width 35 height 28
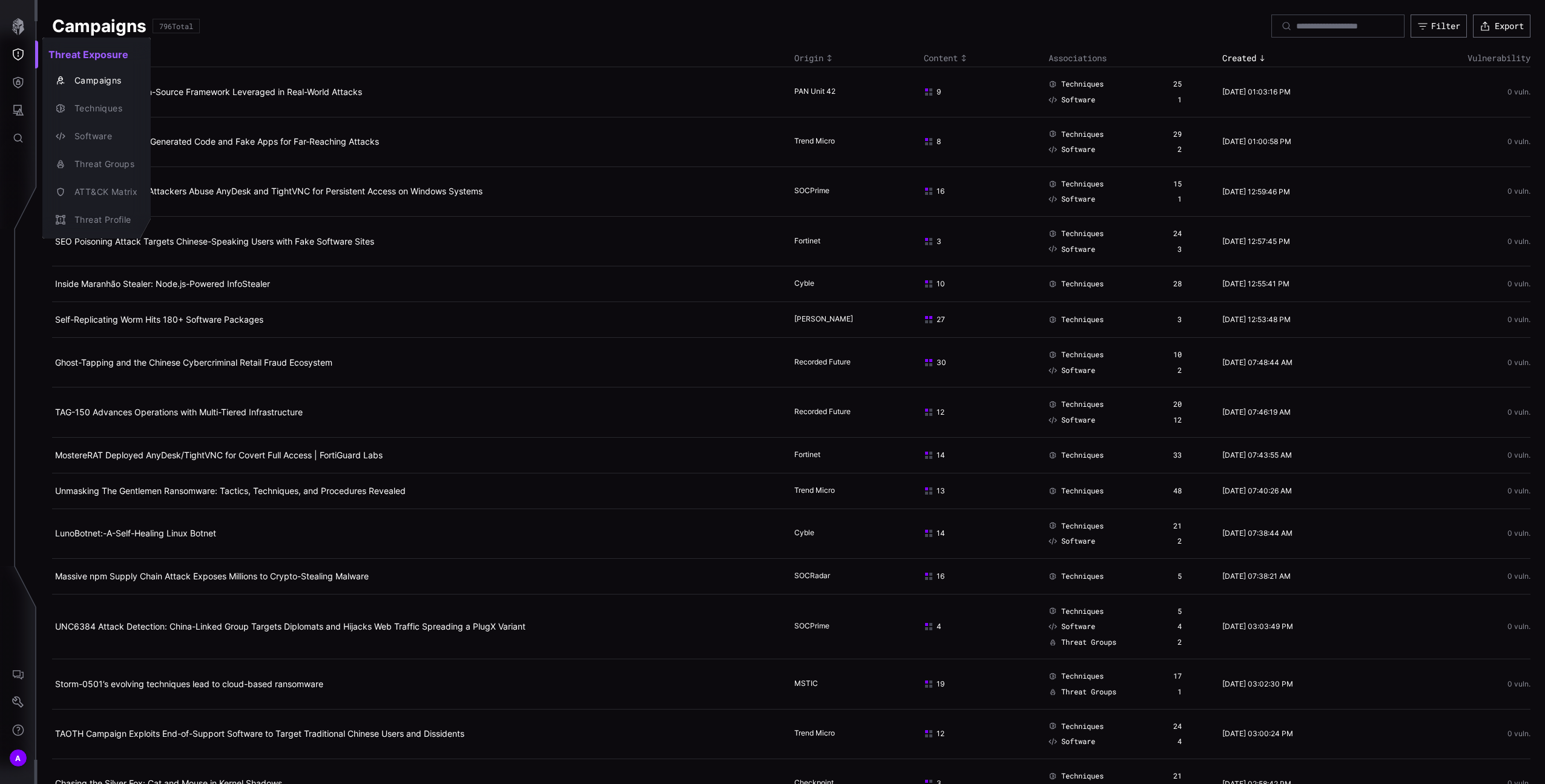
click at [21, 81] on div at bounding box center [772, 392] width 1545 height 784
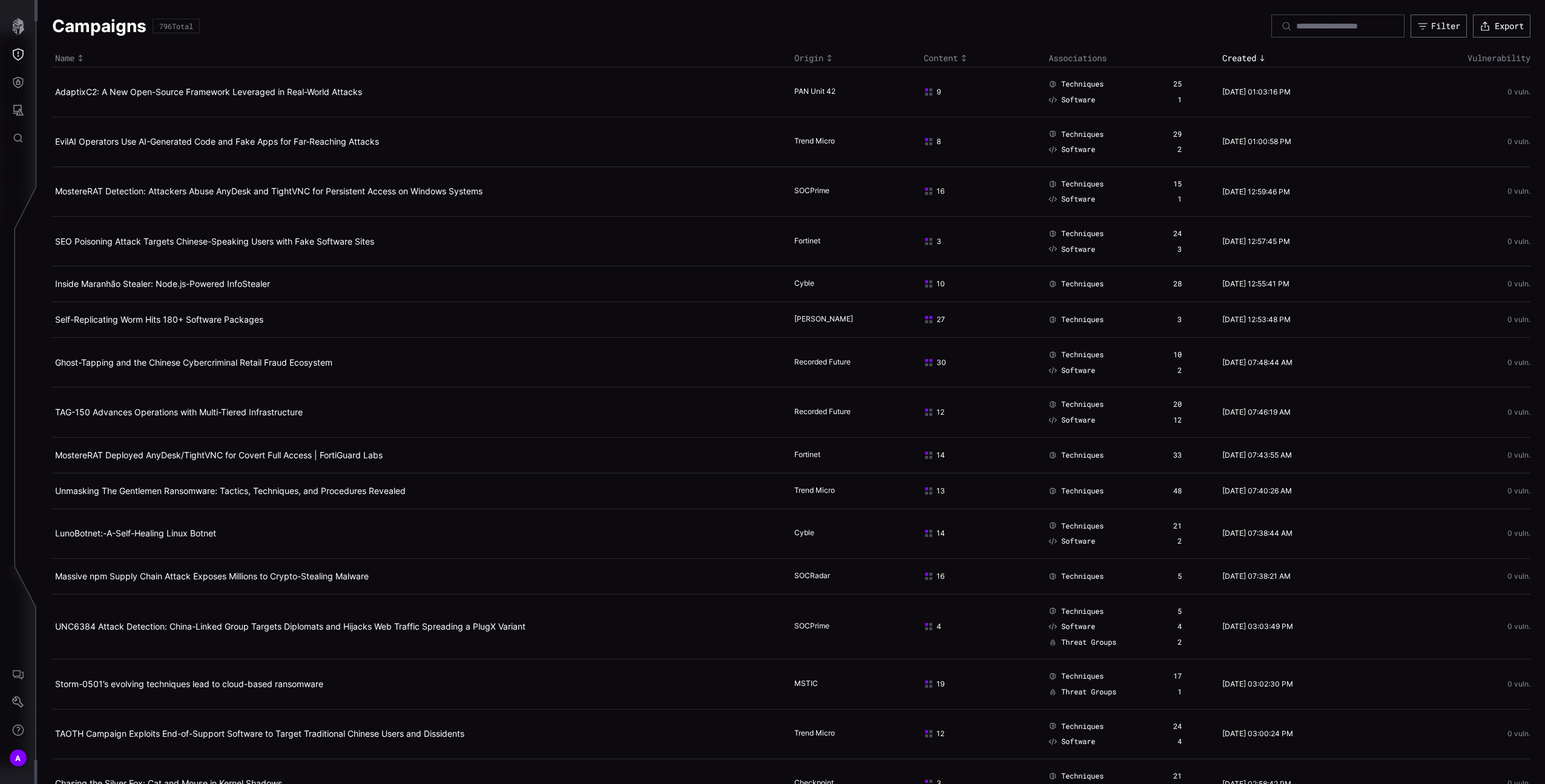
click at [16, 88] on div "Threat Exposure Campaigns Techniques Software Threat Groups ATT&CK Matrix Threa…" at bounding box center [775, 392] width 1541 height 784
click at [16, 88] on icon "Defense Surface" at bounding box center [17, 82] width 12 height 12
click at [87, 110] on div "Visibility" at bounding box center [114, 109] width 92 height 15
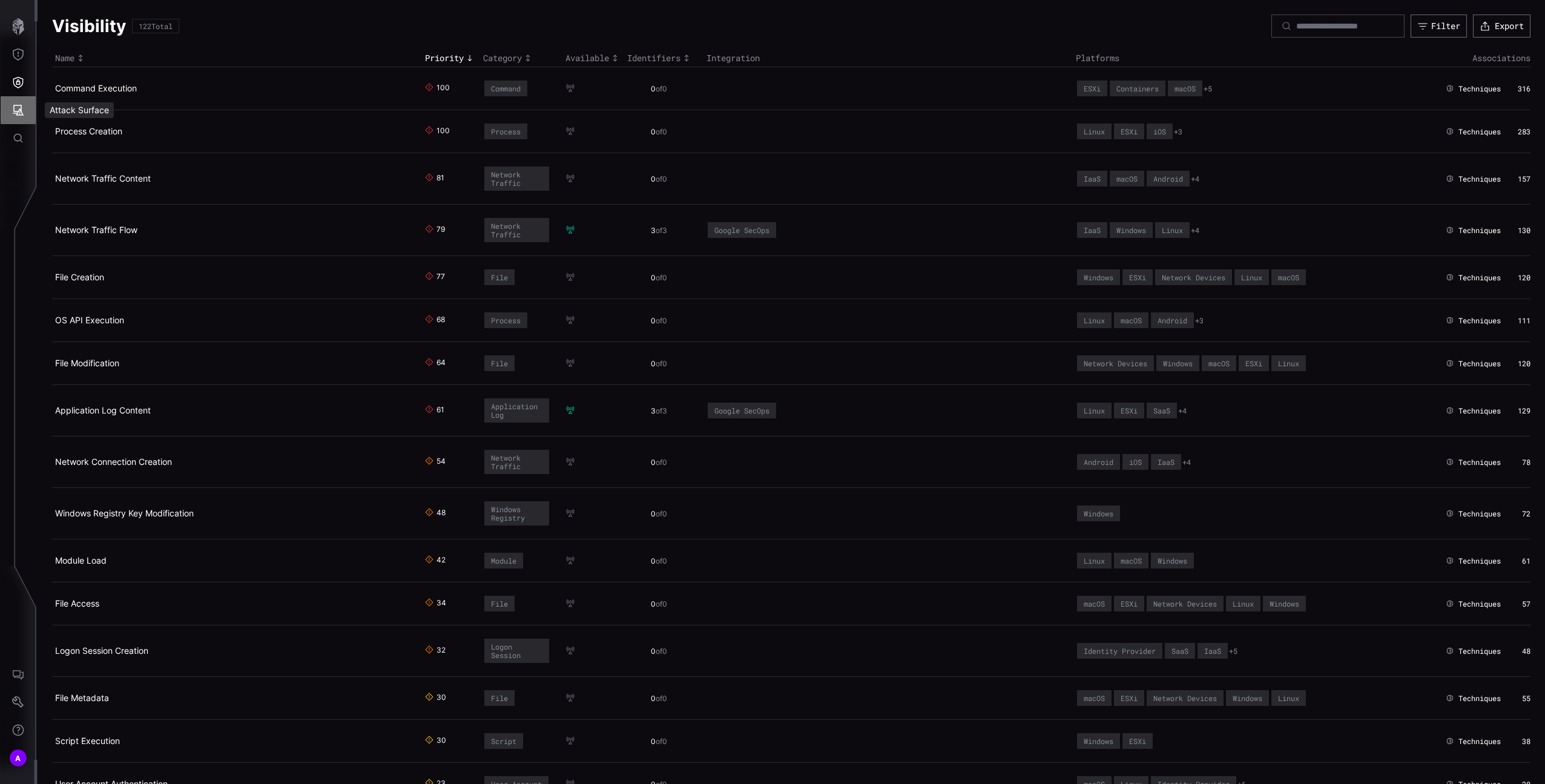
click at [21, 103] on button "Attack Surface" at bounding box center [18, 110] width 35 height 28
click at [69, 116] on h2 "Attack Surface" at bounding box center [94, 110] width 103 height 24
click at [71, 123] on button "Vulnerabilities" at bounding box center [94, 136] width 103 height 28
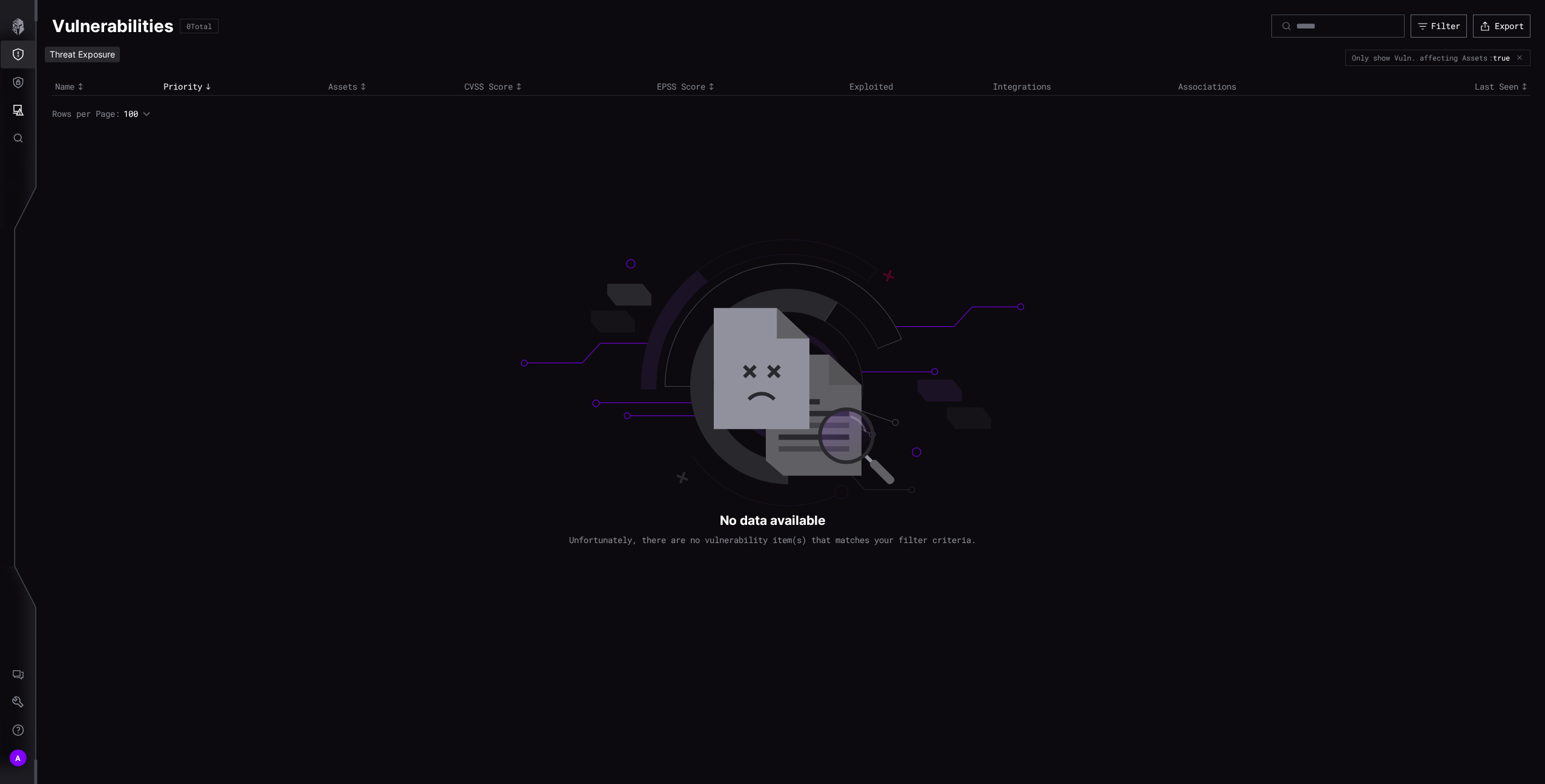
click at [15, 53] on icon "Threat Exposure" at bounding box center [17, 54] width 12 height 12
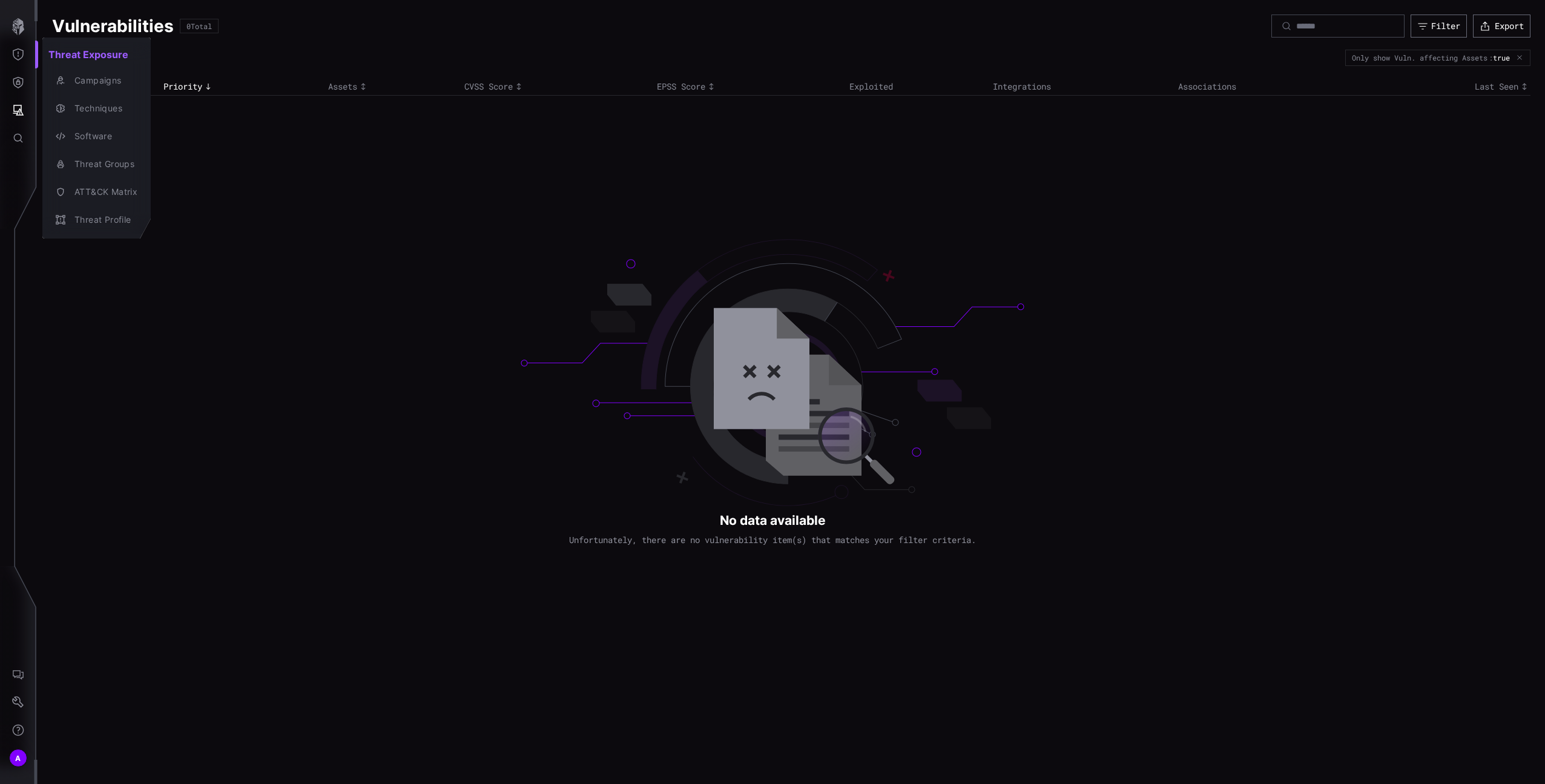
click at [86, 91] on button "Campaigns" at bounding box center [96, 80] width 108 height 28
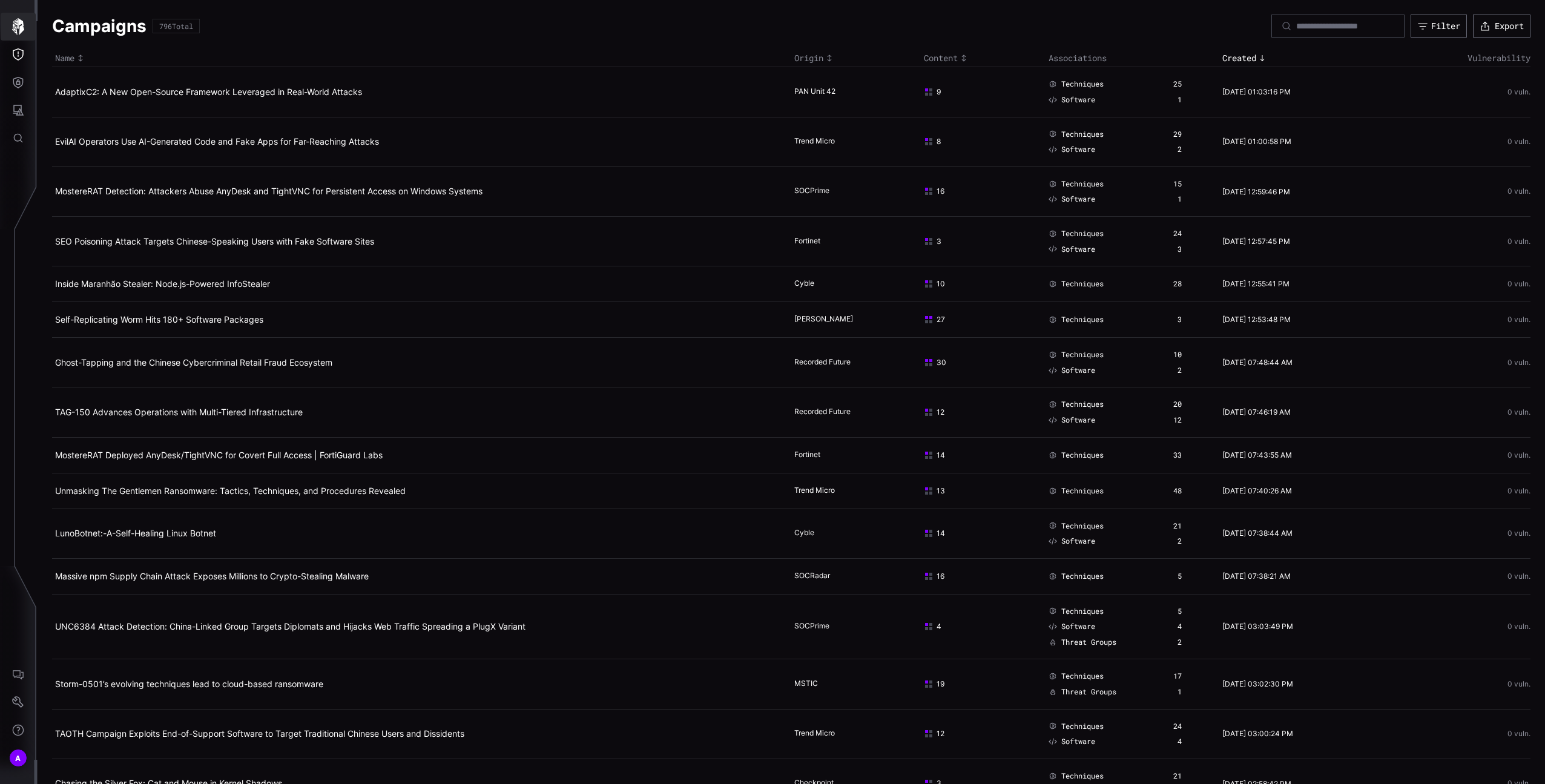
click at [21, 28] on icon "button" at bounding box center [17, 26] width 12 height 17
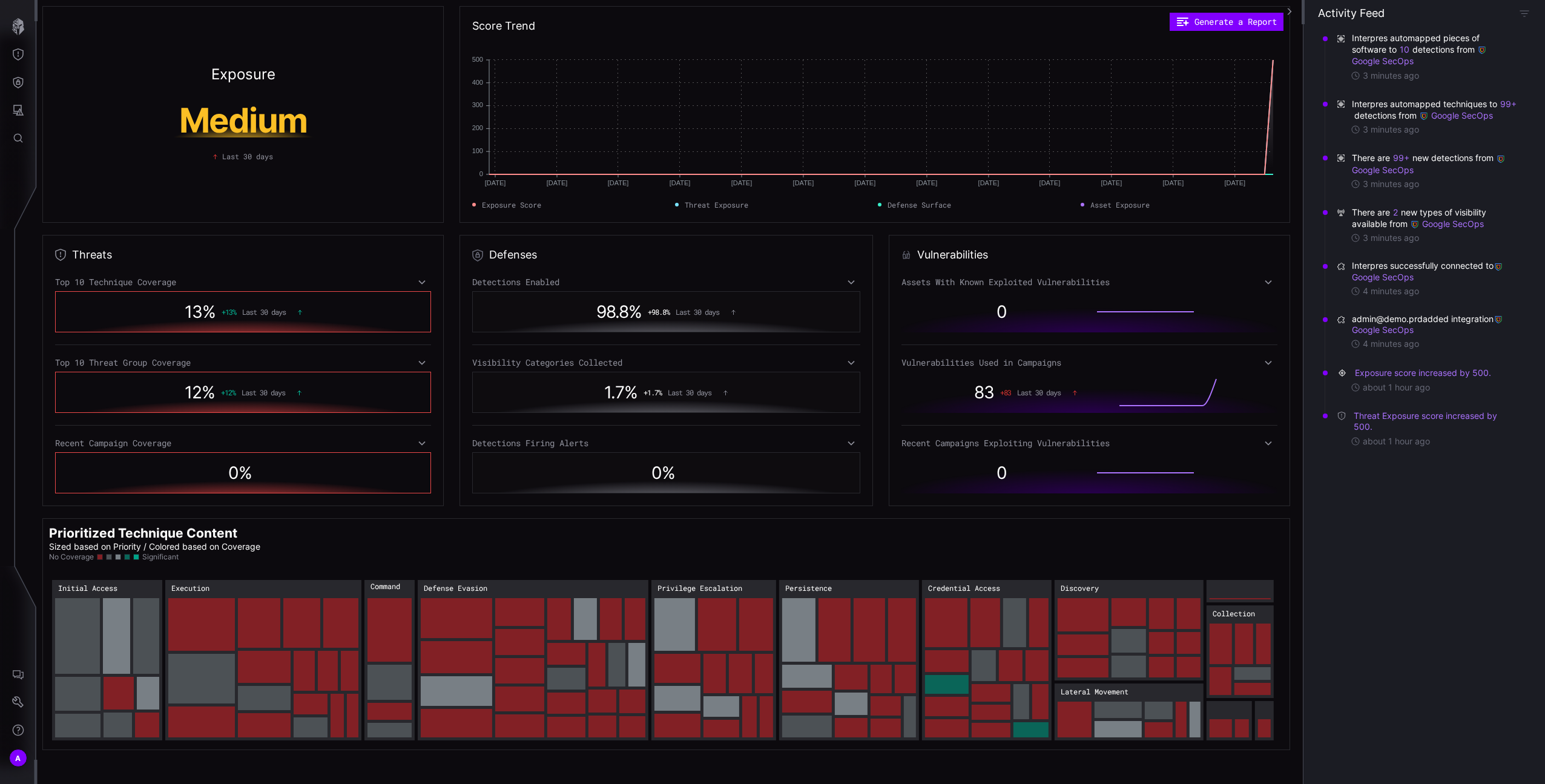
click at [793, 288] on div "Detections Enabled 98.8 % + 98.8 % Last 30 days Visibility Categories Collected…" at bounding box center [666, 385] width 389 height 217
click at [786, 286] on div "Detections Enabled" at bounding box center [666, 282] width 389 height 11
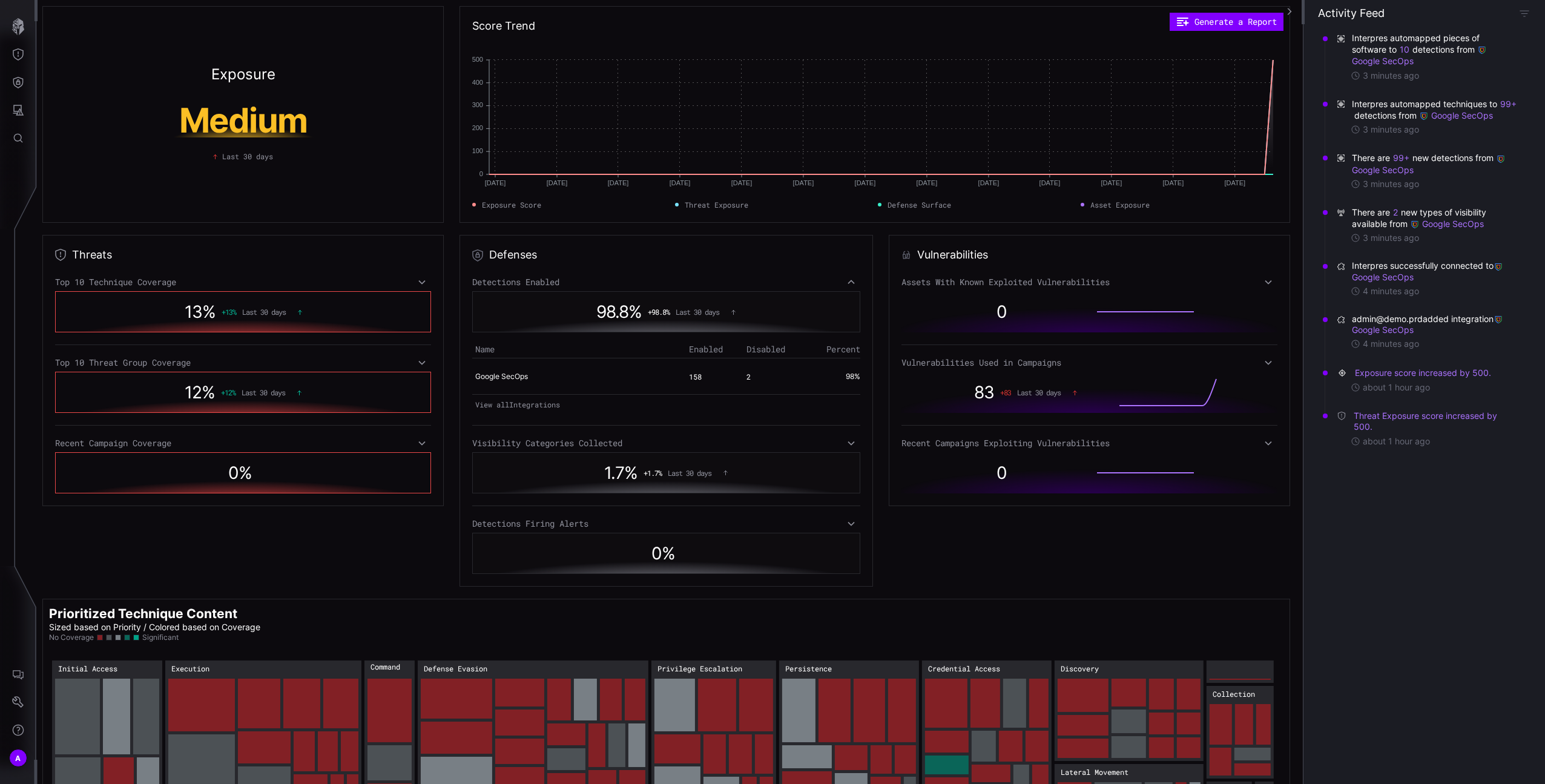
click at [783, 282] on div "Detections Enabled" at bounding box center [666, 282] width 389 height 11
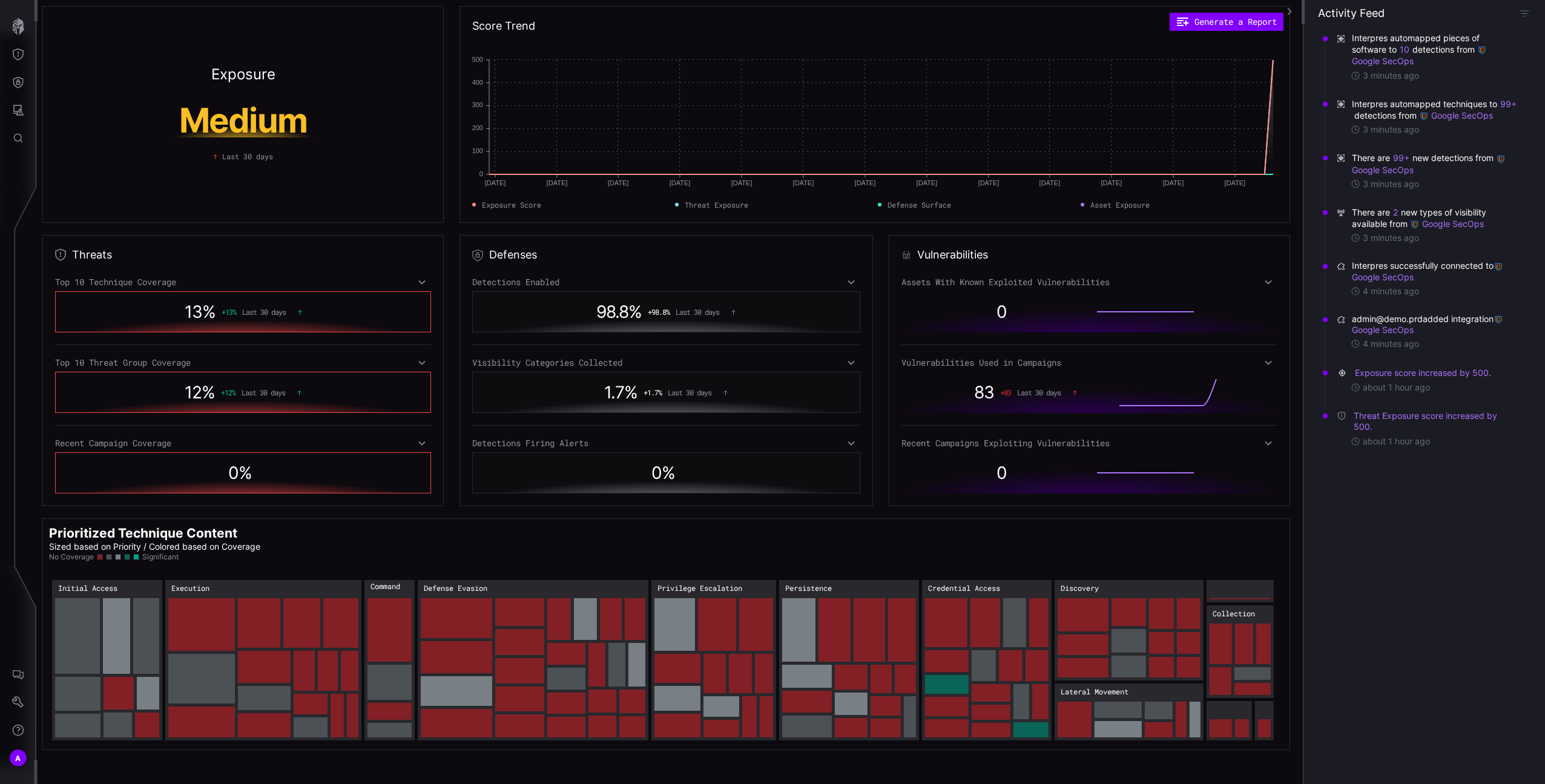
click at [820, 363] on div "Visibility Categories Collected" at bounding box center [666, 363] width 389 height 11
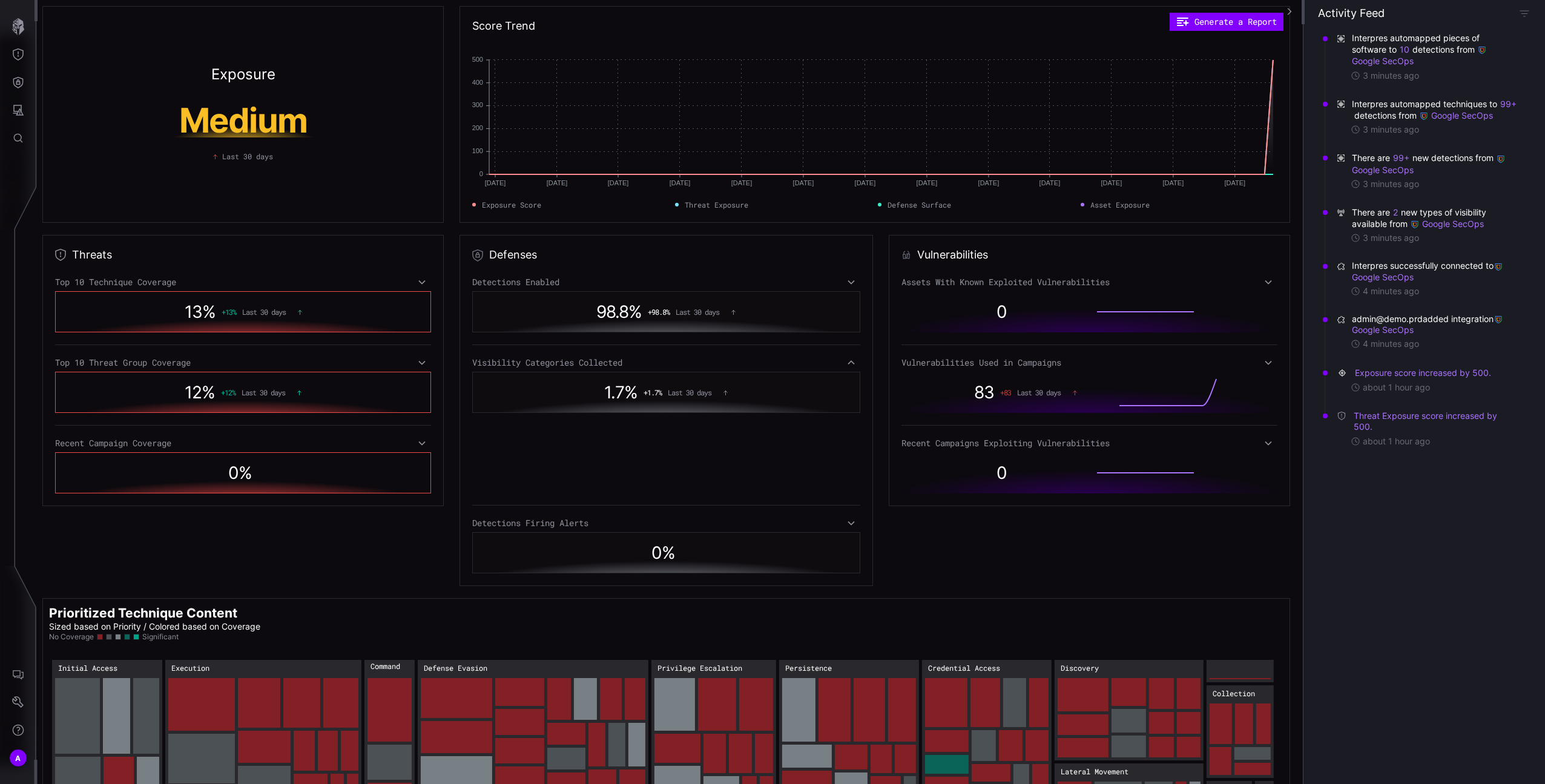
click at [820, 363] on div "Visibility Categories Collected" at bounding box center [666, 363] width 389 height 11
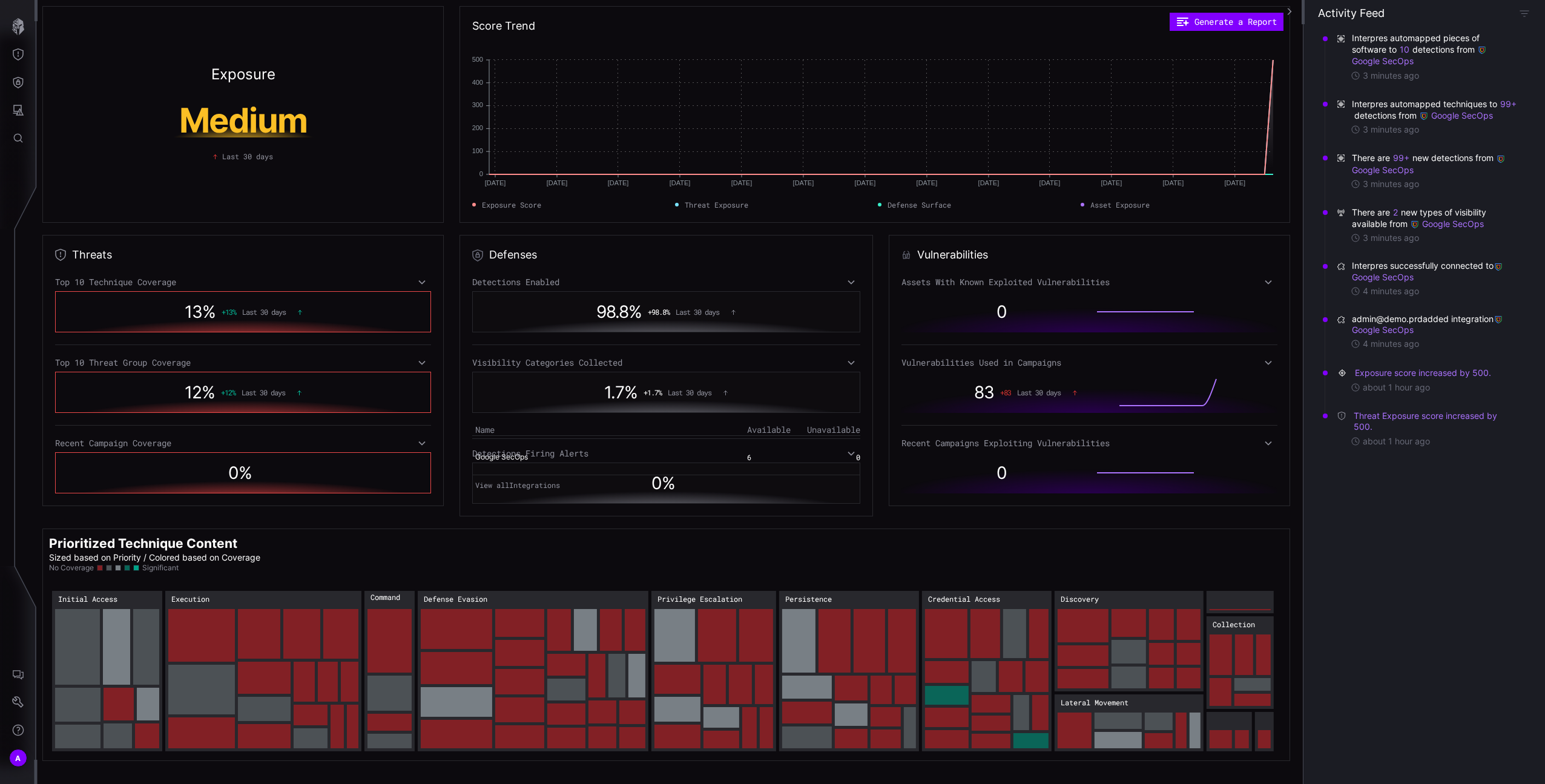
click at [972, 351] on div "Assets With Known Exploited Vulnerabilities 0 Vulnerabilities Used in Campaigns…" at bounding box center [1089, 385] width 376 height 217
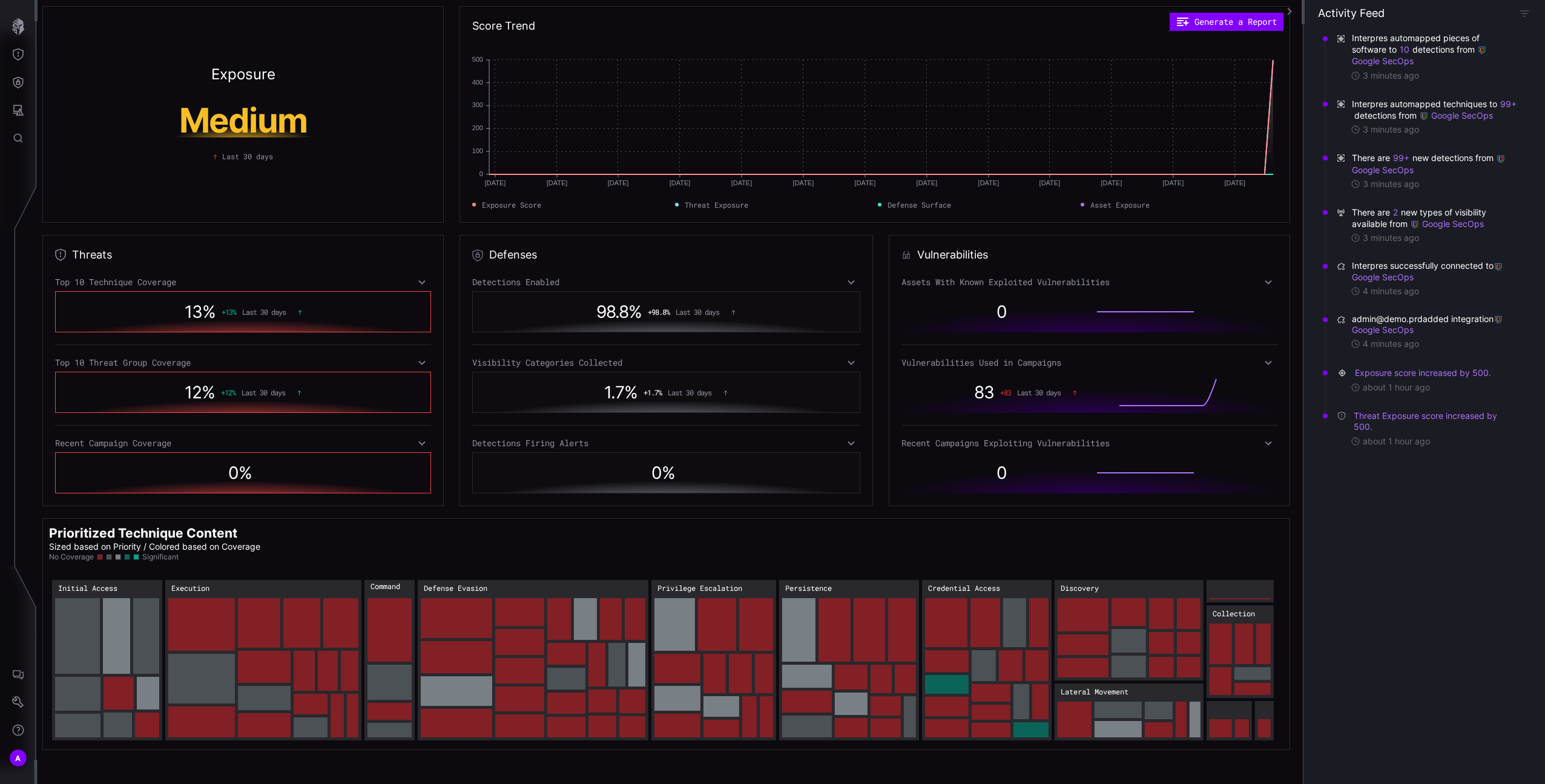
click at [967, 357] on div "Vulnerabilities Used in Campaigns" at bounding box center [1089, 363] width 376 height 11
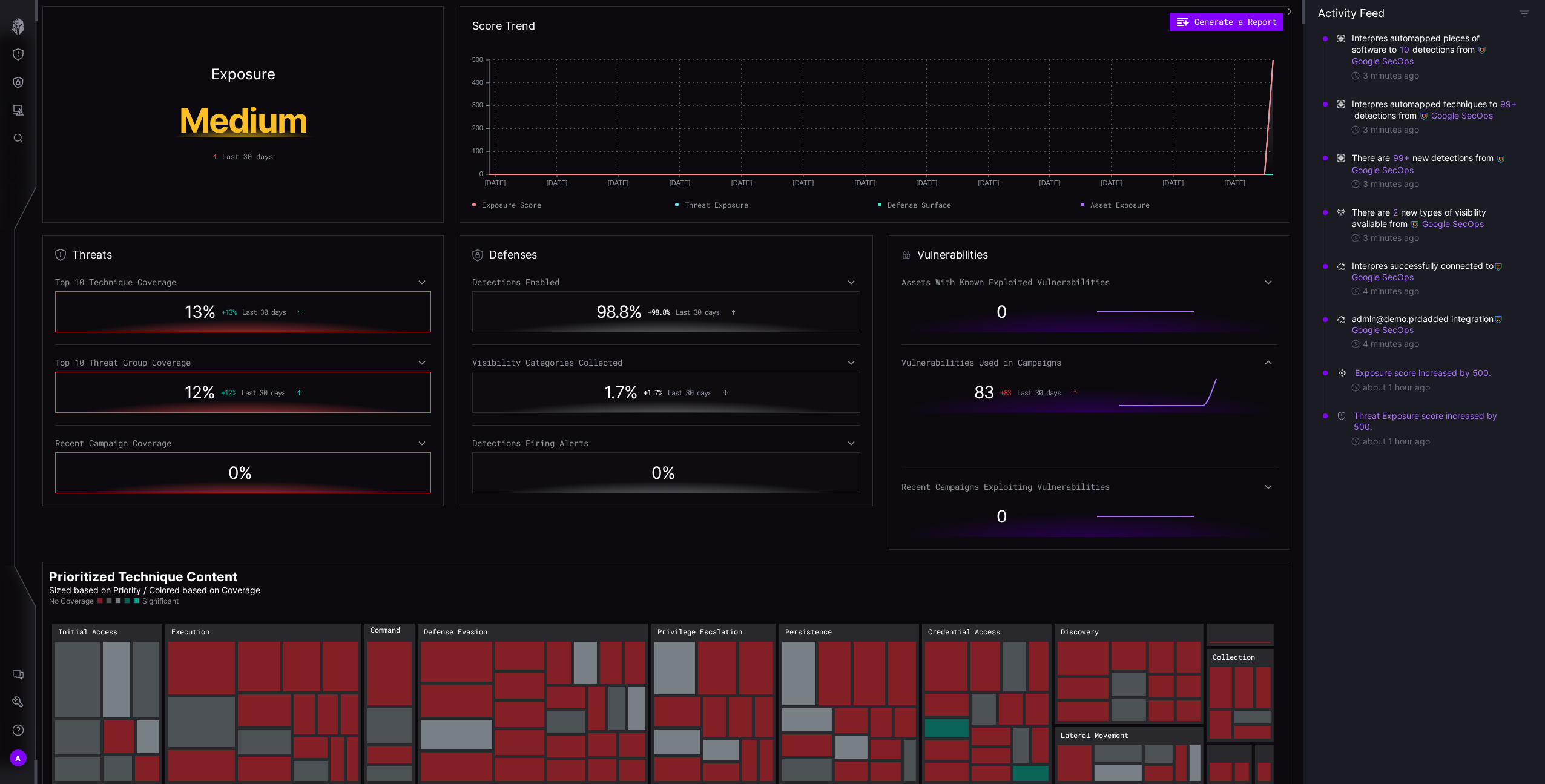
click at [967, 357] on div "Vulnerabilities Used in Campaigns" at bounding box center [1089, 363] width 376 height 11
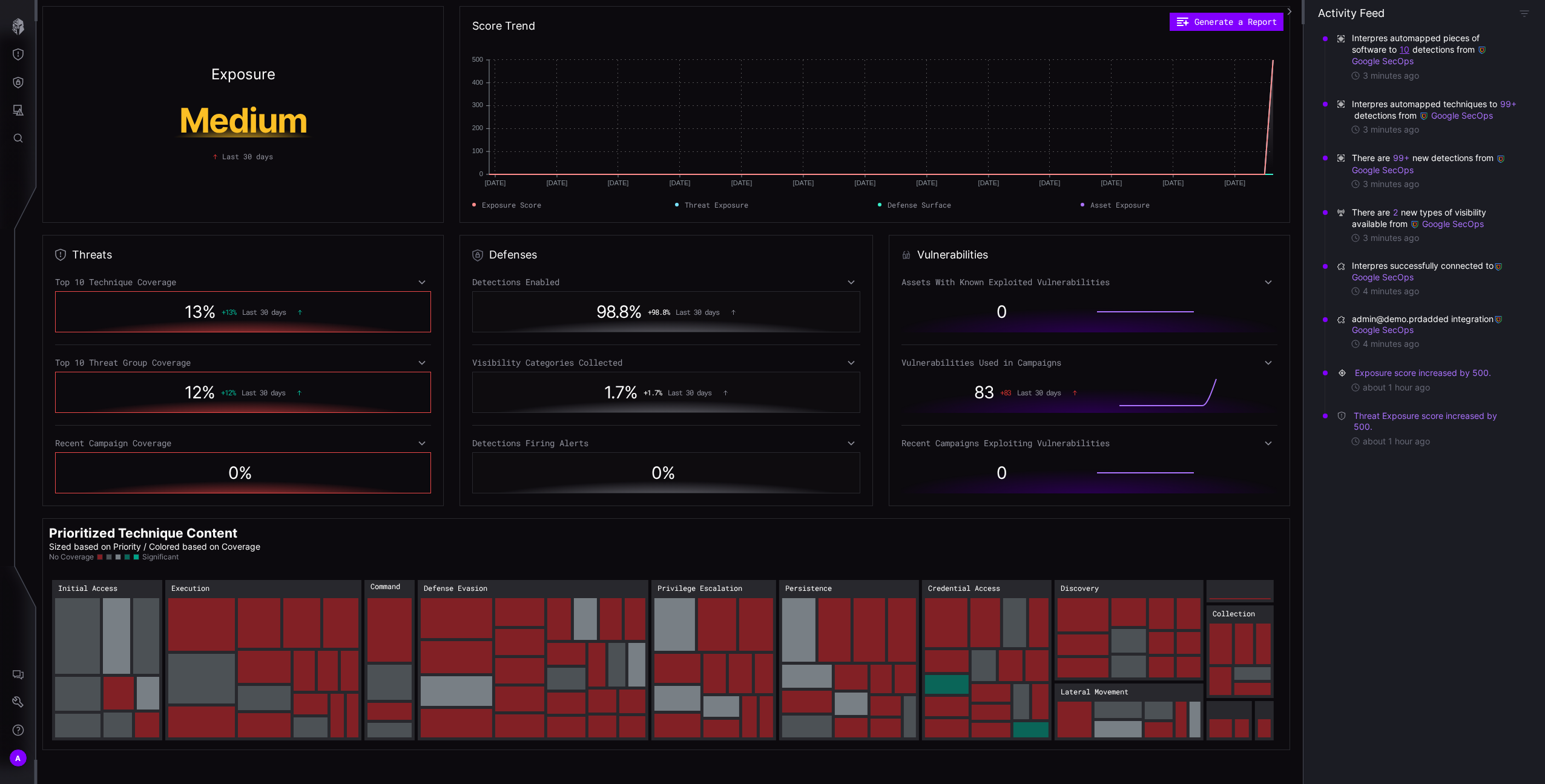
click at [1408, 47] on button "10" at bounding box center [1405, 49] width 11 height 12
click at [1400, 83] on link "okta_successful_high_risk_user_logins" at bounding box center [1442, 83] width 169 height 10
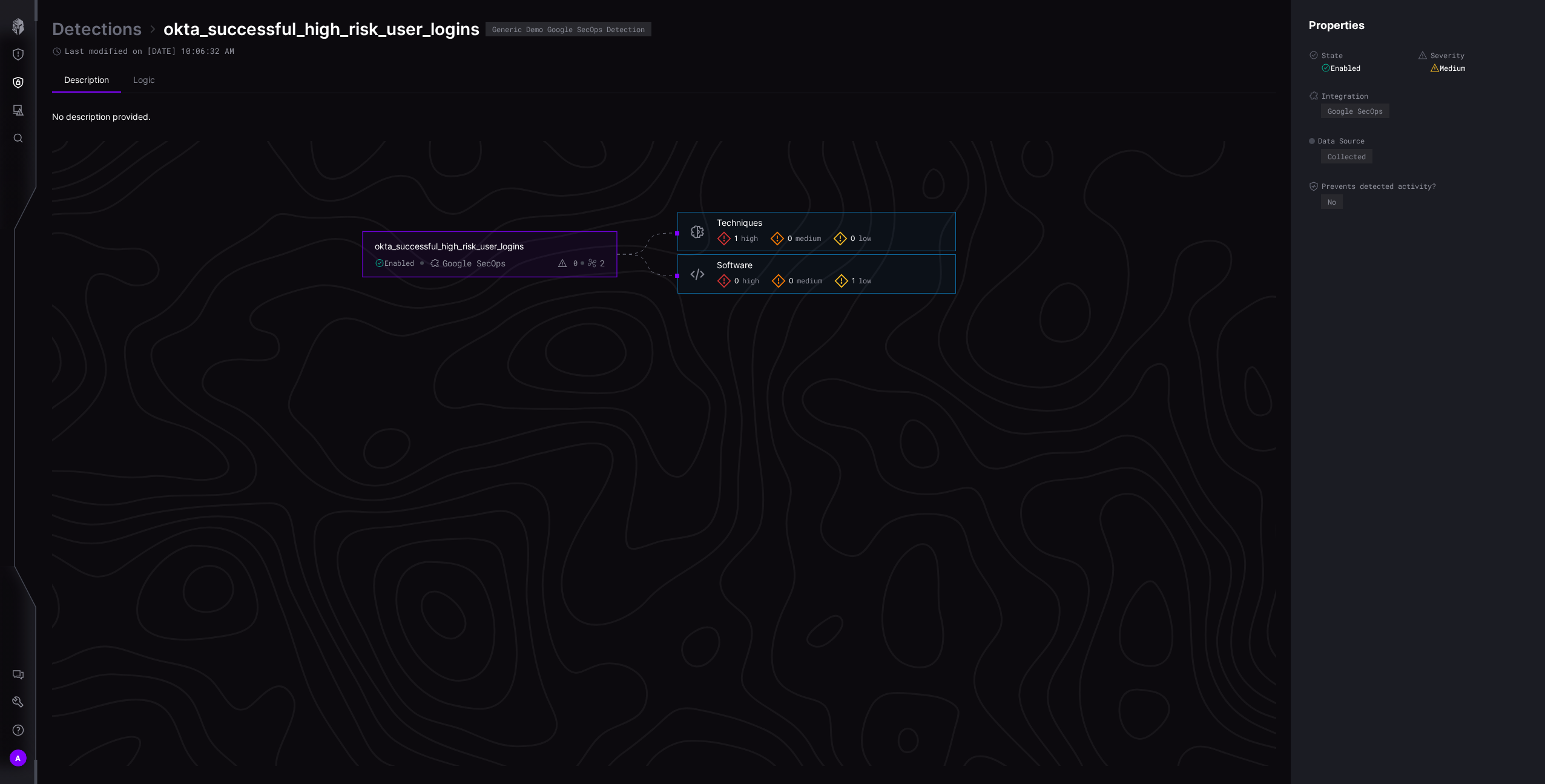
scroll to position [2505, 301]
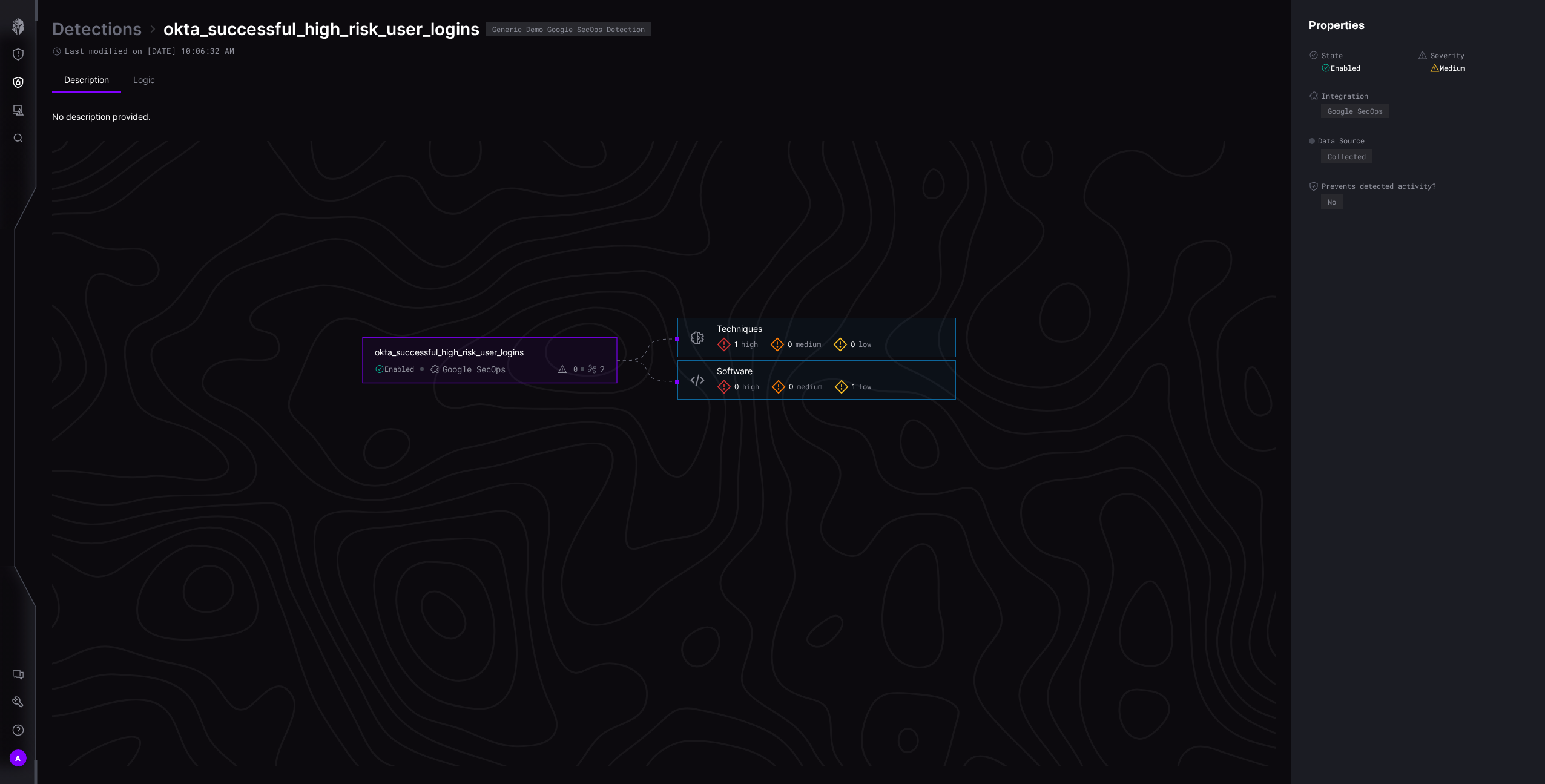
click at [859, 343] on span "low" at bounding box center [865, 345] width 12 height 10
click at [729, 345] on icon at bounding box center [725, 344] width 14 height 14
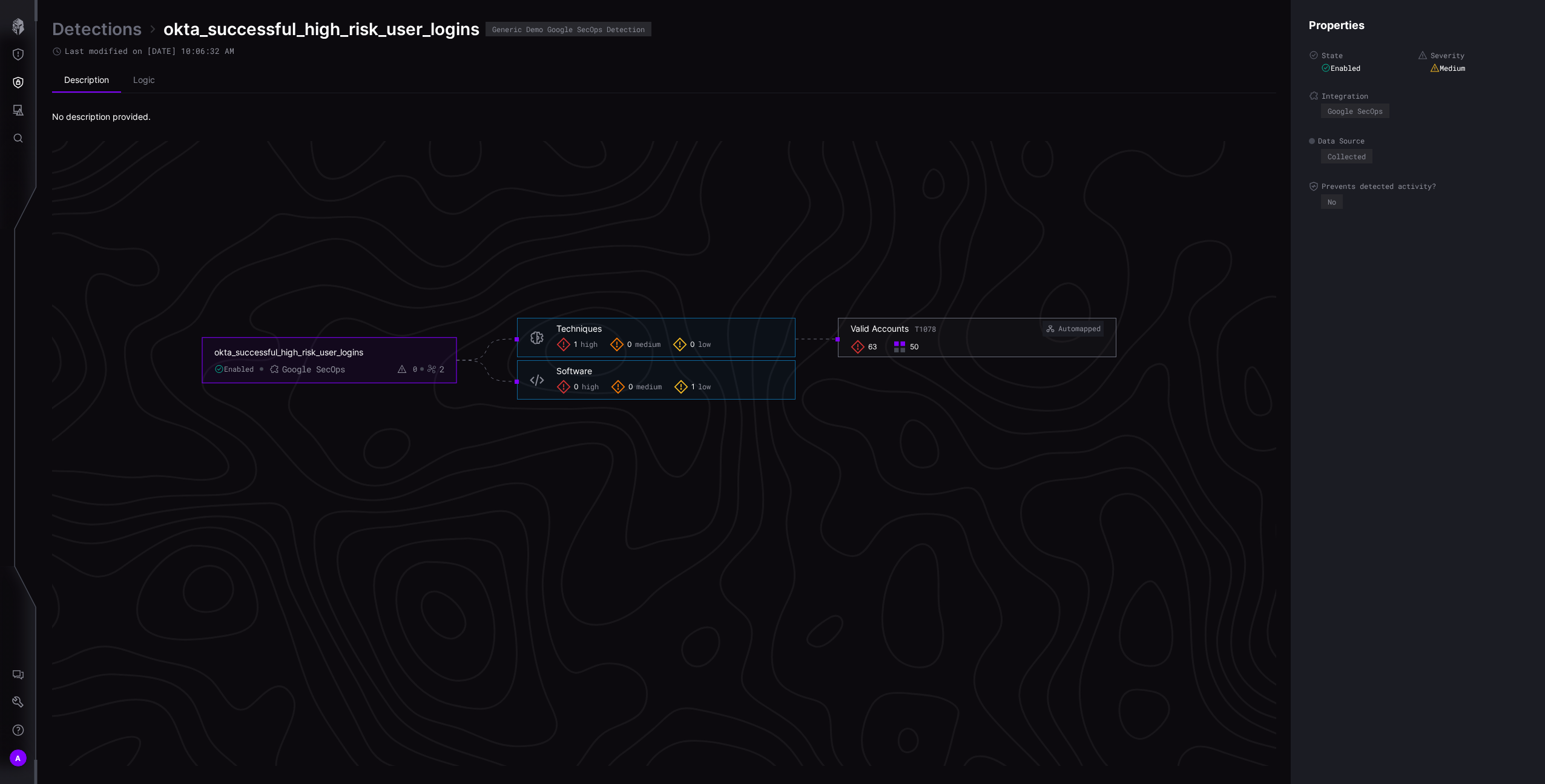
click at [909, 335] on h6 "Valid Accounts T1078 Automapped" at bounding box center [977, 329] width 253 height 16
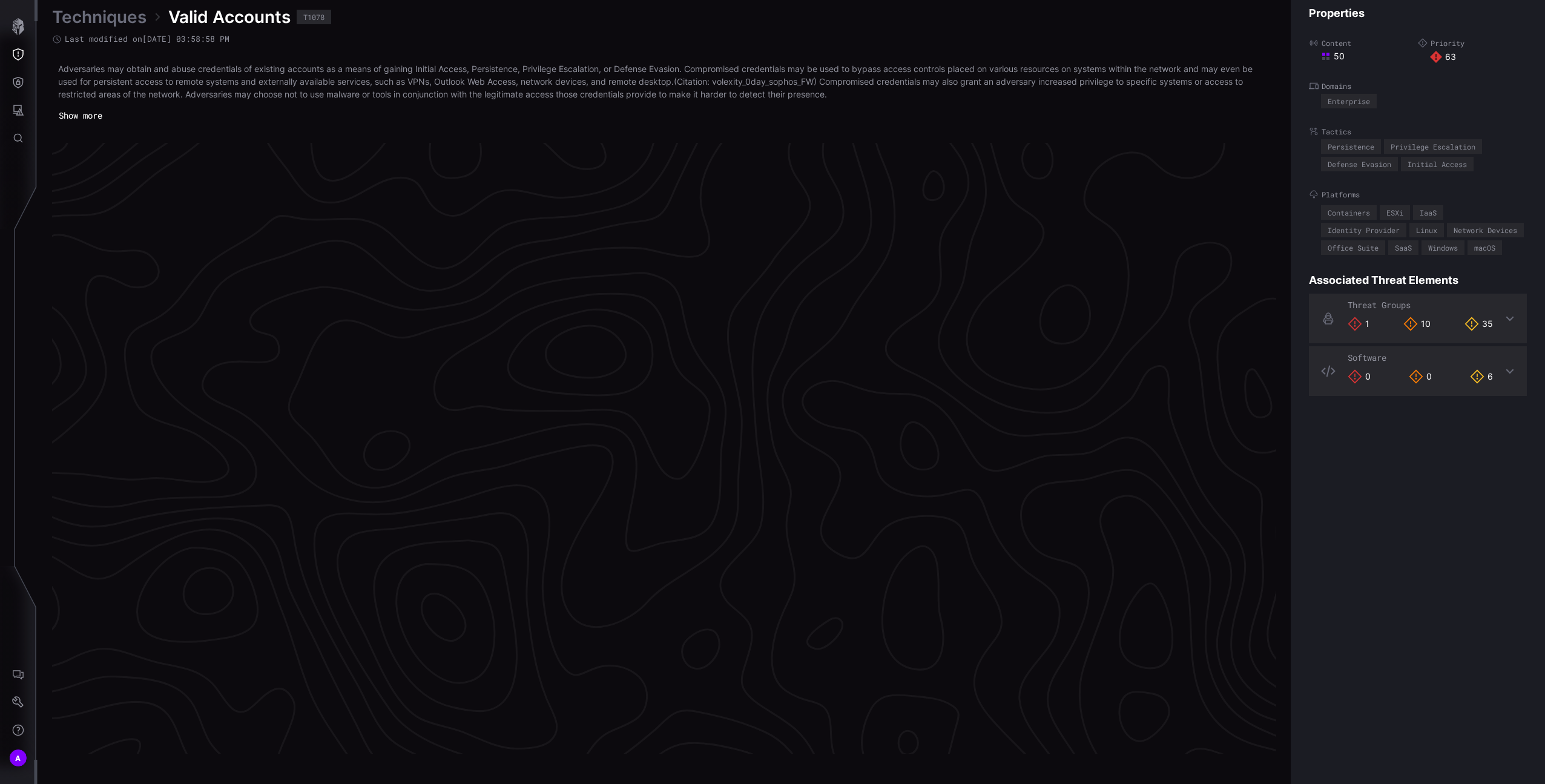
scroll to position [2423, 301]
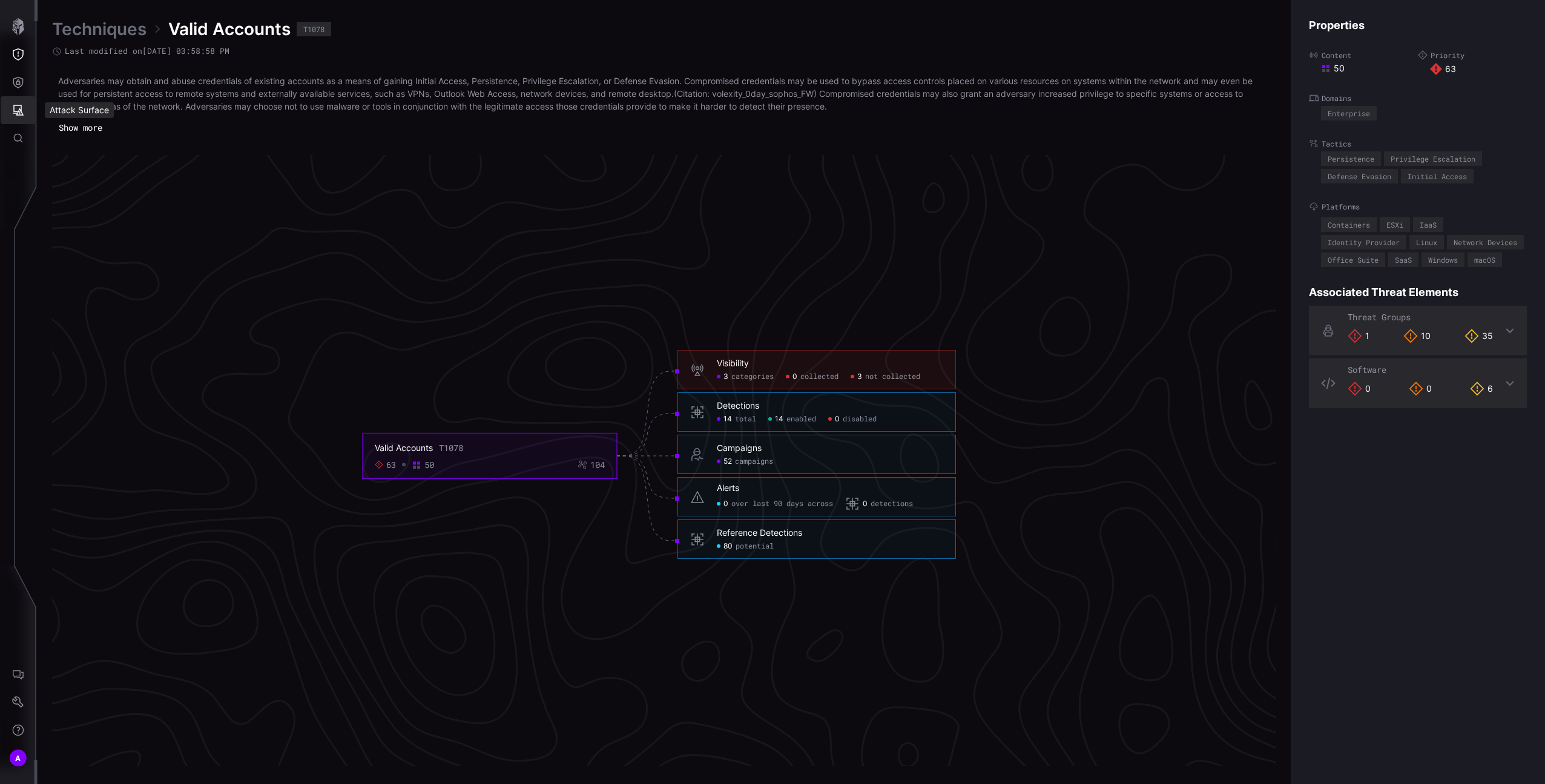
click at [17, 108] on icon "Attack Surface" at bounding box center [17, 110] width 12 height 12
click at [87, 145] on button "Vulnerabilities" at bounding box center [94, 136] width 103 height 28
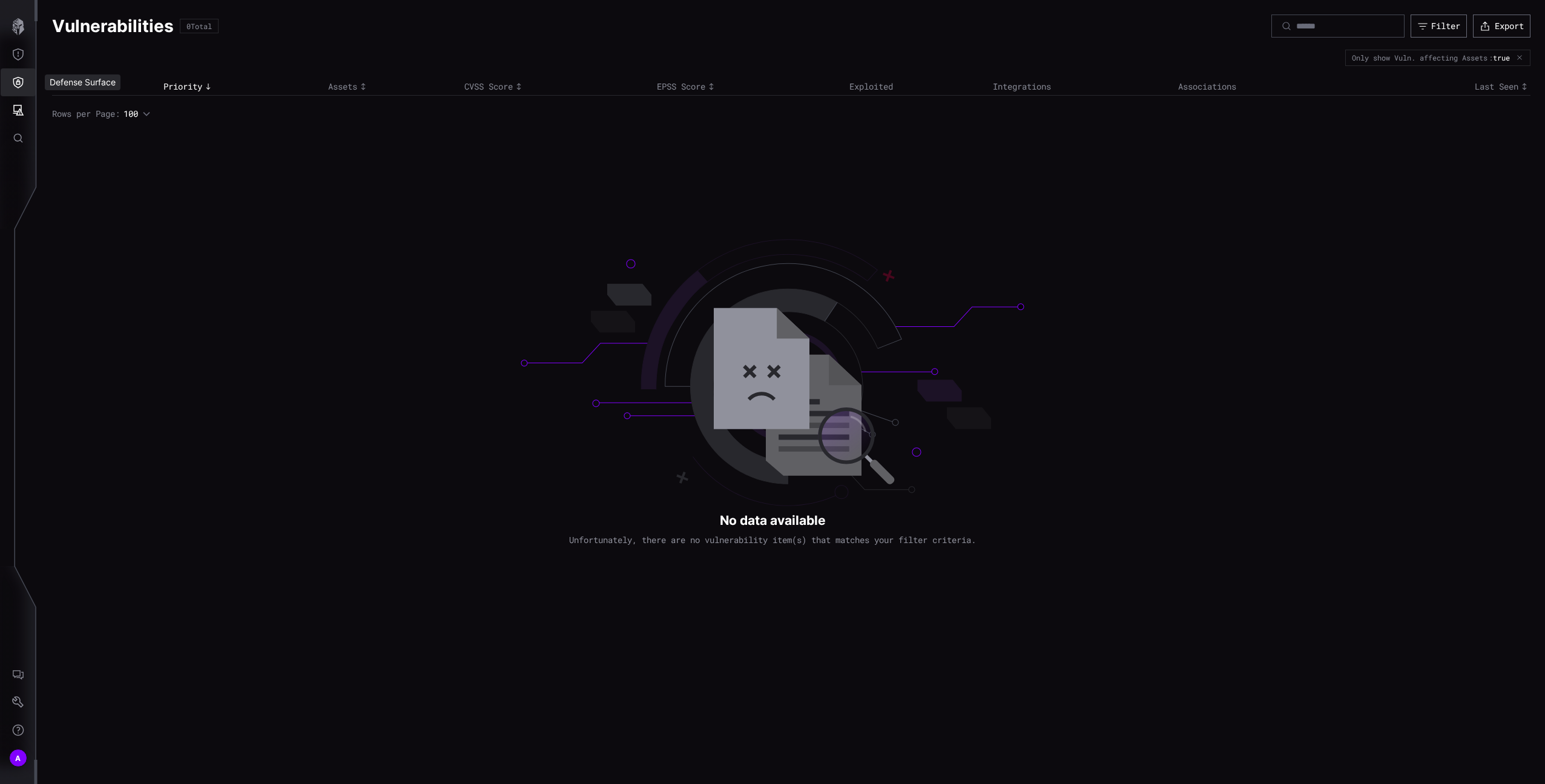
click at [21, 77] on icon "Defense Surface" at bounding box center [17, 82] width 12 height 12
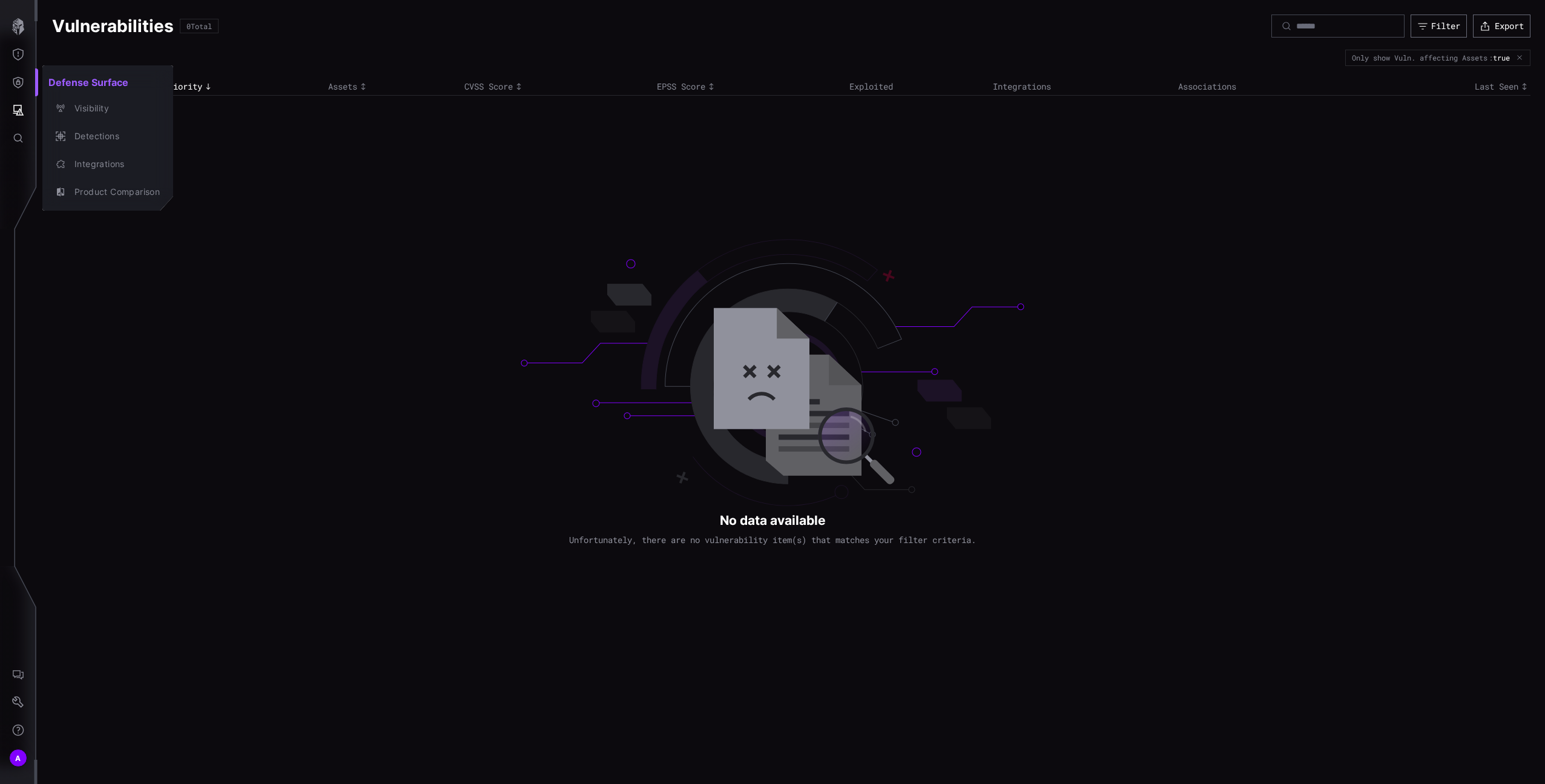
click at [33, 670] on div at bounding box center [772, 392] width 1545 height 784
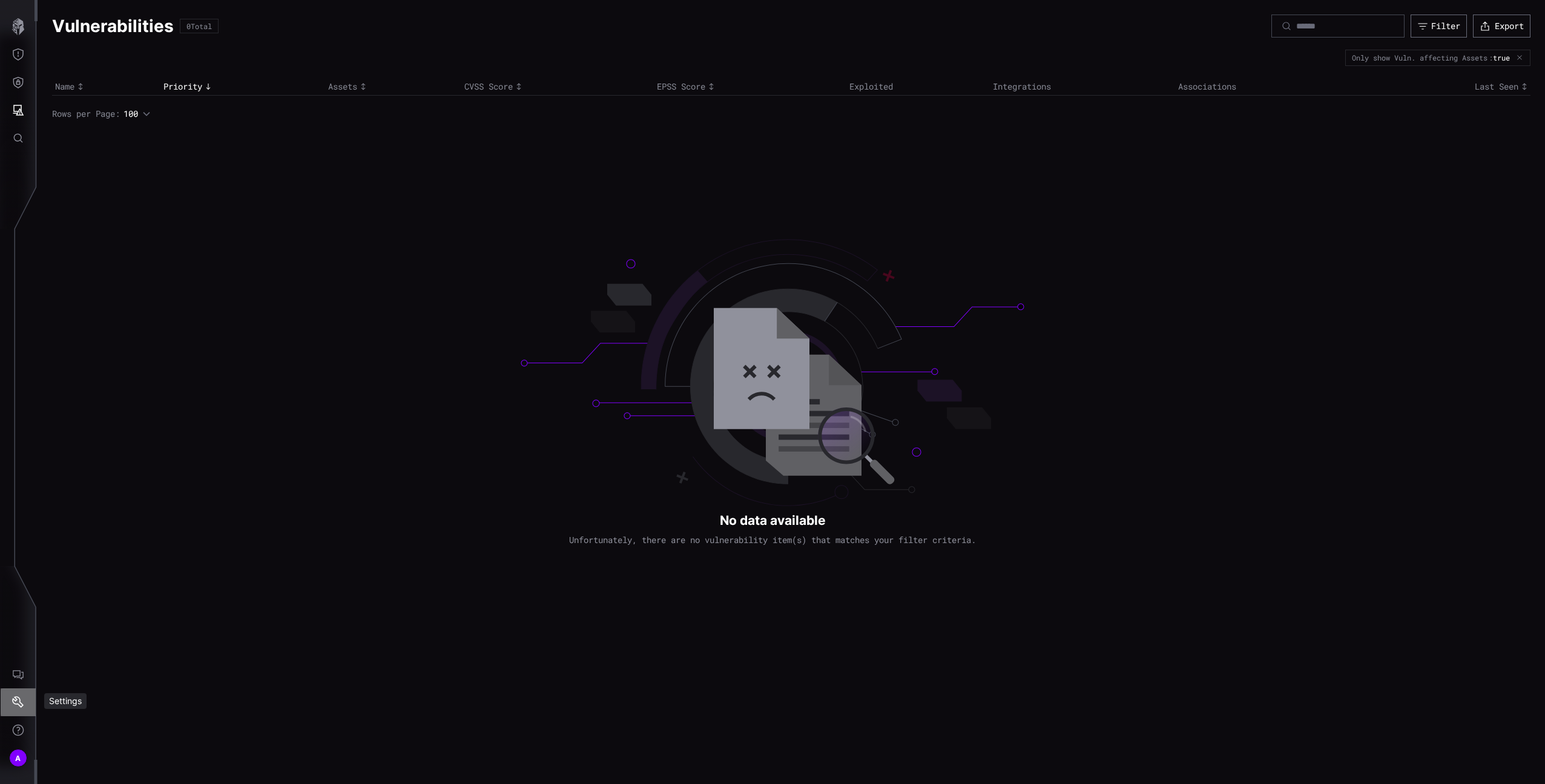
click at [15, 699] on icon "Settings" at bounding box center [17, 702] width 12 height 12
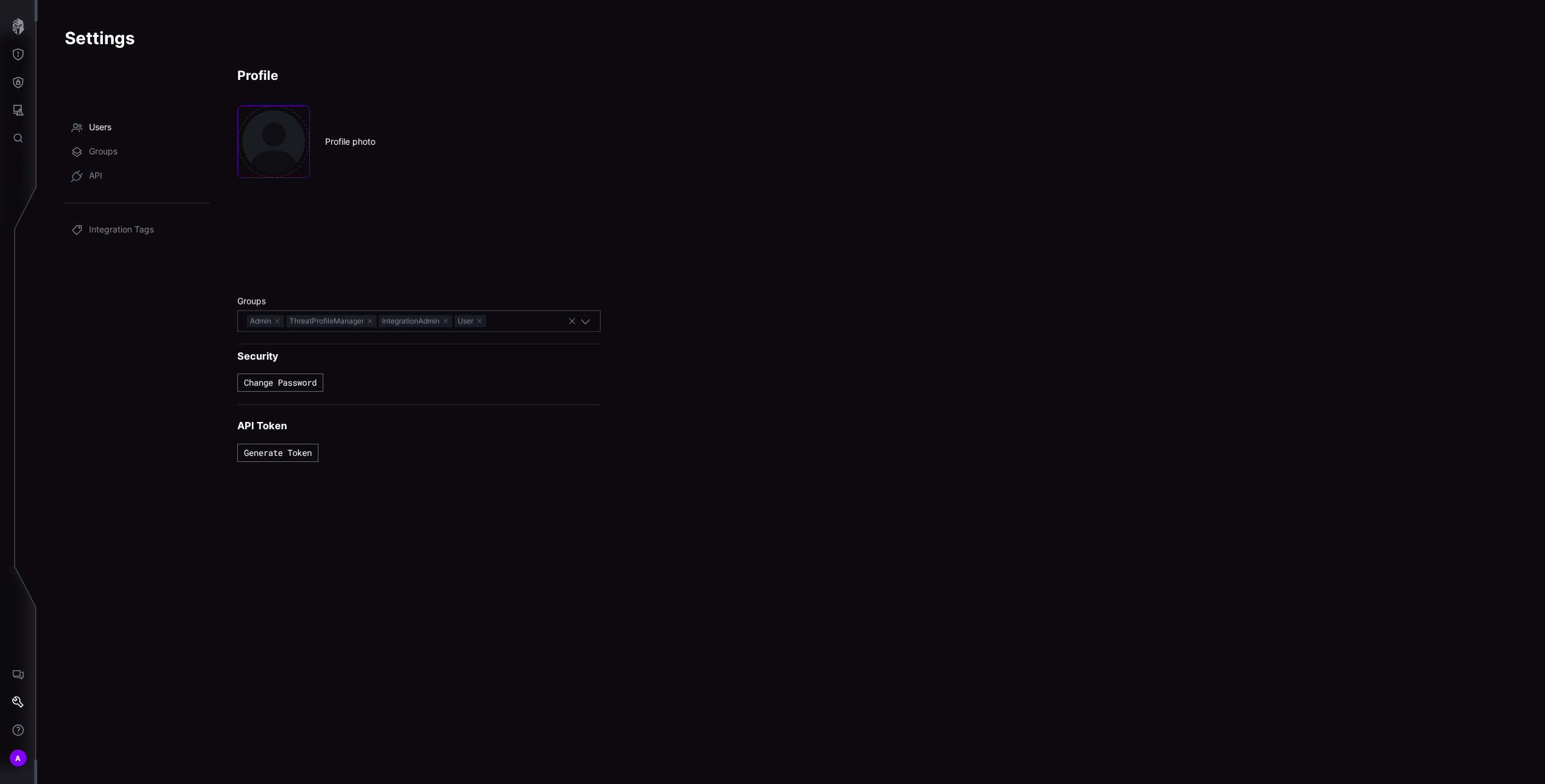
click at [115, 131] on link "Users" at bounding box center [137, 128] width 146 height 24
